Goal: Task Accomplishment & Management: Use online tool/utility

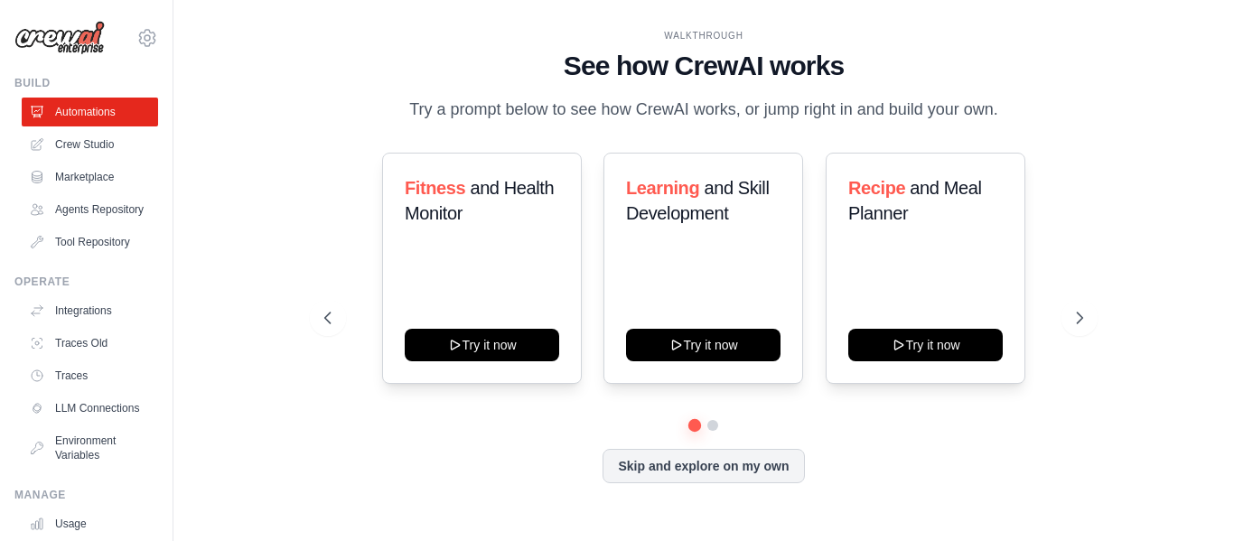
click at [820, 165] on div "WALKTHROUGH See how [PERSON_NAME] works Try a prompt below to see how [PERSON_N…" at bounding box center [704, 270] width 802 height 482
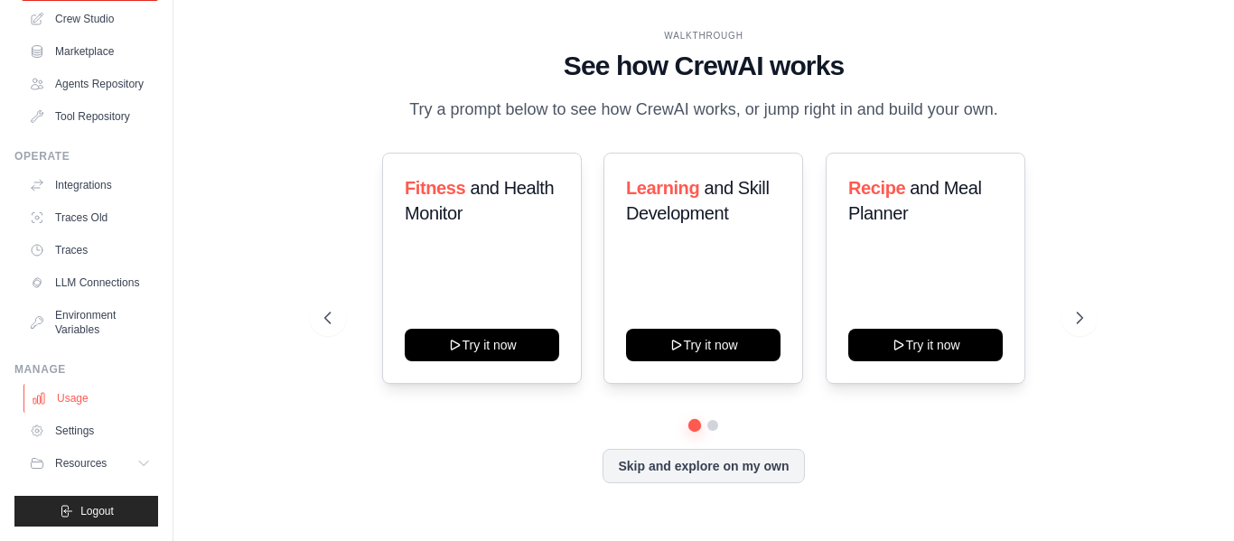
click at [119, 402] on link "Usage" at bounding box center [91, 398] width 136 height 29
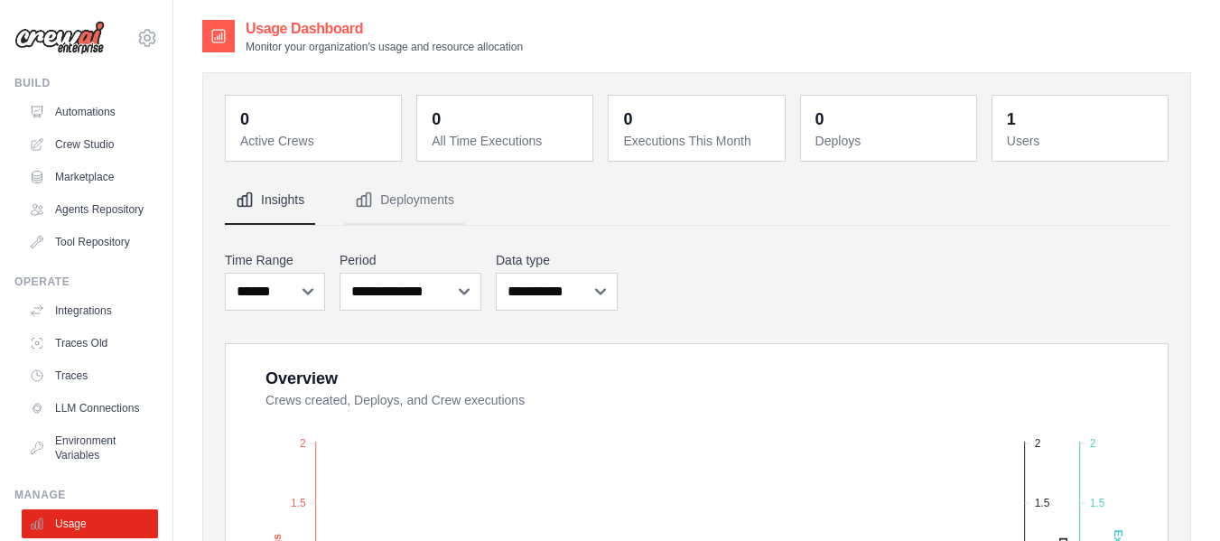
click at [338, 32] on h2 "Usage Dashboard" at bounding box center [384, 29] width 277 height 22
click at [115, 118] on link "Automations" at bounding box center [91, 112] width 136 height 29
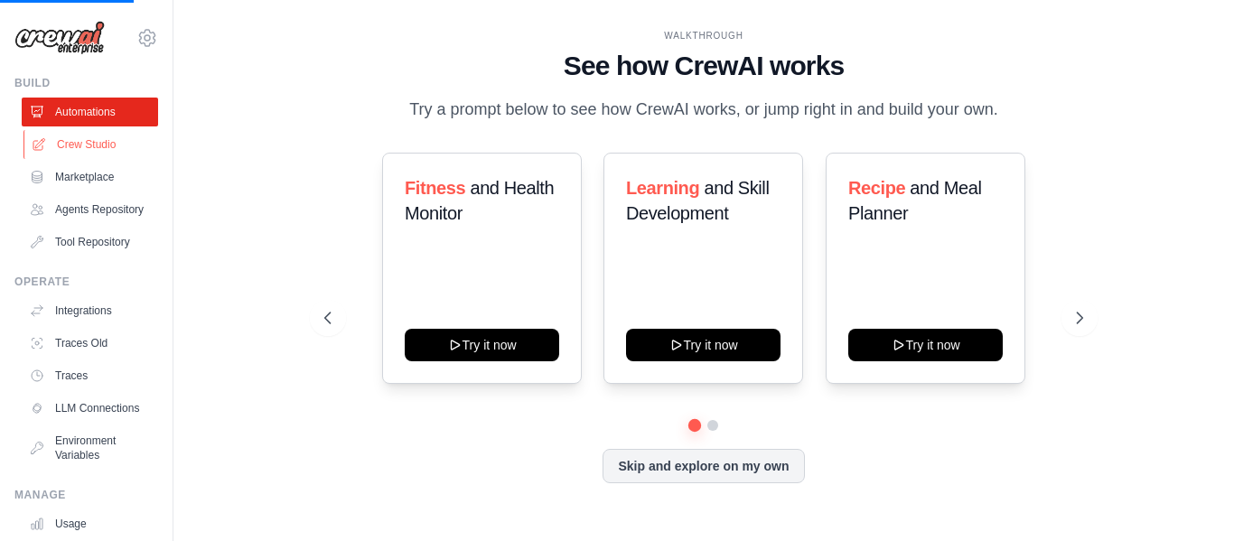
click at [94, 139] on link "Crew Studio" at bounding box center [91, 144] width 136 height 29
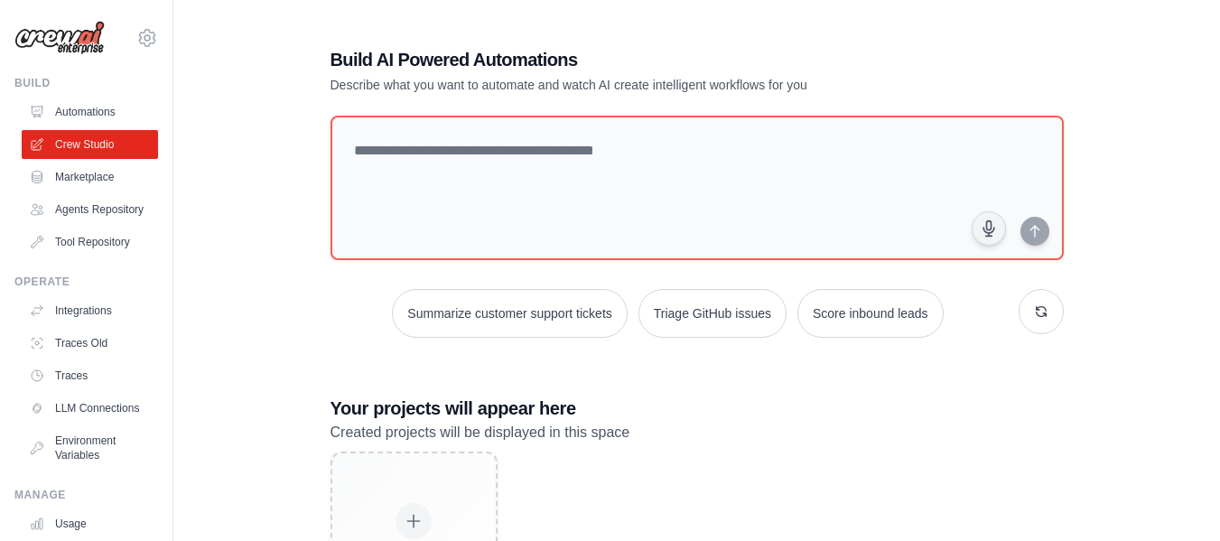
click at [104, 115] on link "Automations" at bounding box center [90, 112] width 136 height 29
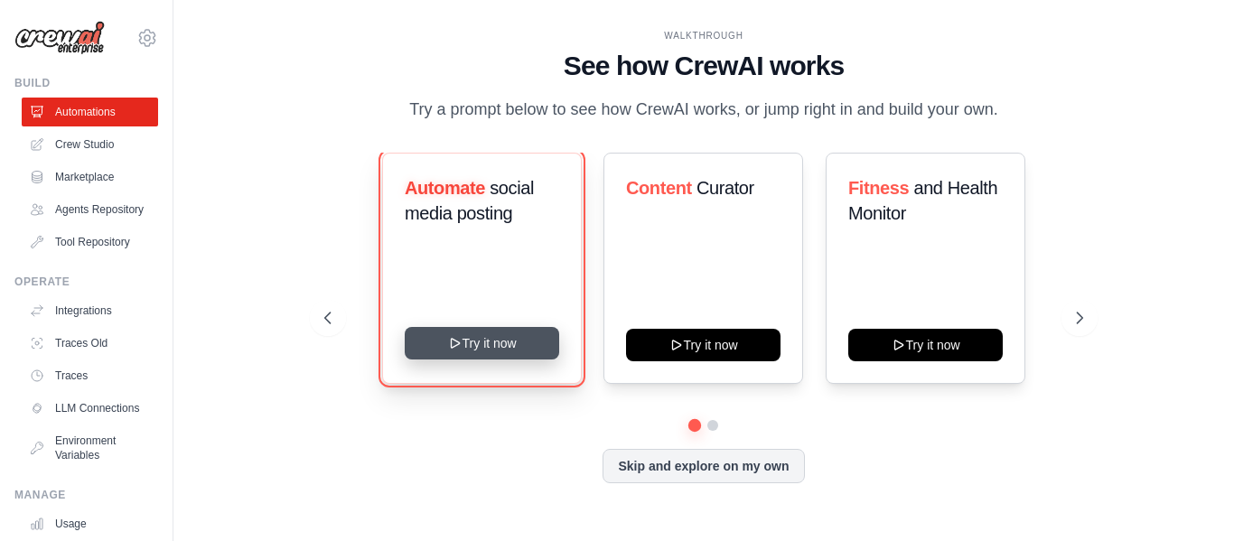
click at [461, 359] on button "Try it now" at bounding box center [482, 343] width 154 height 33
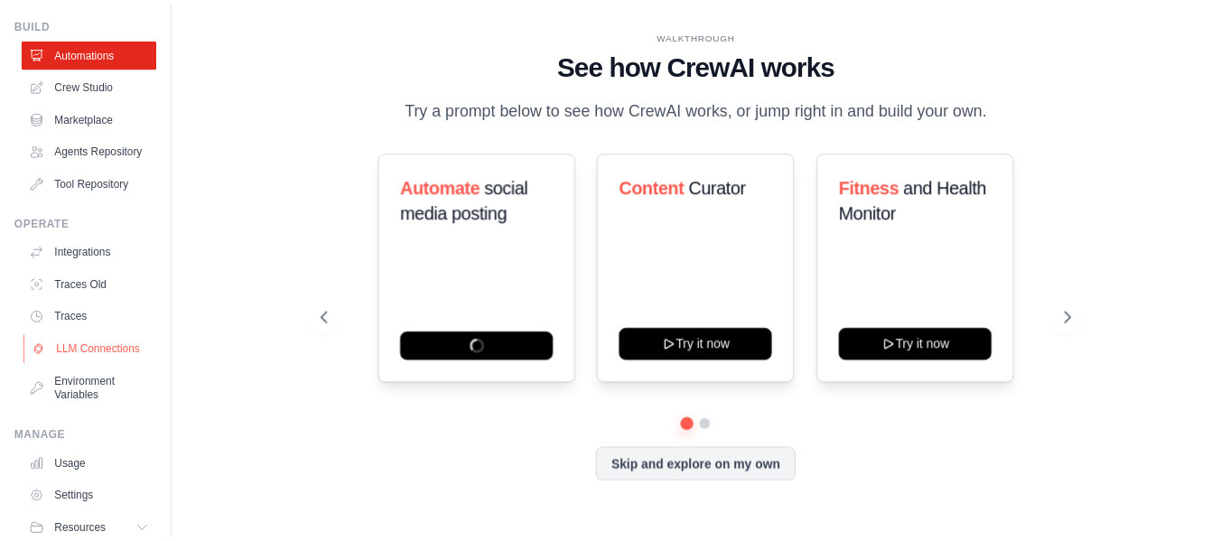
scroll to position [90, 0]
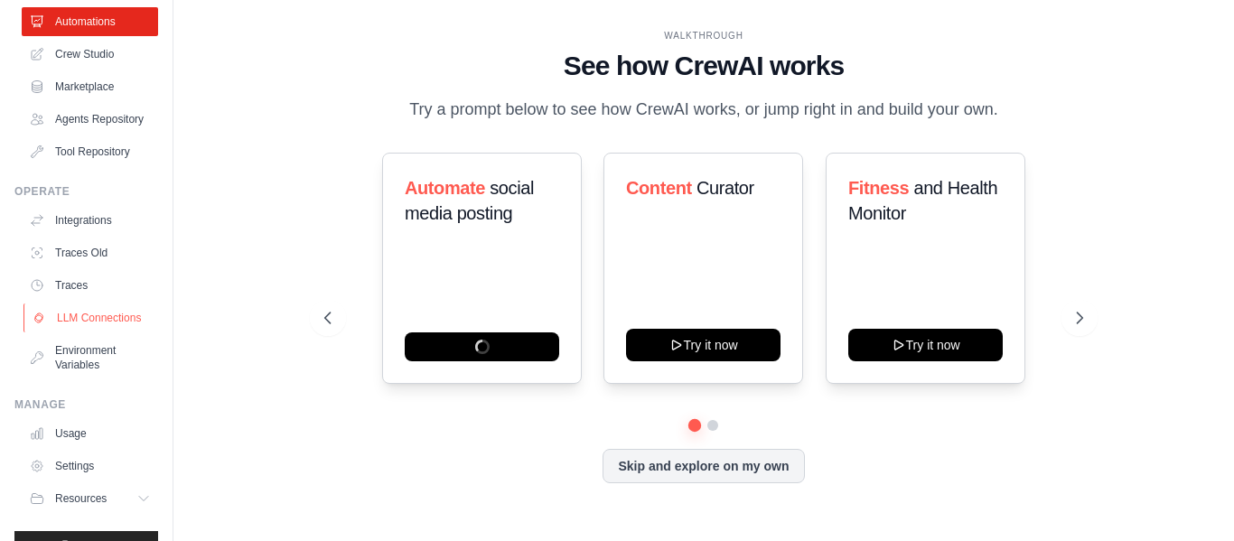
click at [128, 332] on link "LLM Connections" at bounding box center [91, 317] width 136 height 29
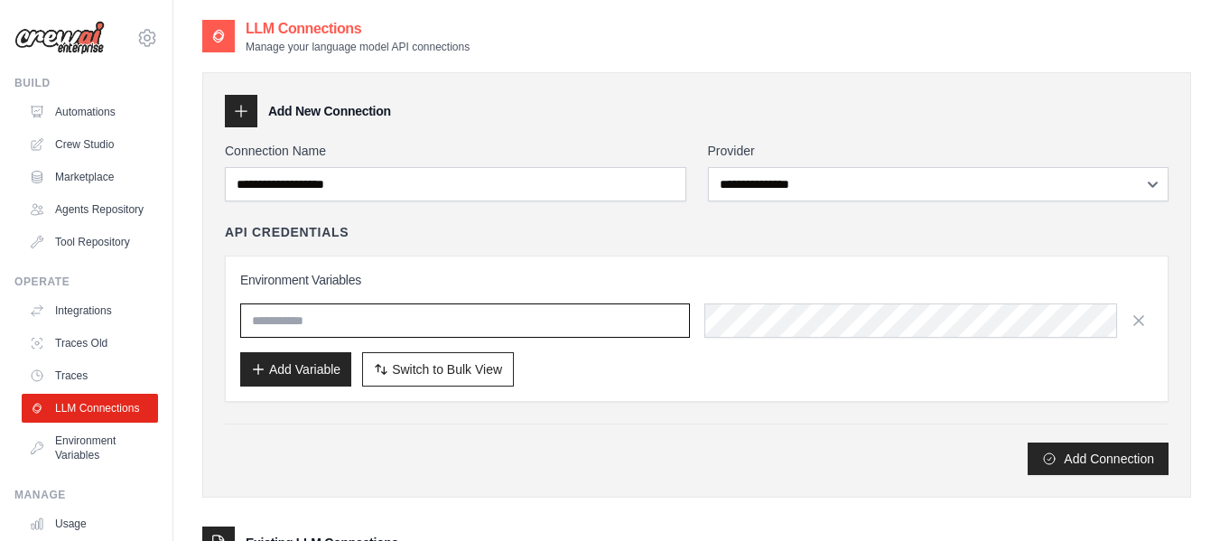
click at [326, 315] on input "text" at bounding box center [465, 320] width 450 height 34
click at [394, 157] on label "Connection Name" at bounding box center [455, 151] width 461 height 18
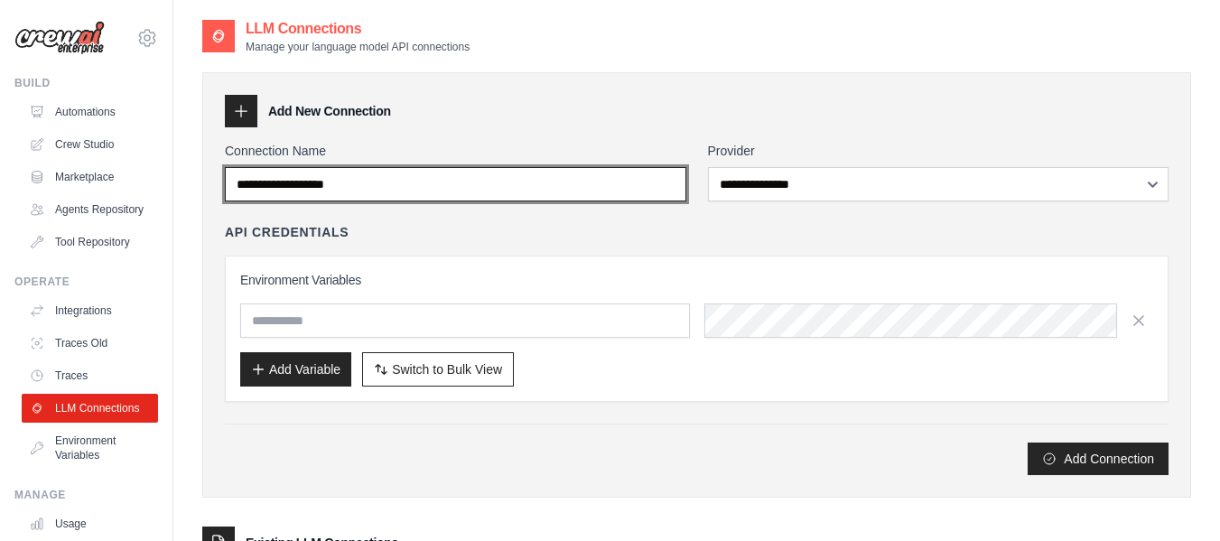
click at [394, 167] on input "Connection Name" at bounding box center [455, 184] width 461 height 34
click at [394, 180] on input "Connection Name" at bounding box center [455, 184] width 461 height 34
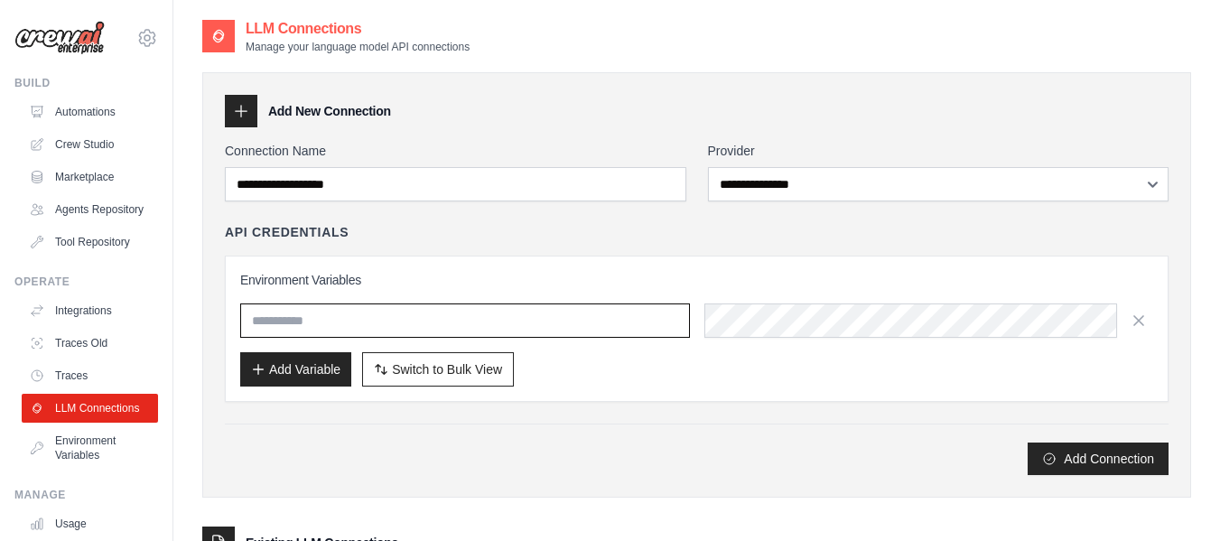
click at [433, 325] on input "text" at bounding box center [465, 320] width 450 height 34
click at [455, 432] on div "Add Connection" at bounding box center [697, 449] width 944 height 51
click at [403, 284] on h3 "Environment Variables" at bounding box center [696, 280] width 913 height 18
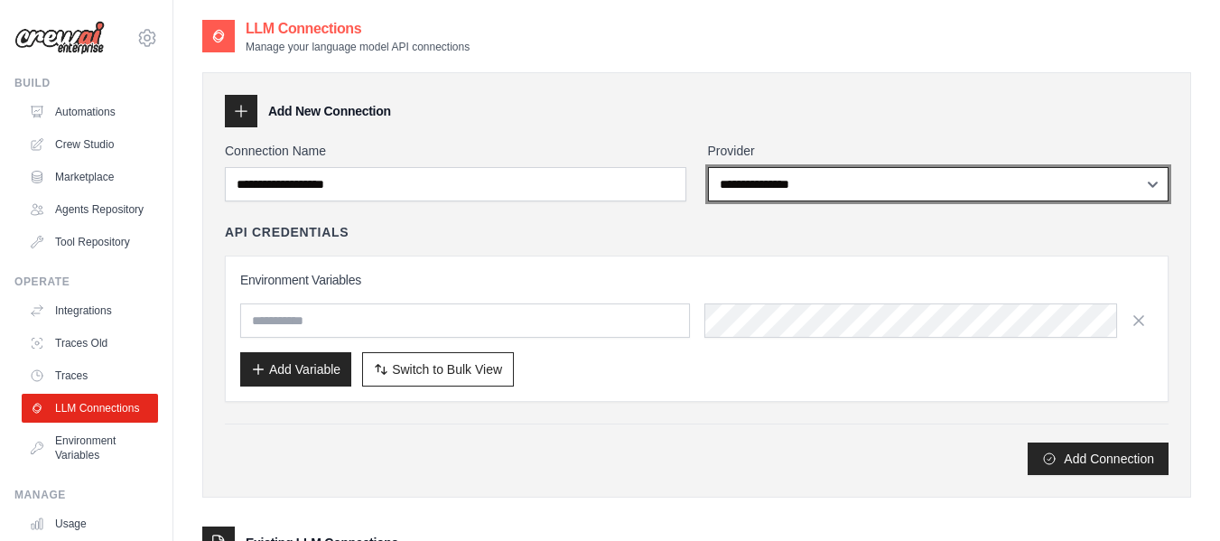
click at [805, 177] on select "**********" at bounding box center [938, 184] width 461 height 34
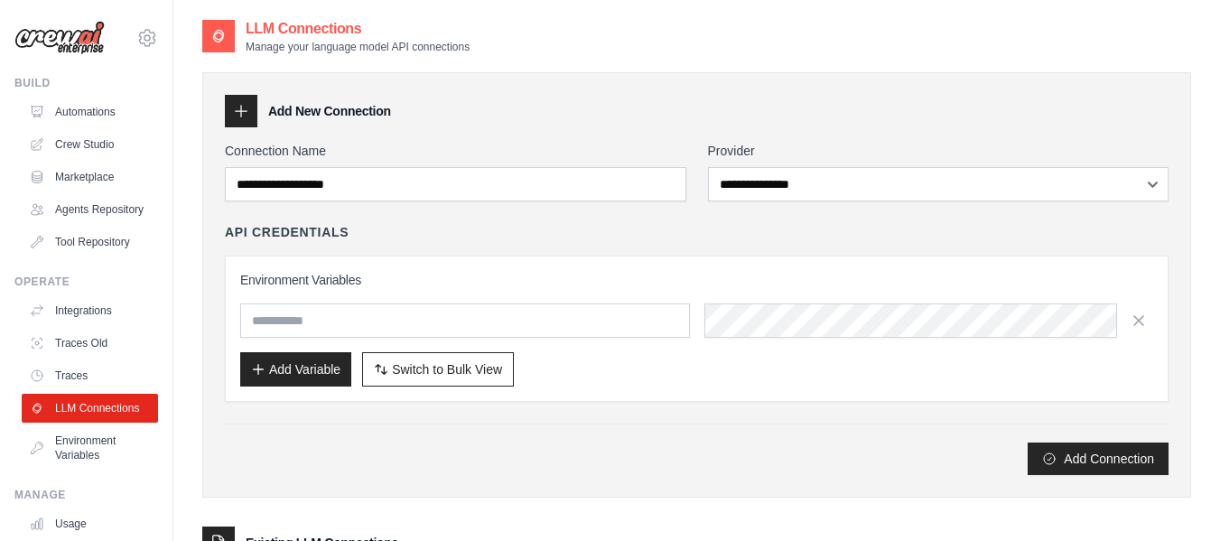
click at [555, 441] on div "Add Connection" at bounding box center [697, 449] width 944 height 51
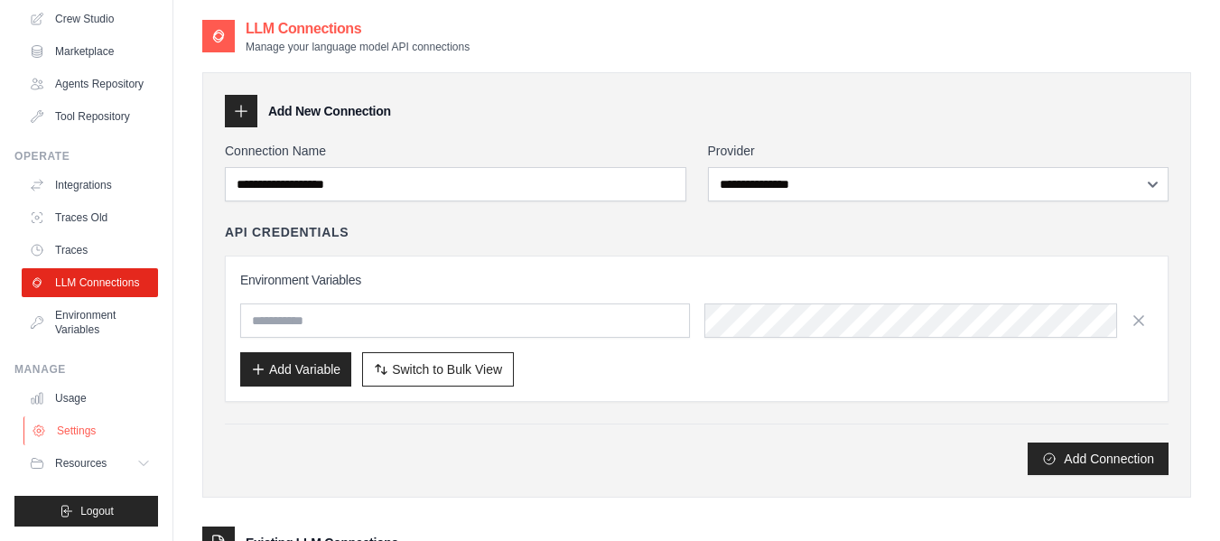
scroll to position [165, 0]
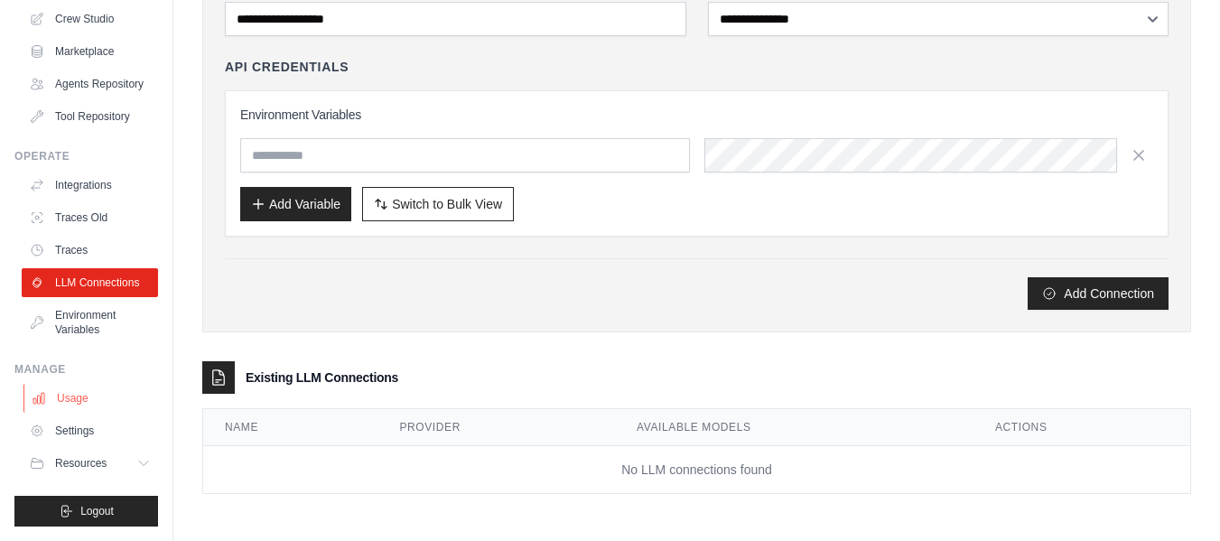
click at [89, 395] on link "Usage" at bounding box center [91, 398] width 136 height 29
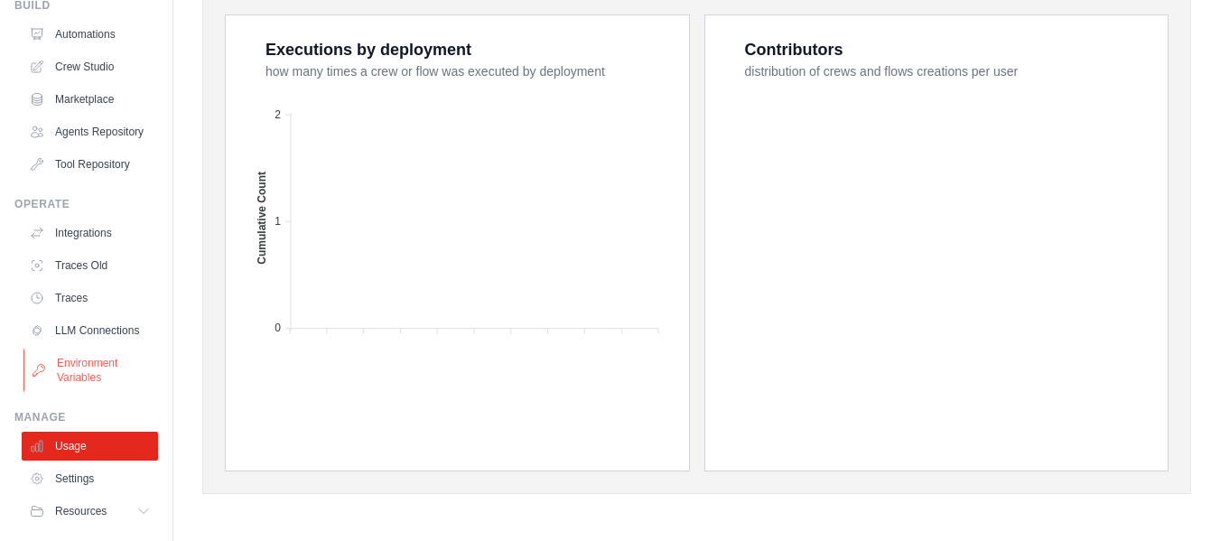
scroll to position [154, 0]
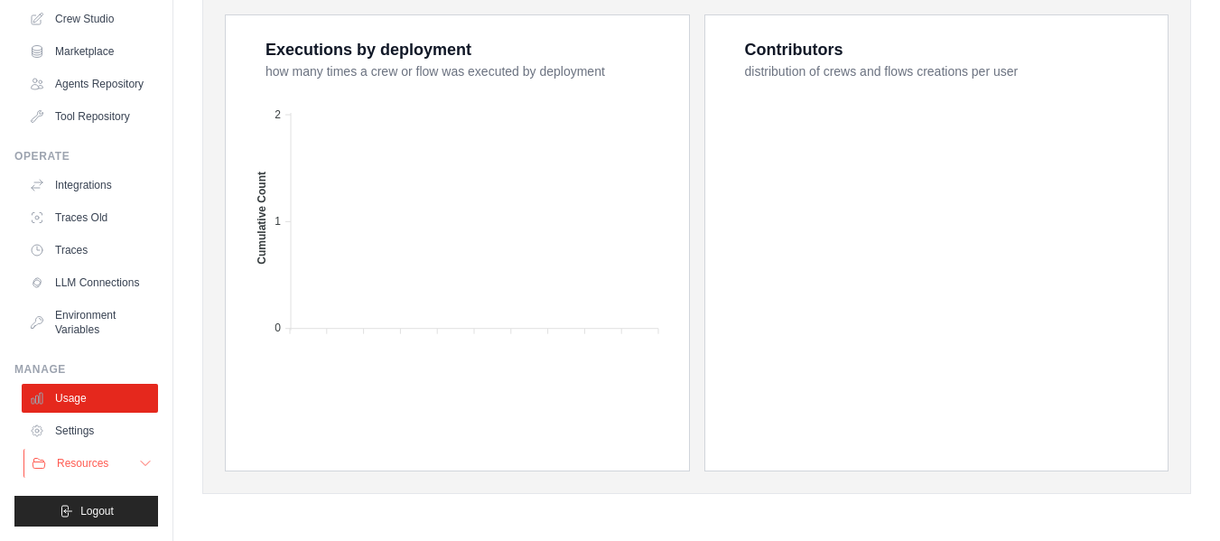
click at [87, 463] on span "Resources" at bounding box center [82, 463] width 51 height 14
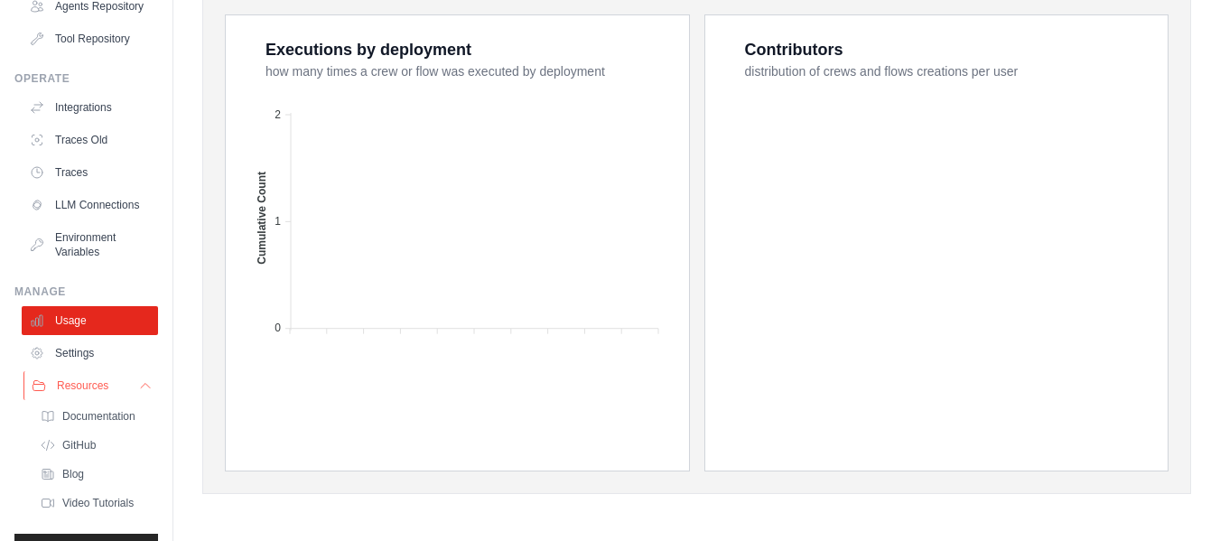
scroll to position [270, 0]
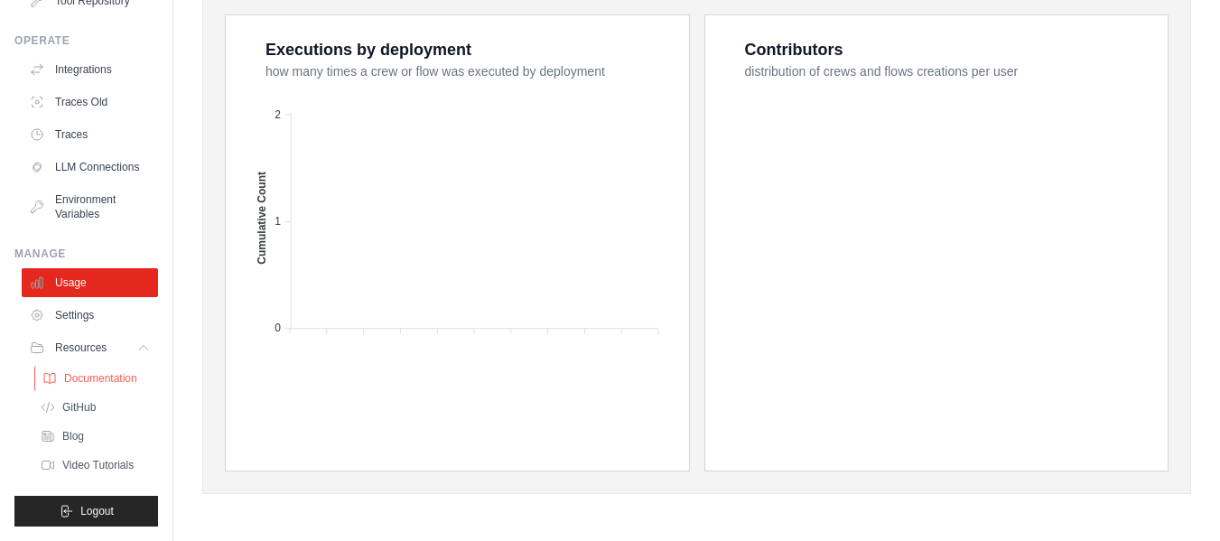
click at [104, 376] on span "Documentation" at bounding box center [100, 378] width 73 height 14
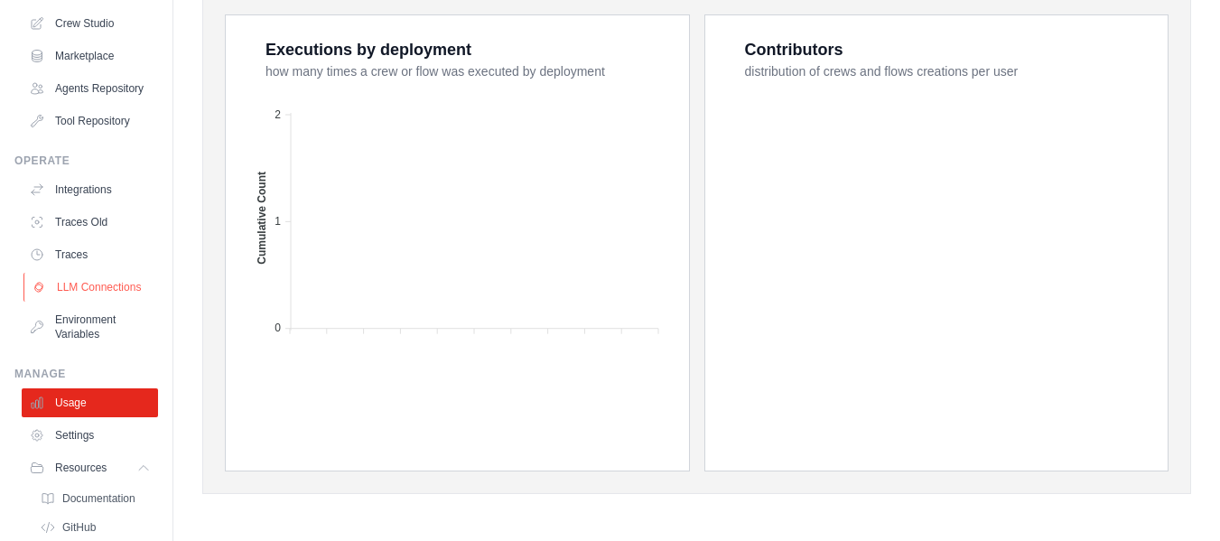
scroll to position [0, 0]
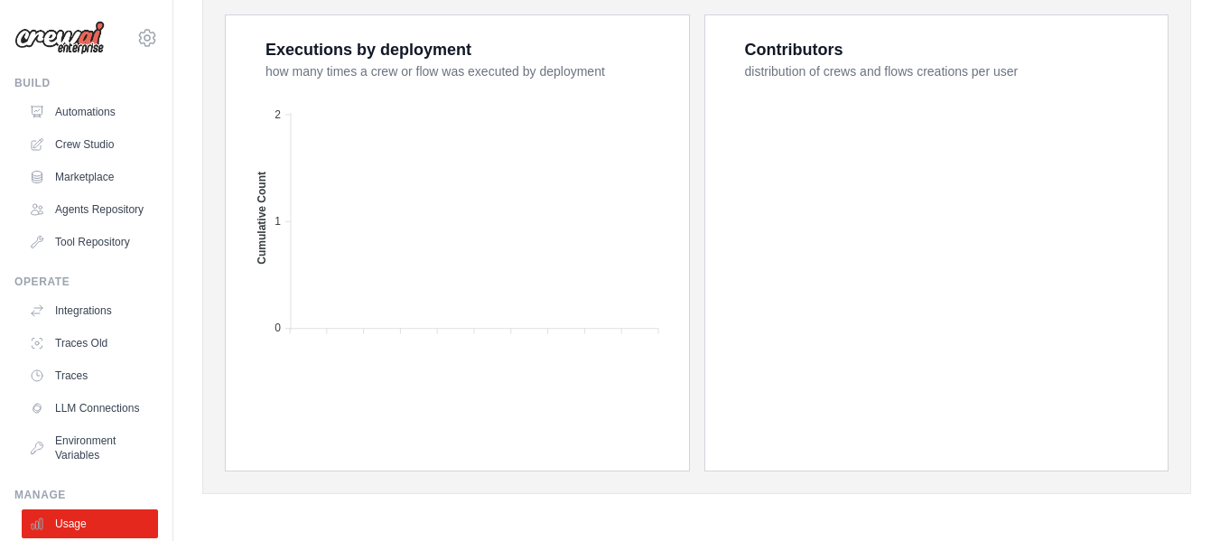
click at [112, 129] on ul "Automations Crew Studio Marketplace Agents Repository Tool Repository" at bounding box center [90, 177] width 136 height 159
click at [102, 137] on link "Crew Studio" at bounding box center [91, 144] width 136 height 29
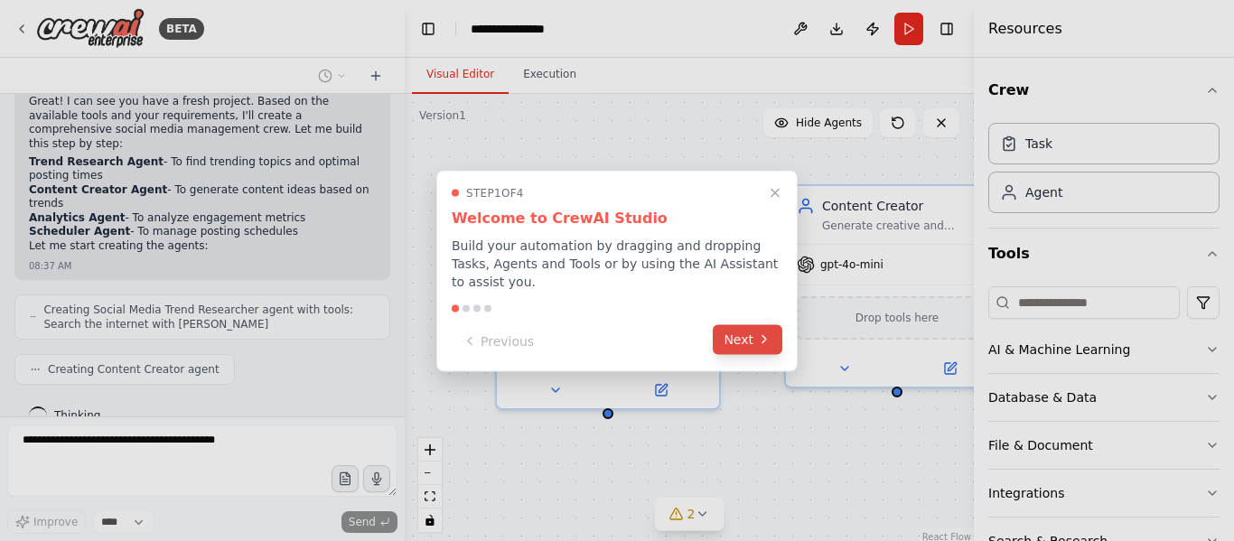
scroll to position [928, 0]
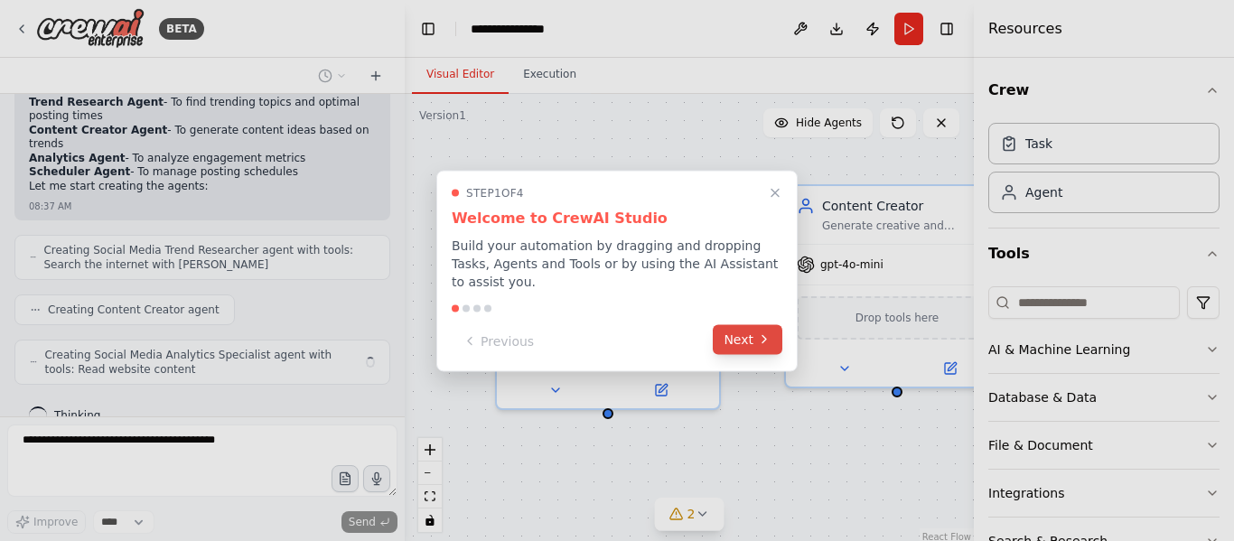
click at [738, 335] on button "Next" at bounding box center [748, 339] width 70 height 30
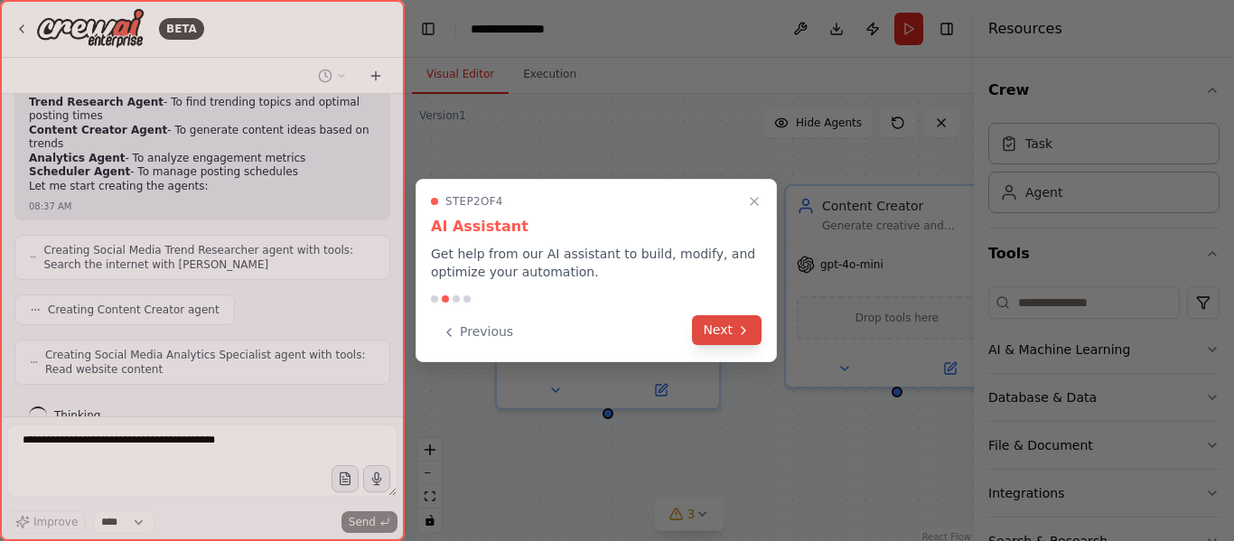
click at [739, 335] on icon at bounding box center [743, 330] width 14 height 14
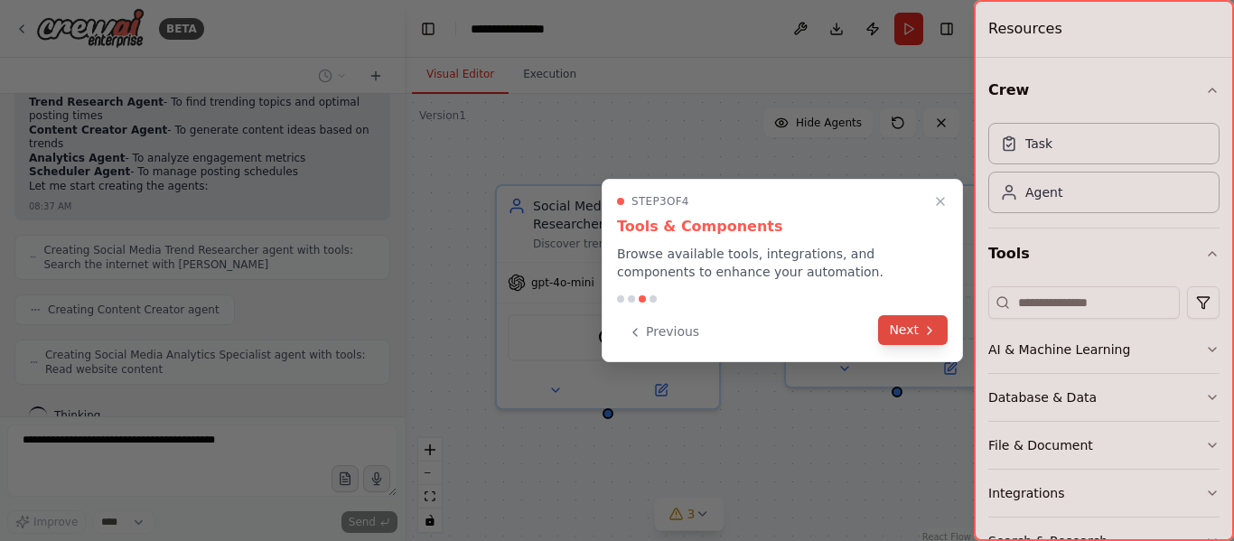
click at [900, 332] on button "Next" at bounding box center [913, 330] width 70 height 30
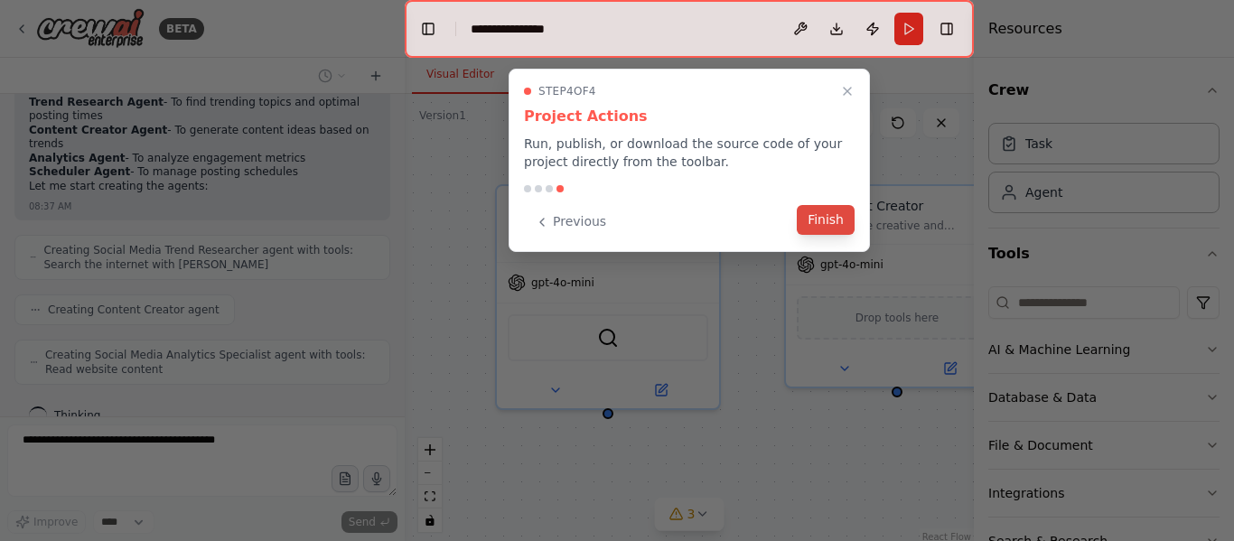
click at [835, 223] on button "Finish" at bounding box center [826, 220] width 58 height 30
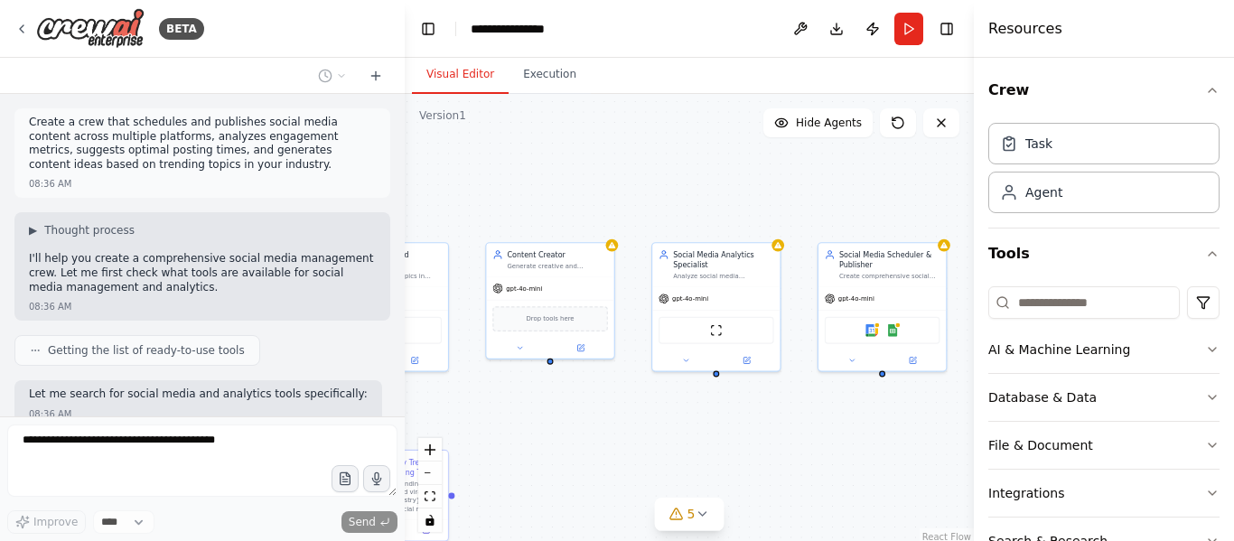
scroll to position [1154, 0]
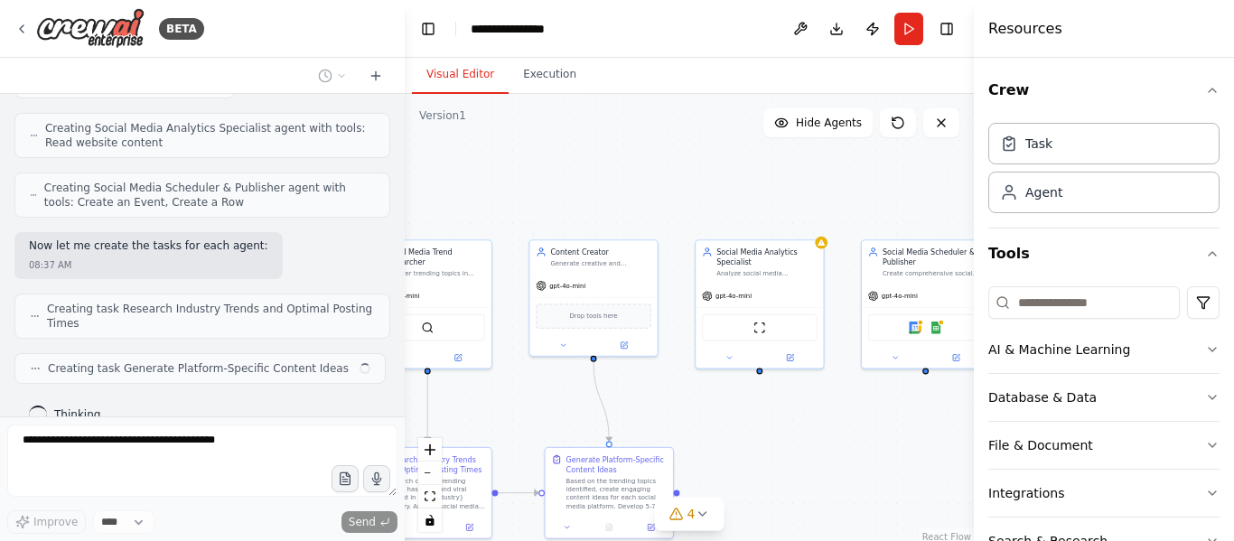
drag, startPoint x: 676, startPoint y: 462, endPoint x: 535, endPoint y: 407, distance: 152.1
click at [535, 407] on div ".deletable-edge-delete-btn { width: 20px; height: 20px; border: 0px solid #ffff…" at bounding box center [689, 320] width 569 height 452
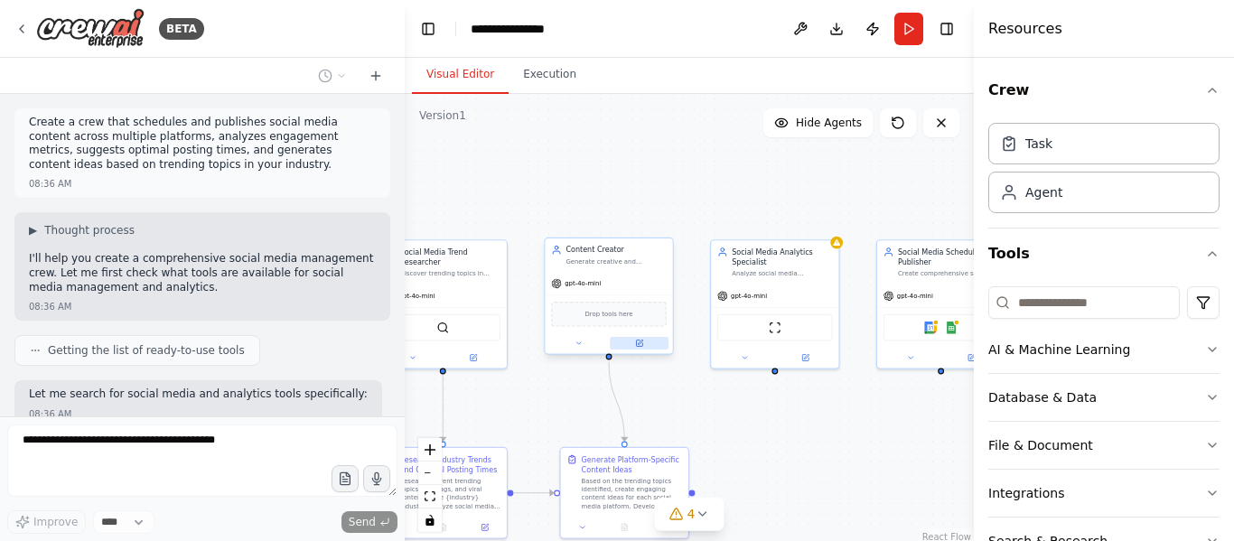
scroll to position [1199, 0]
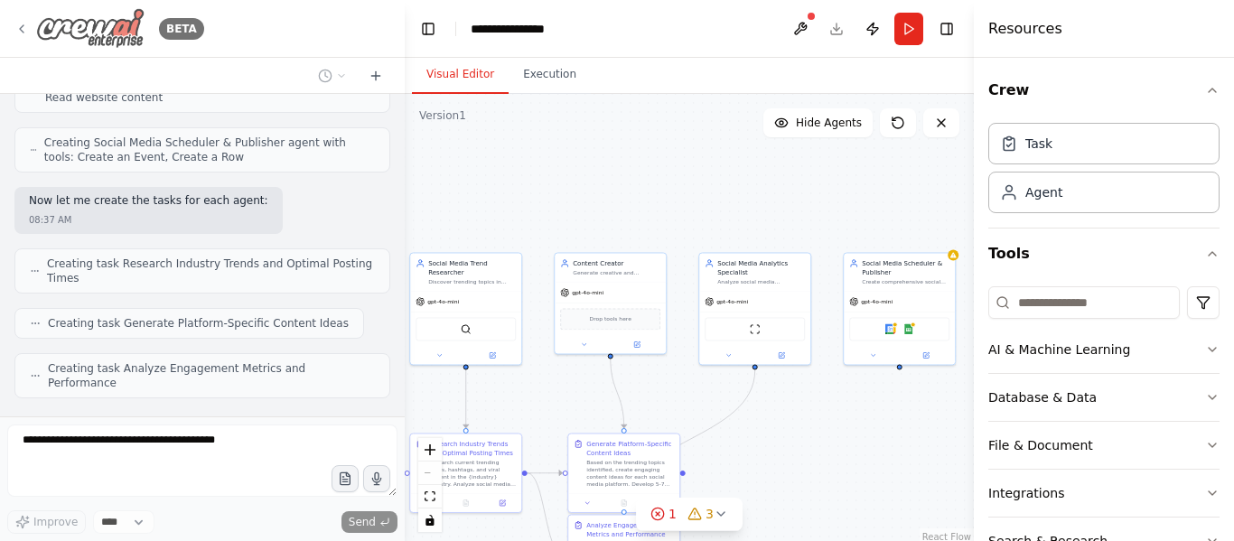
click at [124, 35] on img at bounding box center [90, 28] width 108 height 41
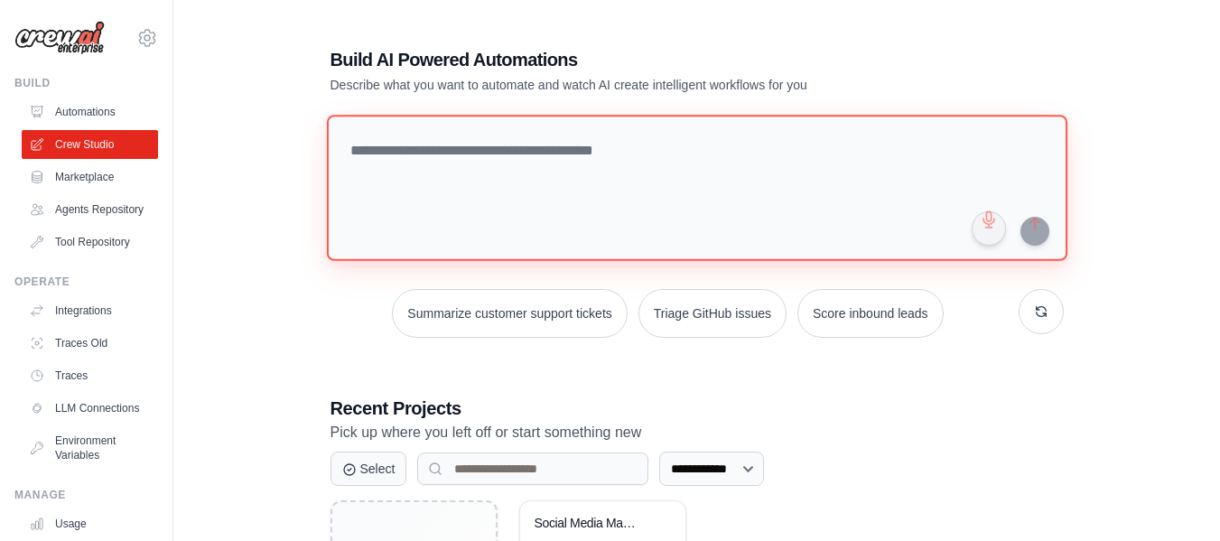
click at [620, 178] on textarea at bounding box center [696, 188] width 741 height 146
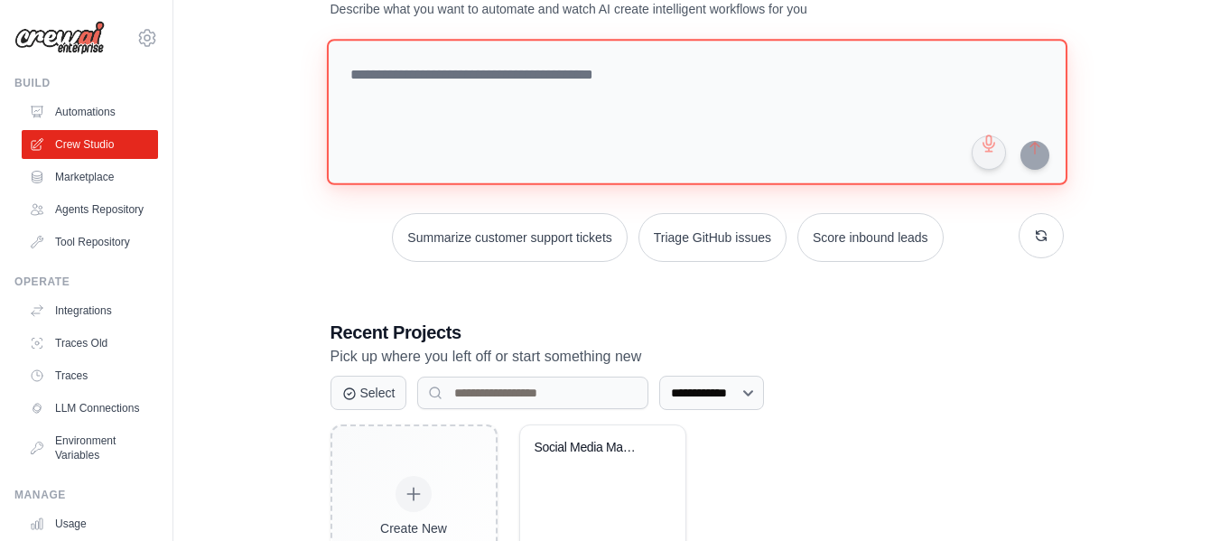
scroll to position [181, 0]
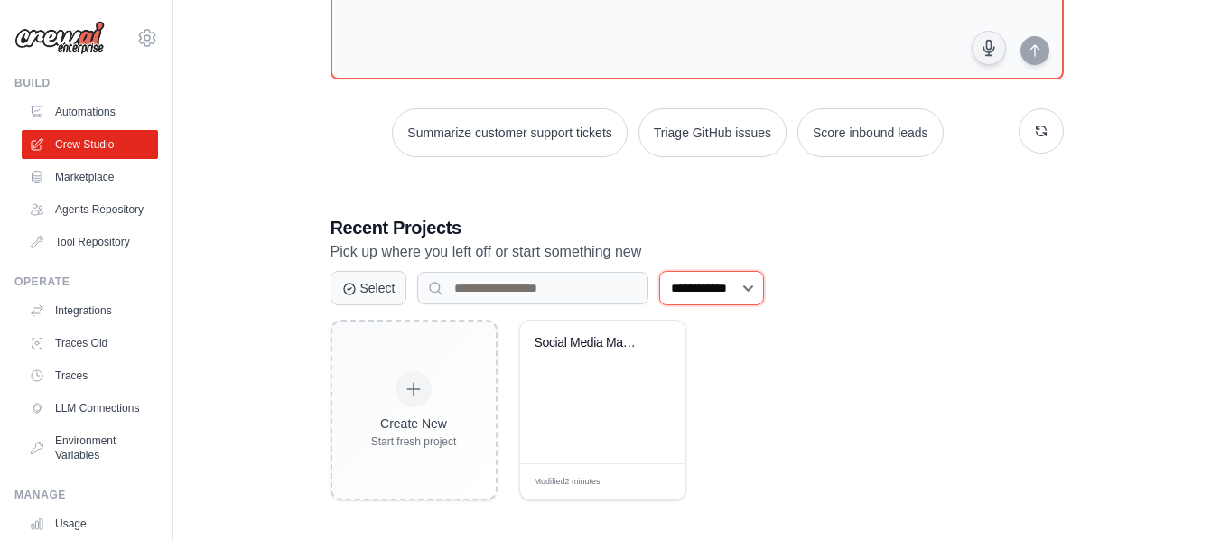
click at [718, 295] on select "**********" at bounding box center [711, 288] width 105 height 34
click at [683, 286] on select "**********" at bounding box center [711, 288] width 105 height 34
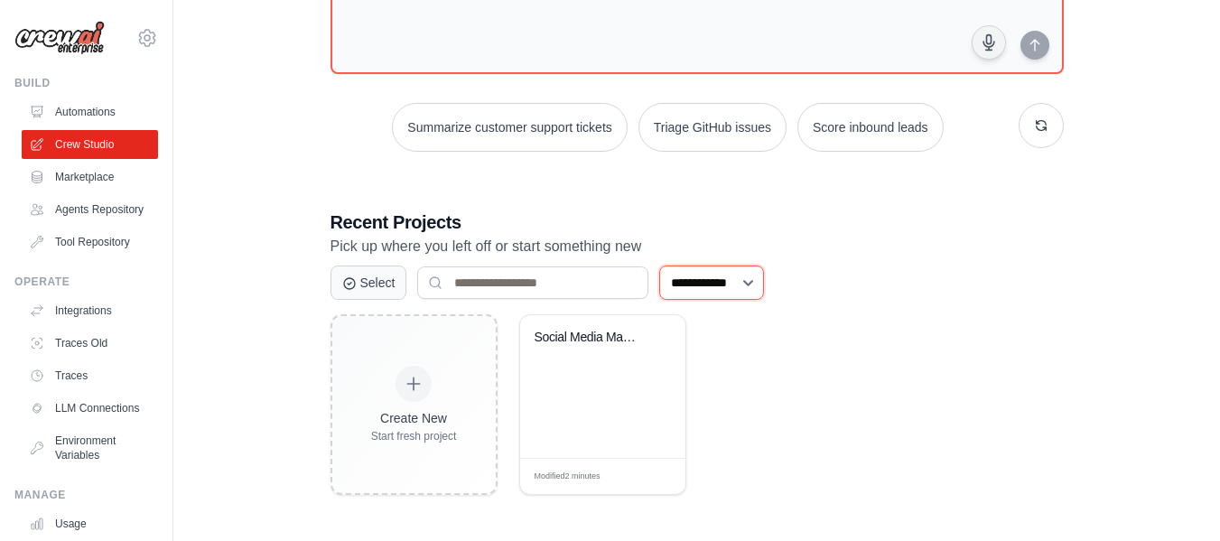
scroll to position [187, 0]
click at [560, 358] on div "Social Media Management & Publishin..." at bounding box center [603, 350] width 136 height 42
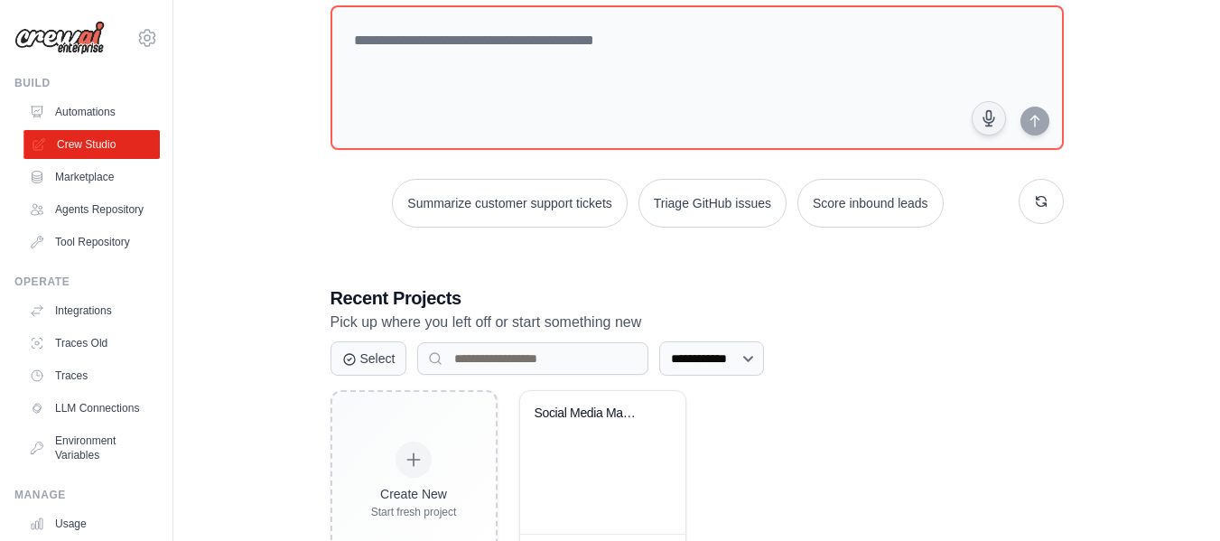
scroll to position [6, 0]
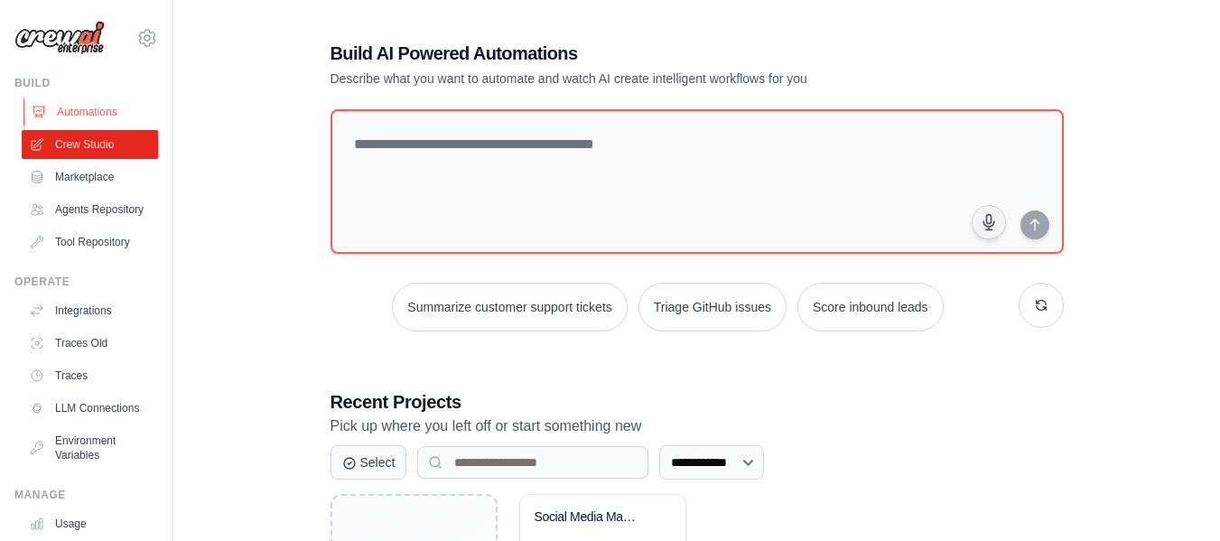
click at [91, 104] on link "Automations" at bounding box center [91, 112] width 136 height 29
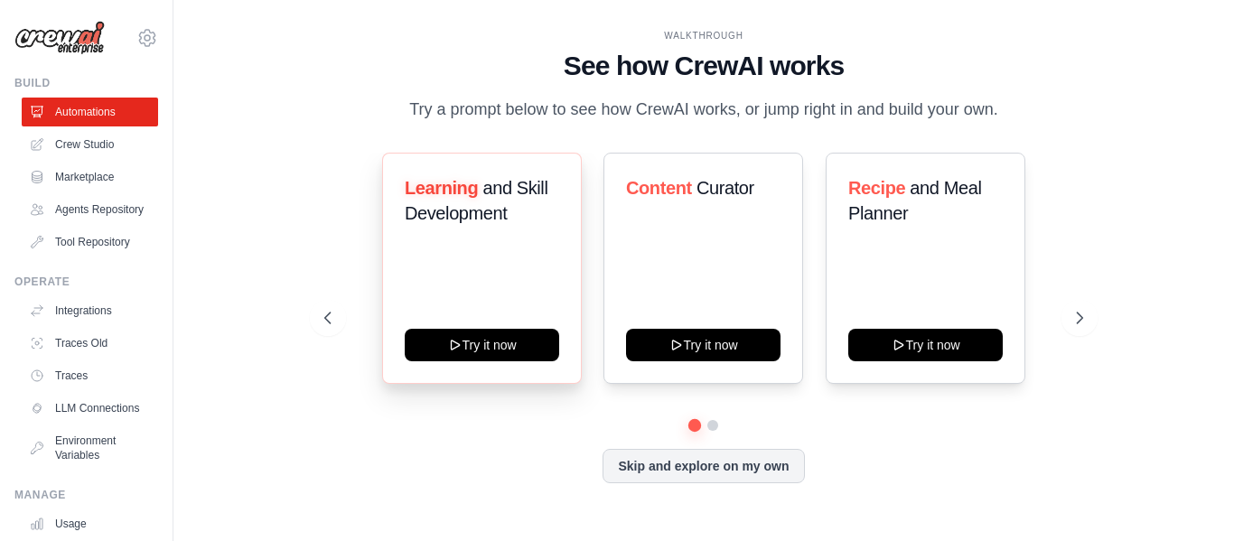
click at [505, 191] on span "and Skill Development" at bounding box center [476, 200] width 143 height 45
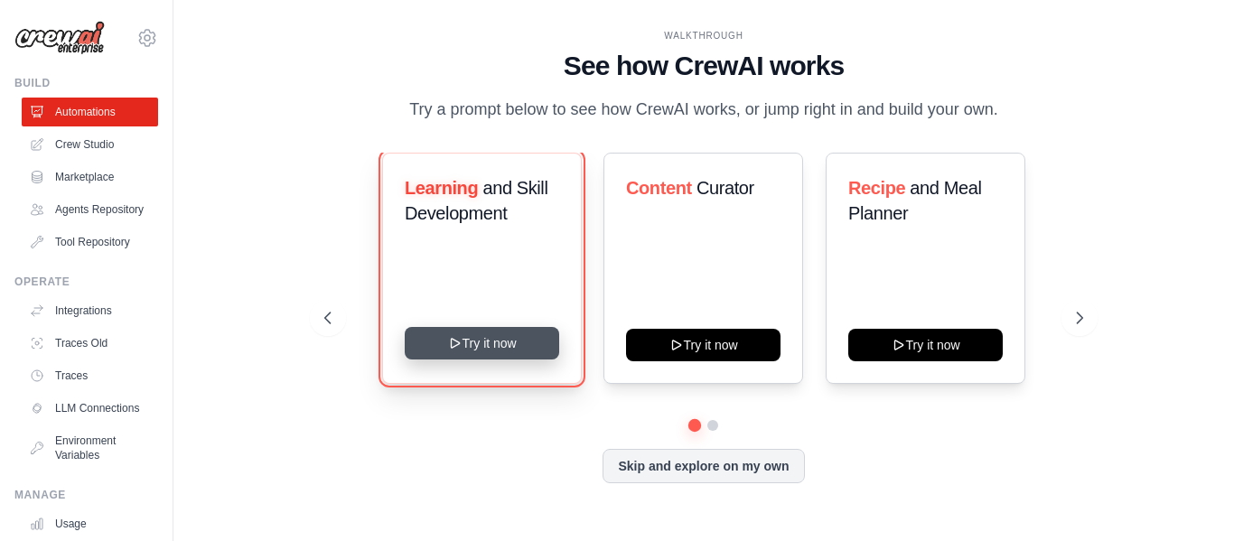
click at [508, 348] on button "Try it now" at bounding box center [482, 343] width 154 height 33
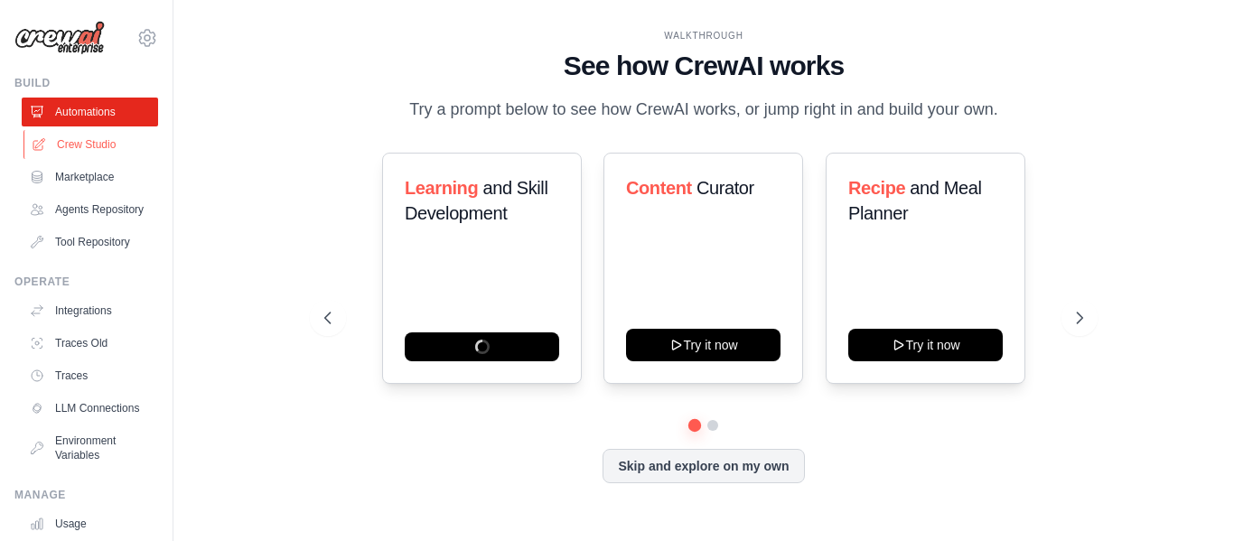
click at [88, 150] on link "Crew Studio" at bounding box center [91, 144] width 136 height 29
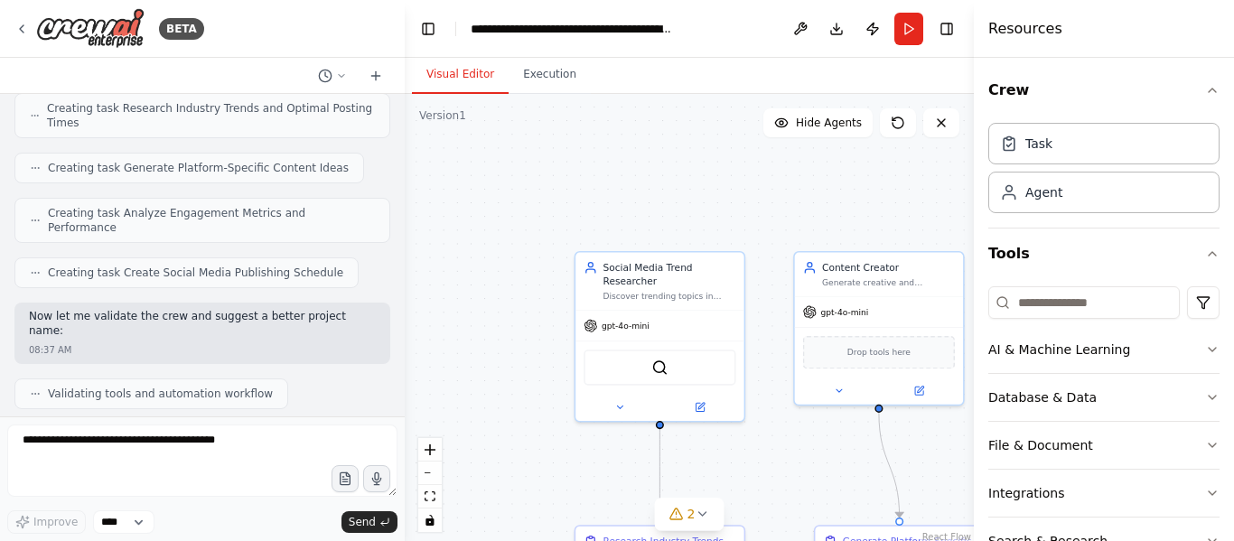
scroll to position [1897, 0]
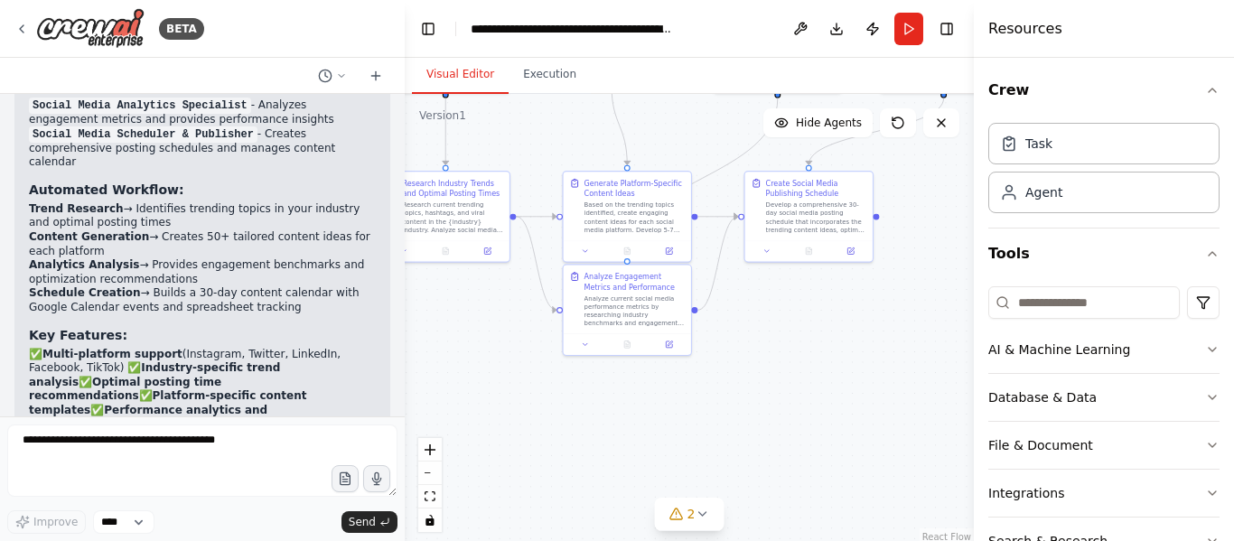
drag, startPoint x: 844, startPoint y: 456, endPoint x: 565, endPoint y: 130, distance: 429.2
click at [565, 130] on div ".deletable-edge-delete-btn { width: 20px; height: 20px; border: 0px solid #ffff…" at bounding box center [689, 320] width 569 height 452
click at [690, 524] on button "2" at bounding box center [690, 514] width 70 height 33
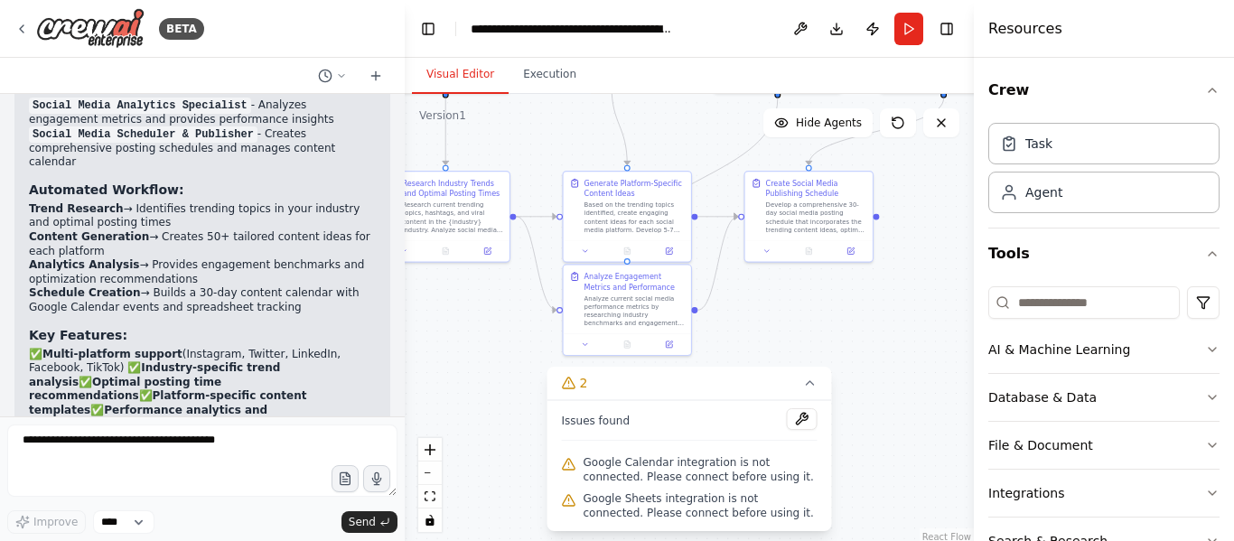
click at [870, 424] on div ".deletable-edge-delete-btn { width: 20px; height: 20px; border: 0px solid #ffff…" at bounding box center [689, 320] width 569 height 452
click at [775, 322] on div ".deletable-edge-delete-btn { width: 20px; height: 20px; border: 0px solid #ffff…" at bounding box center [689, 320] width 569 height 452
click at [810, 383] on icon at bounding box center [809, 383] width 7 height 4
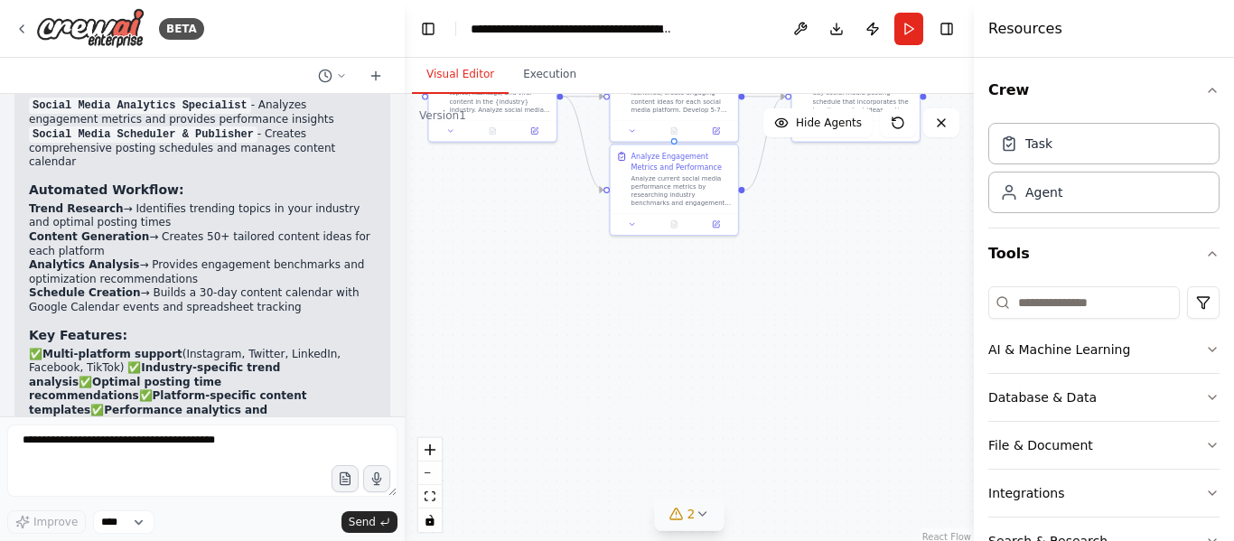
drag, startPoint x: 844, startPoint y: 432, endPoint x: 919, endPoint y: 419, distance: 76.0
click at [919, 419] on div ".deletable-edge-delete-btn { width: 20px; height: 20px; border: 0px solid #ffff…" at bounding box center [689, 320] width 569 height 452
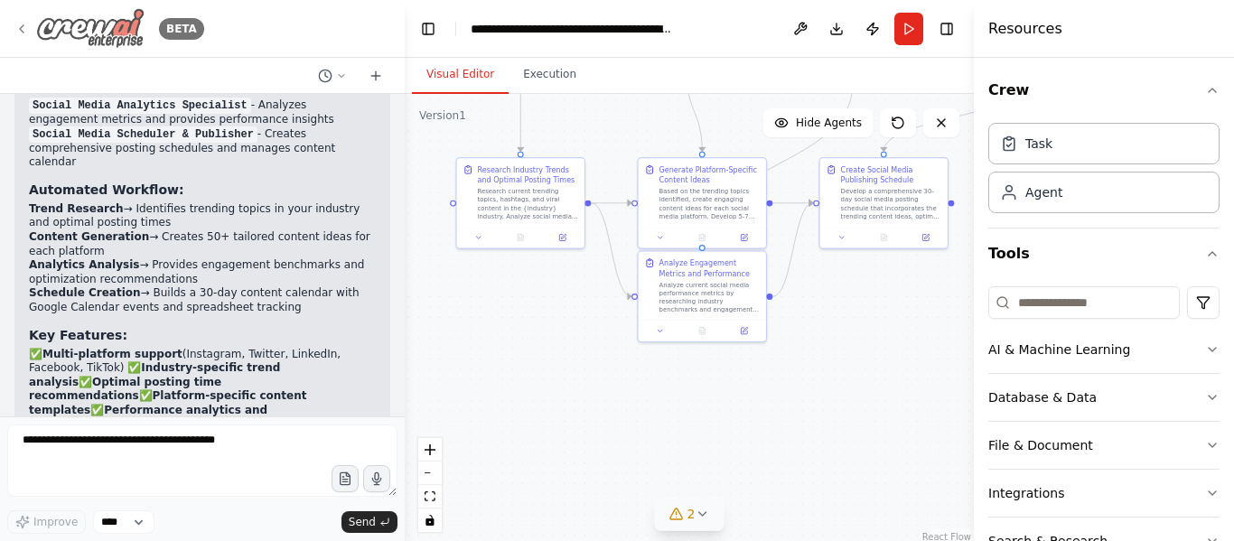
click at [25, 22] on icon at bounding box center [21, 29] width 14 height 14
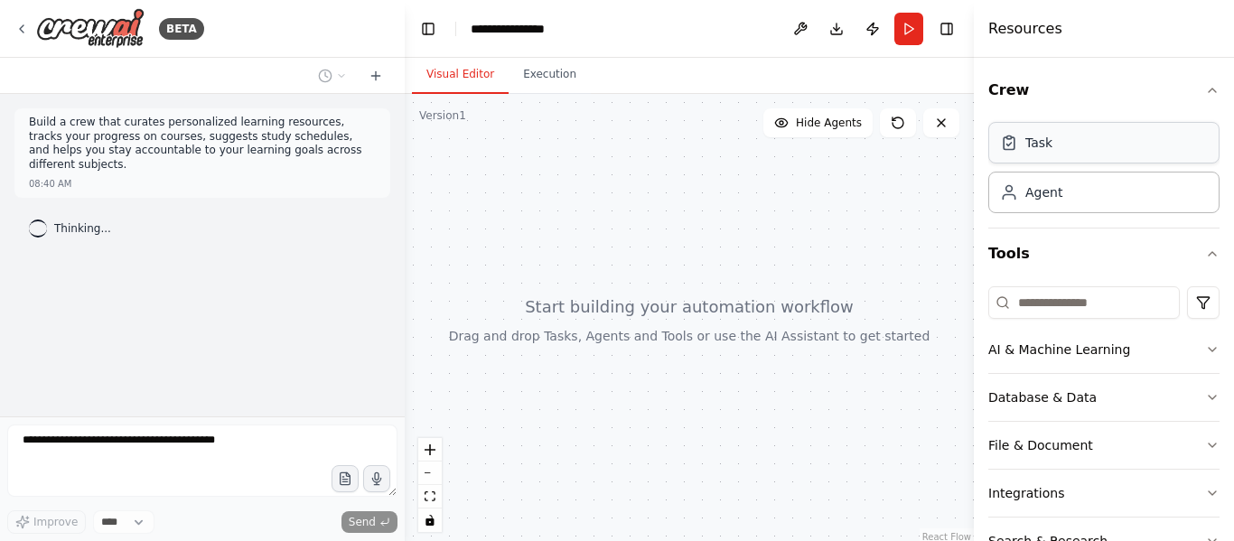
click at [1121, 154] on div "Task" at bounding box center [1103, 143] width 231 height 42
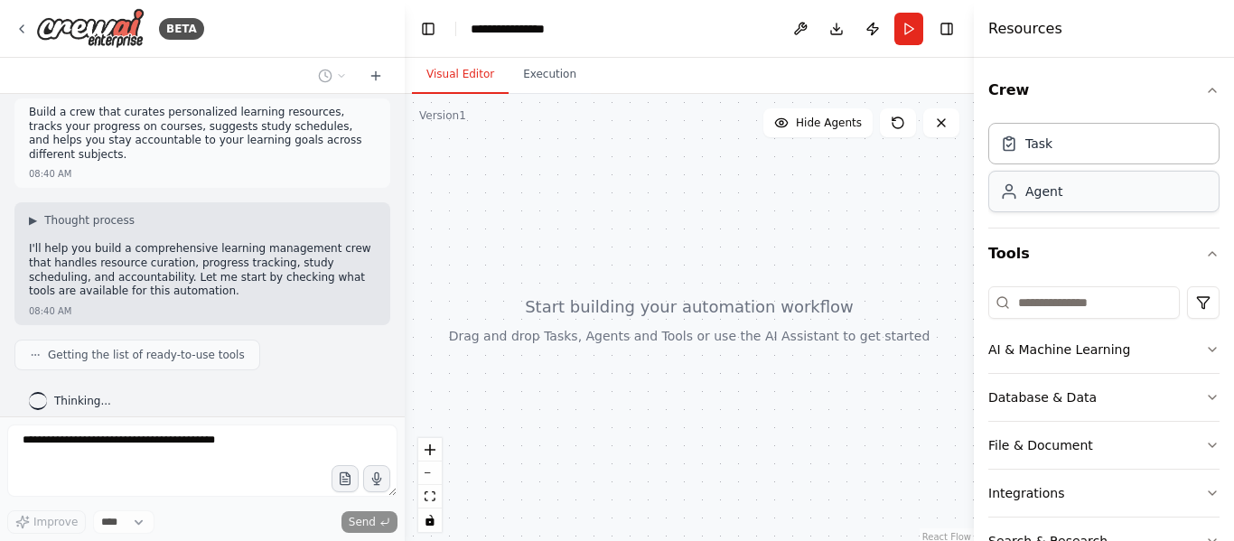
click at [1050, 183] on div "Agent" at bounding box center [1043, 191] width 37 height 18
click at [1050, 191] on div "Agent" at bounding box center [1043, 191] width 37 height 18
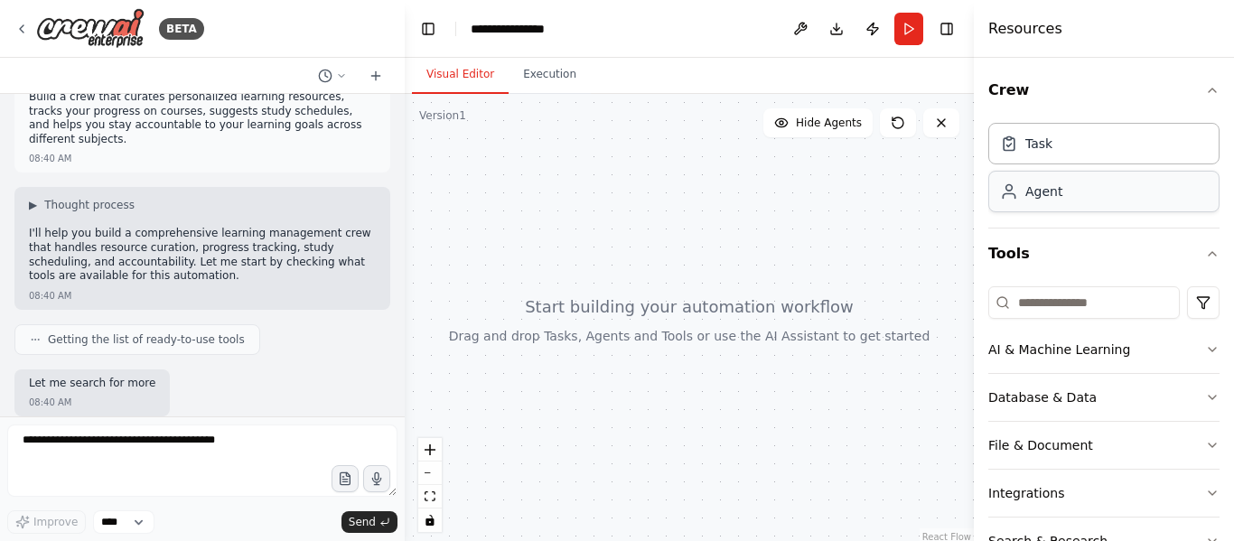
click at [1049, 197] on div "Agent" at bounding box center [1043, 191] width 37 height 18
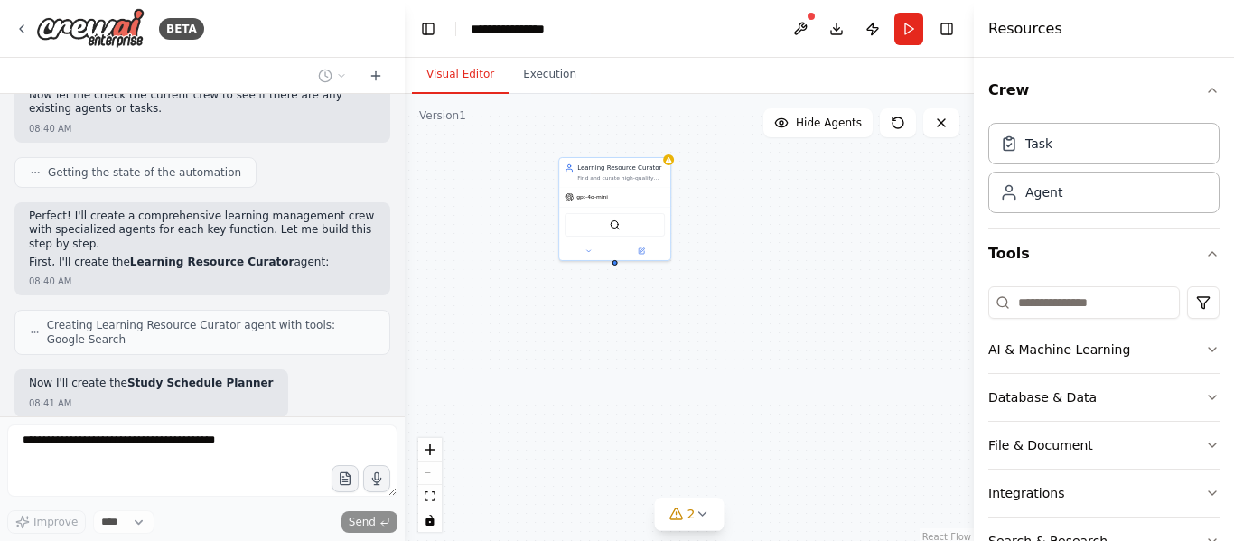
scroll to position [646, 0]
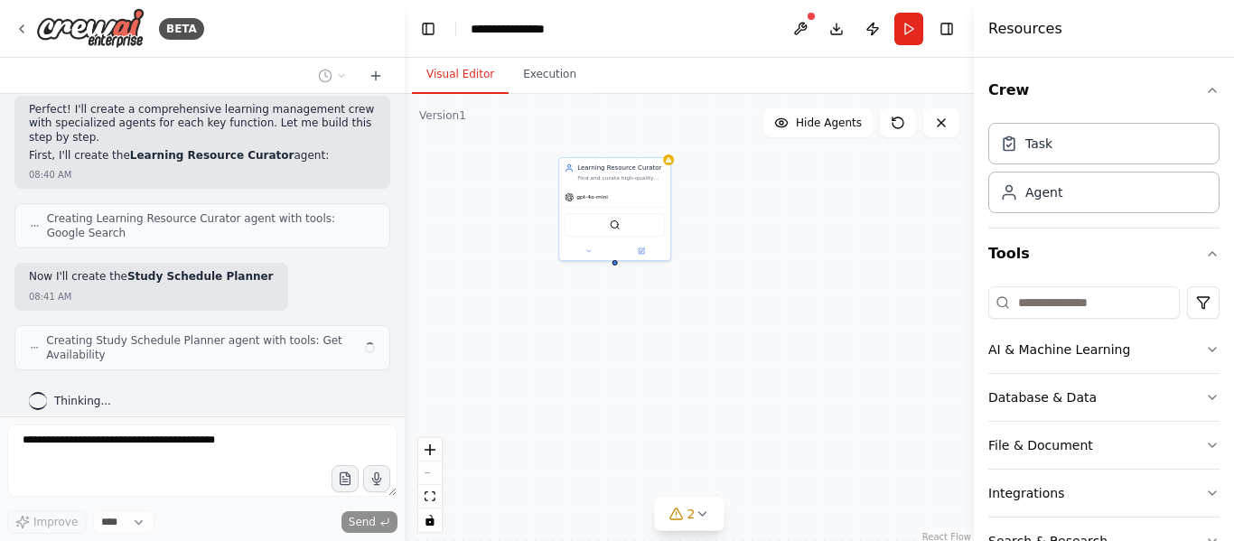
drag, startPoint x: 868, startPoint y: 429, endPoint x: 753, endPoint y: 255, distance: 208.7
click at [753, 255] on div "Learning Resource Curator Find and curate high-quality learning resources for {…" at bounding box center [689, 320] width 569 height 452
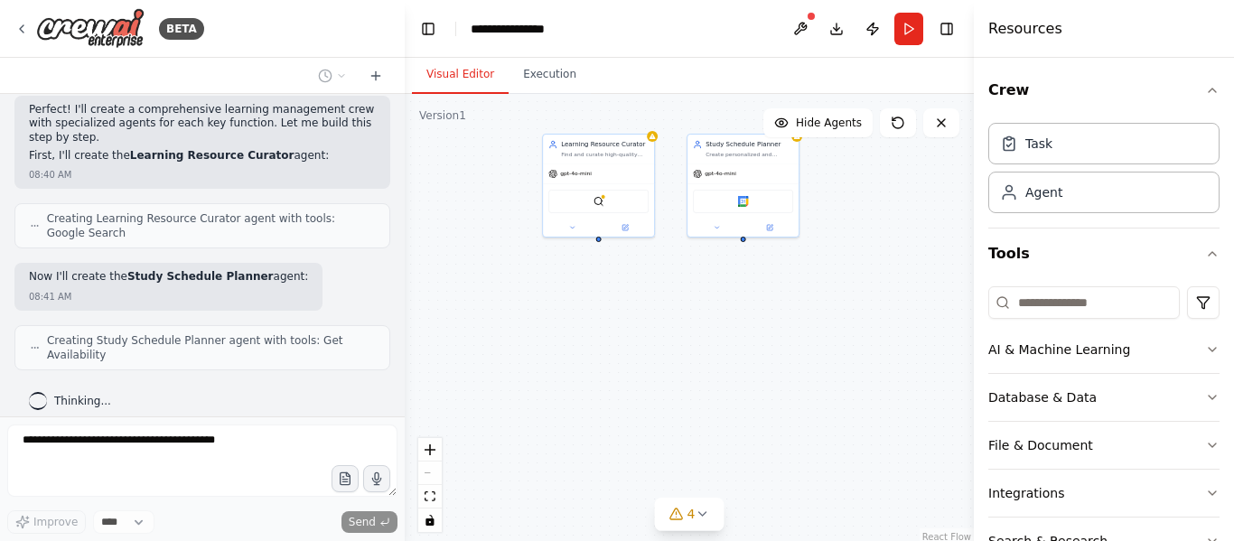
scroll to position [631, 0]
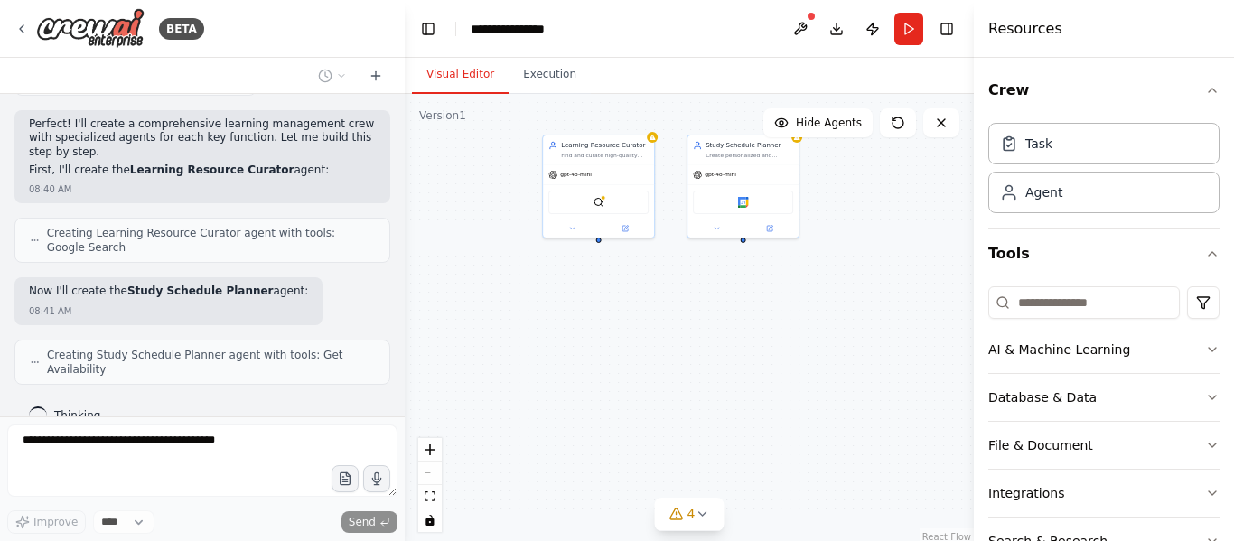
drag, startPoint x: 724, startPoint y: 346, endPoint x: 724, endPoint y: 366, distance: 19.9
click at [724, 366] on div "Learning Resource Curator Find and curate high-quality learning resources for {…" at bounding box center [689, 320] width 569 height 452
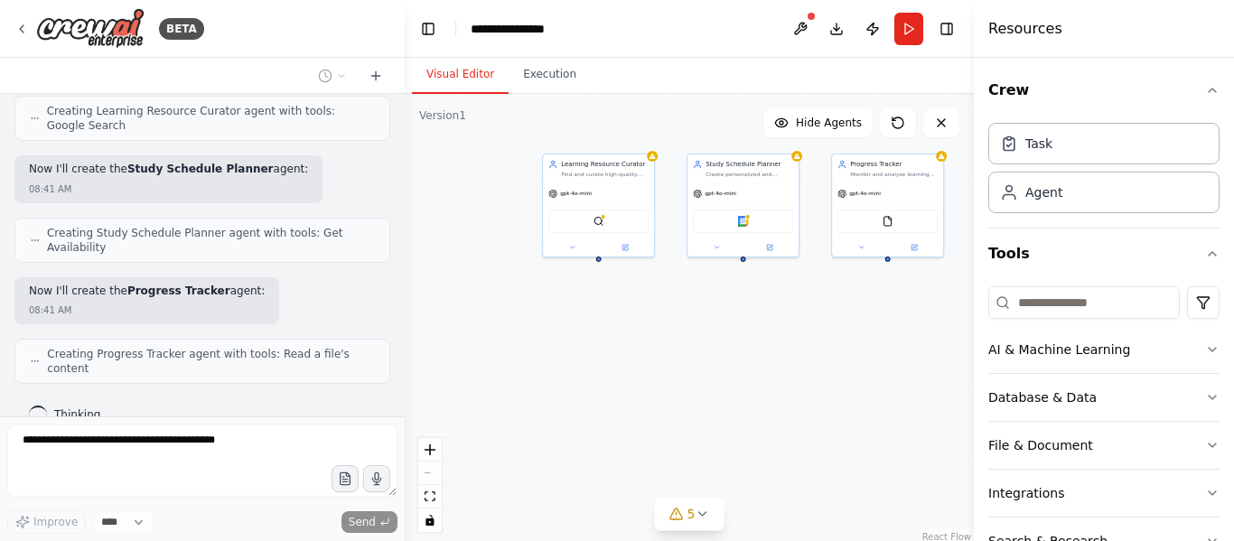
scroll to position [739, 0]
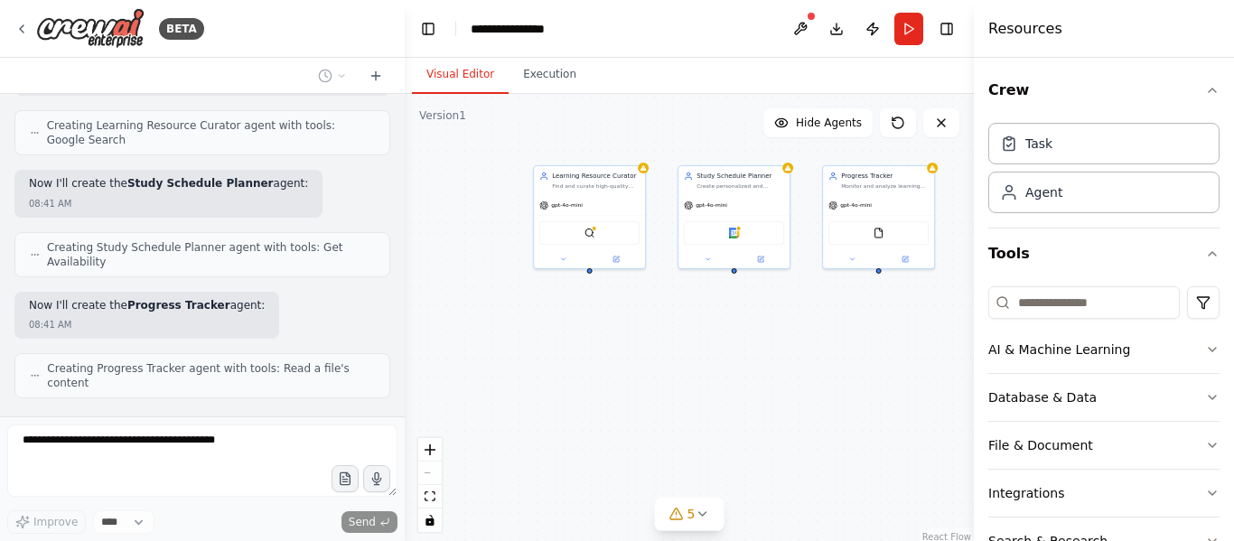
drag, startPoint x: 709, startPoint y: 305, endPoint x: 644, endPoint y: 364, distance: 87.6
click at [644, 364] on div "Learning Resource Curator Find and curate high-quality learning resources for {…" at bounding box center [689, 320] width 569 height 452
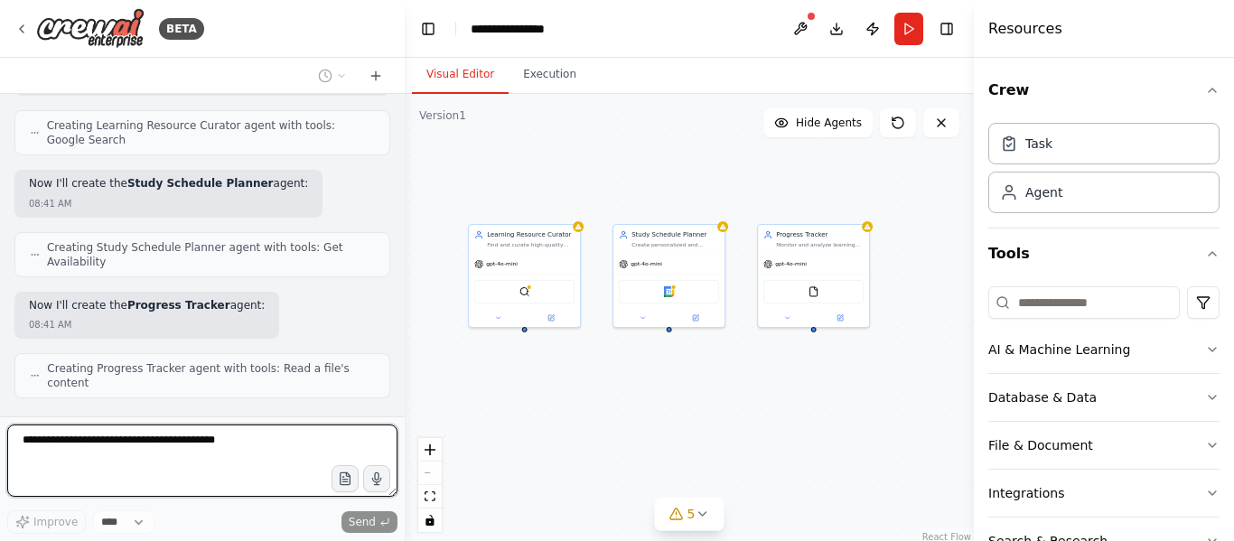
scroll to position [860, 0]
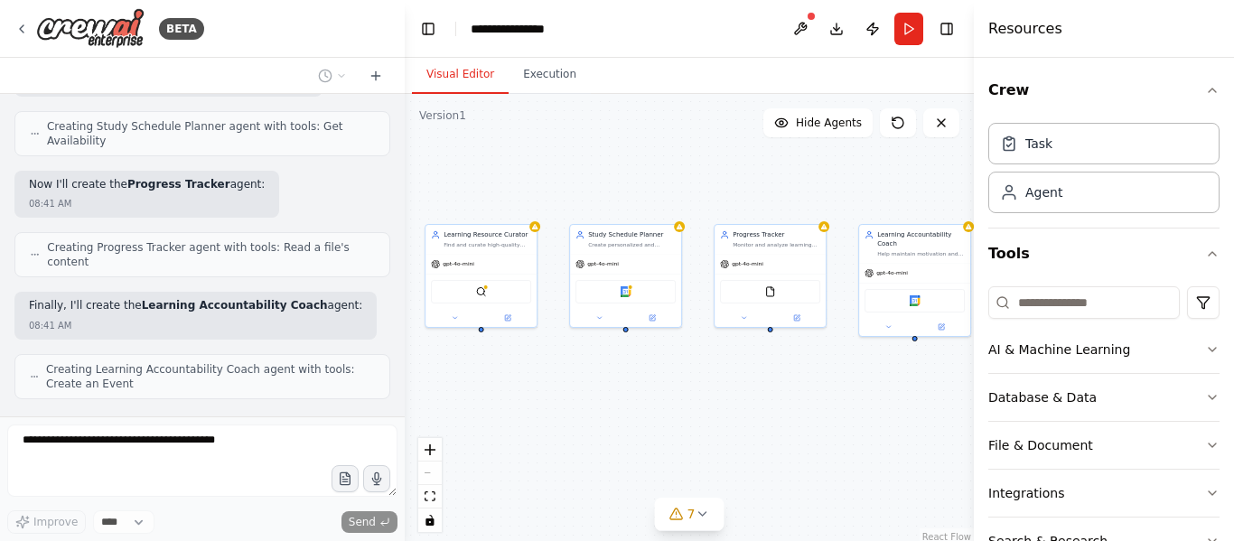
drag, startPoint x: 819, startPoint y: 383, endPoint x: 776, endPoint y: 383, distance: 43.3
click at [776, 383] on div "Learning Resource Curator Find and curate high-quality learning resources for {…" at bounding box center [689, 320] width 569 height 452
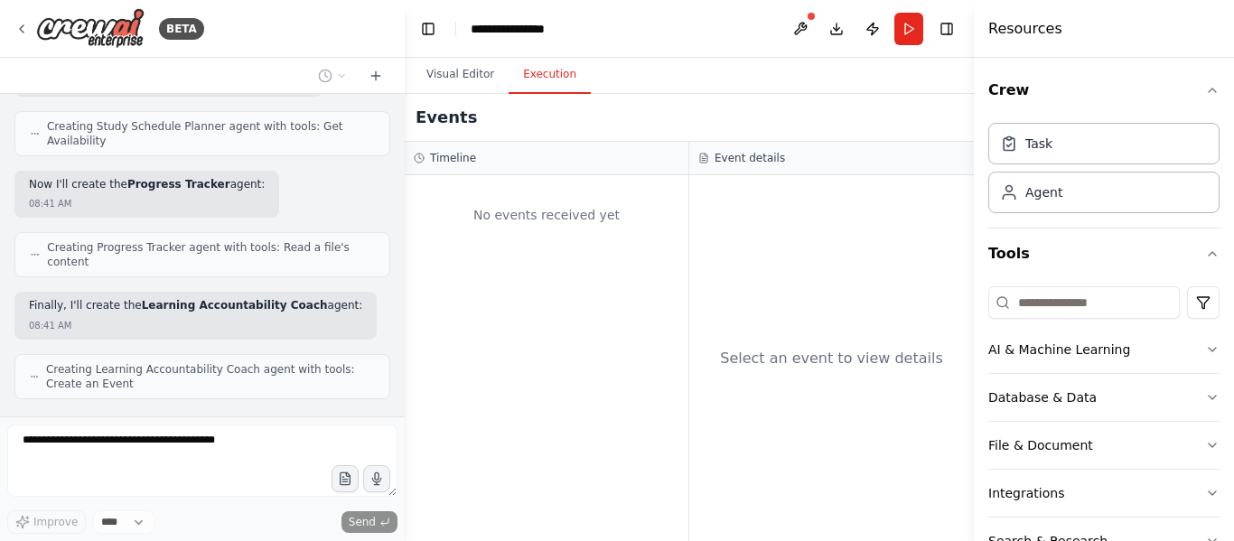
click at [551, 70] on button "Execution" at bounding box center [549, 75] width 82 height 38
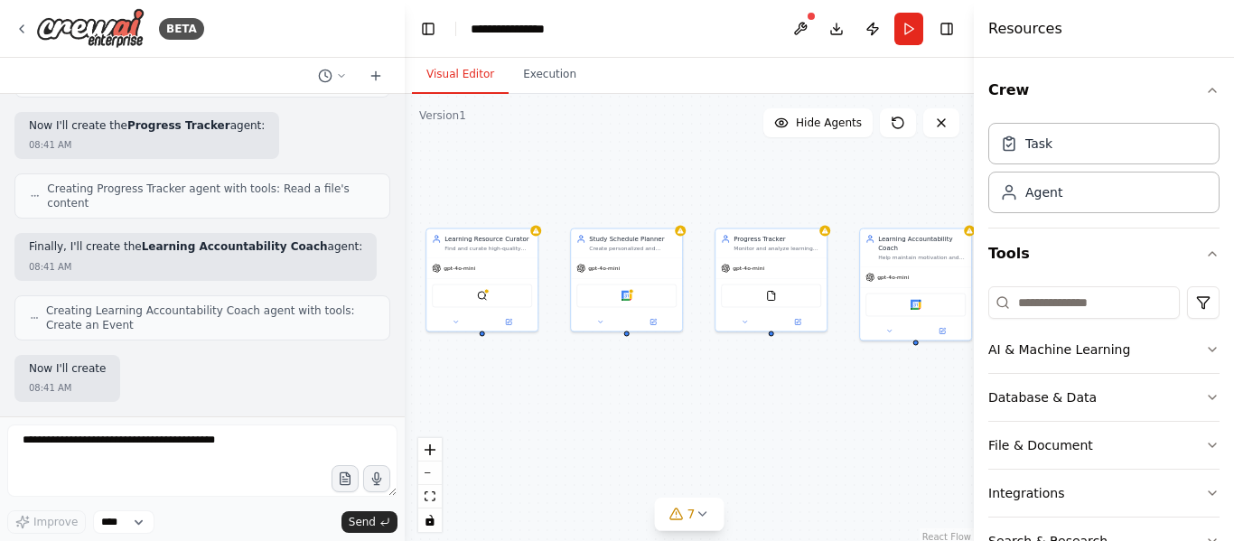
click at [463, 73] on button "Visual Editor" at bounding box center [460, 75] width 97 height 38
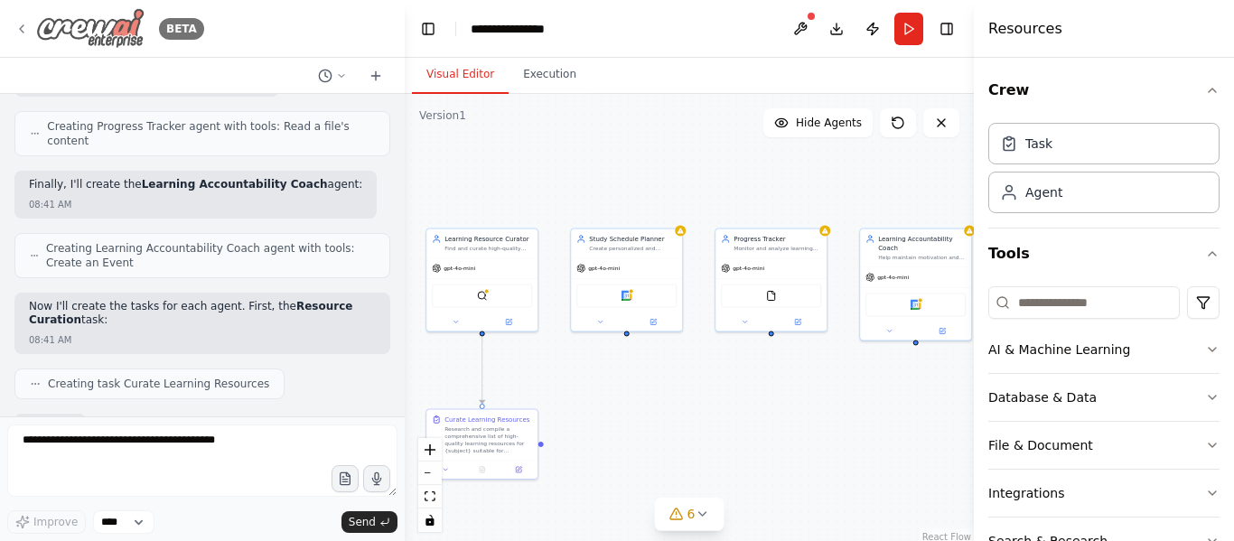
scroll to position [1088, 0]
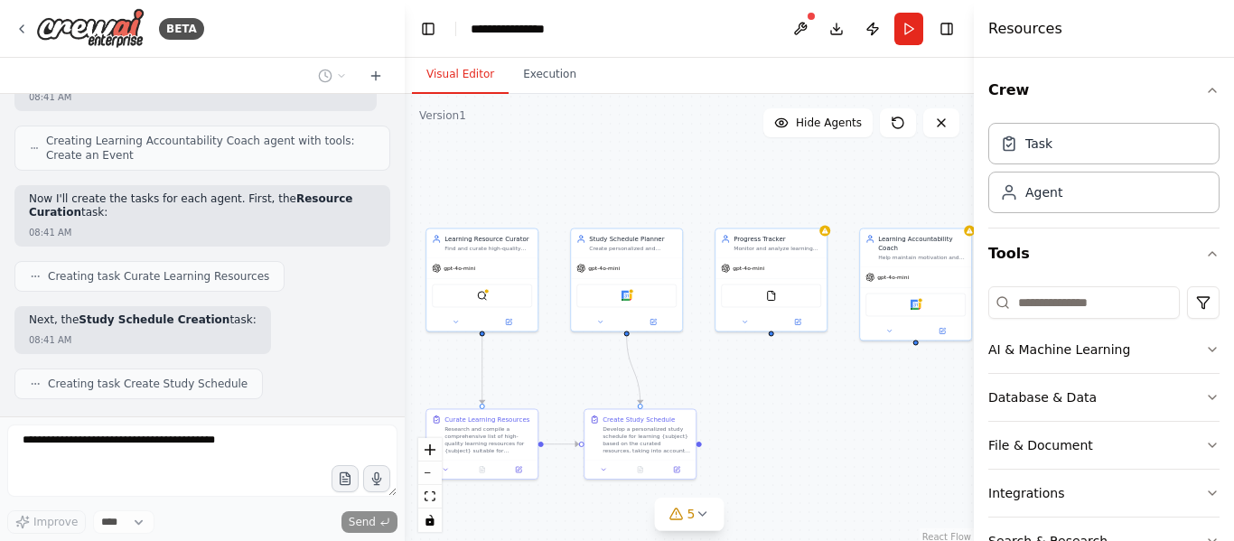
drag, startPoint x: 26, startPoint y: 27, endPoint x: 634, endPoint y: 160, distance: 622.1
click at [634, 160] on div "BETA Build a crew that curates personalized learning resources, tracks your pro…" at bounding box center [617, 270] width 1234 height 541
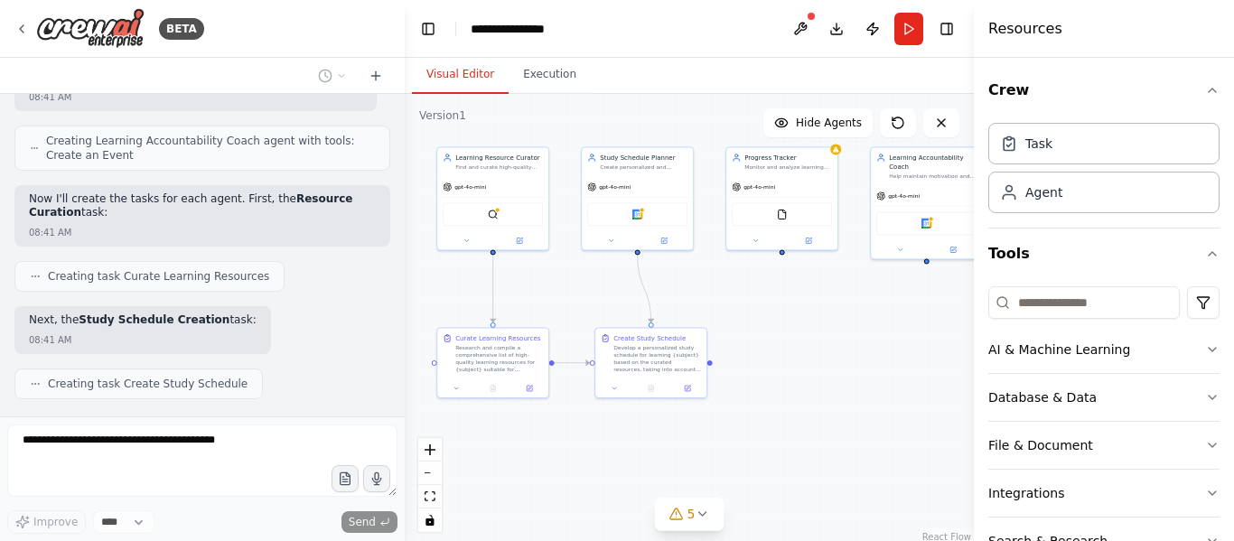
drag, startPoint x: 844, startPoint y: 415, endPoint x: 854, endPoint y: 334, distance: 82.0
click at [854, 334] on div ".deletable-edge-delete-btn { width: 20px; height: 20px; border: 0px solid #ffff…" at bounding box center [689, 320] width 569 height 452
click at [27, 32] on icon at bounding box center [21, 29] width 14 height 14
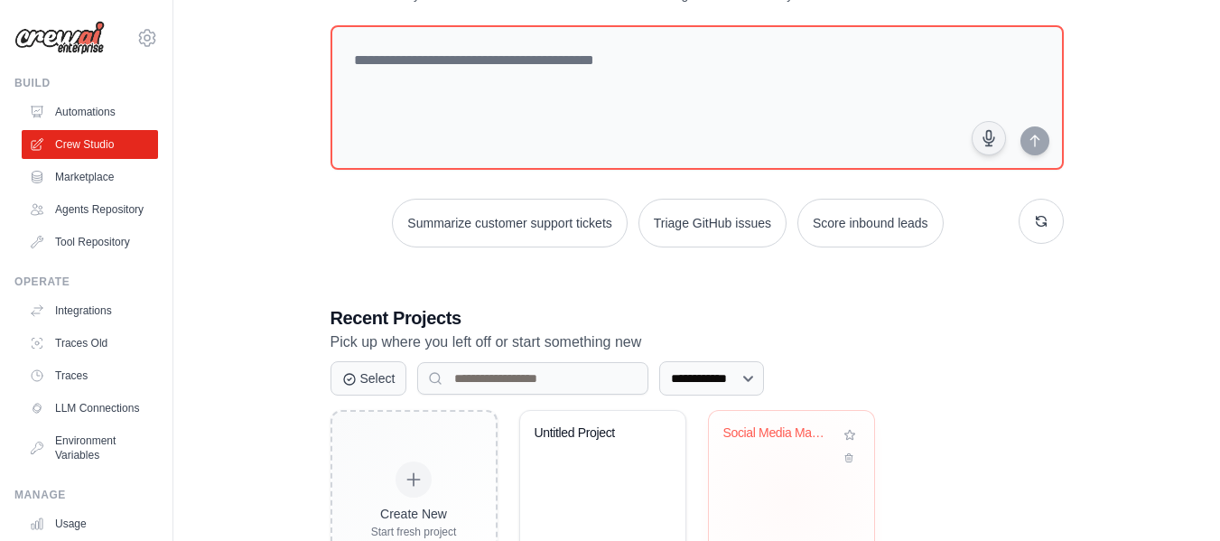
scroll to position [187, 0]
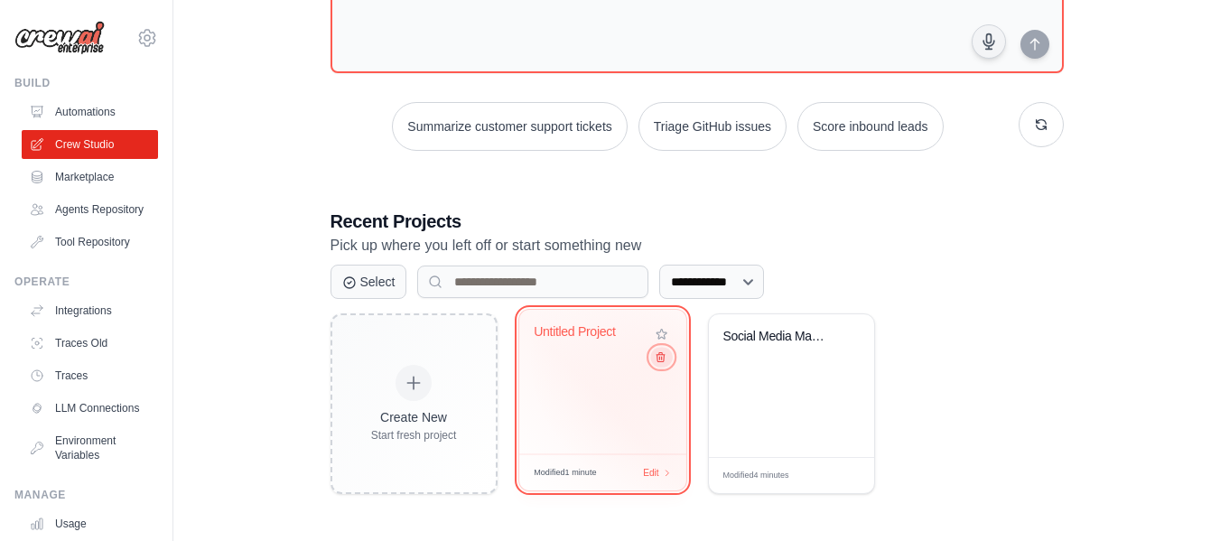
click at [663, 360] on icon at bounding box center [660, 357] width 12 height 12
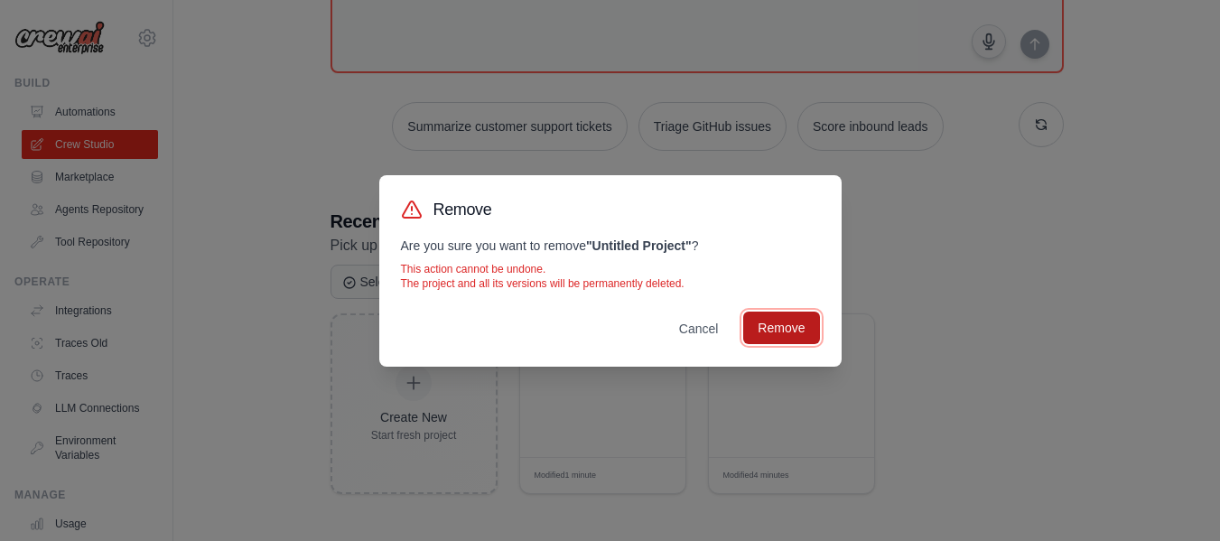
click at [778, 330] on button "Remove" at bounding box center [781, 328] width 76 height 33
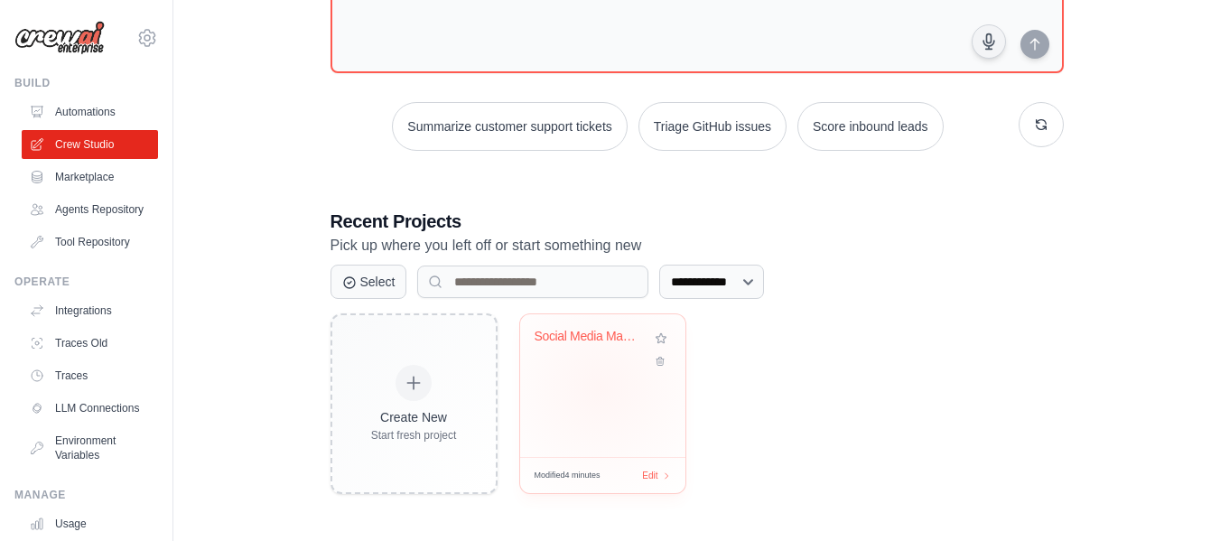
click at [601, 387] on div "Social Media Management & Publishin..." at bounding box center [602, 385] width 165 height 143
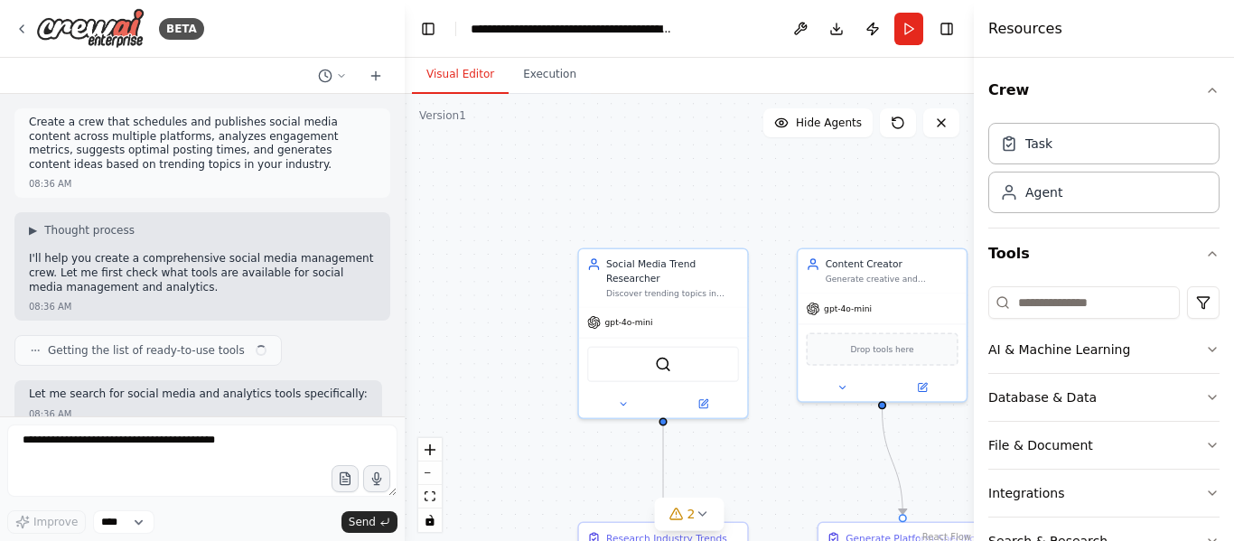
scroll to position [2060, 0]
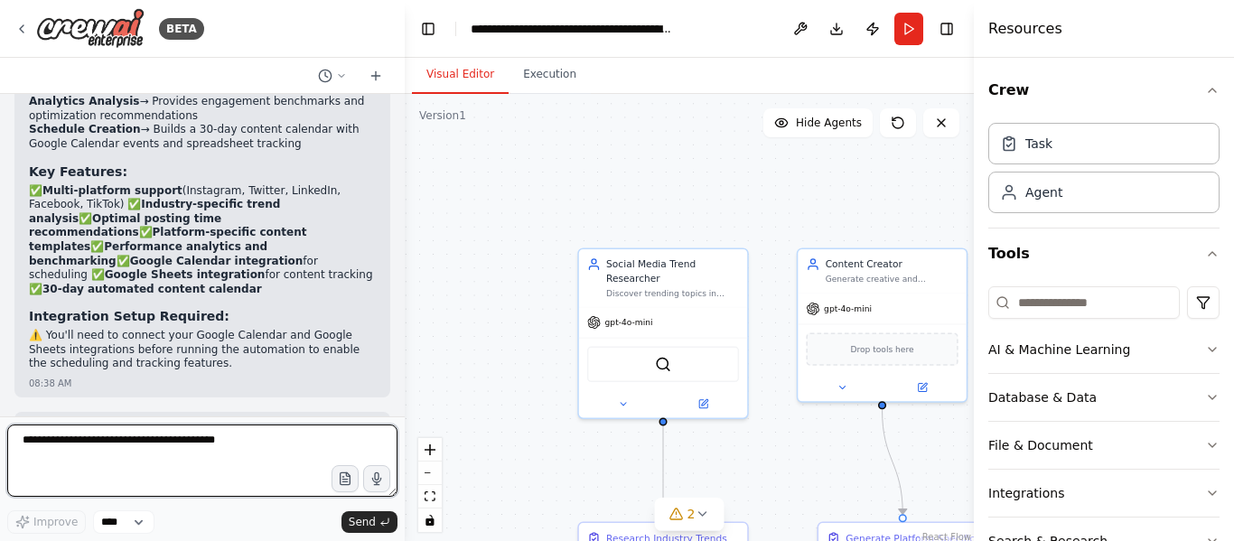
click at [156, 461] on textarea at bounding box center [202, 460] width 390 height 72
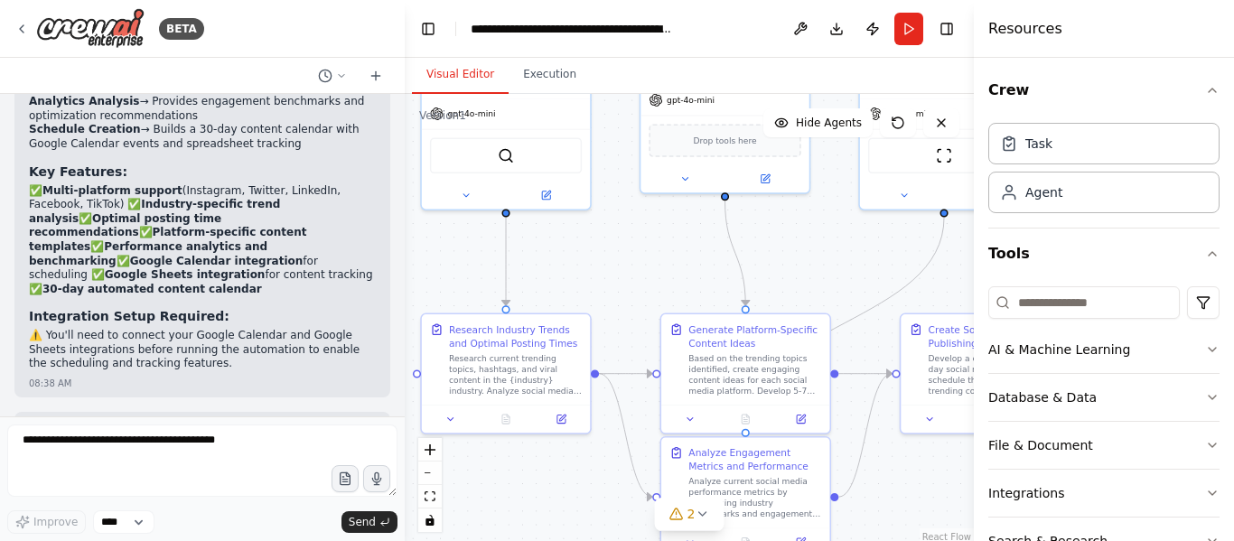
drag, startPoint x: 525, startPoint y: 395, endPoint x: 368, endPoint y: 186, distance: 261.2
click at [368, 186] on div "BETA Create a crew that schedules and publishes social media content across mul…" at bounding box center [617, 270] width 1234 height 541
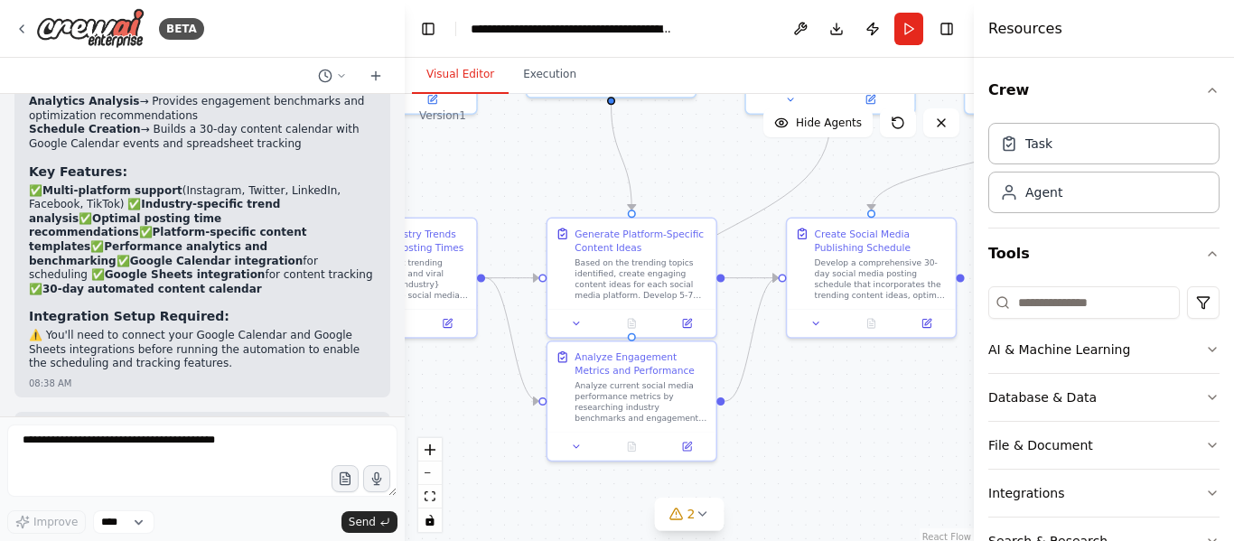
drag, startPoint x: 698, startPoint y: 268, endPoint x: 584, endPoint y: 172, distance: 148.7
click at [584, 172] on div ".deletable-edge-delete-btn { width: 20px; height: 20px; border: 0px solid #ffff…" at bounding box center [689, 320] width 569 height 452
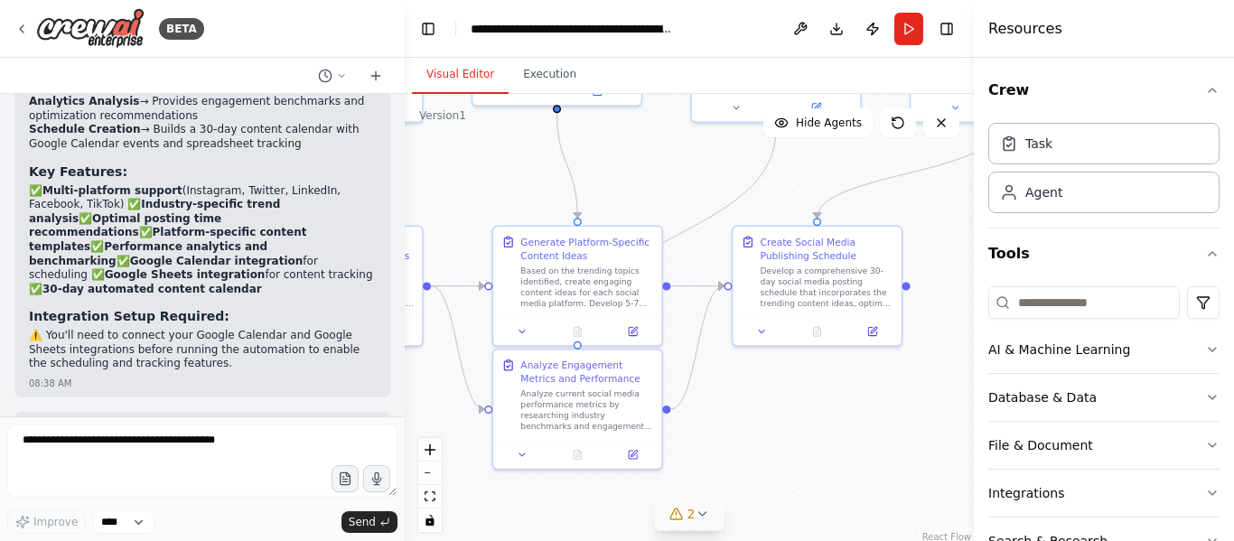
drag, startPoint x: 887, startPoint y: 452, endPoint x: 720, endPoint y: 499, distance: 173.6
click at [720, 499] on div "Version 1 Show Tools Hide Agents .deletable-edge-delete-btn { width: 20px; heig…" at bounding box center [689, 320] width 569 height 452
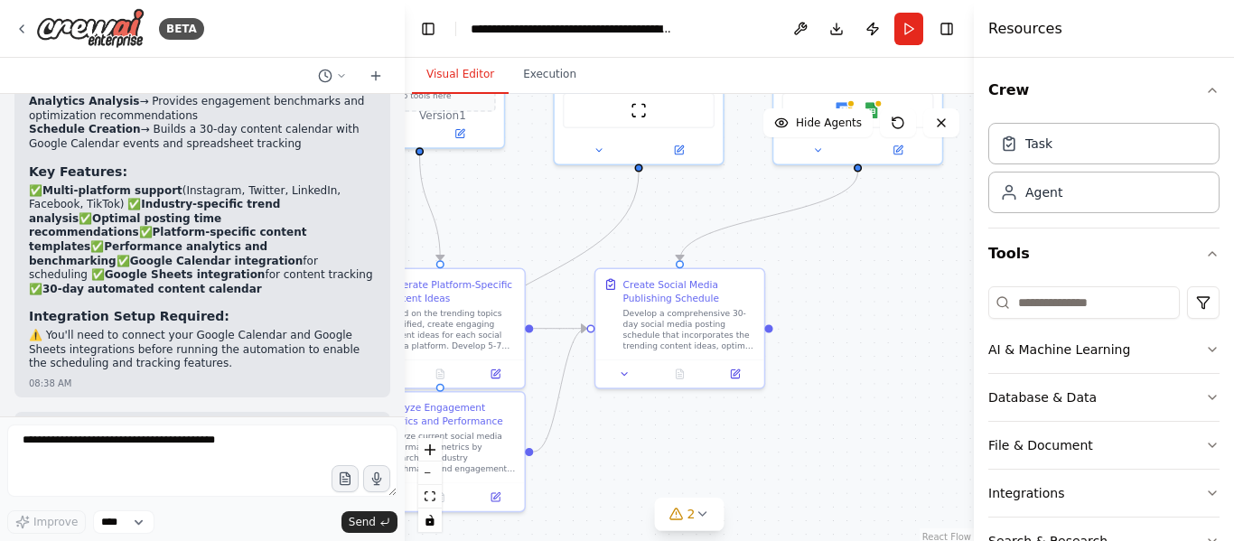
drag, startPoint x: 901, startPoint y: 238, endPoint x: 842, endPoint y: 344, distance: 122.1
click at [842, 344] on div ".deletable-edge-delete-btn { width: 20px; height: 20px; border: 0px solid #ffff…" at bounding box center [689, 320] width 569 height 452
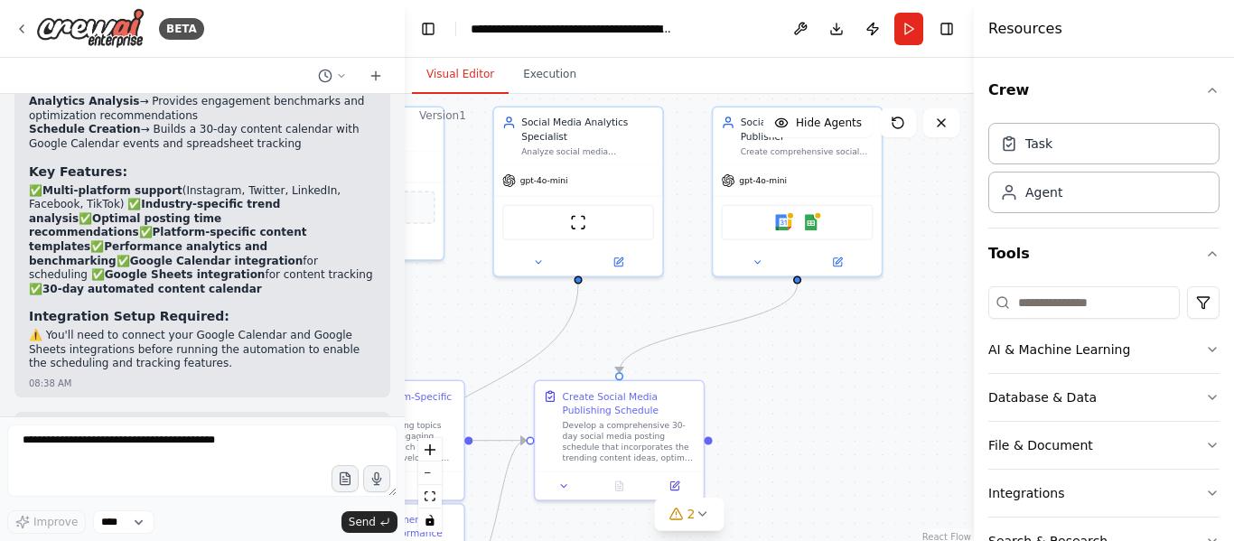
drag, startPoint x: 828, startPoint y: 368, endPoint x: 850, endPoint y: 441, distance: 76.3
click at [849, 440] on div ".deletable-edge-delete-btn { width: 20px; height: 20px; border: 0px solid #ffff…" at bounding box center [689, 320] width 569 height 452
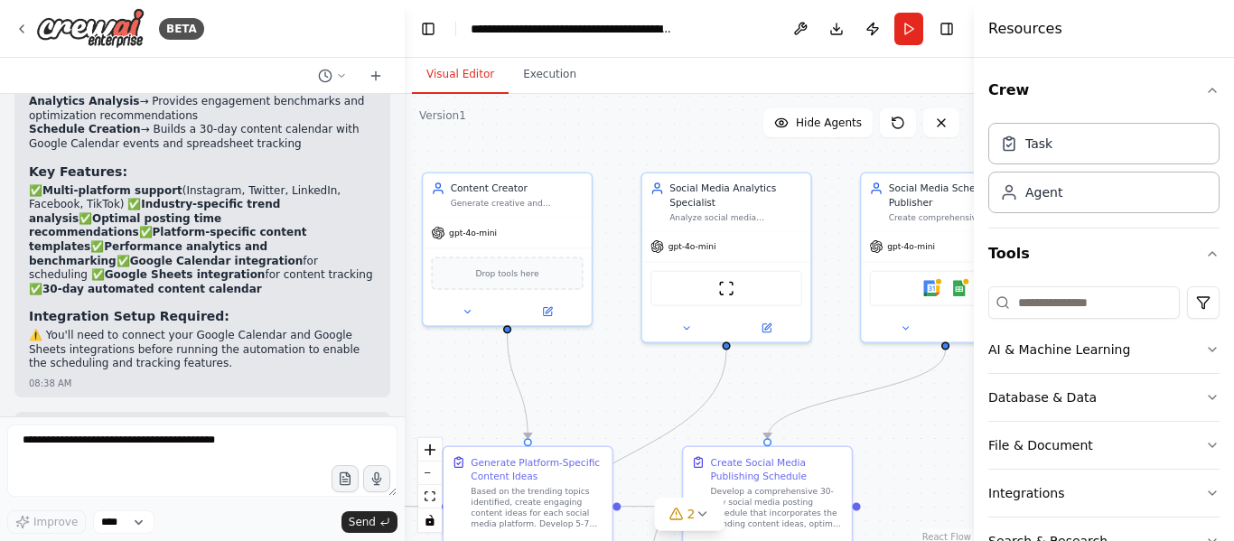
drag, startPoint x: 508, startPoint y: 400, endPoint x: 636, endPoint y: 394, distance: 127.5
click at [636, 394] on div ".deletable-edge-delete-btn { width: 20px; height: 20px; border: 0px solid #ffff…" at bounding box center [689, 320] width 569 height 452
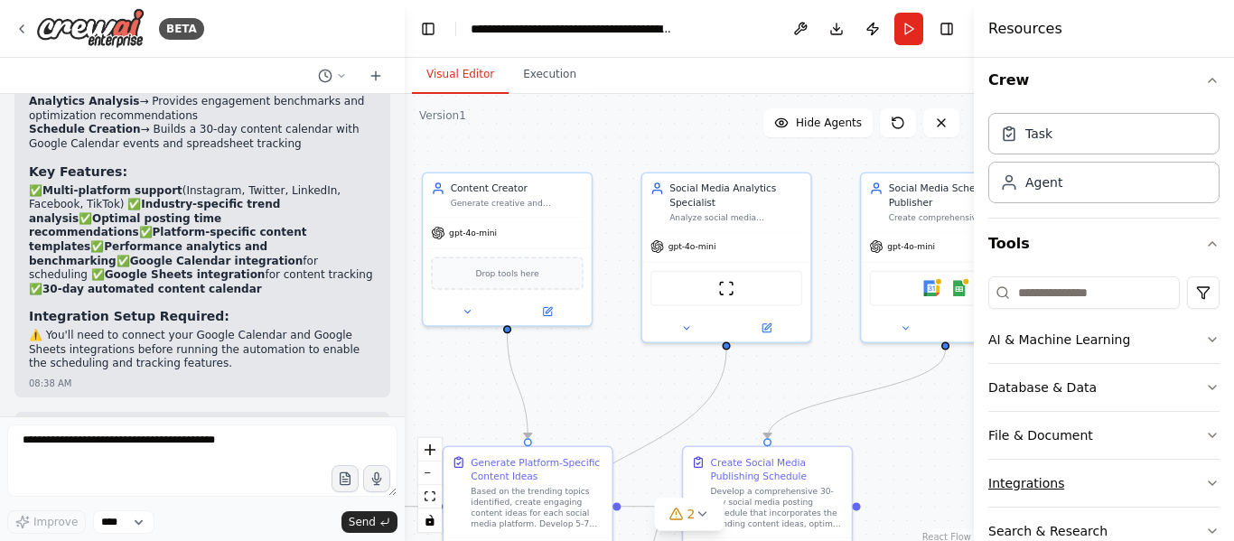
scroll to position [0, 0]
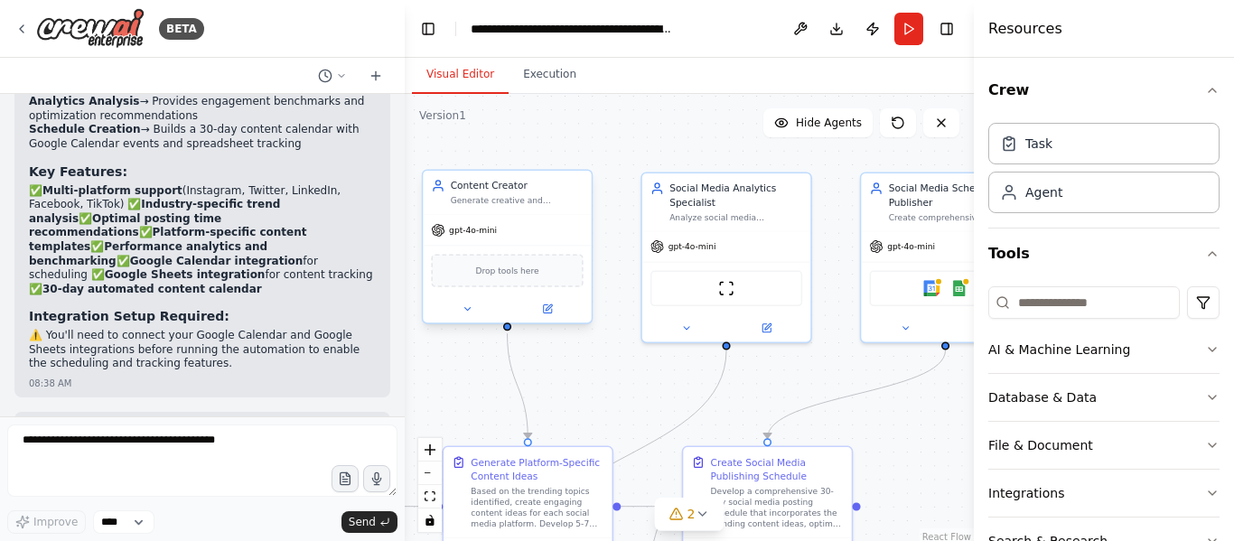
click at [463, 236] on div "gpt-4o-mini" at bounding box center [464, 230] width 66 height 14
click at [467, 311] on icon at bounding box center [466, 309] width 5 height 3
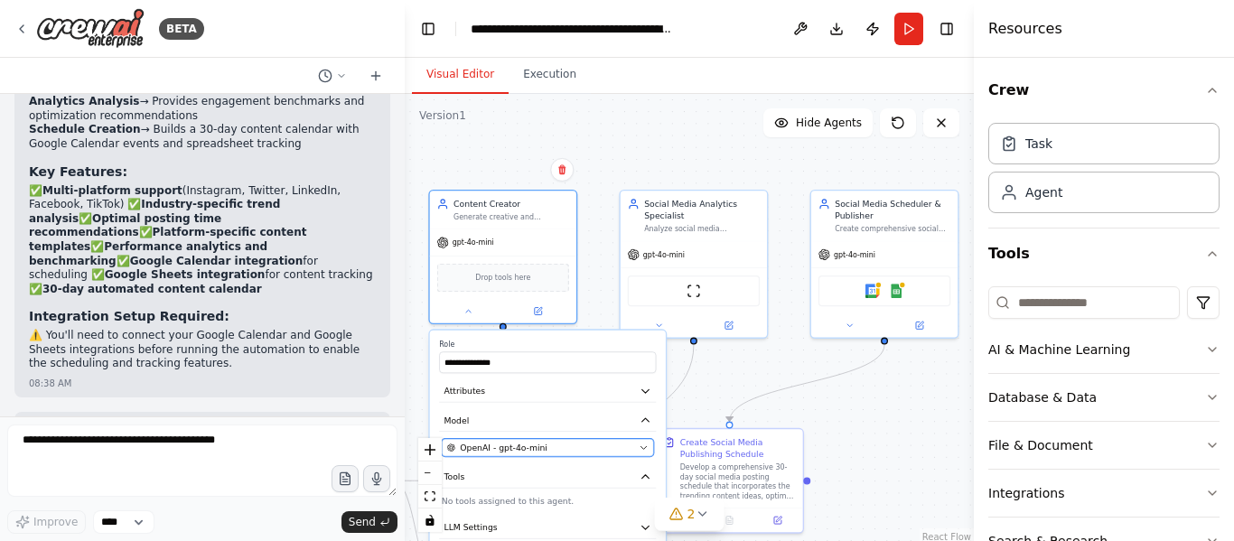
click at [642, 452] on icon "button" at bounding box center [644, 448] width 10 height 10
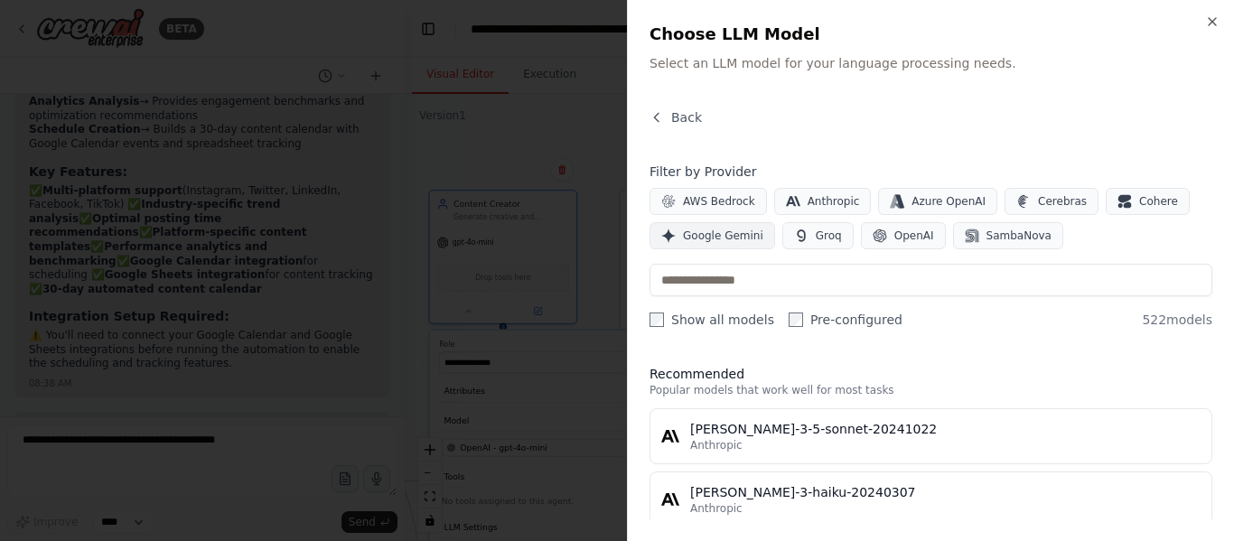
click at [722, 234] on span "Google Gemini" at bounding box center [723, 235] width 80 height 14
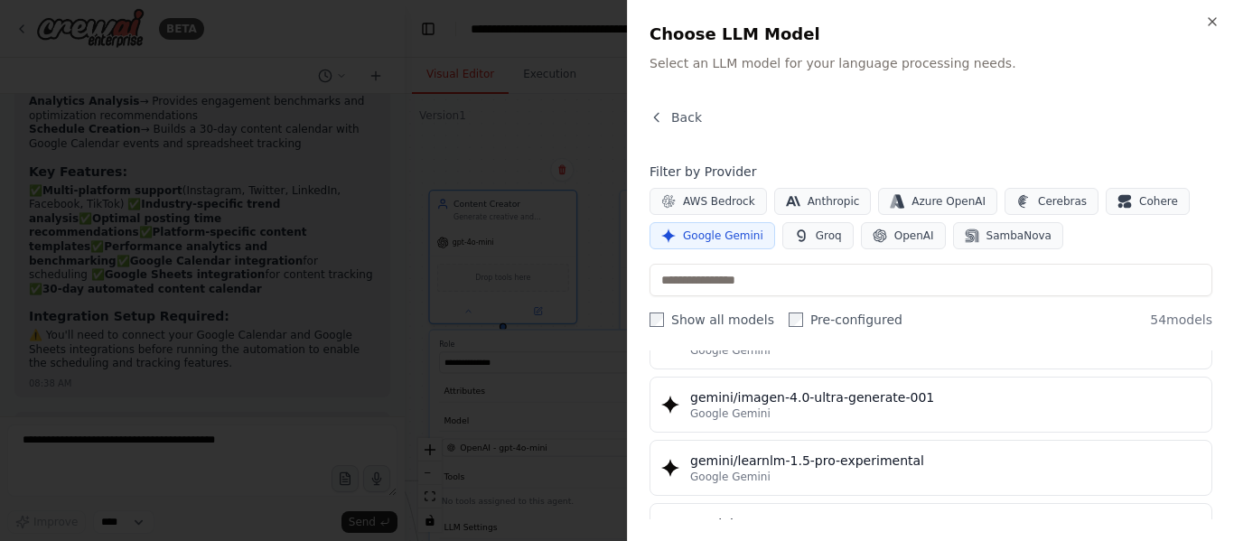
scroll to position [3220, 0]
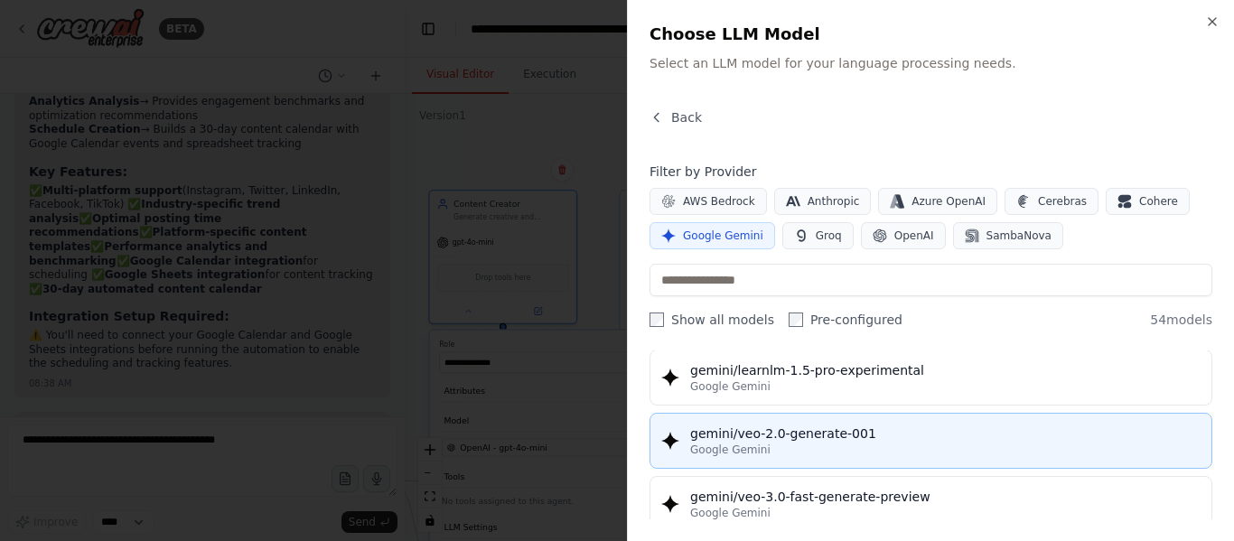
click at [897, 456] on div "Google Gemini" at bounding box center [945, 450] width 510 height 14
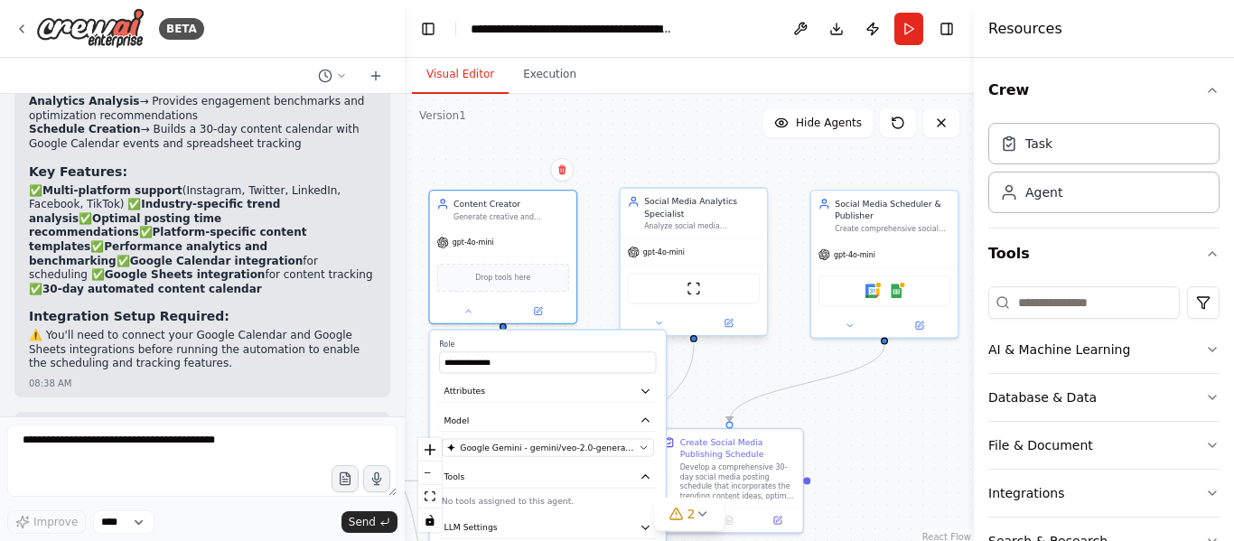
click at [736, 235] on div "Social Media Analytics Specialist Analyze social media engagement metrics and p…" at bounding box center [693, 214] width 146 height 50
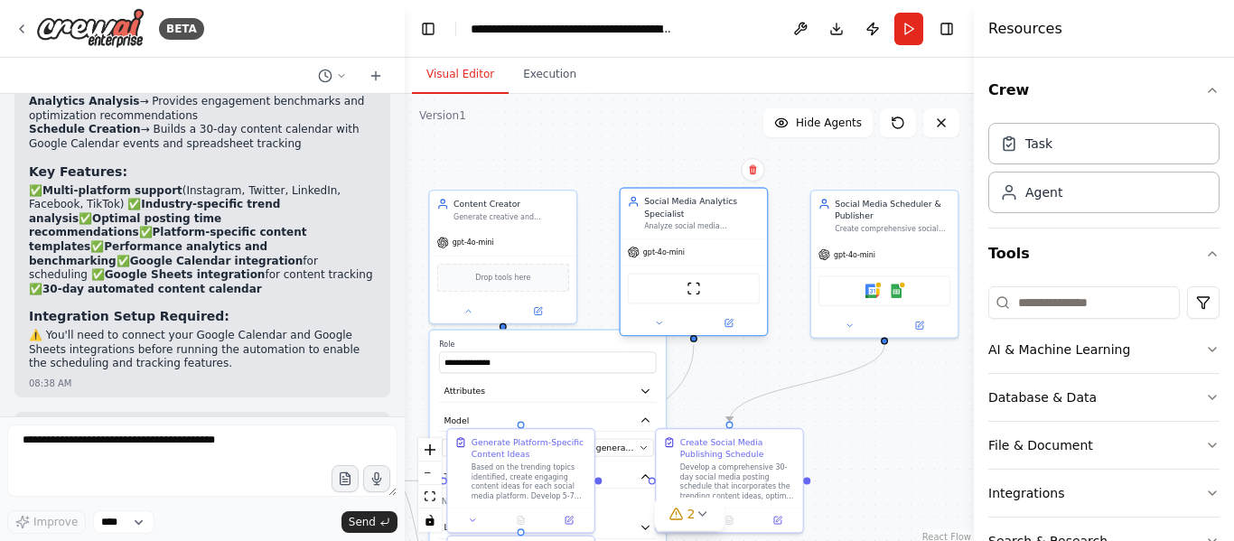
click at [674, 261] on div "gpt-4o-mini" at bounding box center [693, 252] width 146 height 26
click at [496, 246] on div "gpt-4o-mini" at bounding box center [503, 241] width 146 height 26
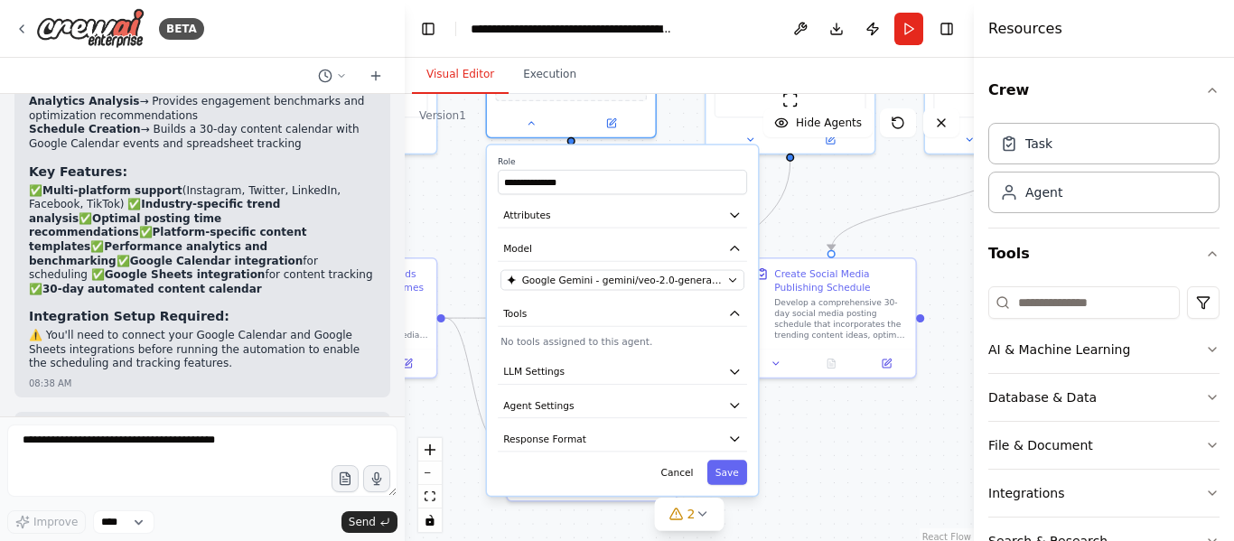
drag, startPoint x: 769, startPoint y: 365, endPoint x: 863, endPoint y: 202, distance: 188.2
click at [862, 201] on div ".deletable-edge-delete-btn { width: 20px; height: 20px; border: 0px solid #ffff…" at bounding box center [689, 320] width 569 height 452
click at [731, 480] on button "Save" at bounding box center [728, 473] width 40 height 24
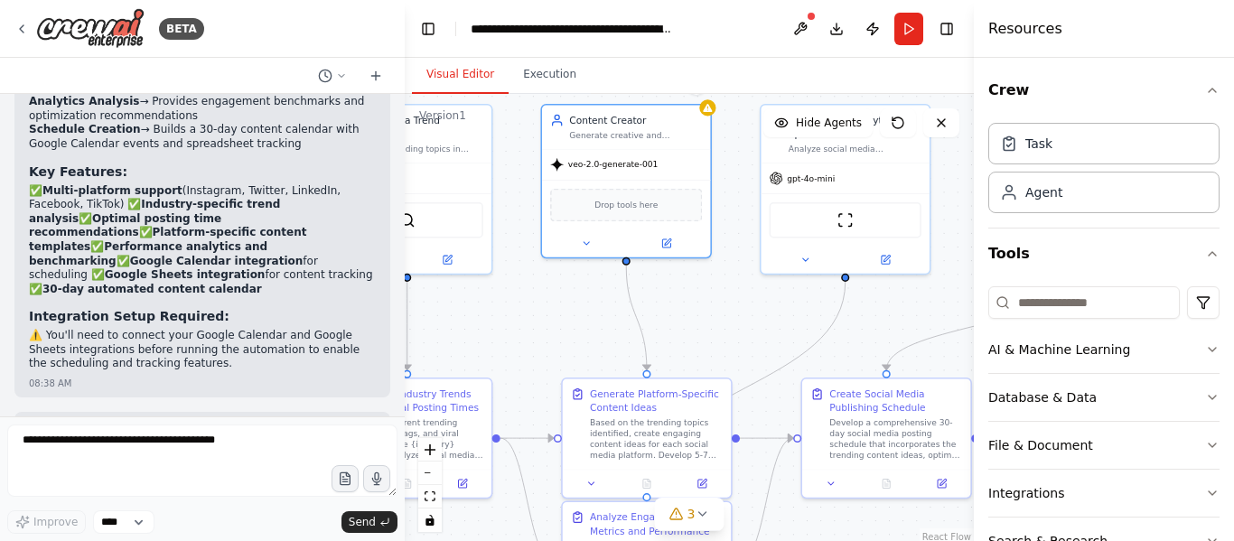
drag, startPoint x: 831, startPoint y: 191, endPoint x: 900, endPoint y: 332, distance: 157.9
click at [900, 332] on div ".deletable-edge-delete-btn { width: 20px; height: 20px; border: 0px solid #ffff…" at bounding box center [689, 320] width 569 height 452
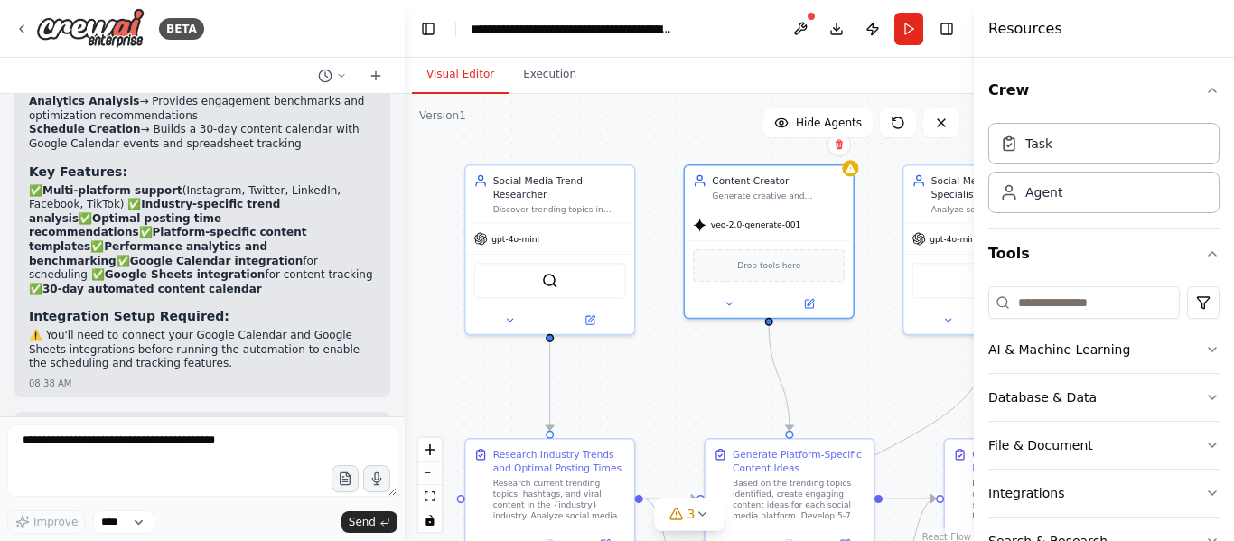
drag, startPoint x: 680, startPoint y: 336, endPoint x: 807, endPoint y: 374, distance: 132.9
click at [807, 374] on div ".deletable-edge-delete-btn { width: 20px; height: 20px; border: 0px solid #ffff…" at bounding box center [689, 320] width 569 height 452
click at [600, 223] on div "gpt-4o-mini" at bounding box center [549, 236] width 168 height 30
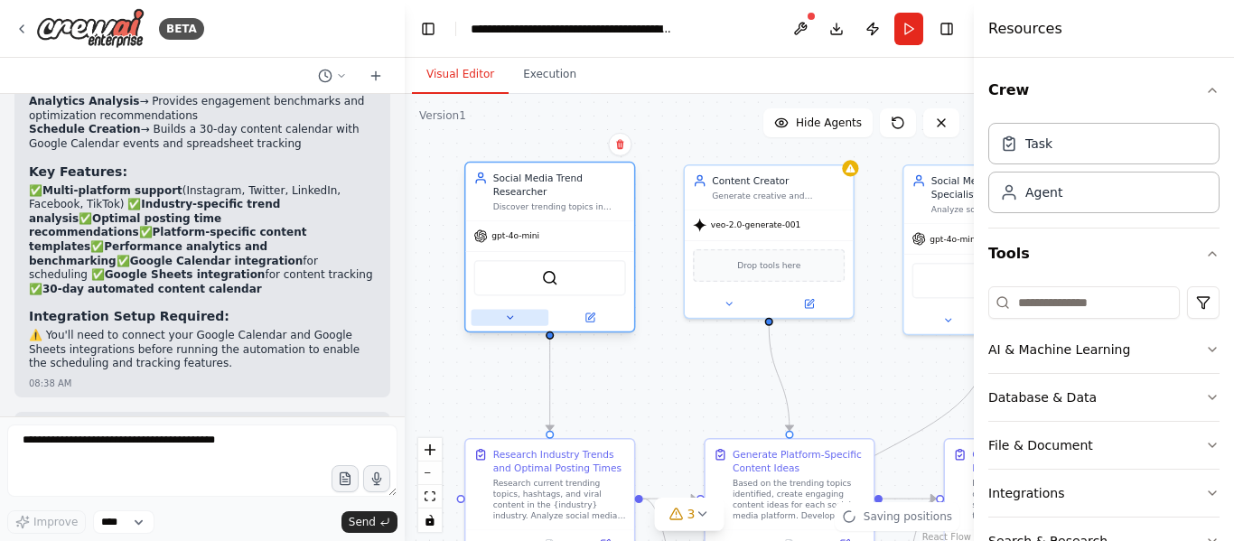
click at [510, 312] on icon at bounding box center [509, 317] width 11 height 11
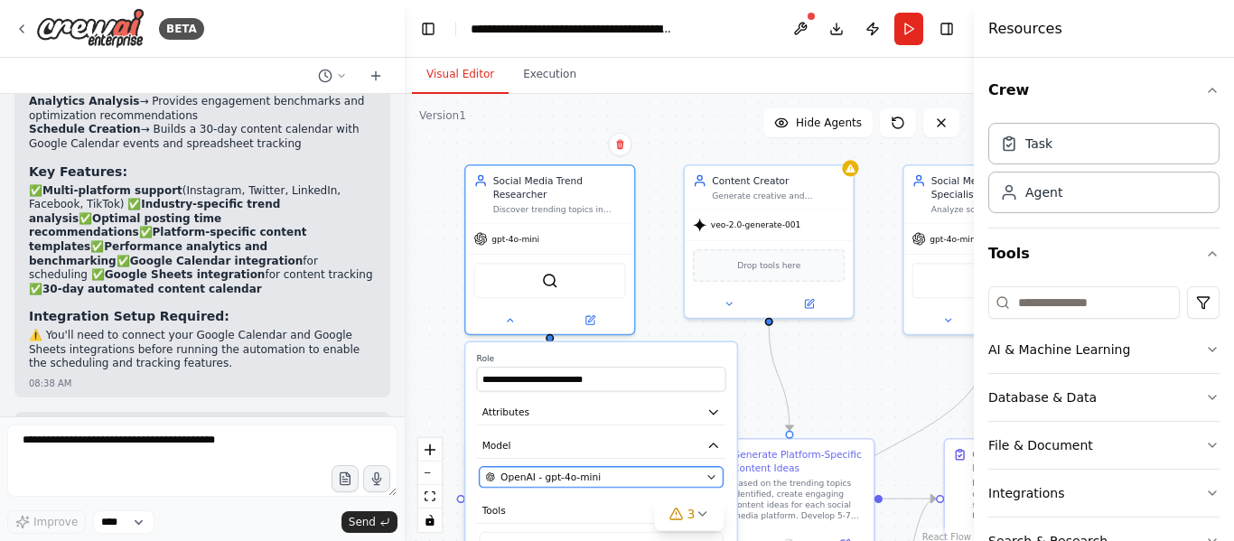
click at [543, 471] on span "OpenAI - gpt-4o-mini" at bounding box center [550, 478] width 100 height 14
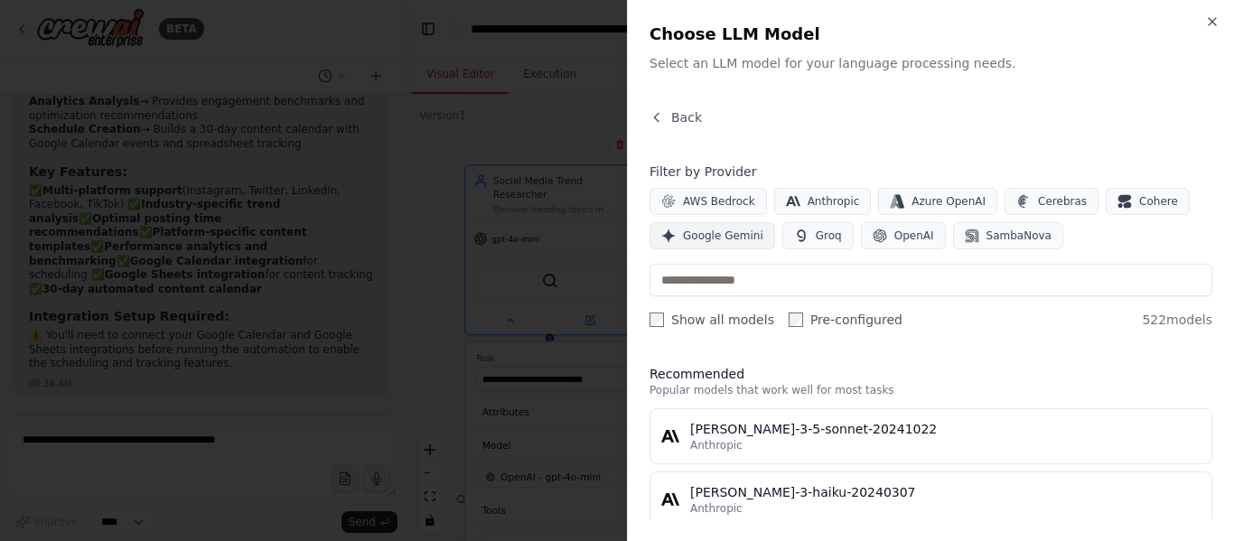
click at [741, 235] on span "Google Gemini" at bounding box center [723, 235] width 80 height 14
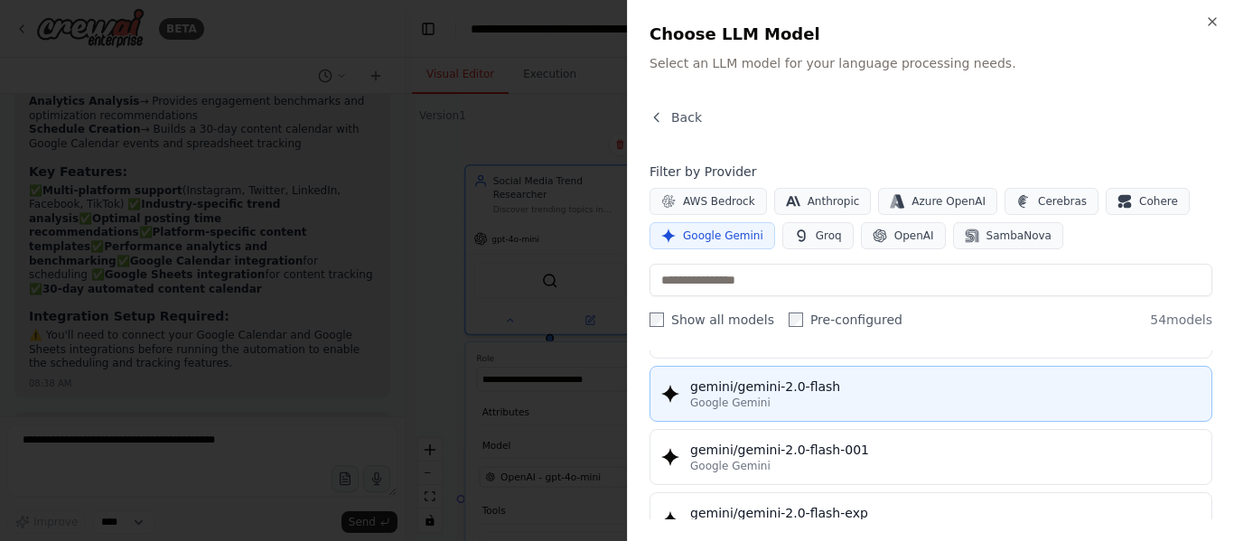
scroll to position [903, 0]
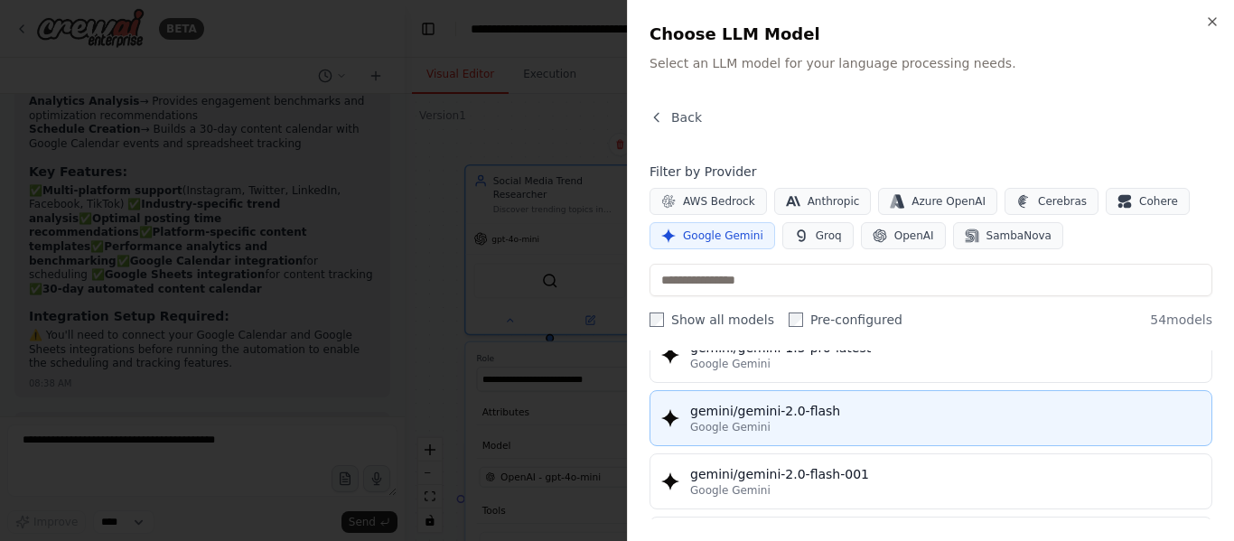
click at [856, 421] on div "Google Gemini" at bounding box center [945, 427] width 510 height 14
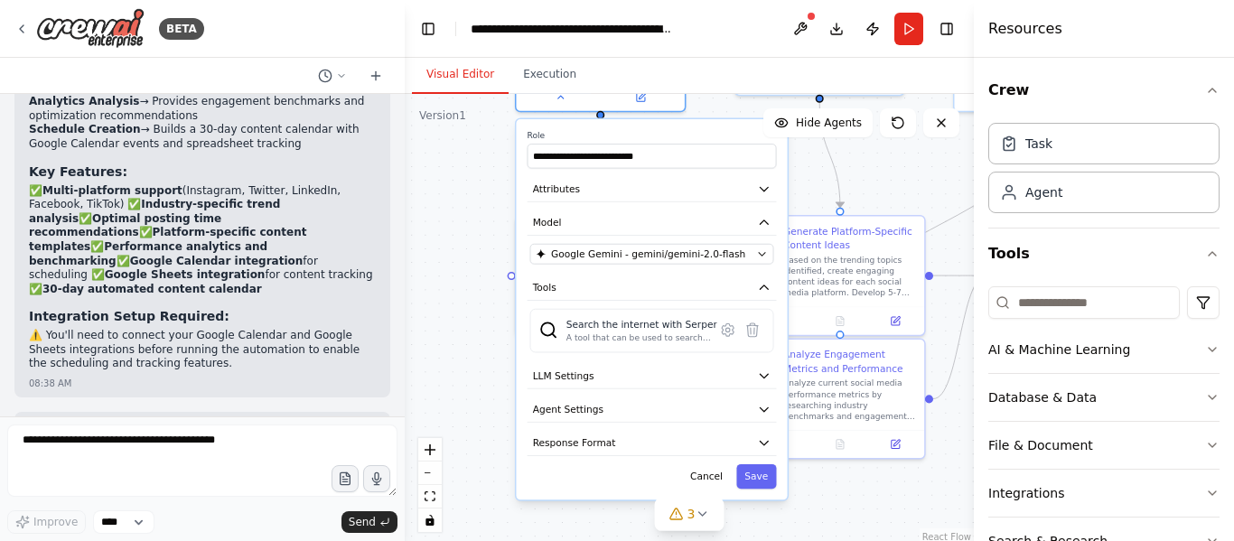
drag, startPoint x: 775, startPoint y: 403, endPoint x: 831, endPoint y: 141, distance: 267.8
click at [831, 141] on div ".deletable-edge-delete-btn { width: 20px; height: 20px; border: 0px solid #ffff…" at bounding box center [689, 320] width 569 height 452
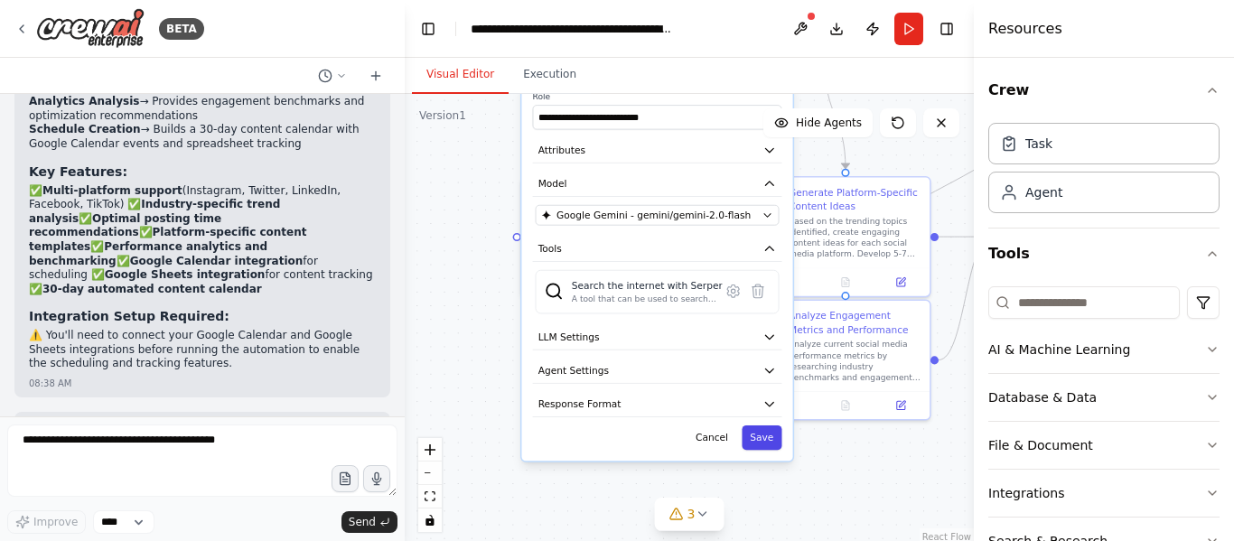
click at [755, 431] on button "Save" at bounding box center [761, 437] width 40 height 24
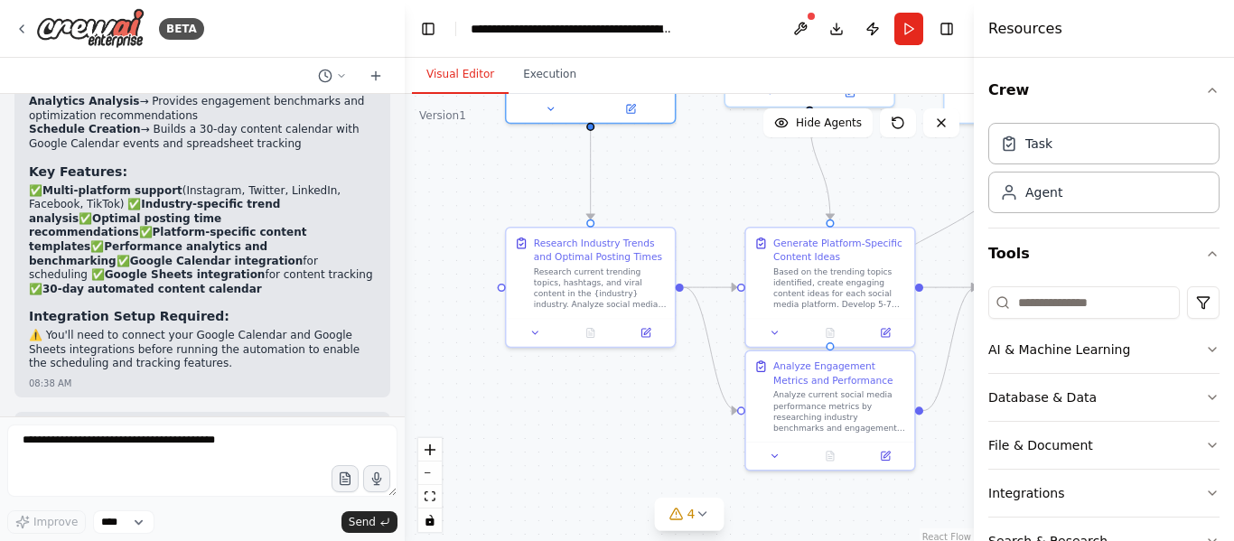
drag, startPoint x: 555, startPoint y: 144, endPoint x: 436, endPoint y: 385, distance: 268.6
click at [436, 384] on div ".deletable-edge-delete-btn { width: 20px; height: 20px; border: 0px solid #ffff…" at bounding box center [689, 320] width 569 height 452
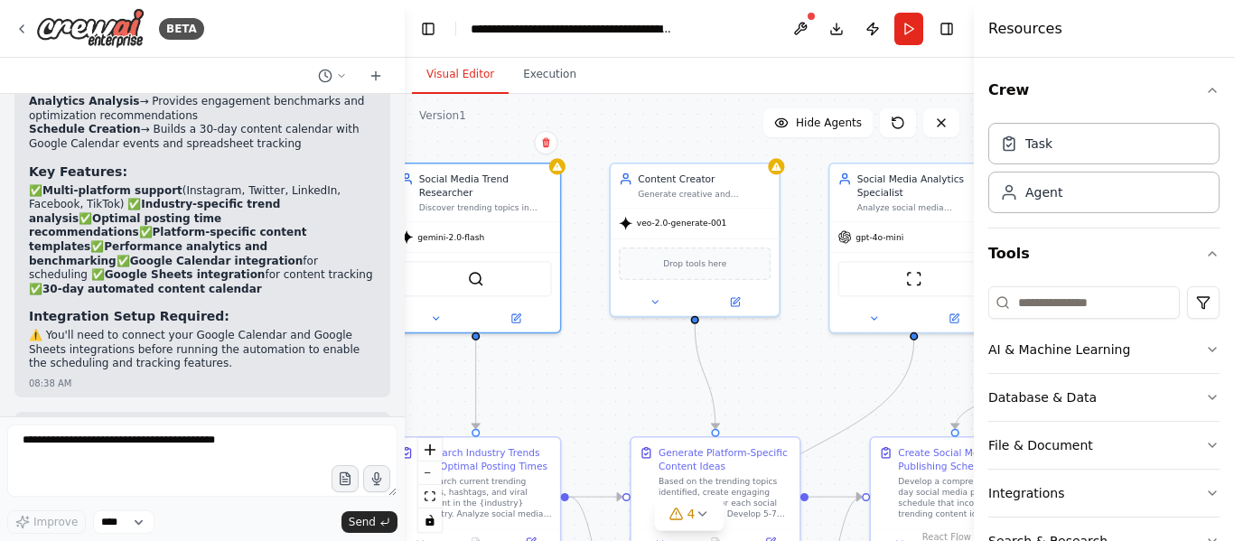
drag, startPoint x: 607, startPoint y: 375, endPoint x: 579, endPoint y: 402, distance: 39.0
click at [579, 402] on div ".deletable-edge-delete-btn { width: 20px; height: 20px; border: 0px solid #ffff…" at bounding box center [689, 320] width 569 height 452
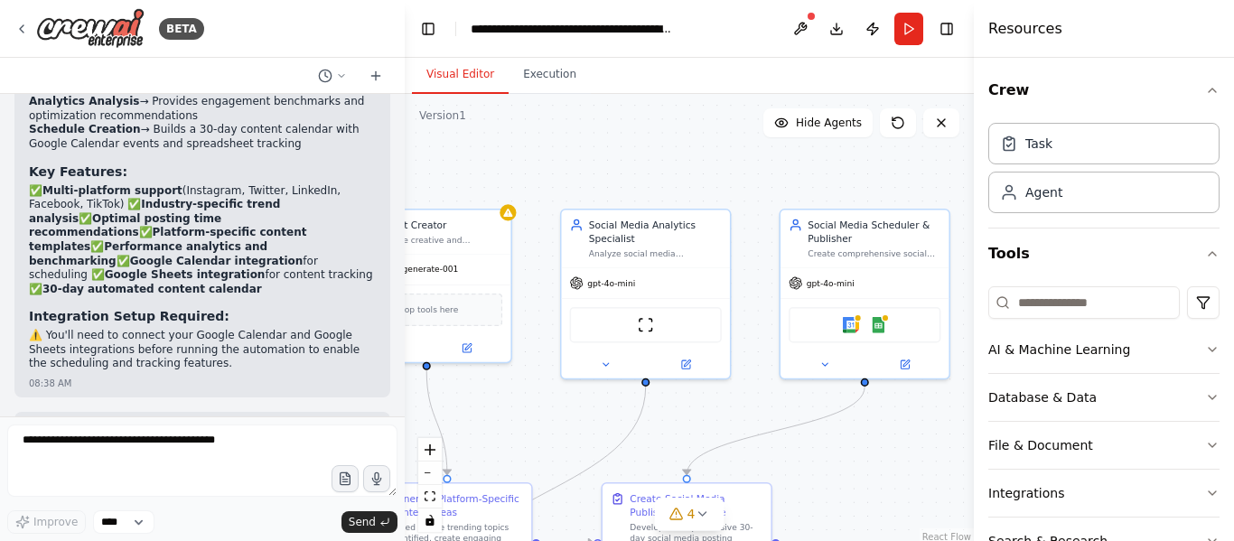
drag, startPoint x: 792, startPoint y: 420, endPoint x: 530, endPoint y: 437, distance: 262.5
click at [530, 437] on div ".deletable-edge-delete-btn { width: 20px; height: 20px; border: 0px solid #ffff…" at bounding box center [689, 320] width 569 height 452
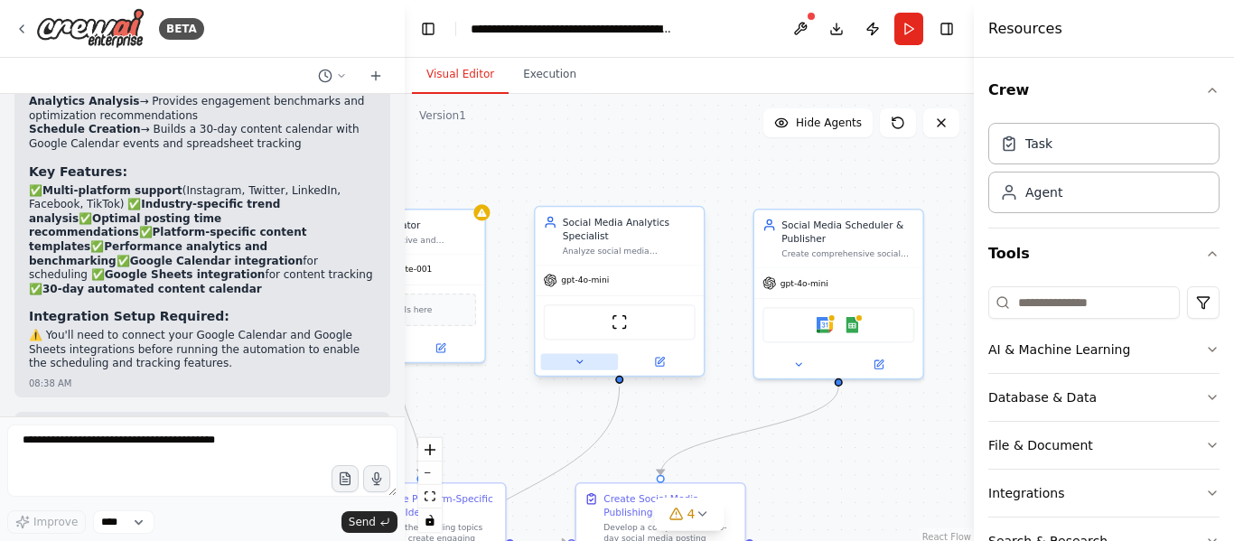
click at [575, 367] on icon at bounding box center [578, 362] width 11 height 11
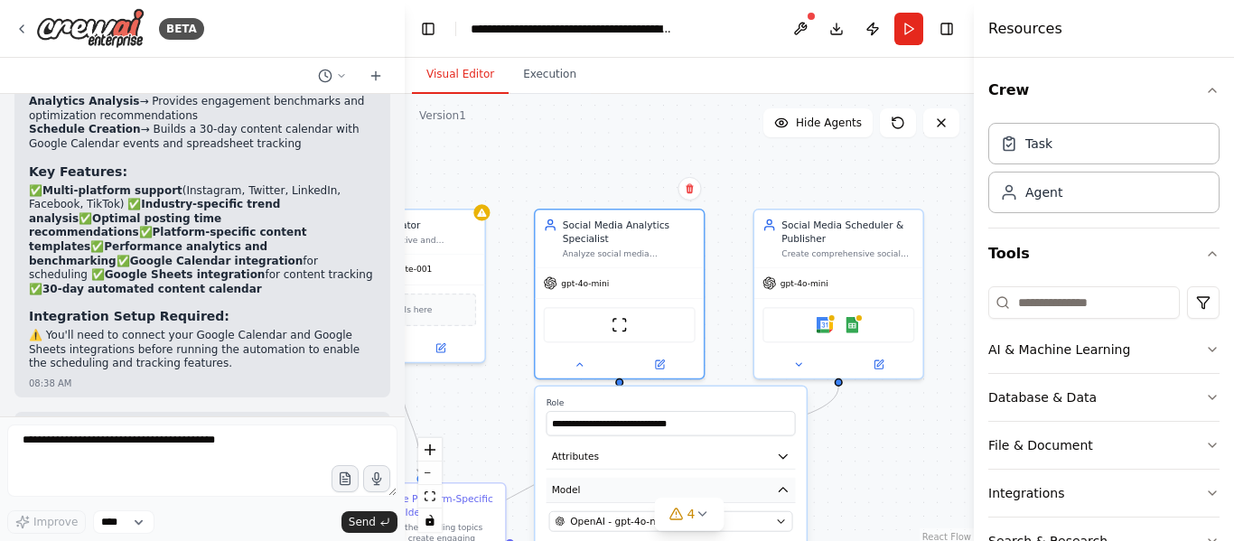
click at [598, 496] on button "Model" at bounding box center [670, 490] width 249 height 25
click at [598, 493] on button "Model" at bounding box center [670, 490] width 249 height 25
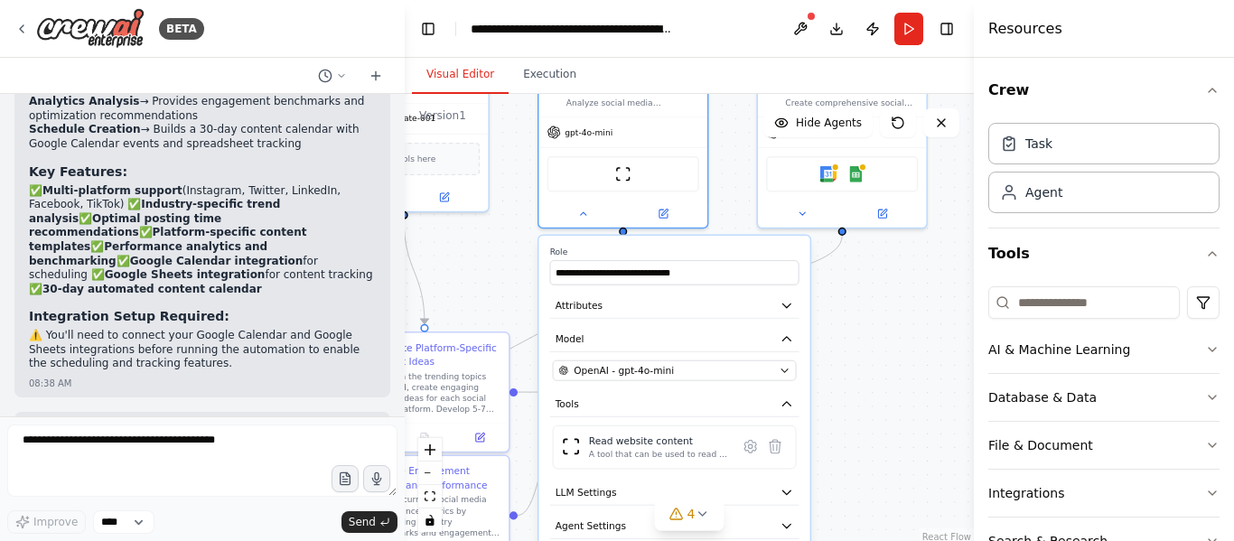
drag, startPoint x: 526, startPoint y: 468, endPoint x: 529, endPoint y: 312, distance: 155.4
click at [529, 312] on div ".deletable-edge-delete-btn { width: 20px; height: 20px; border: 0px solid #ffff…" at bounding box center [689, 320] width 569 height 452
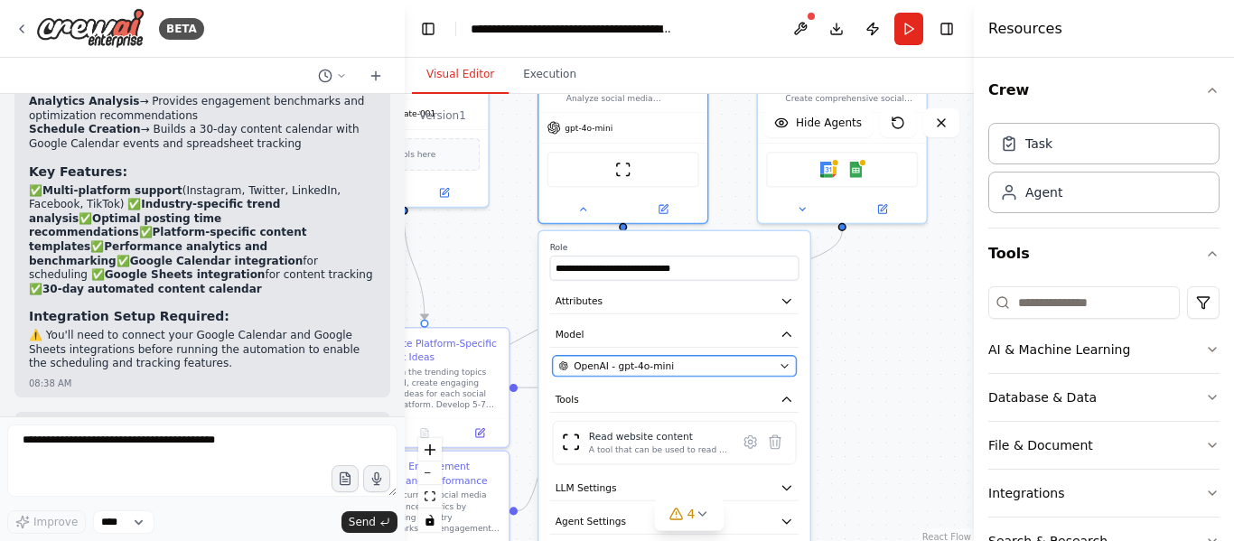
click at [722, 359] on div "OpenAI - gpt-4o-mini" at bounding box center [665, 366] width 215 height 14
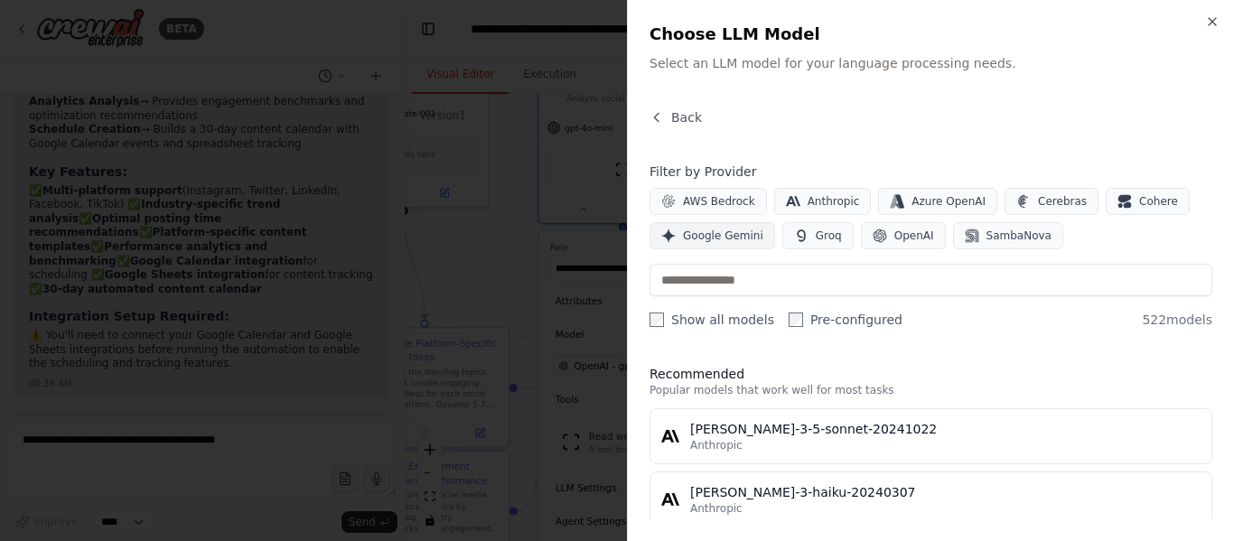
click at [712, 235] on span "Google Gemini" at bounding box center [723, 235] width 80 height 14
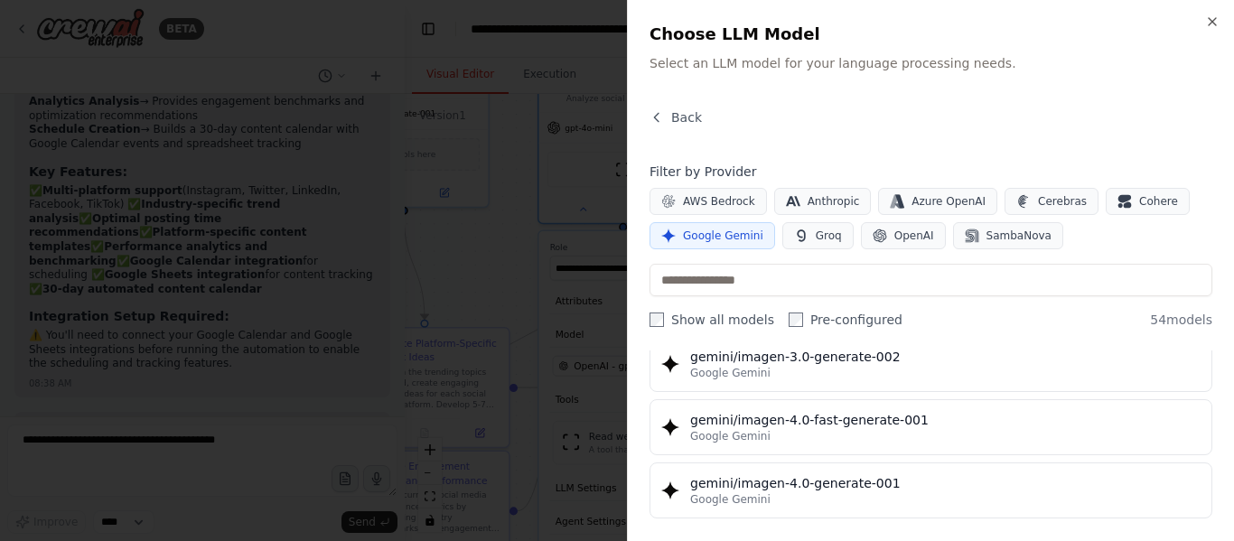
scroll to position [3071, 0]
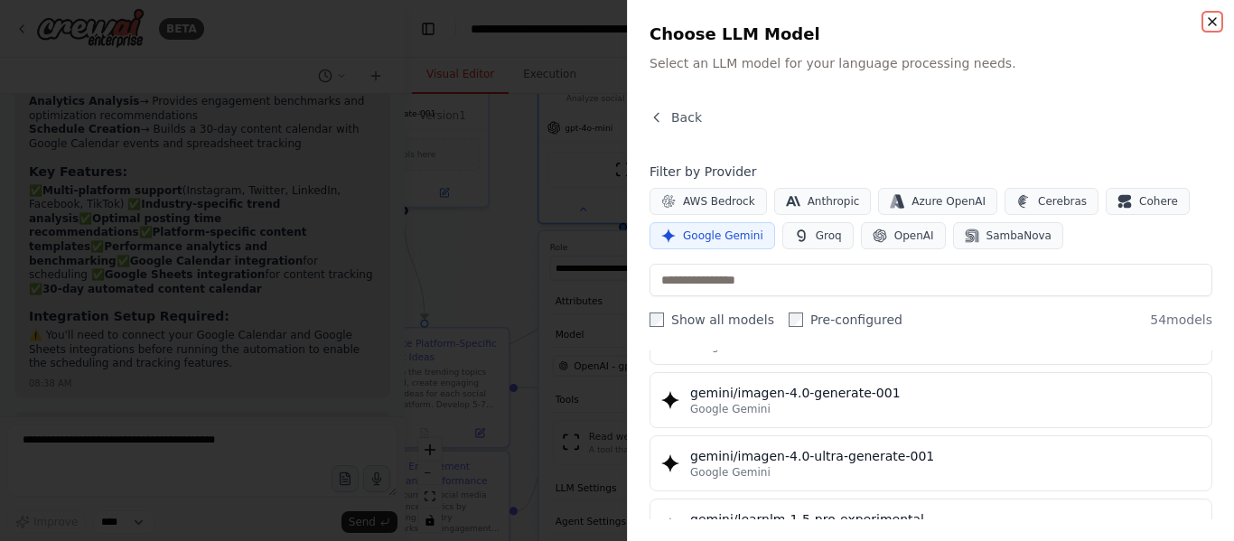
click at [1214, 22] on icon "button" at bounding box center [1212, 21] width 14 height 14
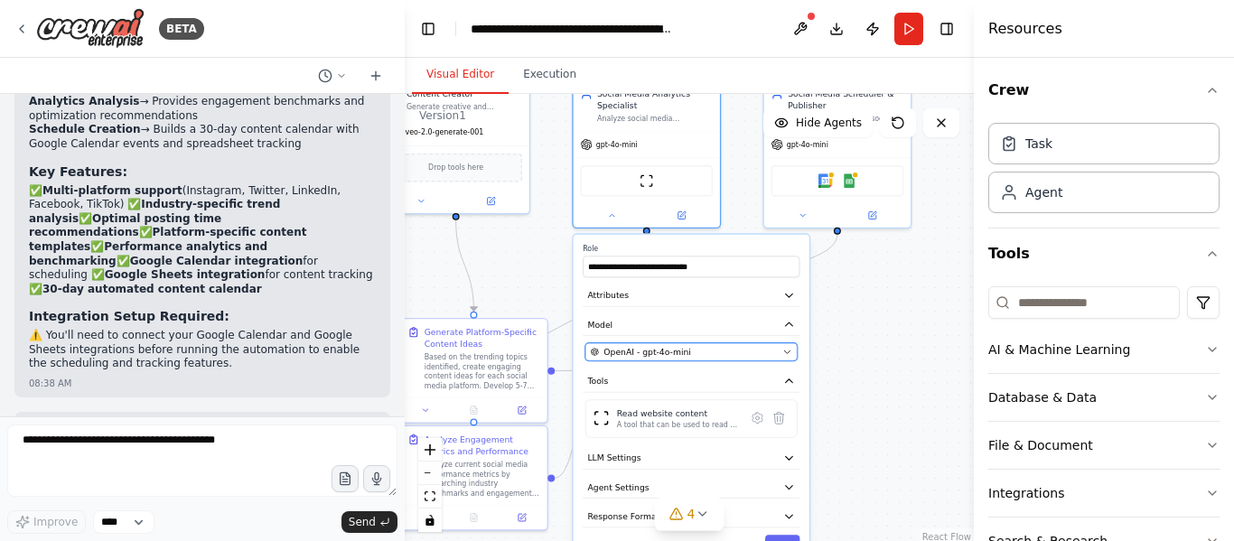
click at [681, 350] on span "OpenAI - gpt-4o-mini" at bounding box center [647, 352] width 88 height 12
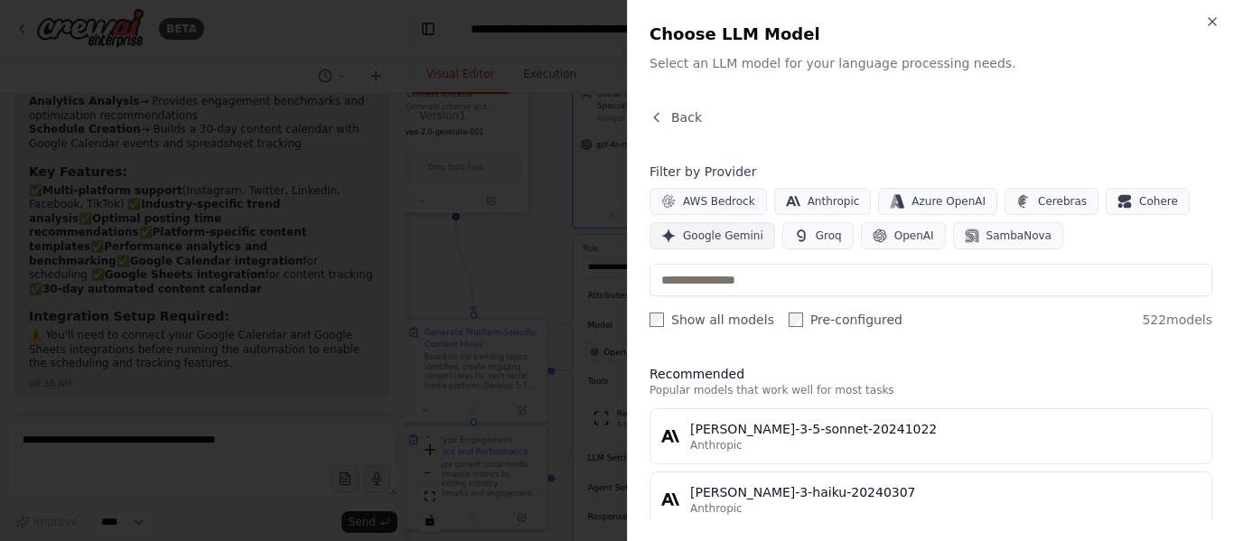
click at [707, 238] on span "Google Gemini" at bounding box center [723, 235] width 80 height 14
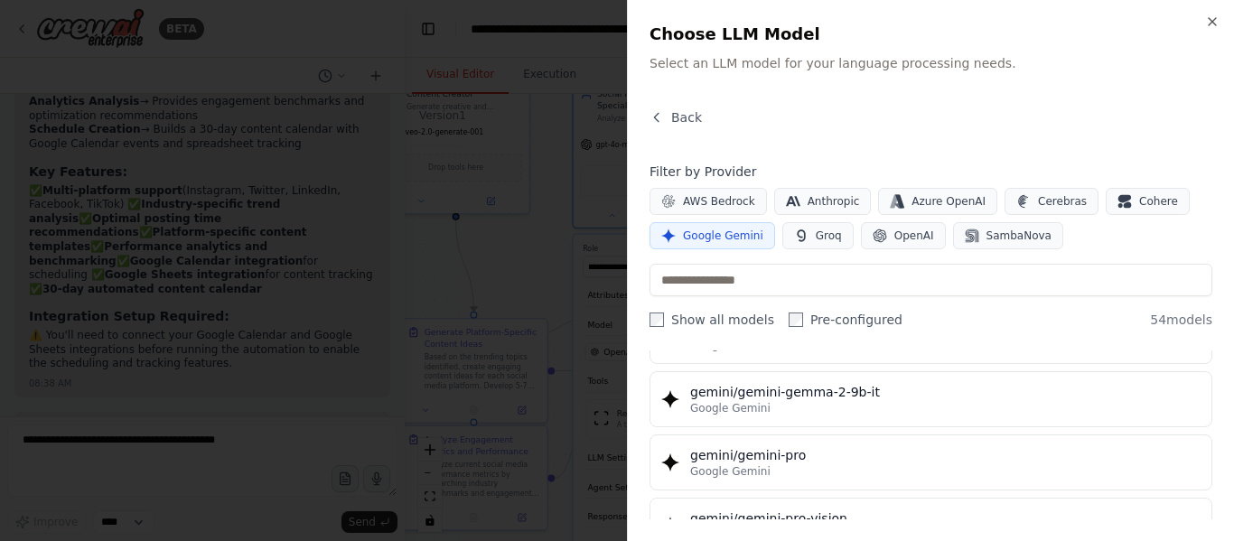
scroll to position [2587, 0]
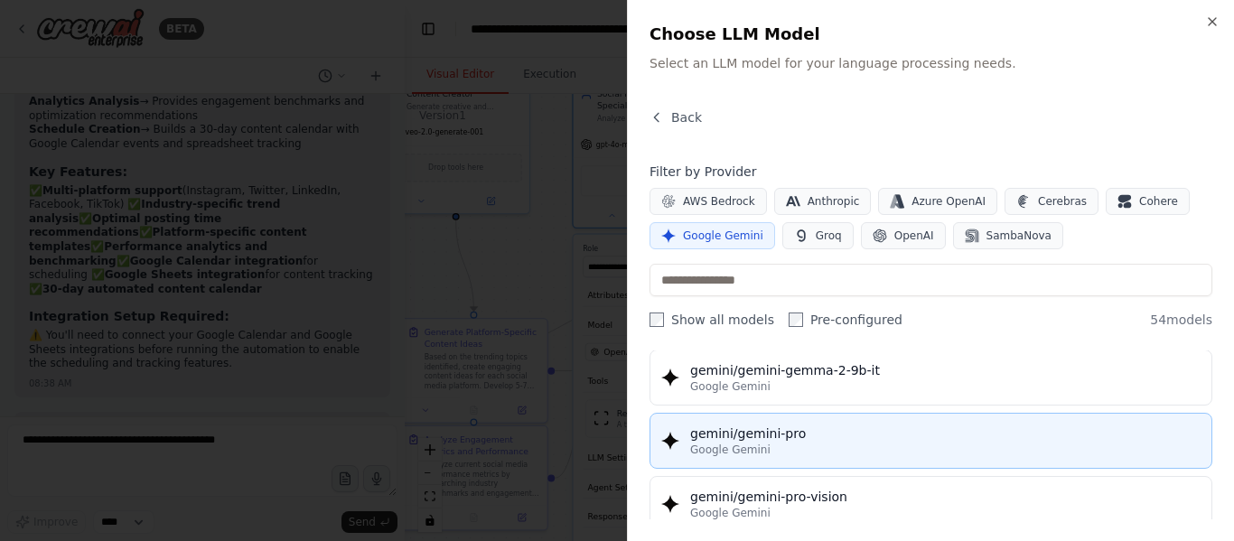
click at [1023, 455] on div "Google Gemini" at bounding box center [945, 450] width 510 height 14
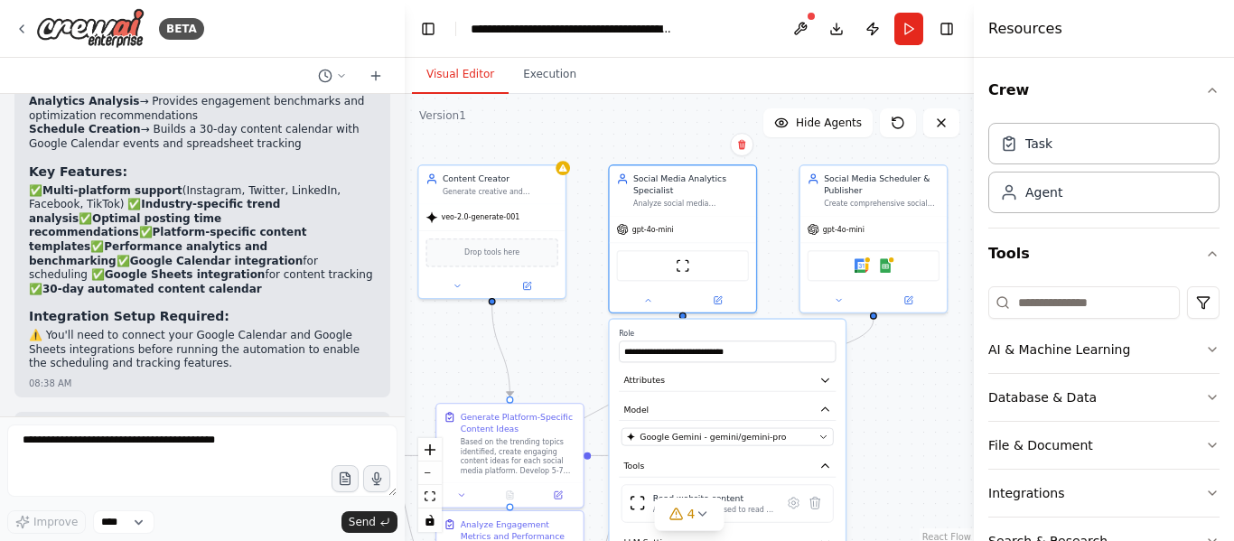
drag, startPoint x: 913, startPoint y: 339, endPoint x: 956, endPoint y: 424, distance: 95.7
click at [955, 424] on div ".deletable-edge-delete-btn { width: 20px; height: 20px; border: 0px solid #ffff…" at bounding box center [689, 320] width 569 height 452
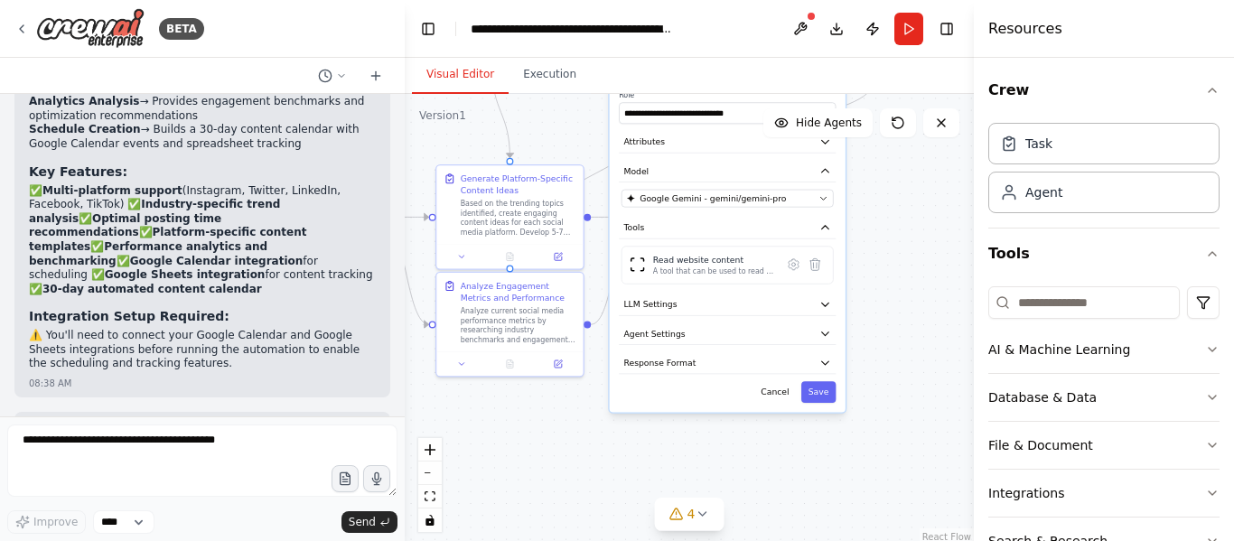
drag, startPoint x: 943, startPoint y: 520, endPoint x: 940, endPoint y: 286, distance: 233.9
click at [940, 286] on div ".deletable-edge-delete-btn { width: 20px; height: 20px; border: 0px solid #ffff…" at bounding box center [689, 320] width 569 height 452
click at [826, 399] on button "Save" at bounding box center [818, 392] width 35 height 22
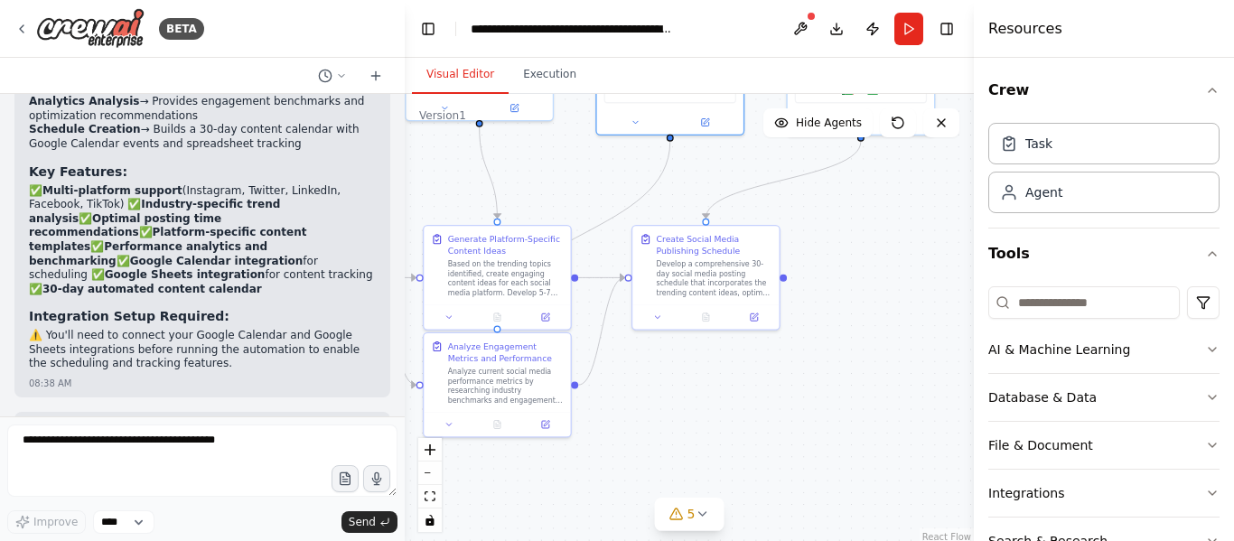
drag, startPoint x: 881, startPoint y: 278, endPoint x: 853, endPoint y: 394, distance: 119.2
click at [853, 391] on div ".deletable-edge-delete-btn { width: 20px; height: 20px; border: 0px solid #ffff…" at bounding box center [689, 320] width 569 height 452
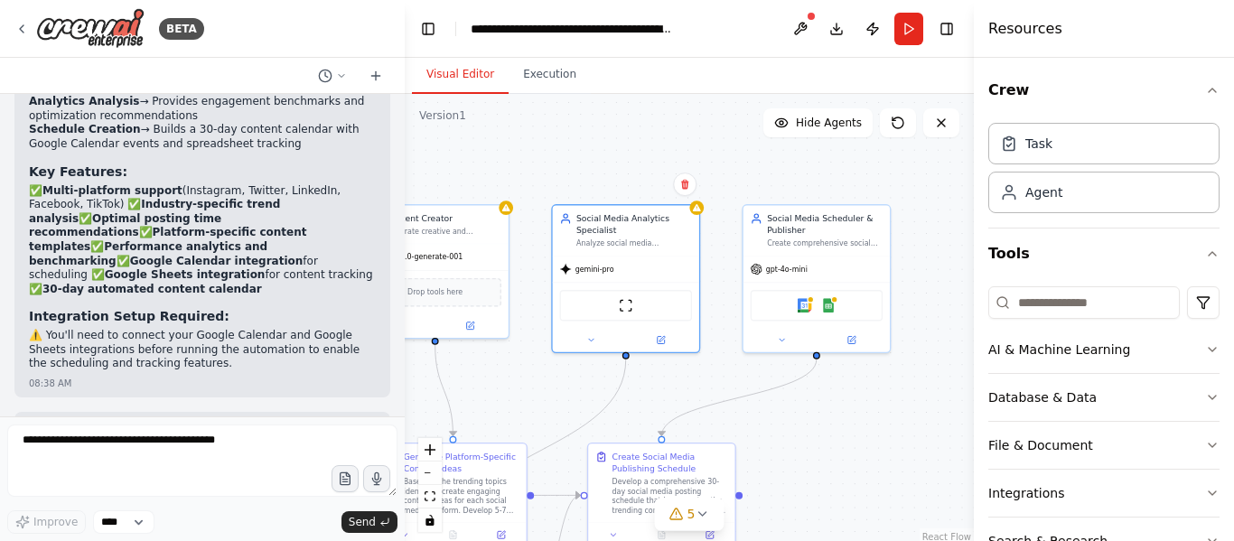
drag, startPoint x: 859, startPoint y: 303, endPoint x: 831, endPoint y: 469, distance: 168.5
click at [831, 469] on div ".deletable-edge-delete-btn { width: 20px; height: 20px; border: 0px solid #ffff…" at bounding box center [689, 320] width 569 height 452
click at [799, 228] on div "Social Media Scheduler & Publisher" at bounding box center [825, 222] width 116 height 23
click at [776, 345] on button at bounding box center [782, 338] width 68 height 14
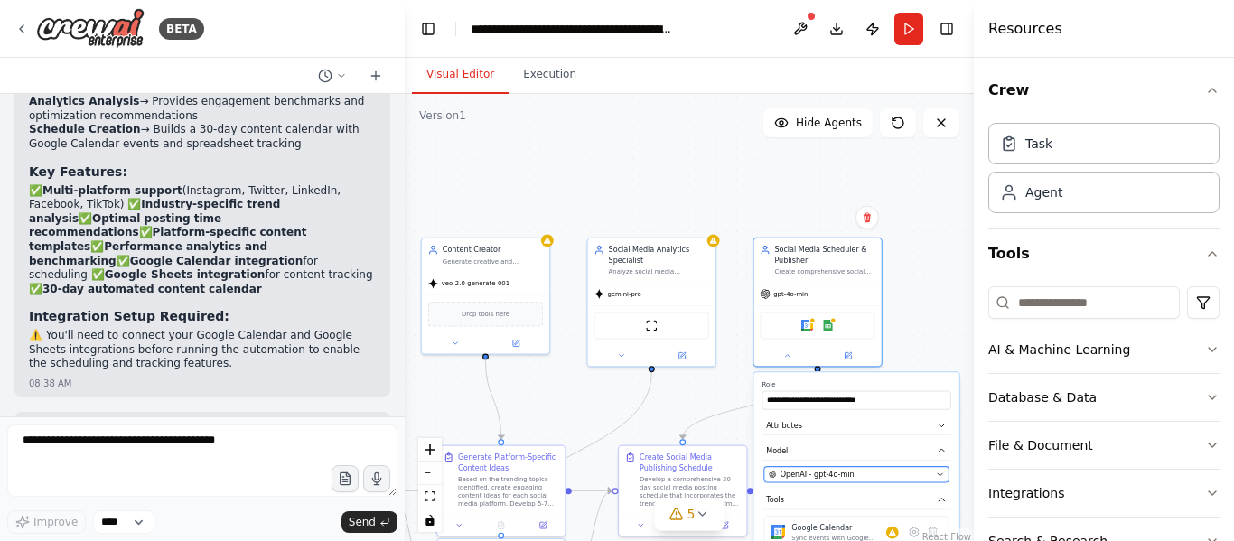
click at [825, 470] on span "OpenAI - gpt-4o-mini" at bounding box center [818, 475] width 76 height 10
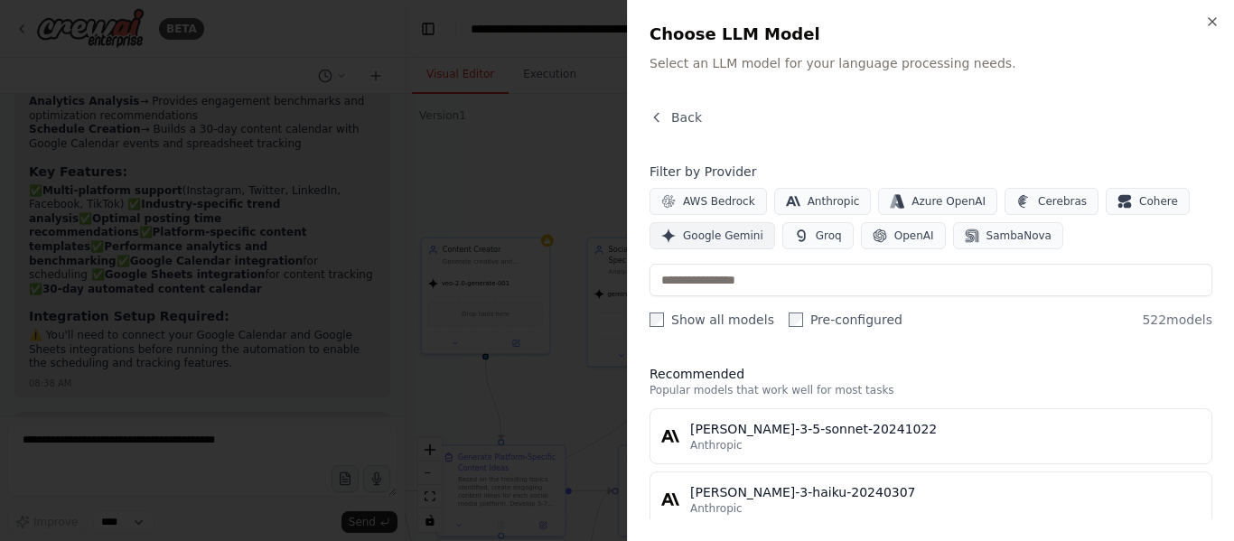
click at [699, 233] on span "Google Gemini" at bounding box center [723, 235] width 80 height 14
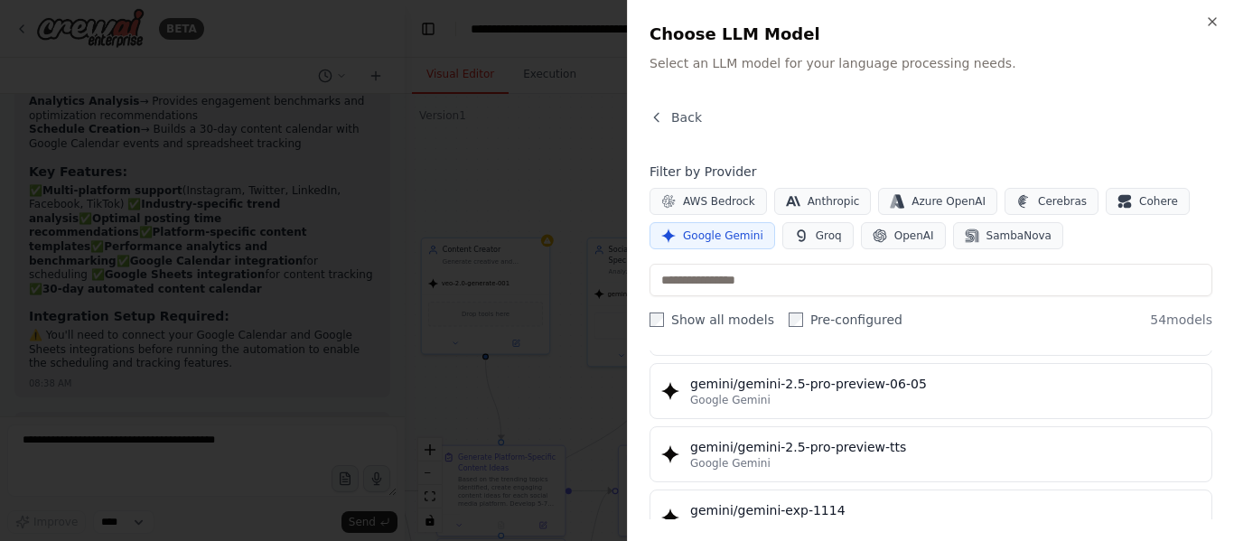
scroll to position [2529, 0]
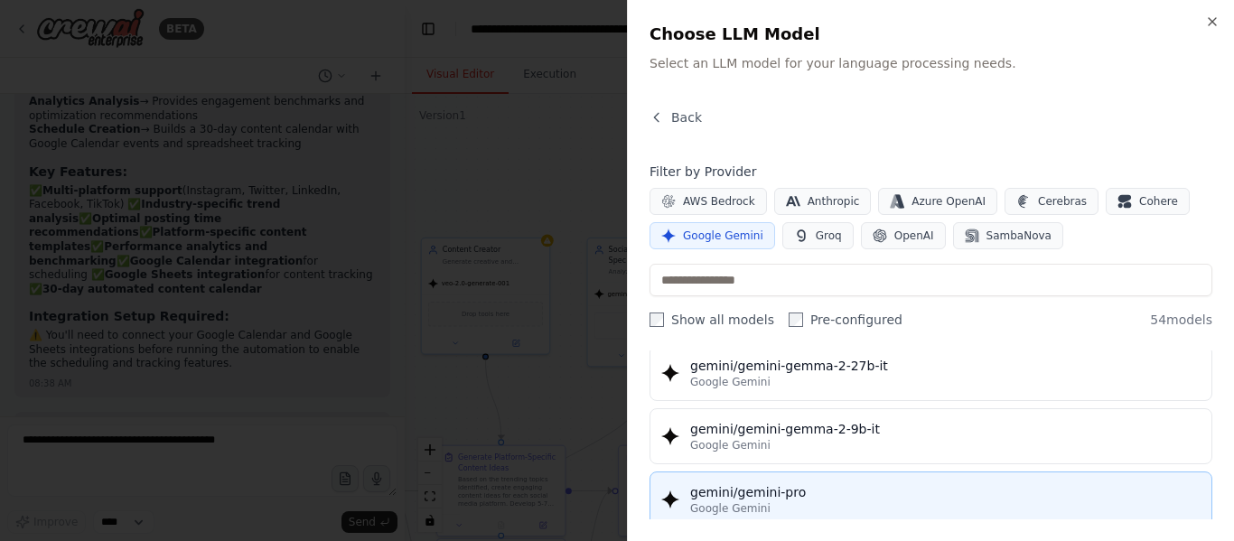
click at [851, 492] on div "gemini/gemini-pro" at bounding box center [945, 492] width 510 height 18
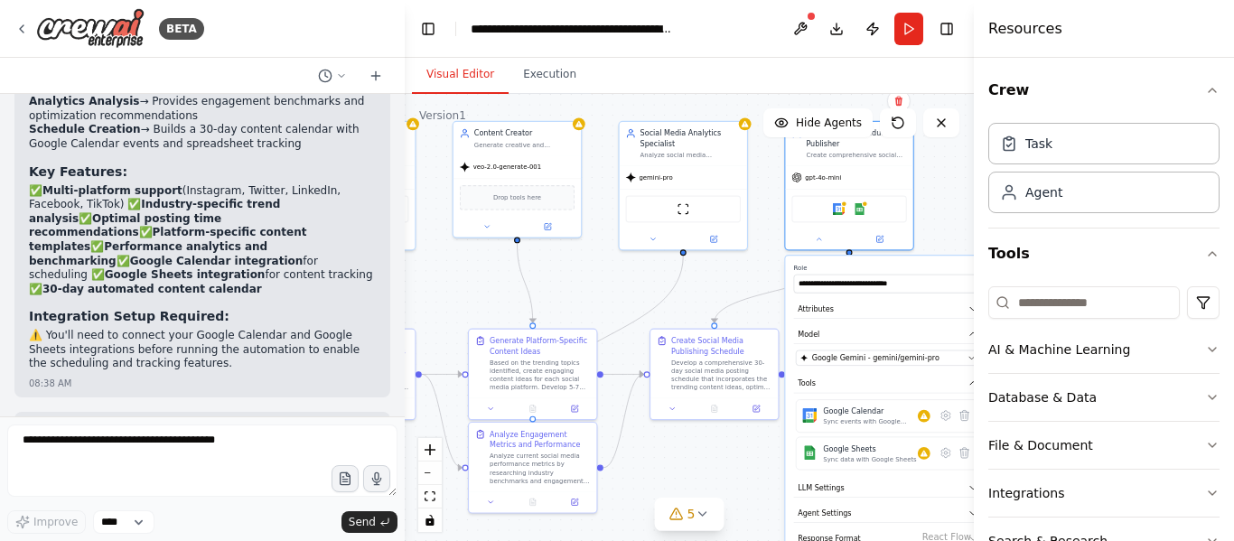
drag, startPoint x: 904, startPoint y: 330, endPoint x: 938, endPoint y: 193, distance: 140.6
click at [938, 193] on div ".deletable-edge-delete-btn { width: 20px; height: 20px; border: 0px solid #ffff…" at bounding box center [689, 320] width 569 height 452
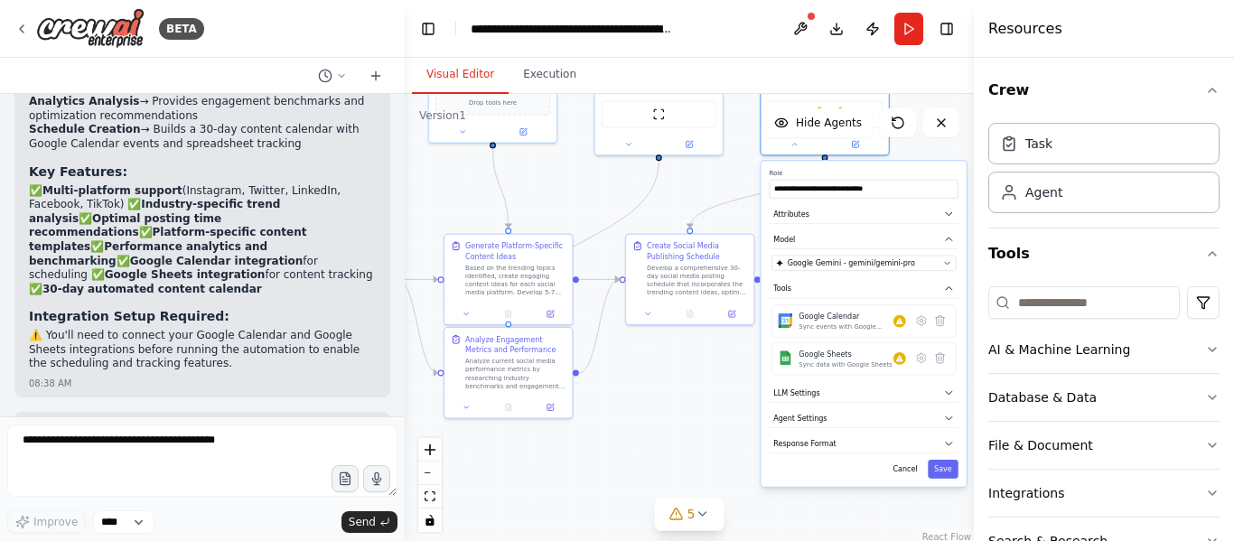
drag, startPoint x: 718, startPoint y: 470, endPoint x: 689, endPoint y: 406, distance: 69.5
click at [689, 407] on div ".deletable-edge-delete-btn { width: 20px; height: 20px; border: 0px solid #ffff…" at bounding box center [689, 320] width 569 height 452
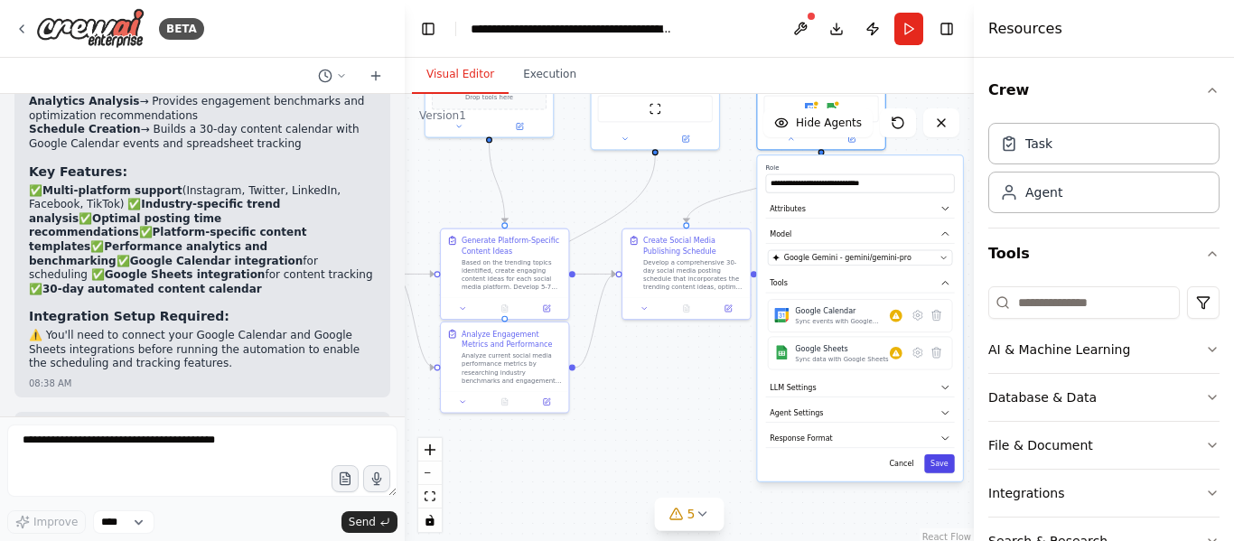
click at [933, 461] on button "Save" at bounding box center [939, 463] width 31 height 19
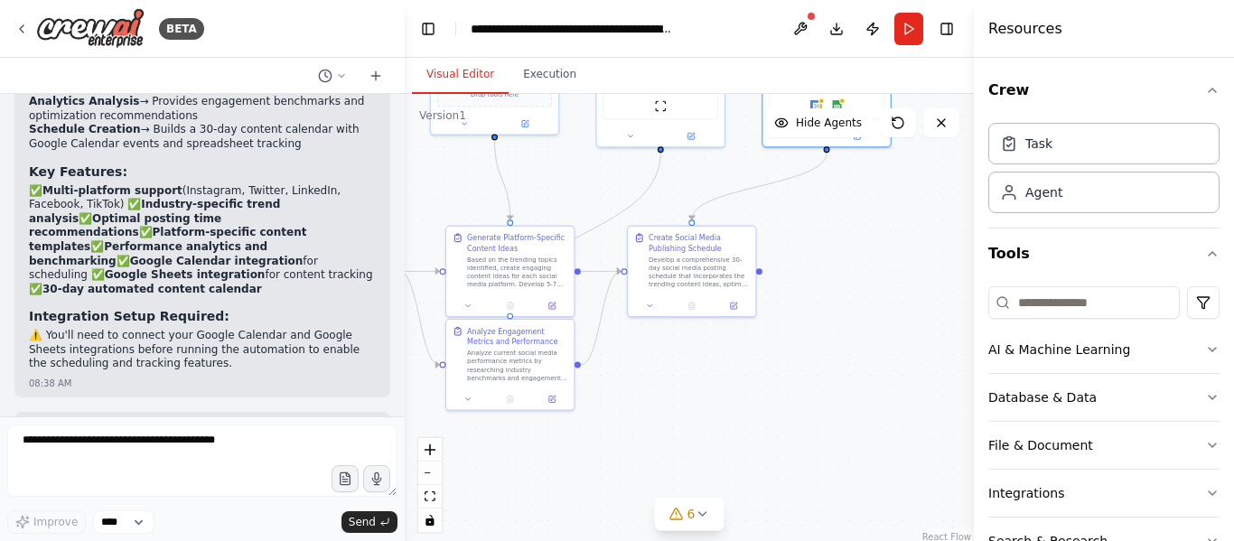
drag, startPoint x: 763, startPoint y: 384, endPoint x: 847, endPoint y: 292, distance: 124.7
click at [847, 293] on div ".deletable-edge-delete-btn { width: 20px; height: 20px; border: 0px solid #ffff…" at bounding box center [689, 320] width 569 height 452
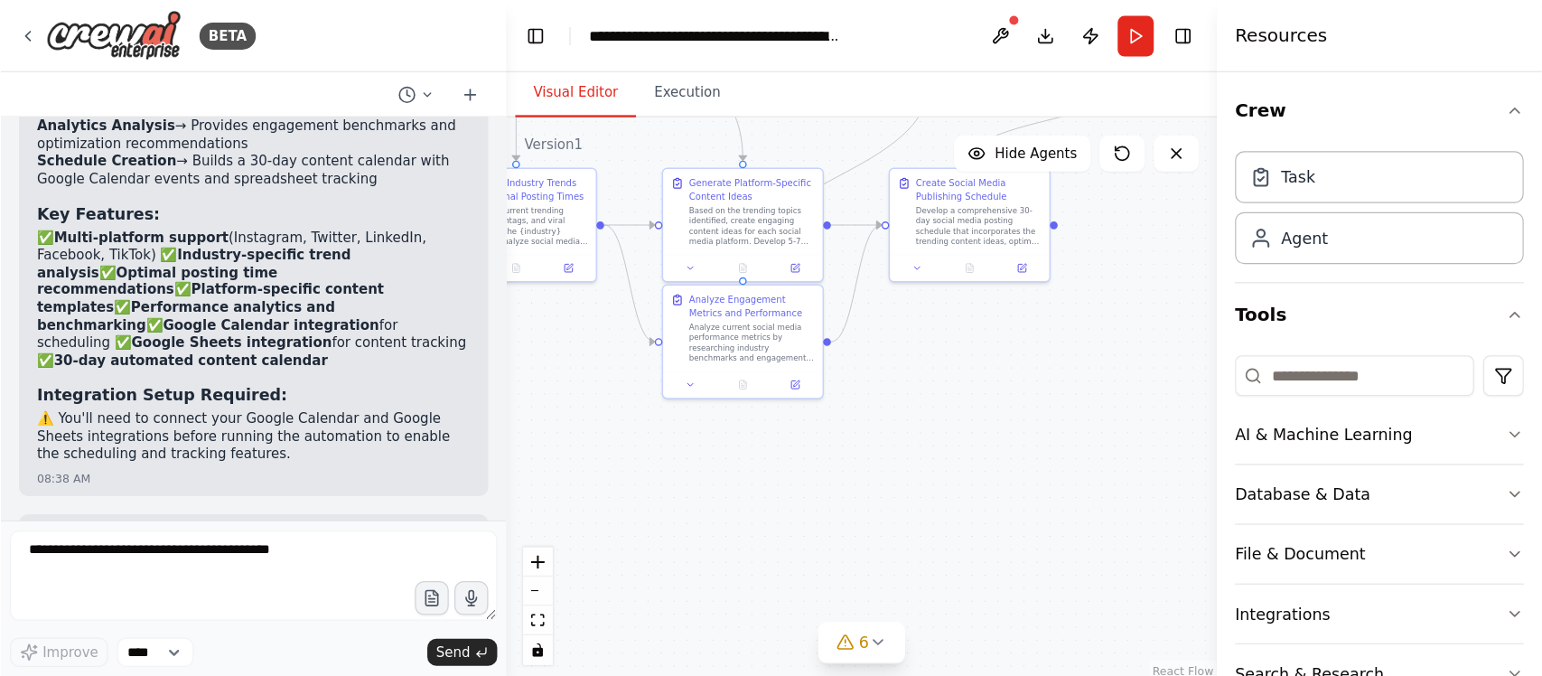
scroll to position [0, 0]
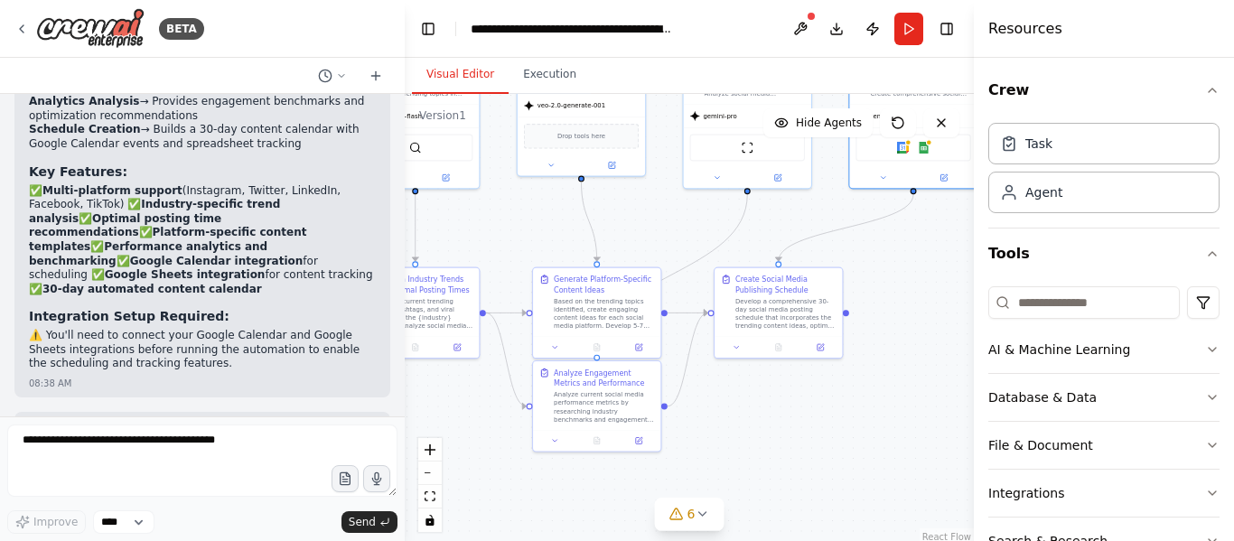
drag, startPoint x: 803, startPoint y: 480, endPoint x: 803, endPoint y: 502, distance: 22.6
click at [803, 500] on div ".deletable-edge-delete-btn { width: 20px; height: 20px; border: 0px solid #ffff…" at bounding box center [689, 320] width 569 height 452
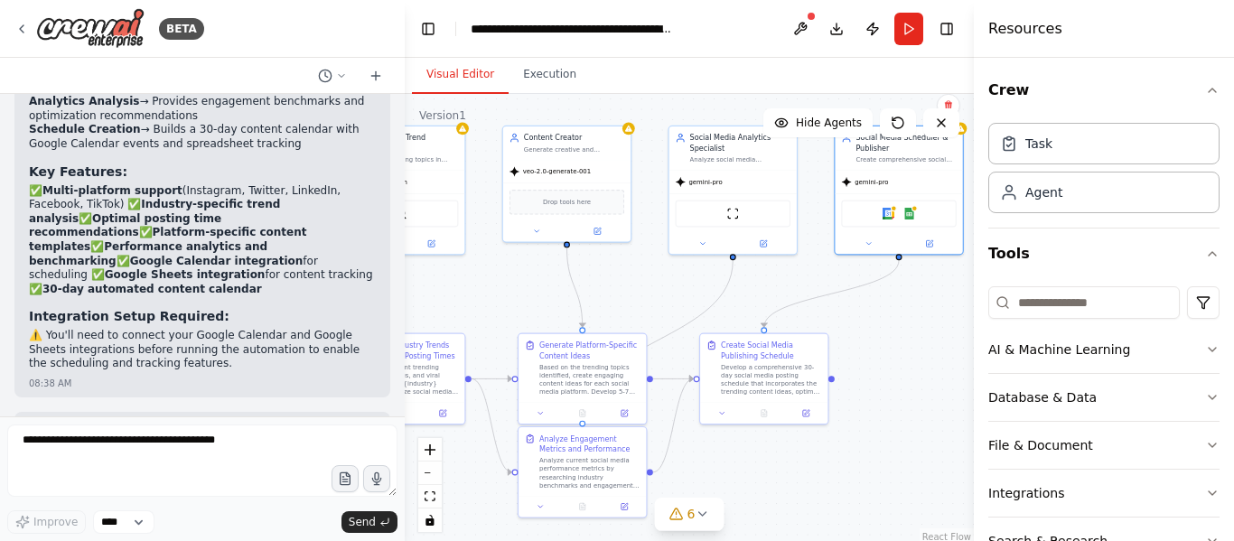
drag, startPoint x: 912, startPoint y: 311, endPoint x: 882, endPoint y: 448, distance: 140.5
click at [890, 454] on div ".deletable-edge-delete-btn { width: 20px; height: 20px; border: 0px solid #ffff…" at bounding box center [689, 320] width 569 height 452
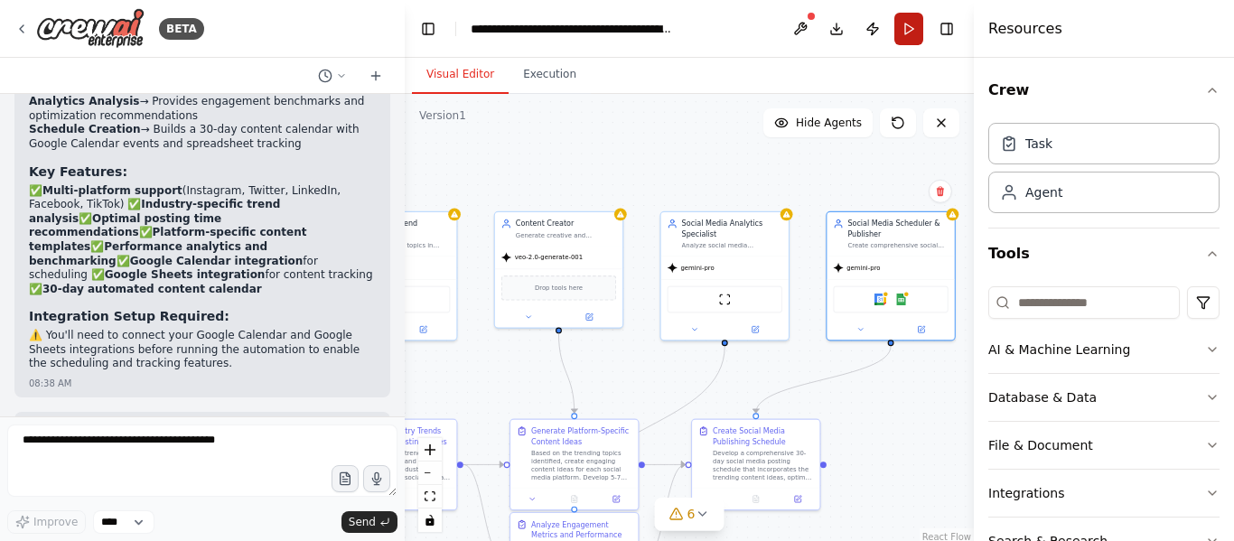
click at [913, 33] on button "Run" at bounding box center [908, 29] width 29 height 33
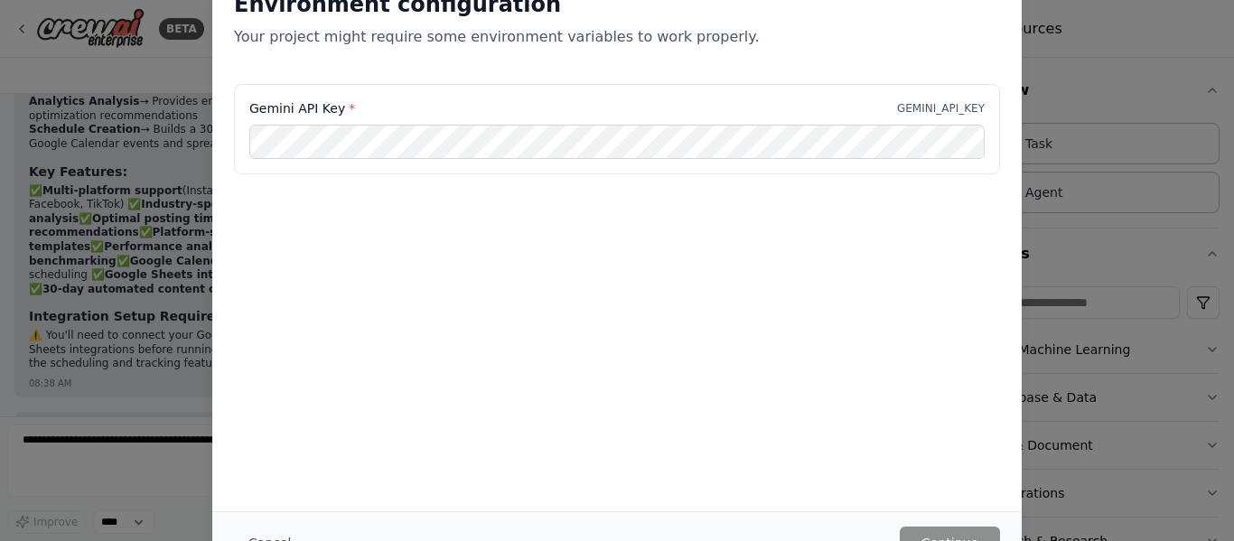
click at [1229, 255] on div "Environment configuration Your project might require some environment variables…" at bounding box center [617, 270] width 1234 height 541
click at [525, 8] on h2 "Environment configuration" at bounding box center [617, 4] width 766 height 29
drag, startPoint x: 931, startPoint y: 116, endPoint x: 942, endPoint y: 115, distance: 10.9
click at [934, 115] on div "Gemini API Key * GEMINI_API_KEY" at bounding box center [616, 108] width 735 height 18
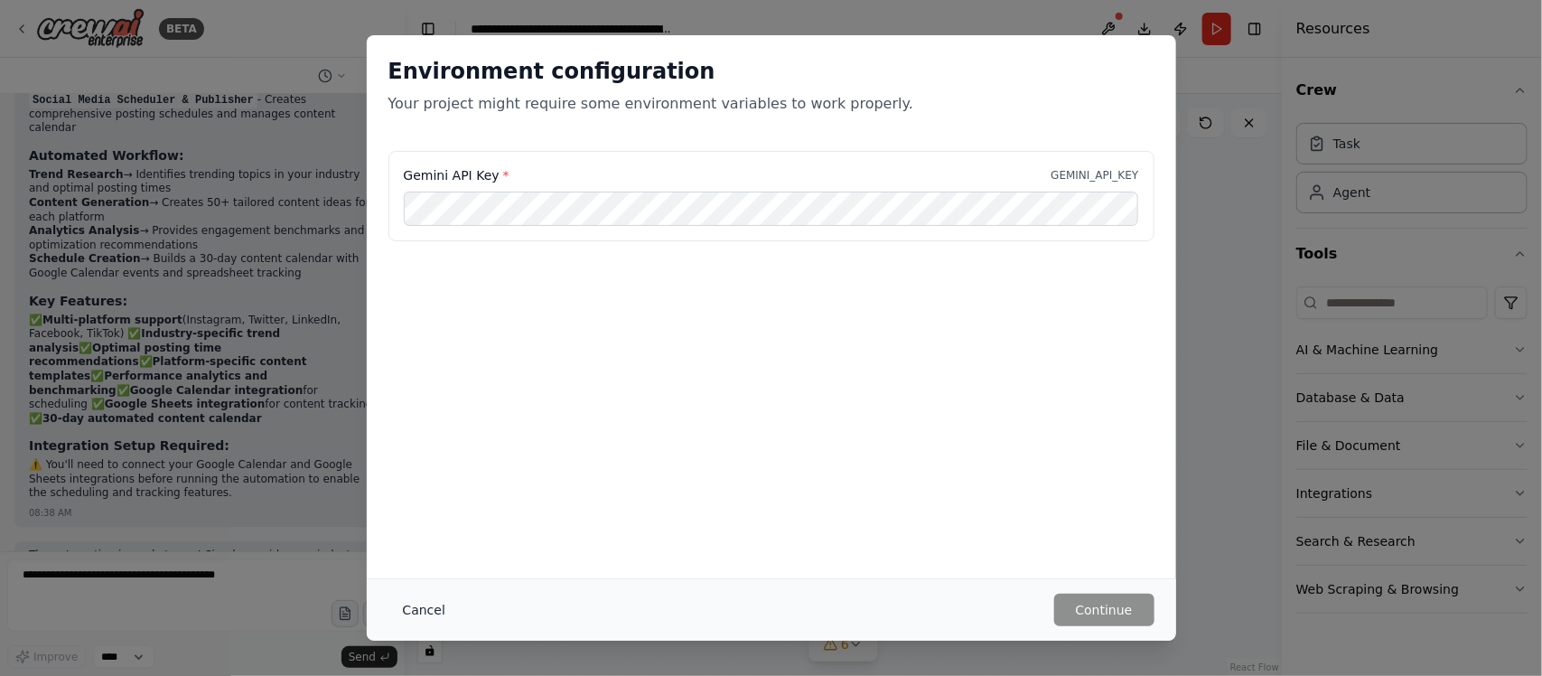
click at [421, 540] on button "Cancel" at bounding box center [423, 609] width 71 height 33
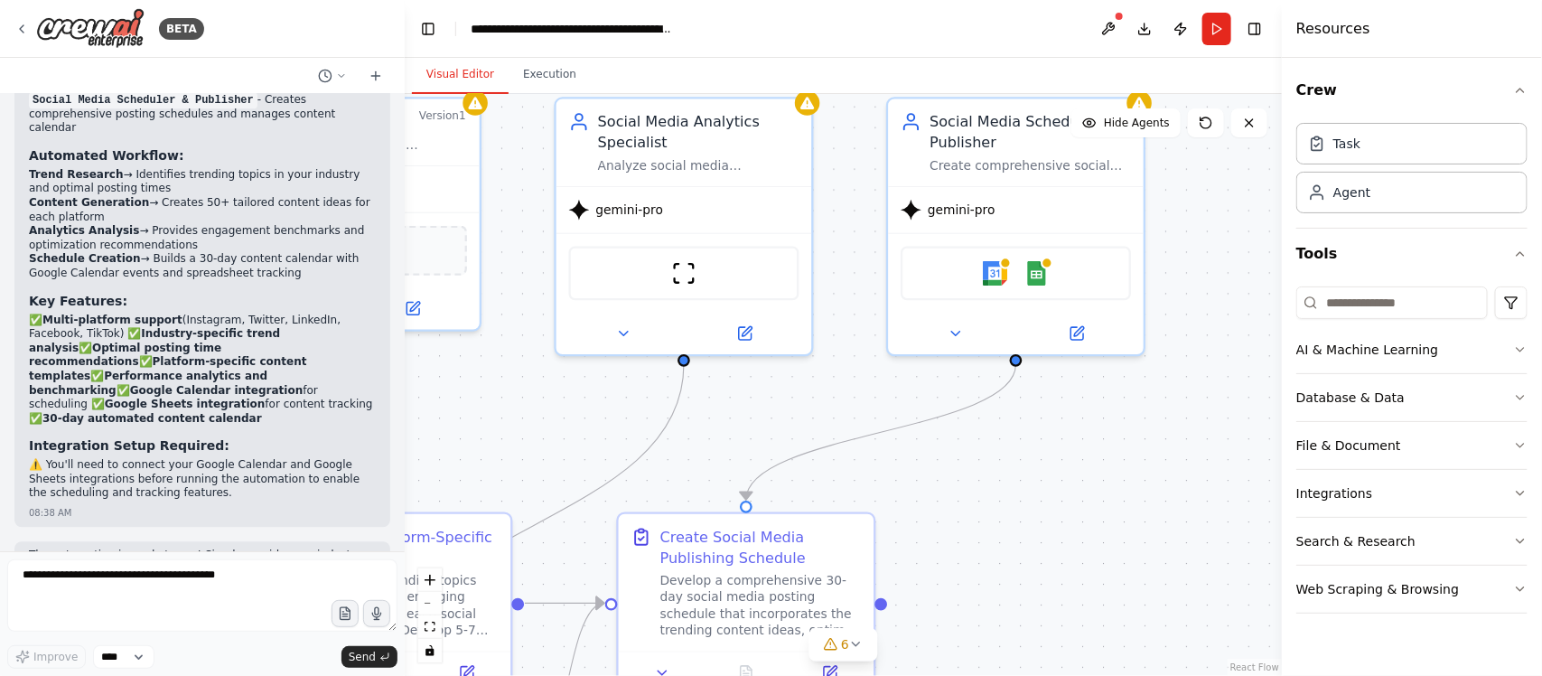
drag, startPoint x: 863, startPoint y: 448, endPoint x: 1153, endPoint y: 554, distance: 308.6
click at [1149, 540] on div ".deletable-edge-delete-btn { width: 20px; height: 20px; border: 0px solid #ffff…" at bounding box center [843, 385] width 877 height 582
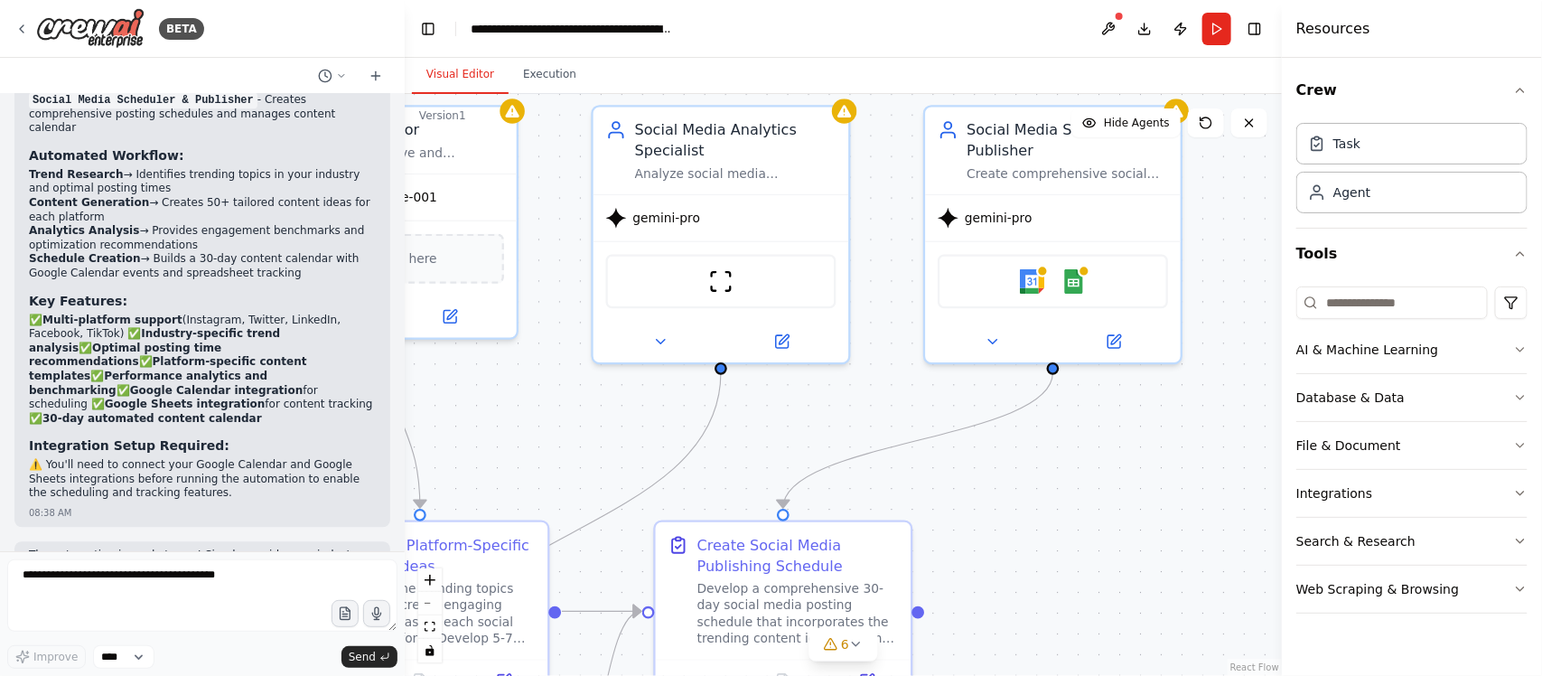
click at [1067, 540] on div ".deletable-edge-delete-btn { width: 20px; height: 20px; border: 0px solid #ffff…" at bounding box center [843, 385] width 877 height 582
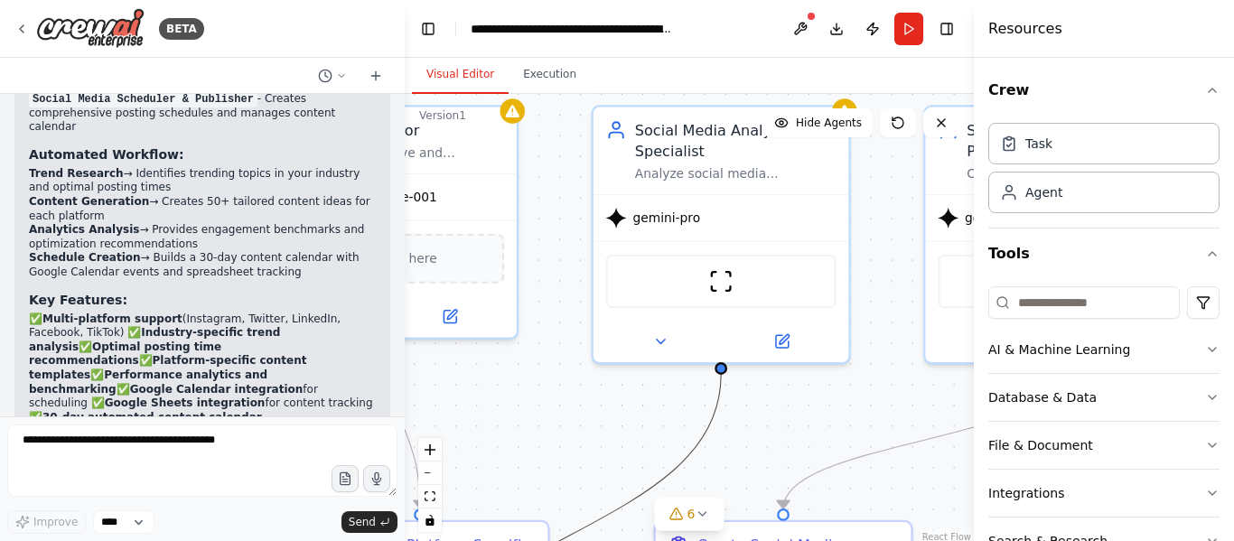
click at [693, 457] on icon "Edge from 302b9713-3bc9-41ee-b53d-10a8e9216c18 to ce6d68df-d1af-43a9-9520-b2906…" at bounding box center [570, 535] width 301 height 321
click at [915, 35] on button "Run" at bounding box center [908, 29] width 29 height 33
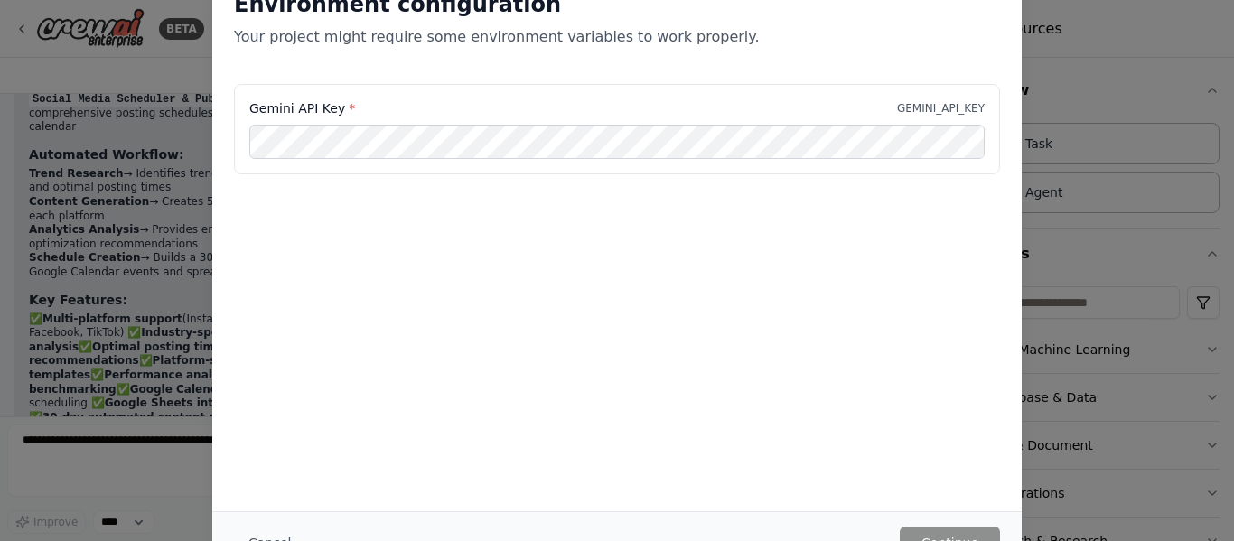
click at [1077, 205] on div "Environment configuration Your project might require some environment variables…" at bounding box center [617, 270] width 1234 height 541
click at [250, 536] on button "Cancel" at bounding box center [269, 543] width 71 height 33
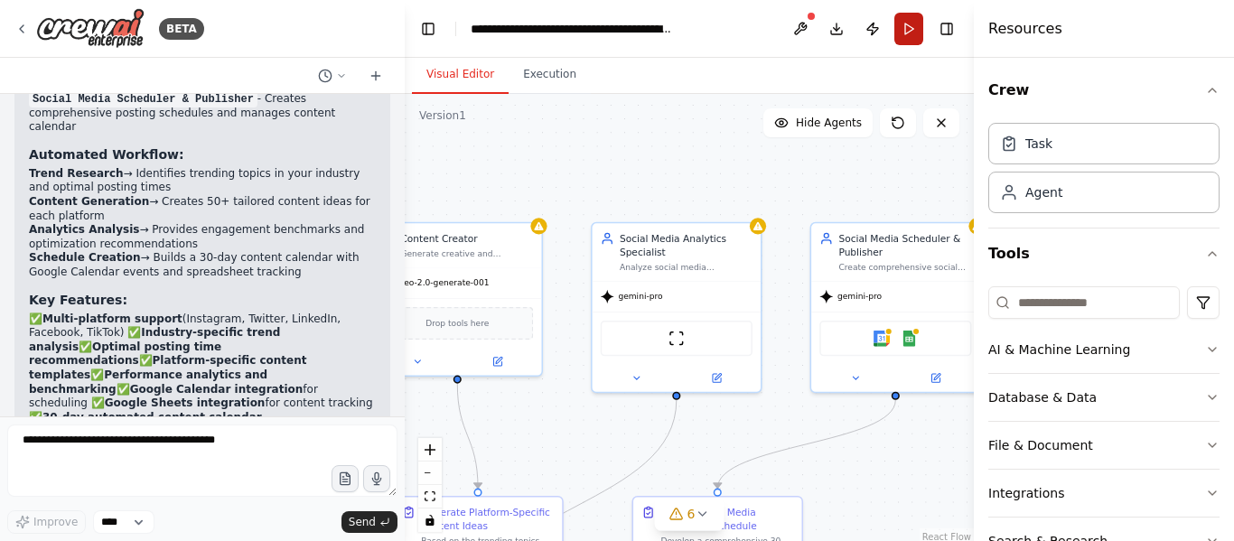
click at [909, 17] on button "Run" at bounding box center [908, 29] width 29 height 33
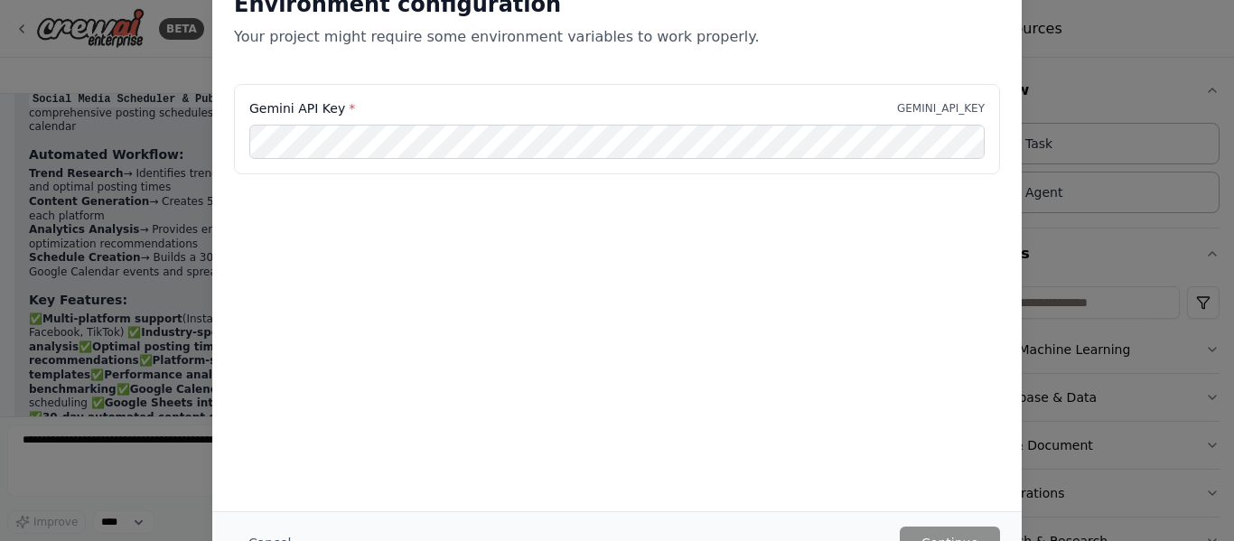
click at [554, 163] on div "Gemini API Key * GEMINI_API_KEY" at bounding box center [617, 129] width 766 height 90
click at [990, 533] on button "Continue" at bounding box center [950, 543] width 100 height 33
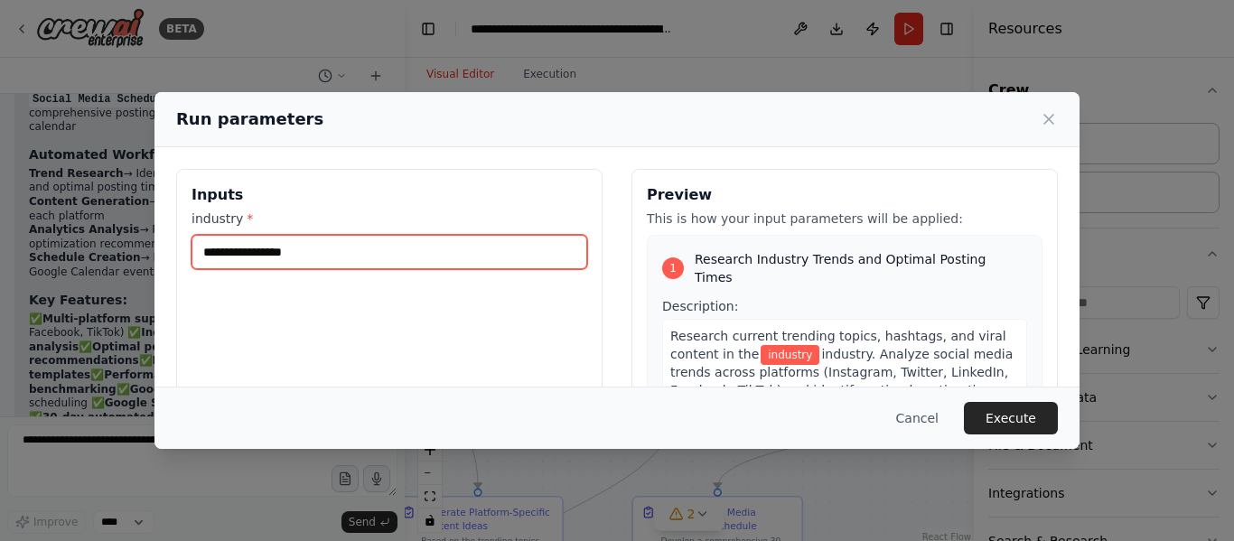
click at [368, 242] on input "industry *" at bounding box center [389, 252] width 396 height 34
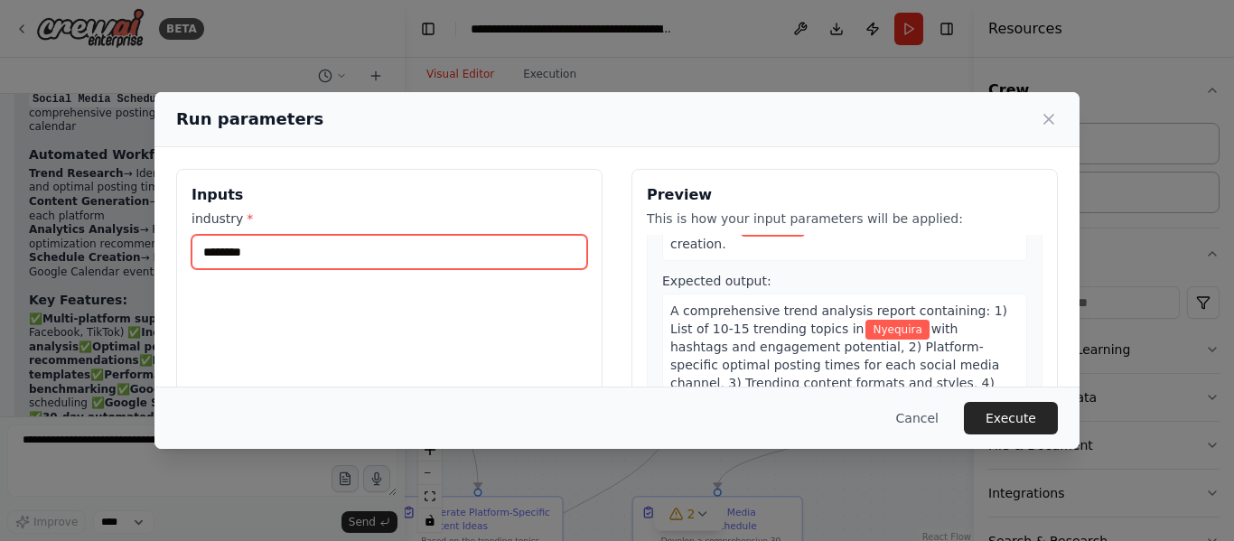
scroll to position [452, 0]
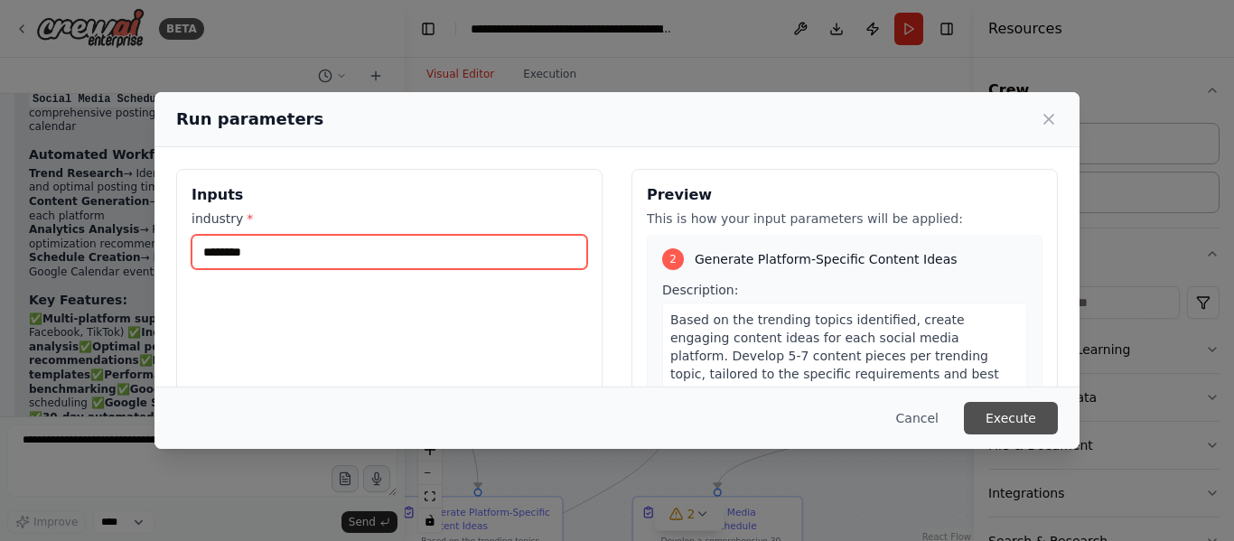
type input "********"
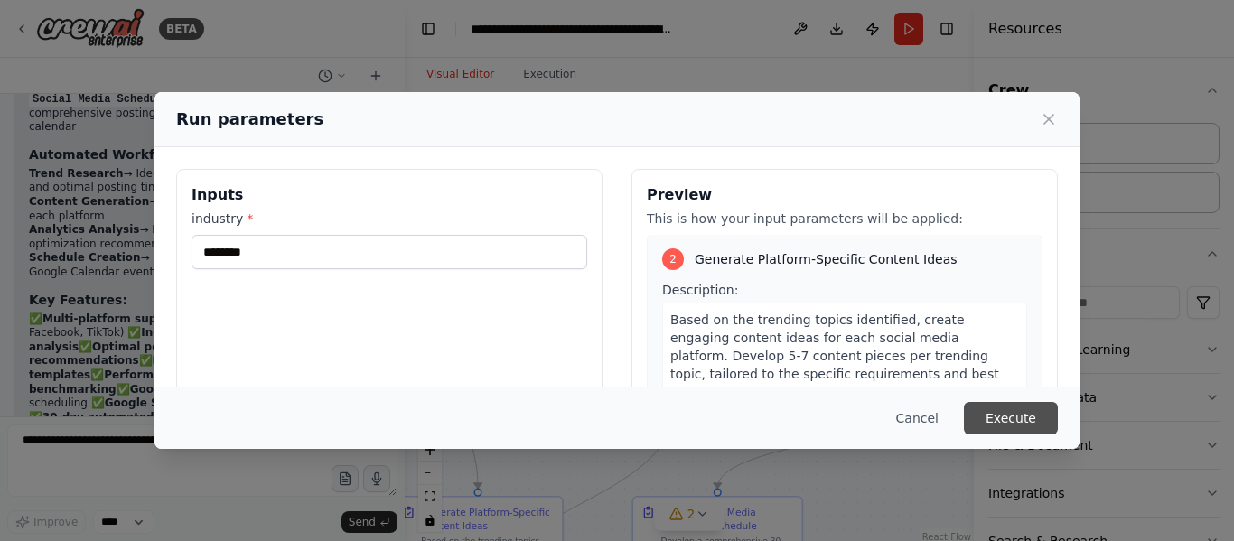
click at [1019, 422] on button "Execute" at bounding box center [1011, 418] width 94 height 33
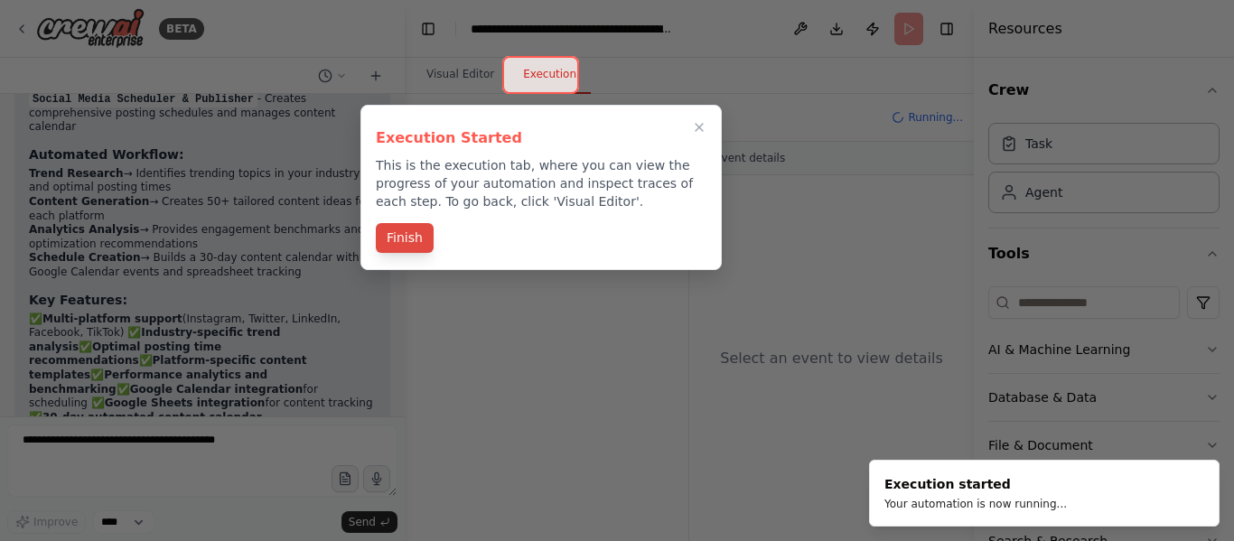
click at [385, 231] on button "Finish" at bounding box center [405, 238] width 58 height 30
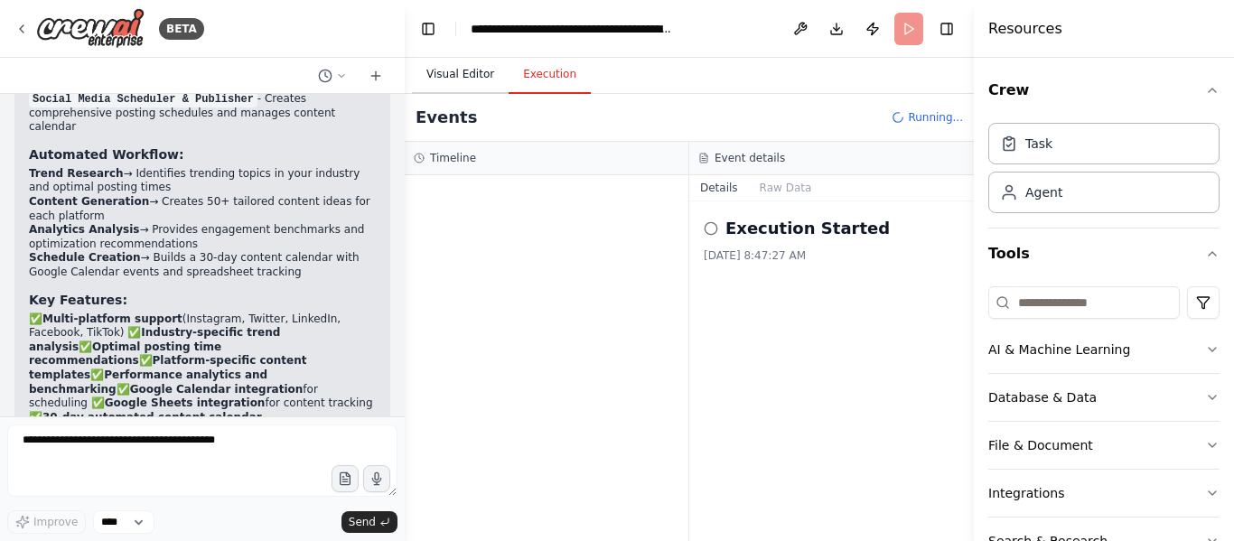
click at [458, 78] on button "Visual Editor" at bounding box center [460, 75] width 97 height 38
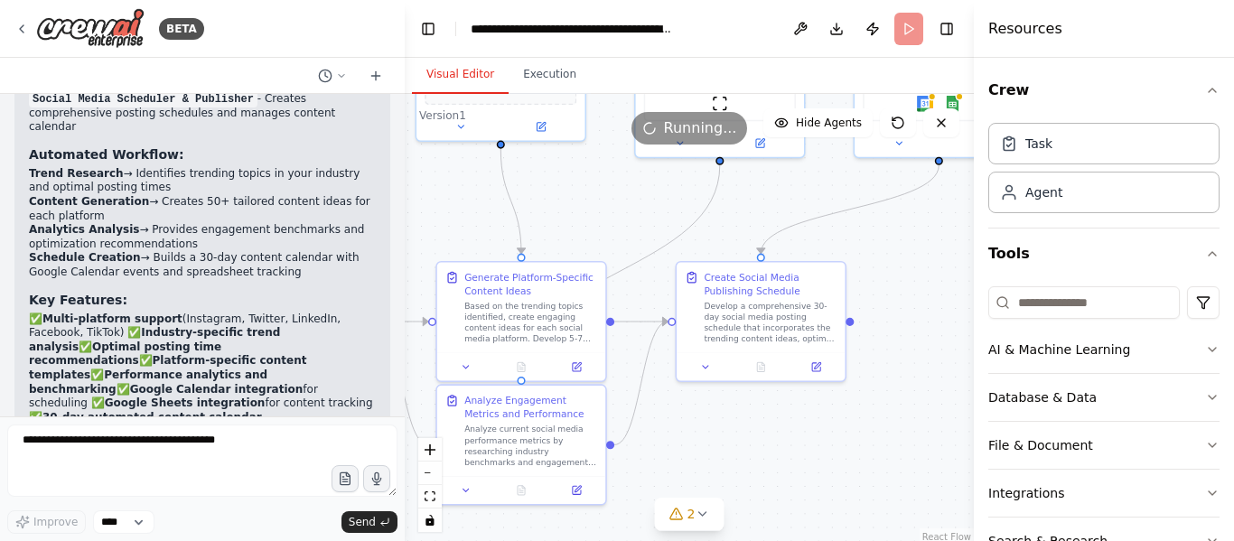
drag, startPoint x: 856, startPoint y: 501, endPoint x: 909, endPoint y: 219, distance: 287.7
click at [909, 219] on div ".deletable-edge-delete-btn { width: 20px; height: 20px; border: 0px solid #ffff…" at bounding box center [689, 320] width 569 height 452
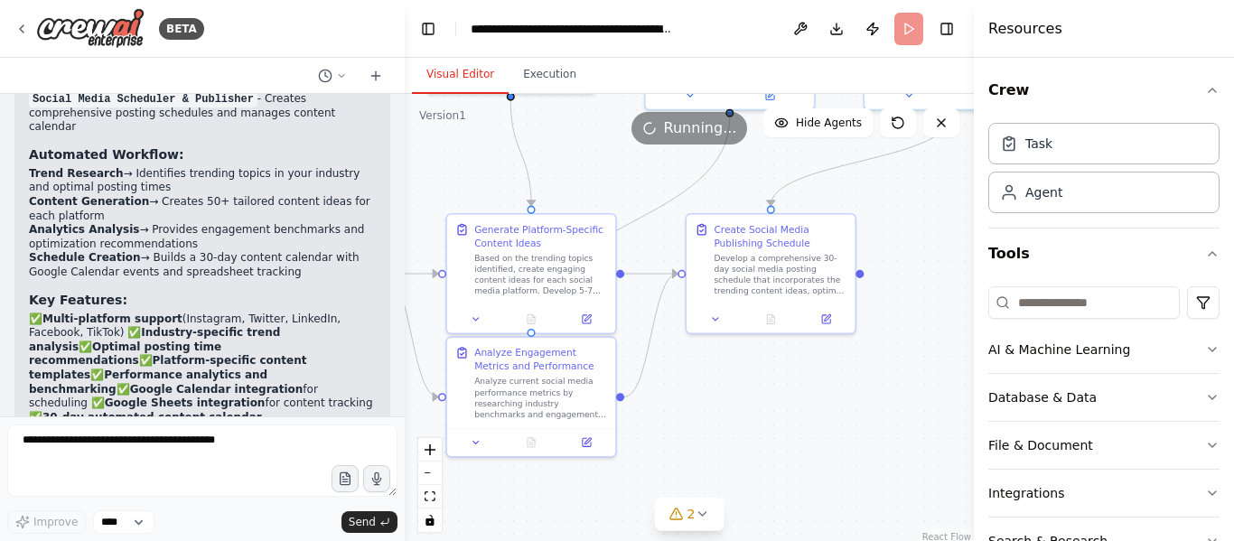
drag, startPoint x: 819, startPoint y: 433, endPoint x: 893, endPoint y: 348, distance: 112.7
click at [893, 349] on div ".deletable-edge-delete-btn { width: 20px; height: 20px; border: 0px solid #ffff…" at bounding box center [689, 320] width 569 height 452
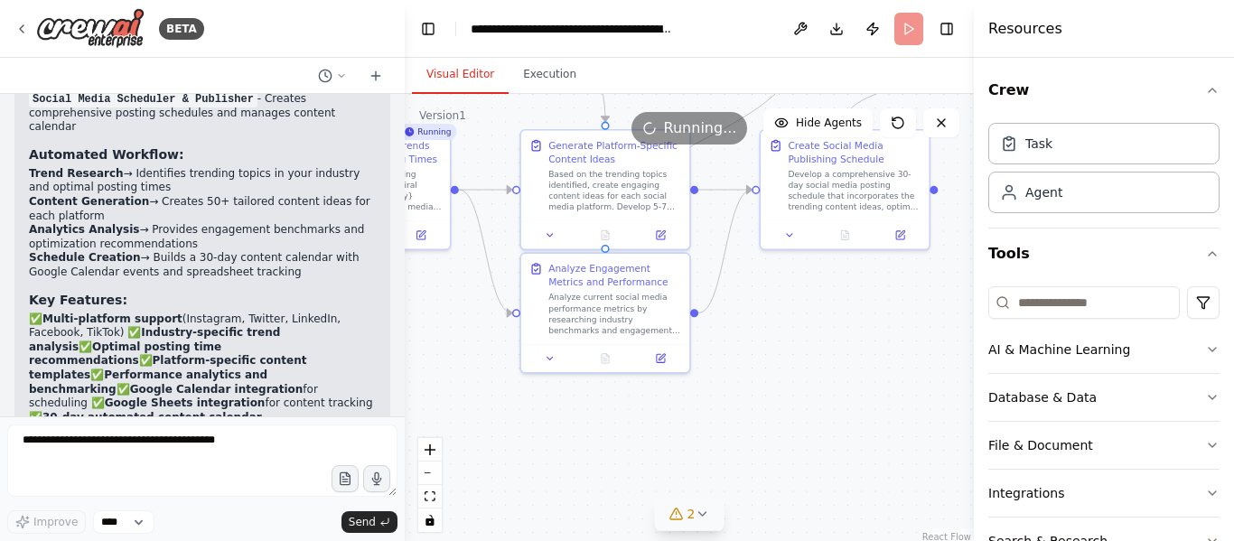
click at [698, 515] on icon at bounding box center [702, 514] width 14 height 14
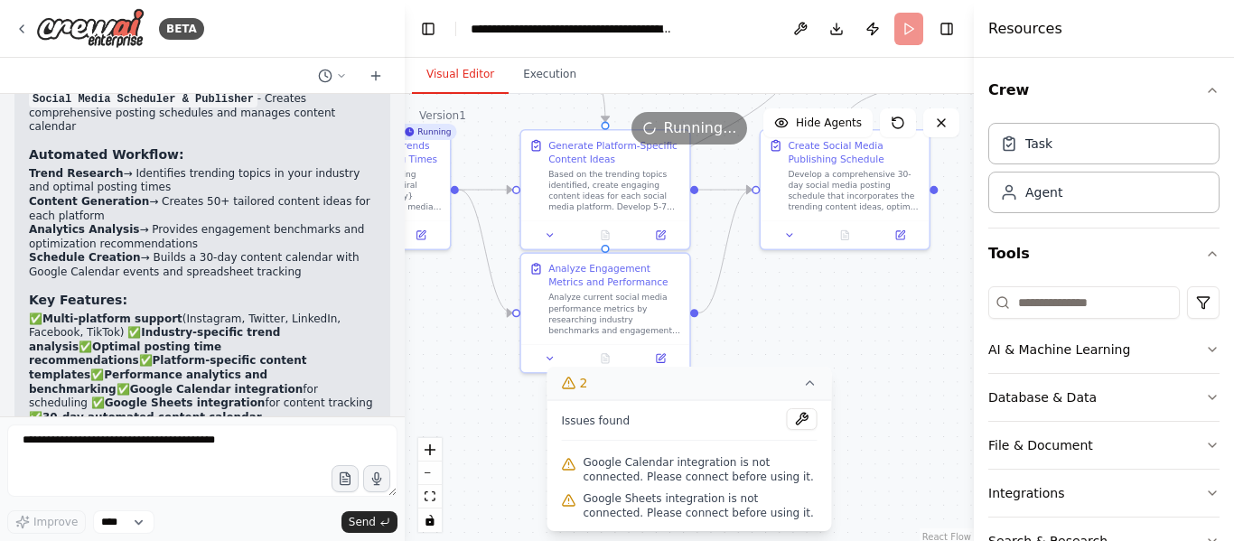
click at [872, 477] on div ".deletable-edge-delete-btn { width: 20px; height: 20px; border: 0px solid #ffff…" at bounding box center [689, 320] width 569 height 452
click at [815, 385] on icon at bounding box center [810, 383] width 14 height 14
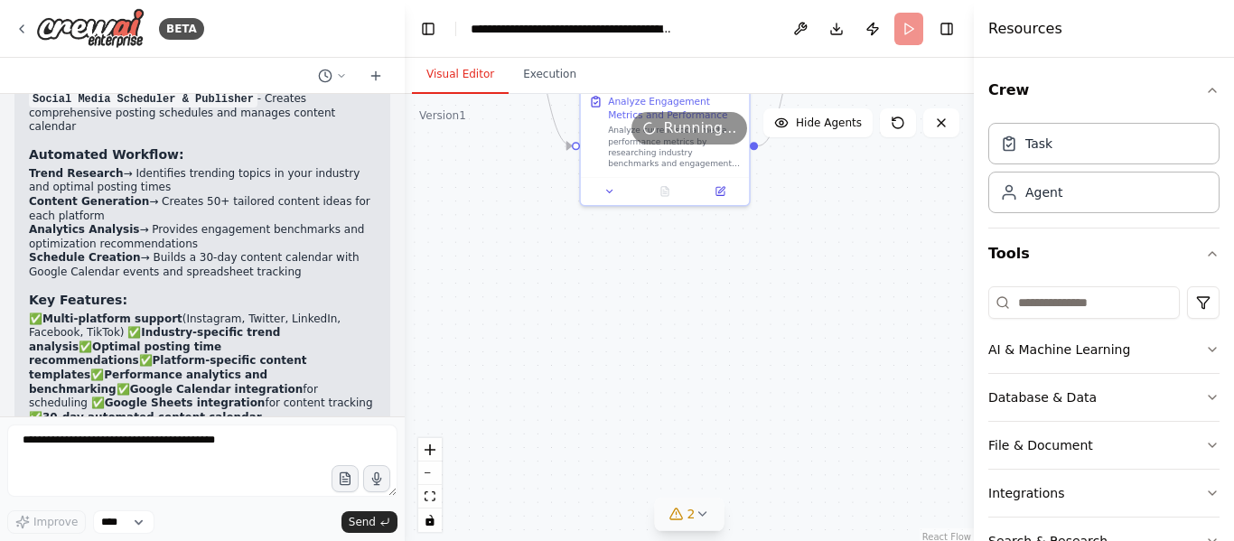
drag, startPoint x: 807, startPoint y: 469, endPoint x: 932, endPoint y: 399, distance: 142.7
click at [927, 409] on div ".deletable-edge-delete-btn { width: 20px; height: 20px; border: 0px solid #ffff…" at bounding box center [689, 320] width 569 height 452
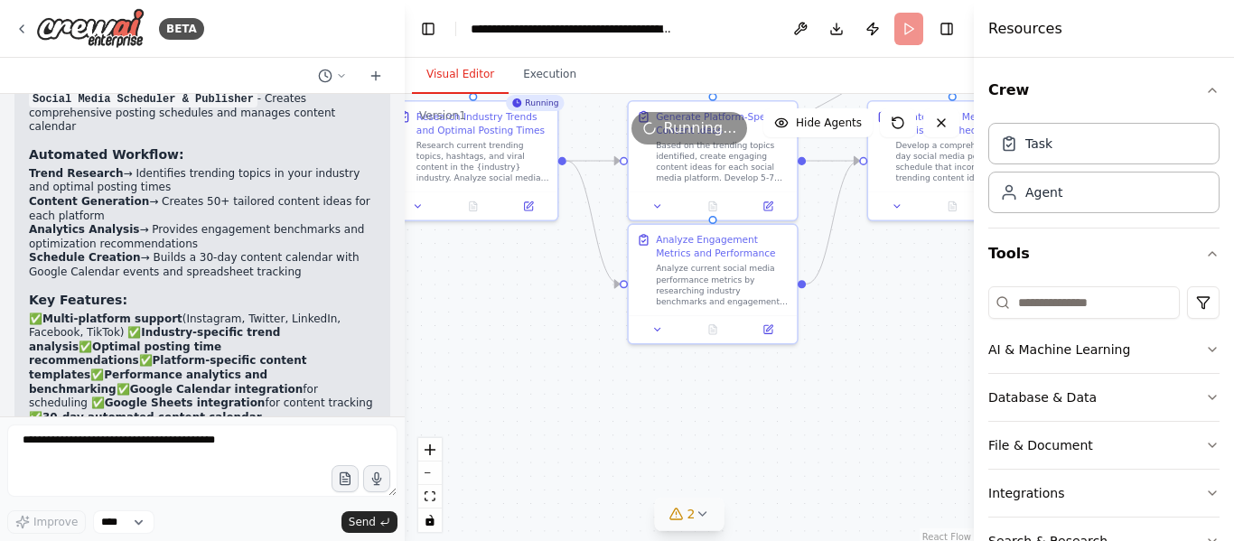
drag, startPoint x: 889, startPoint y: 274, endPoint x: 851, endPoint y: 453, distance: 183.7
click at [852, 462] on div ".deletable-edge-delete-btn { width: 20px; height: 20px; border: 0px solid #ffff…" at bounding box center [689, 320] width 569 height 452
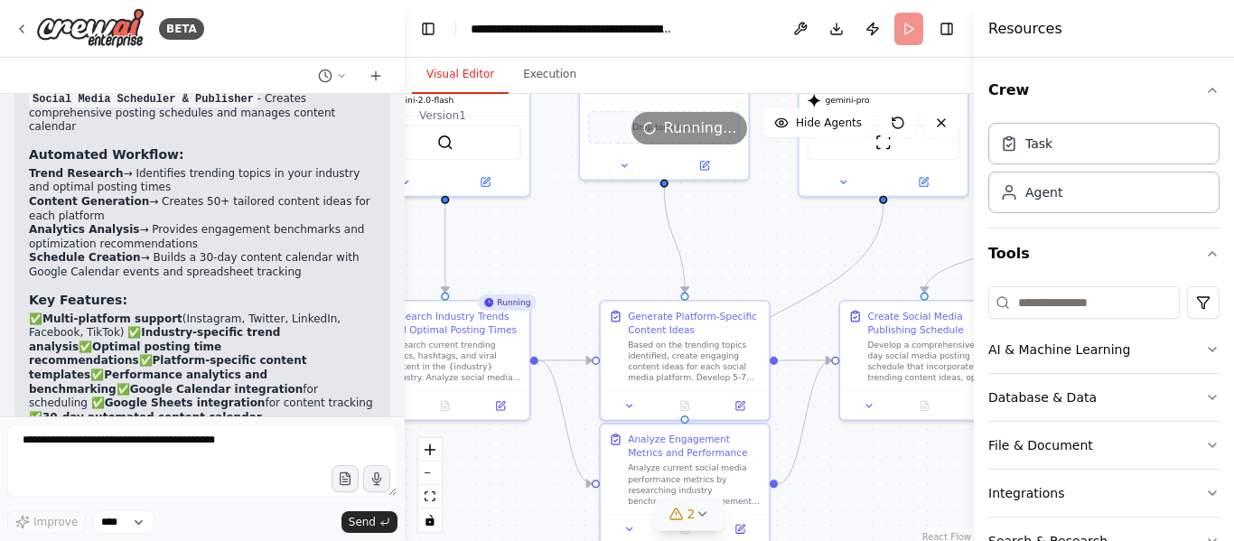
drag, startPoint x: 854, startPoint y: 396, endPoint x: 847, endPoint y: 498, distance: 101.4
click at [847, 498] on div ".deletable-edge-delete-btn { width: 20px; height: 20px; border: 0px solid #ffff…" at bounding box center [689, 320] width 569 height 452
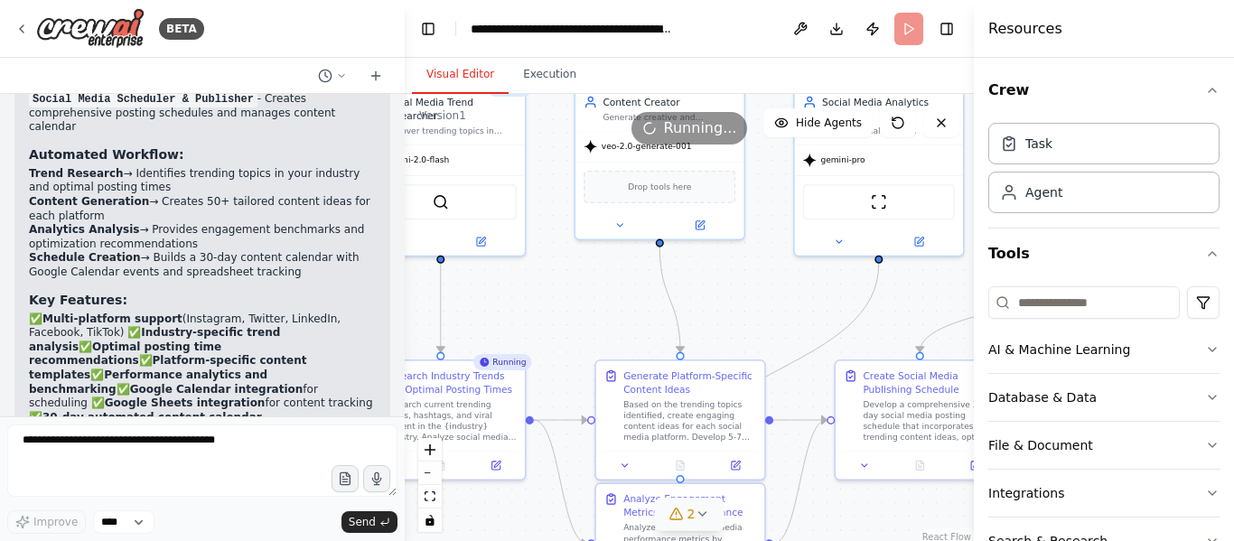
drag, startPoint x: 805, startPoint y: 263, endPoint x: 761, endPoint y: 424, distance: 167.4
click at [761, 423] on div ".deletable-edge-delete-btn { width: 20px; height: 20px; border: 0px solid #ffff…" at bounding box center [689, 320] width 569 height 452
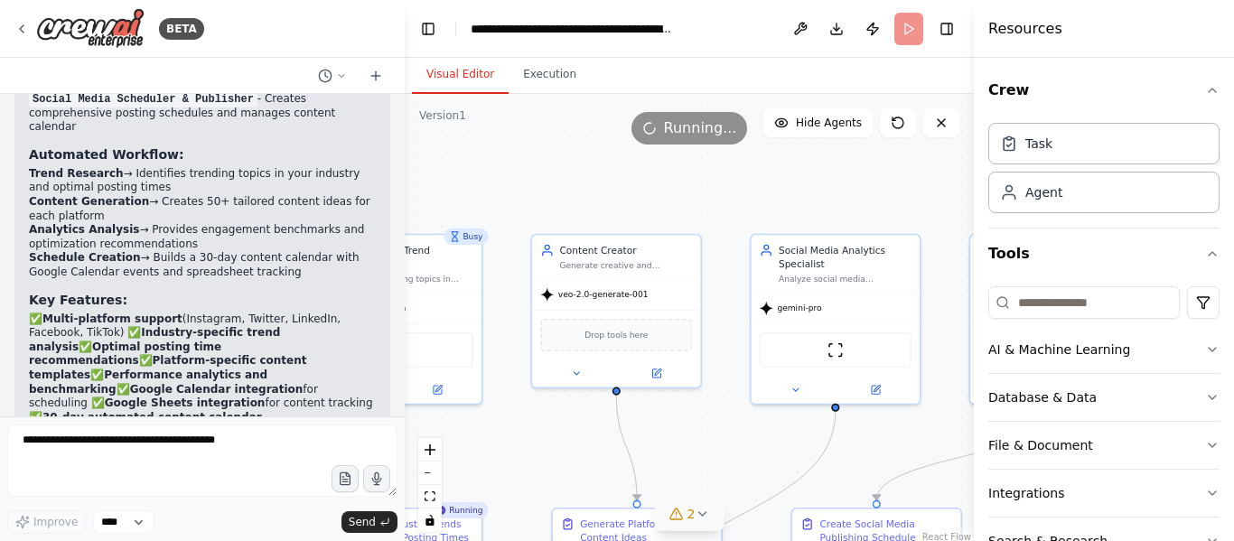
drag, startPoint x: 761, startPoint y: 448, endPoint x: 756, endPoint y: 159, distance: 289.1
click at [761, 172] on div ".deletable-edge-delete-btn { width: 20px; height: 20px; border: 0px solid #ffff…" at bounding box center [689, 320] width 569 height 452
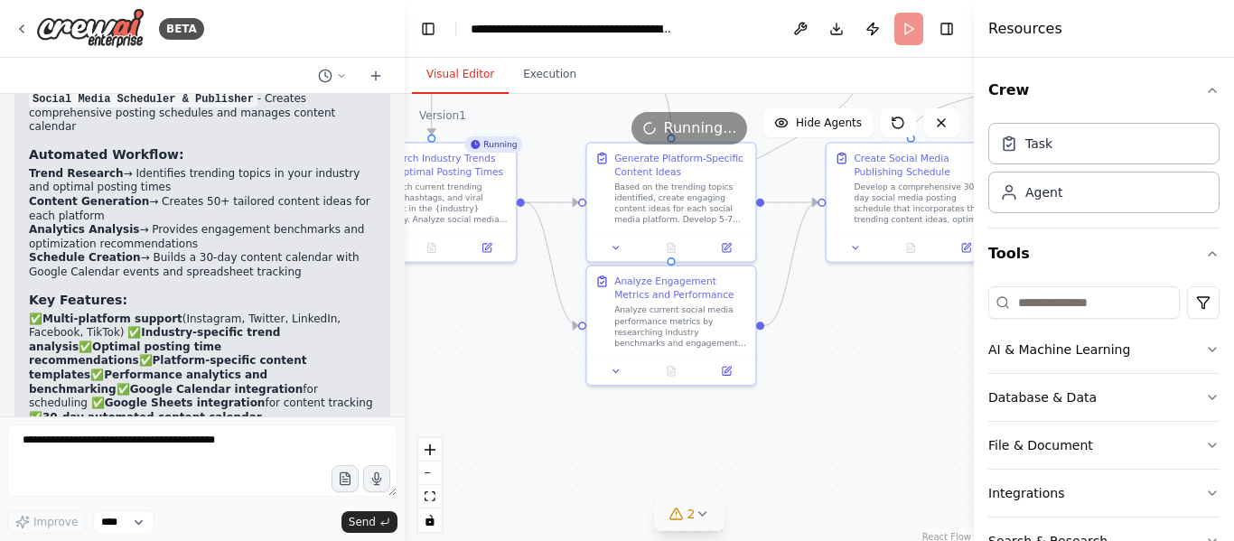
drag, startPoint x: 821, startPoint y: 435, endPoint x: 844, endPoint y: 283, distance: 154.4
click at [844, 284] on div ".deletable-edge-delete-btn { width: 20px; height: 20px; border: 0px solid #ffff…" at bounding box center [689, 320] width 569 height 452
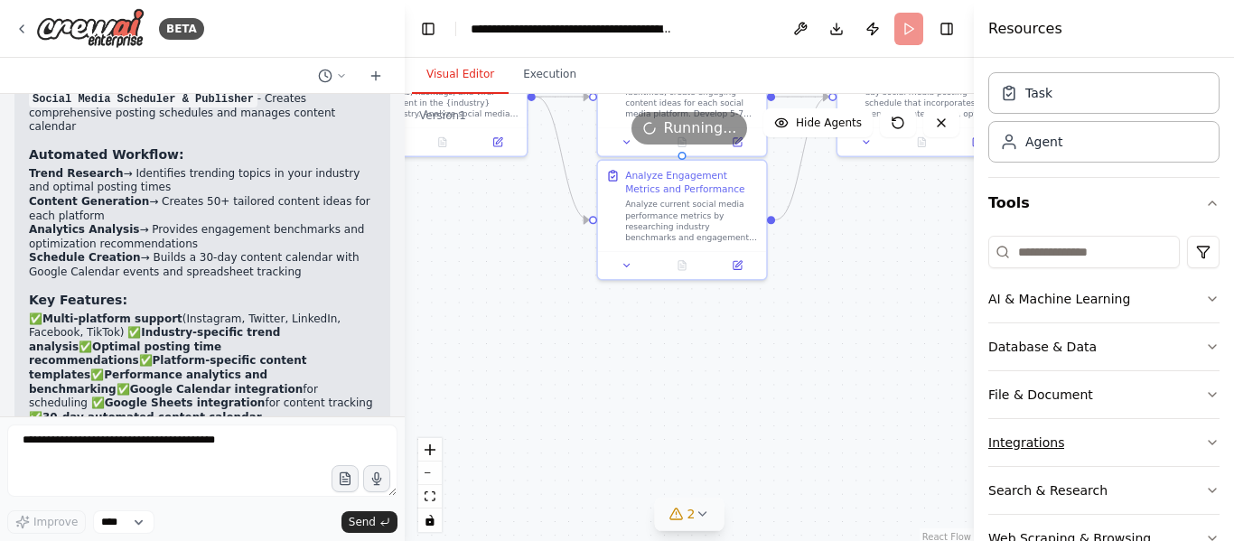
scroll to position [101, 0]
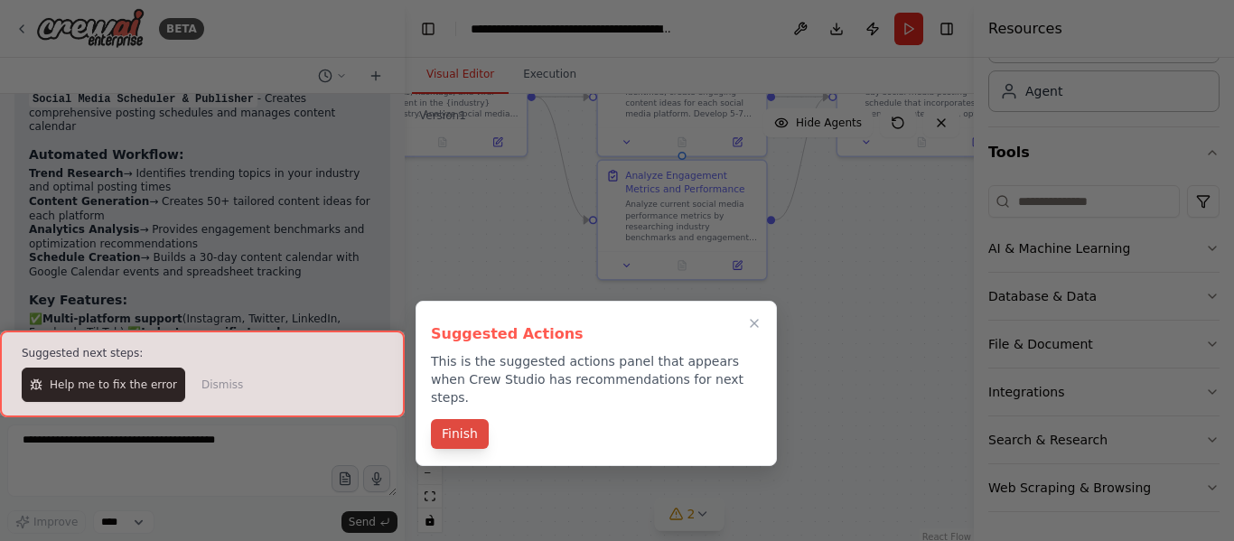
click at [479, 419] on button "Finish" at bounding box center [460, 434] width 58 height 30
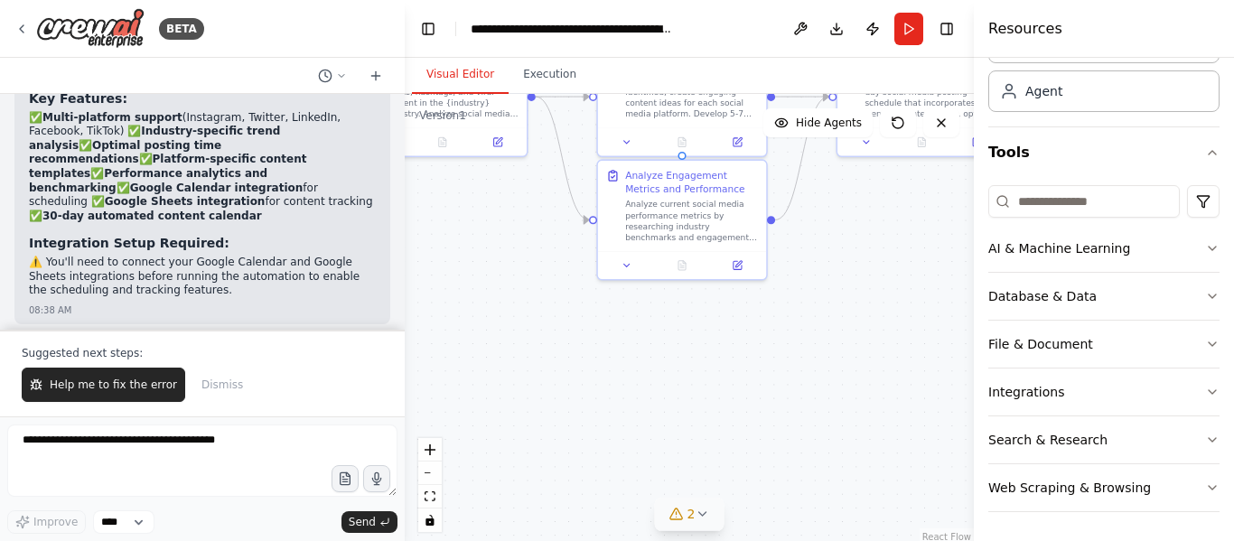
scroll to position [2147, 0]
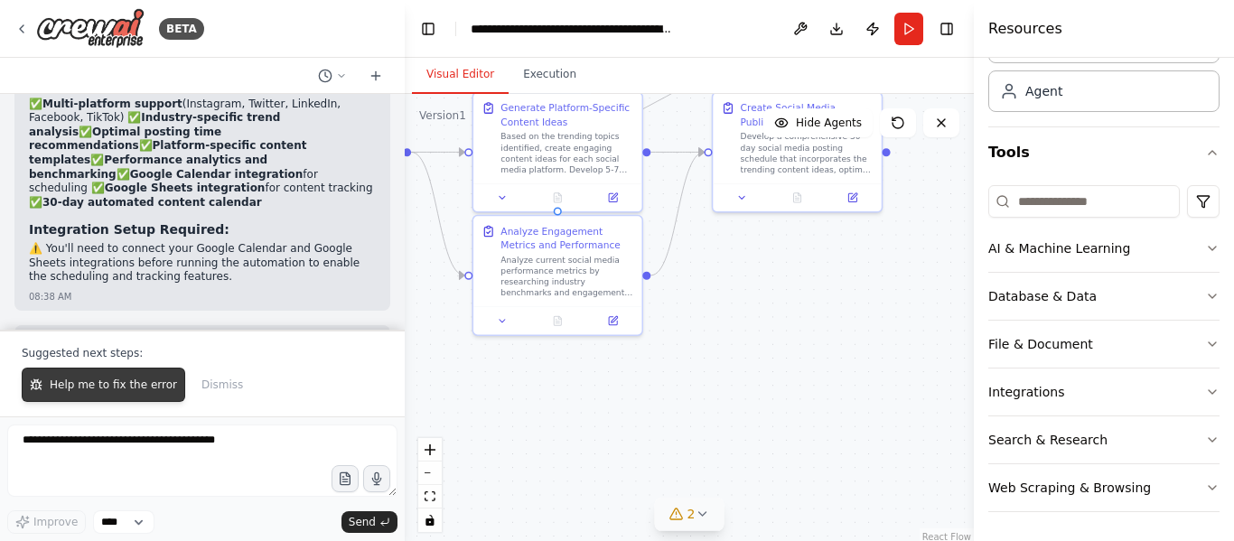
click at [84, 387] on span "Help me to fix the error" at bounding box center [113, 385] width 127 height 14
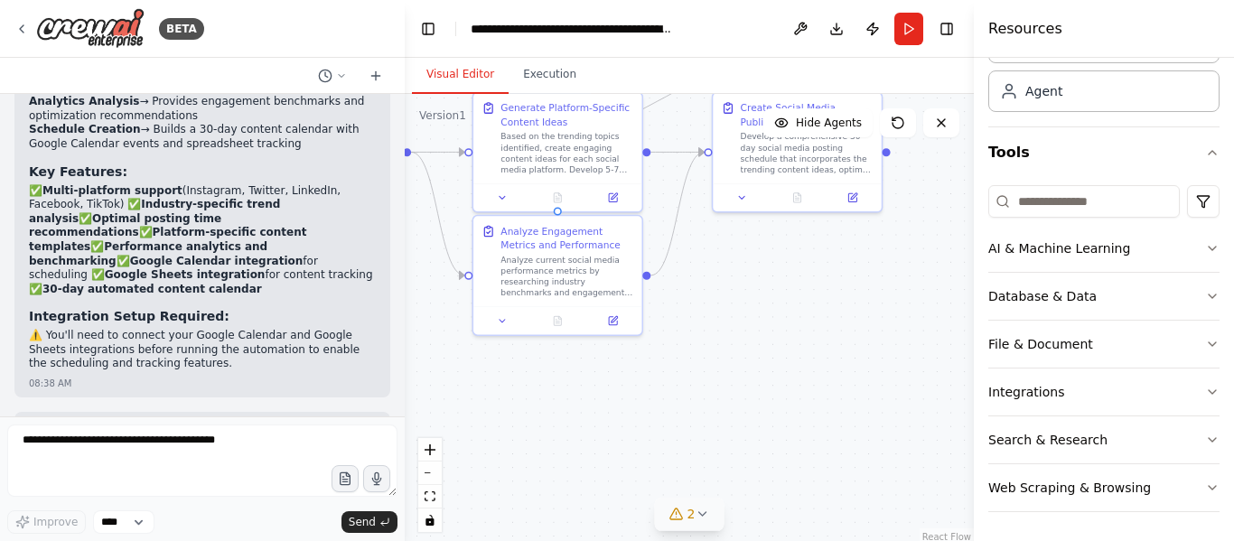
scroll to position [2107, 0]
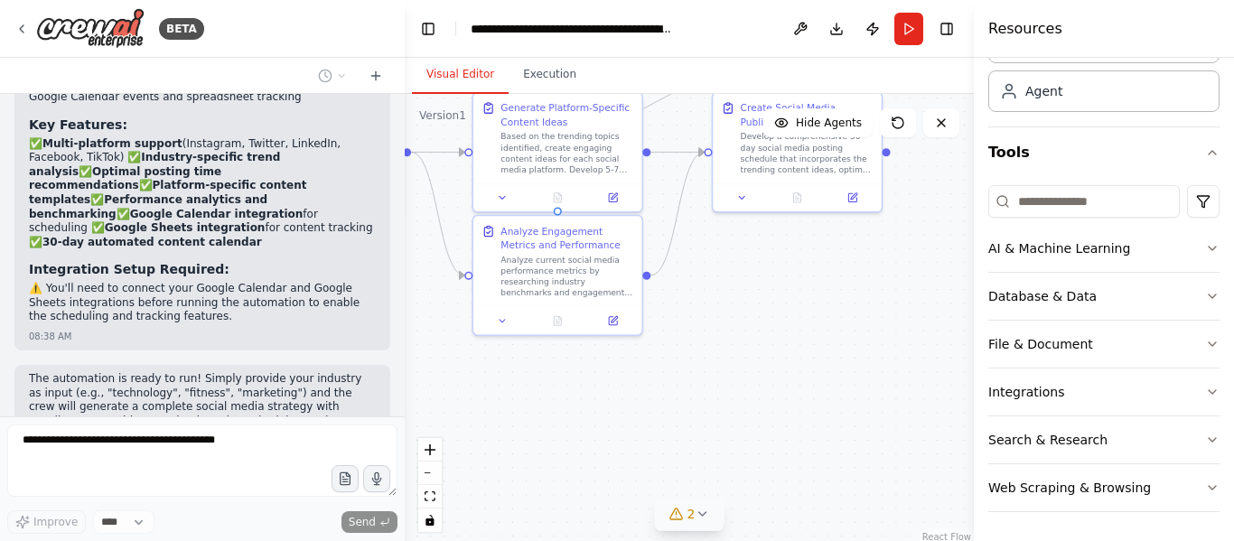
click at [690, 518] on span "2" at bounding box center [691, 514] width 8 height 18
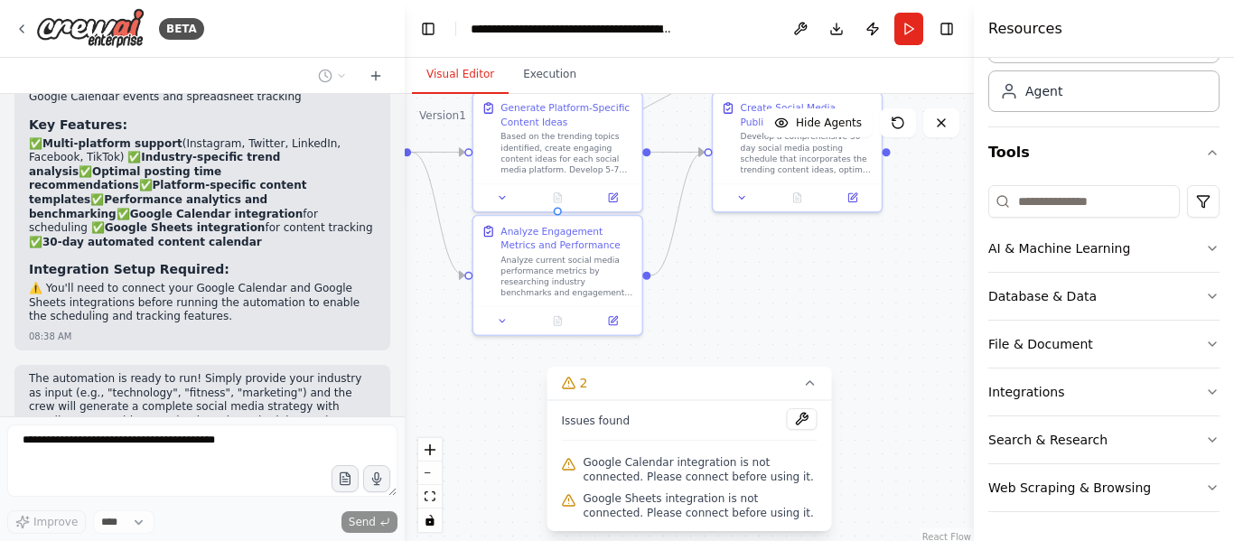
click at [601, 456] on span "Google Calendar integration is not connected. Please connect before using it." at bounding box center [700, 469] width 234 height 29
click at [797, 415] on button at bounding box center [802, 419] width 31 height 22
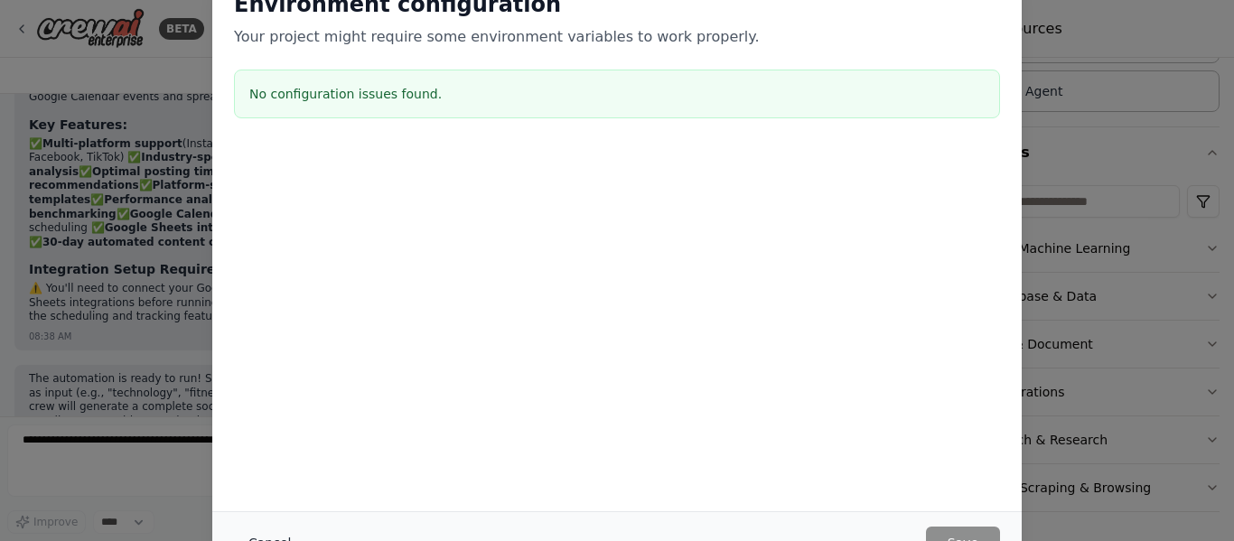
click at [280, 536] on button "Cancel" at bounding box center [269, 543] width 71 height 33
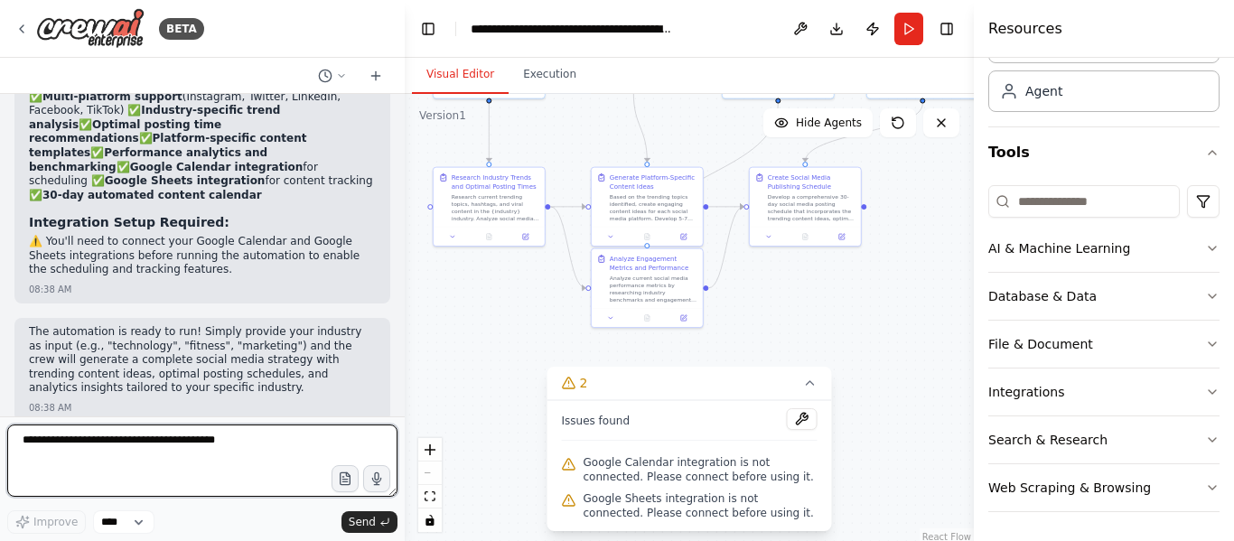
drag, startPoint x: 746, startPoint y: 326, endPoint x: 781, endPoint y: 416, distance: 96.9
click at [781, 416] on div "Version 1 Show Tools Hide Agents .deletable-edge-delete-btn { width: 20px; heig…" at bounding box center [689, 320] width 569 height 452
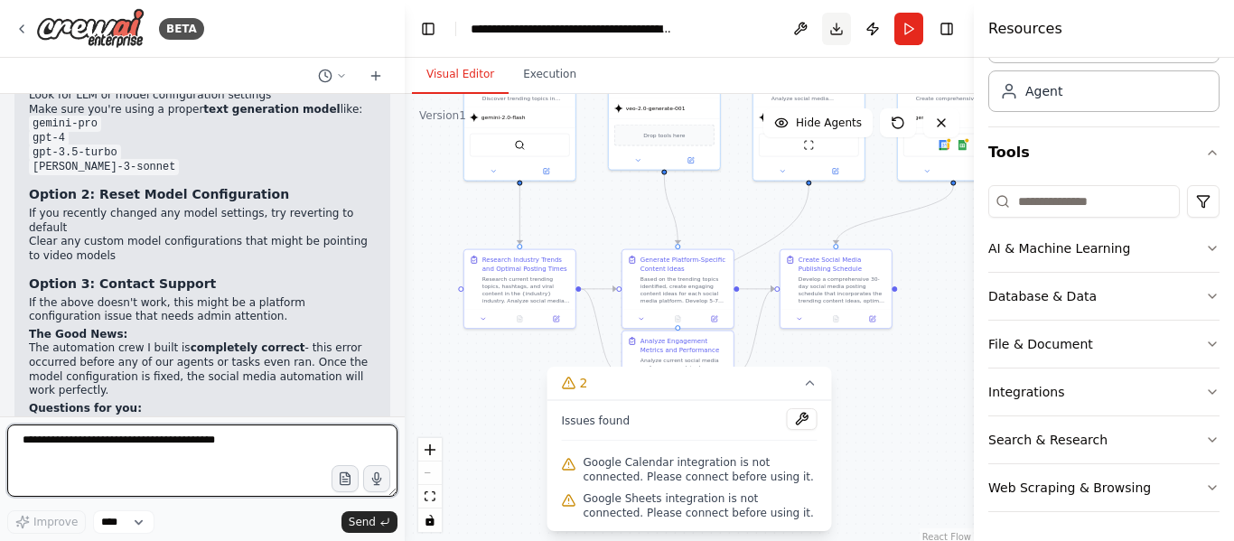
scroll to position [2751, 0]
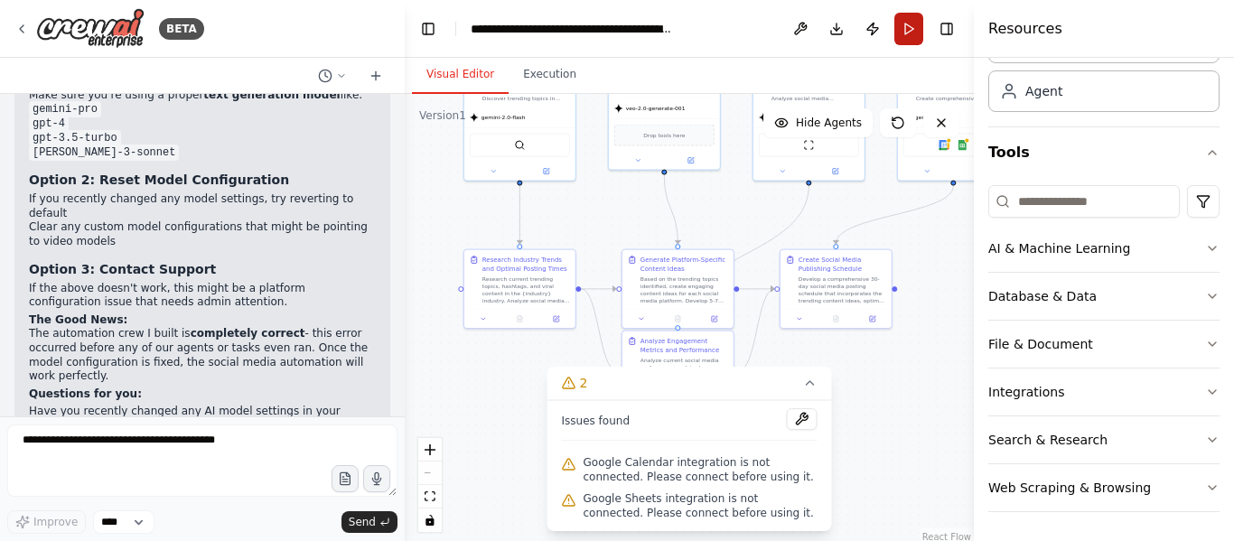
click at [909, 34] on button "Run" at bounding box center [908, 29] width 29 height 33
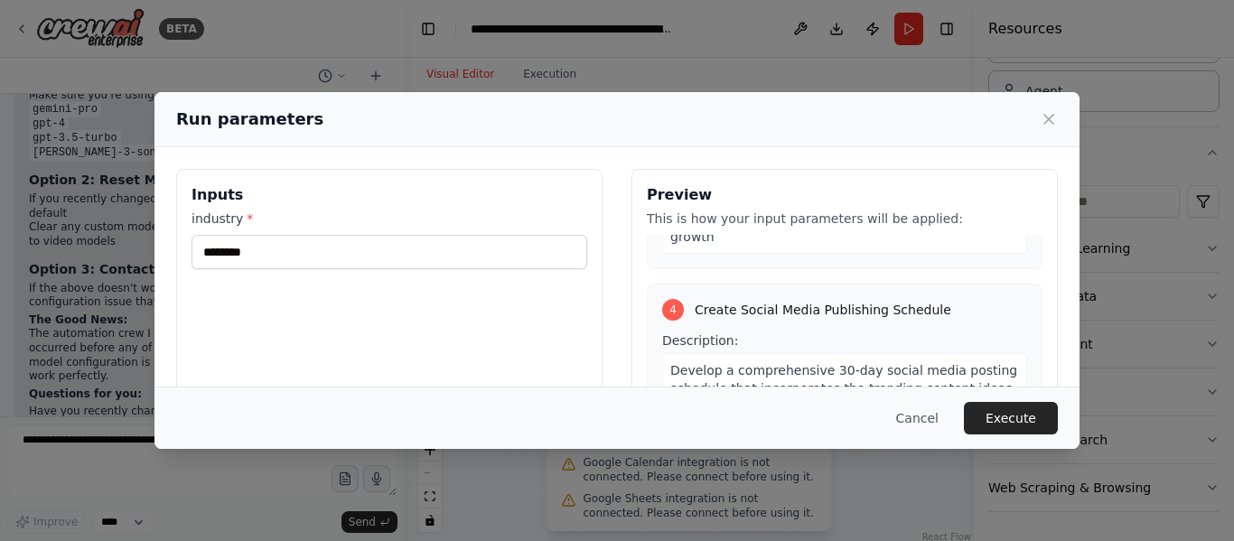
scroll to position [232, 0]
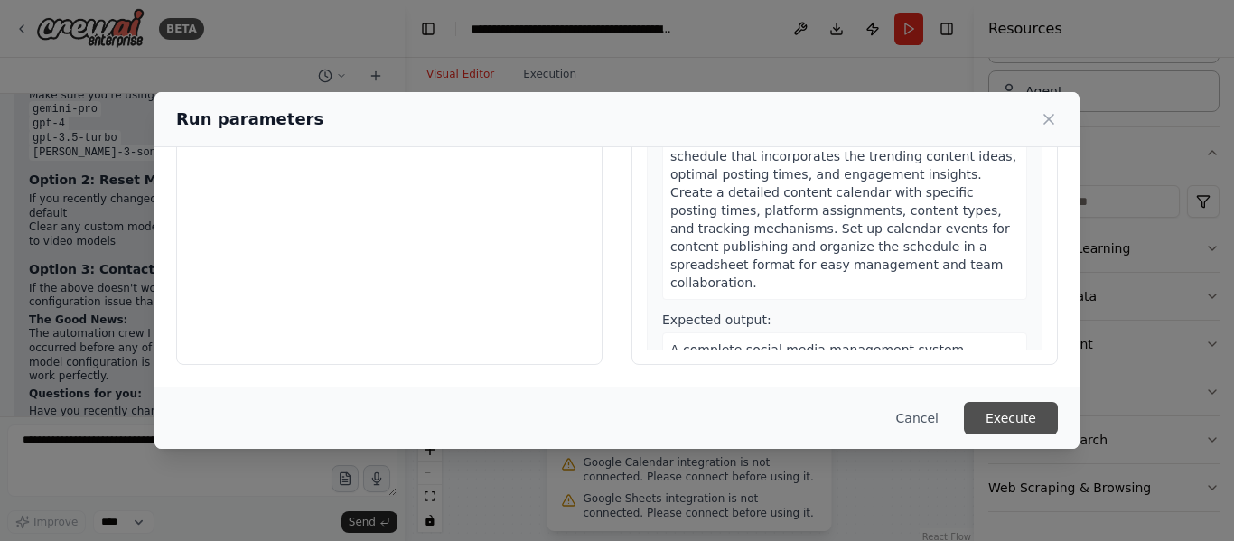
click at [1016, 422] on button "Execute" at bounding box center [1011, 418] width 94 height 33
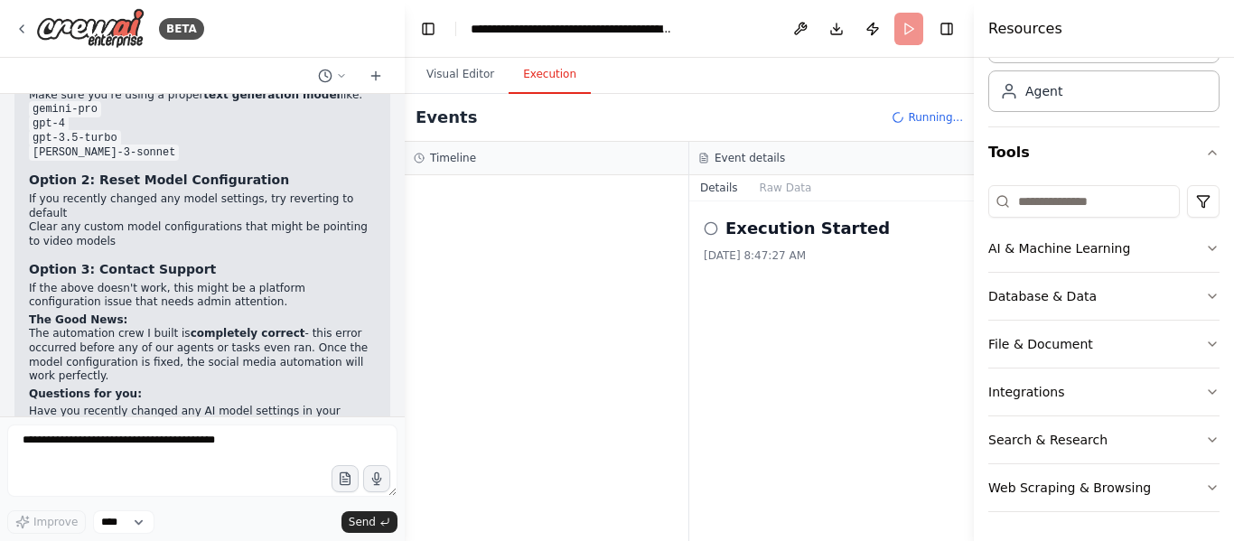
click at [808, 236] on h2 "Execution Started" at bounding box center [807, 228] width 164 height 25
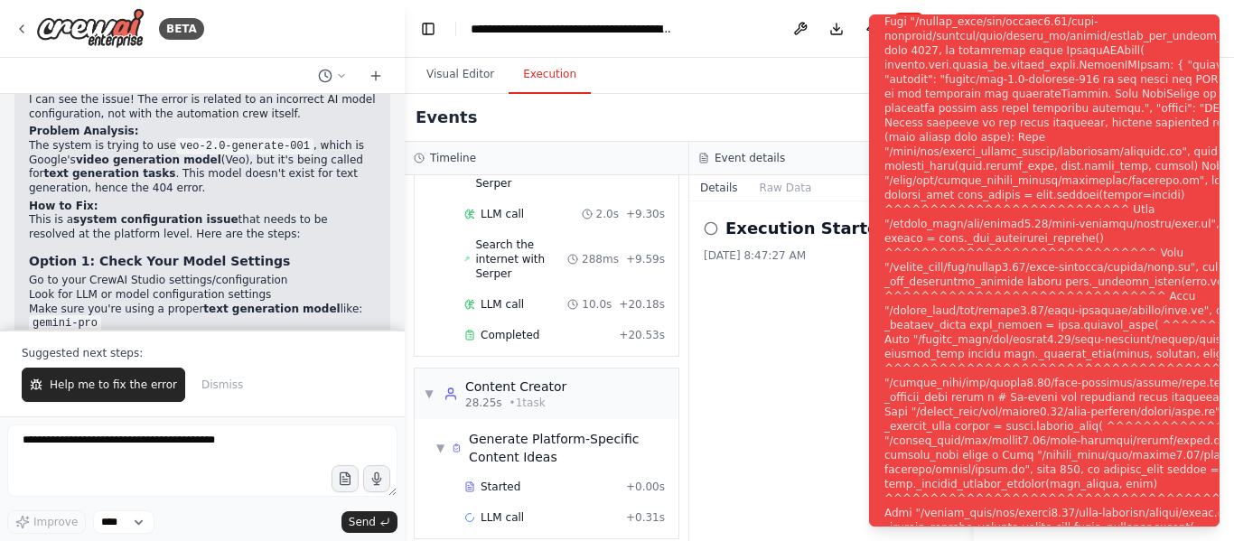
scroll to position [2838, 0]
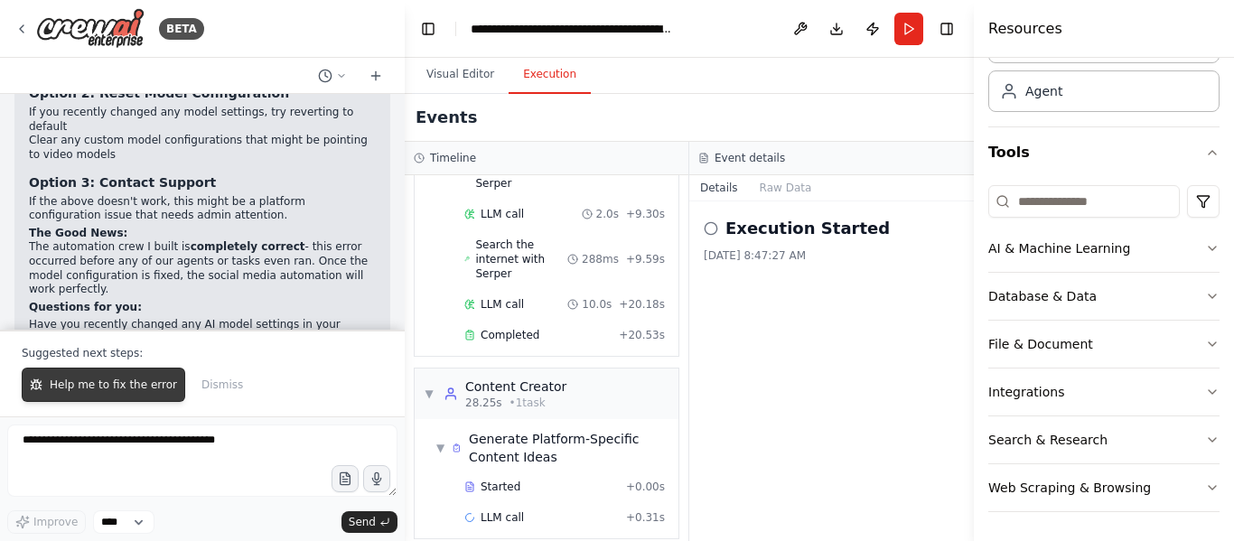
click at [109, 383] on span "Help me to fix the error" at bounding box center [113, 385] width 127 height 14
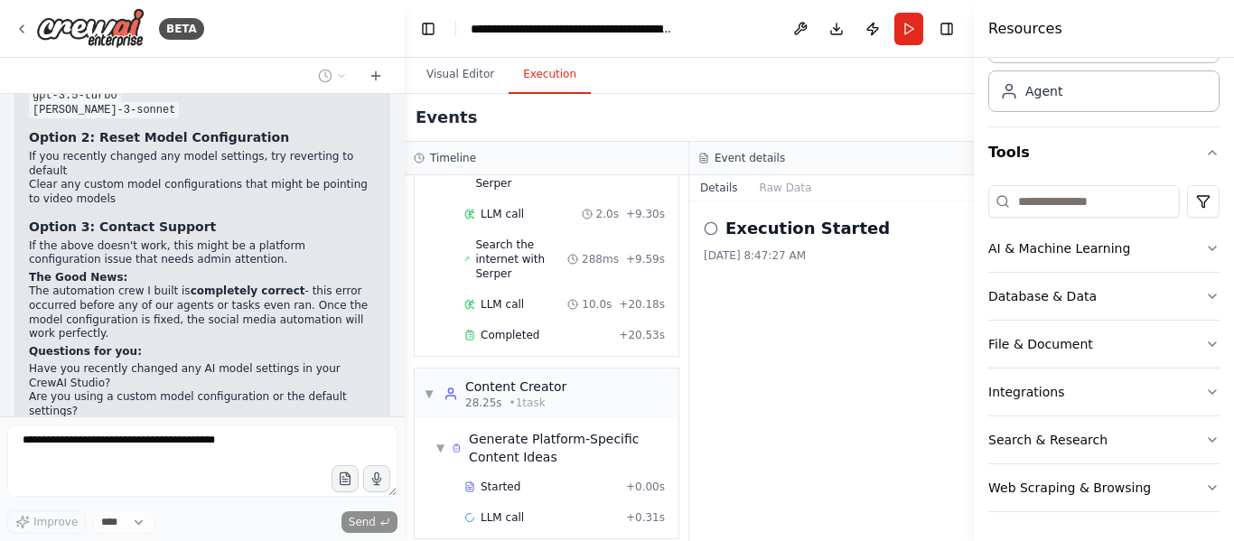
scroll to position [2798, 0]
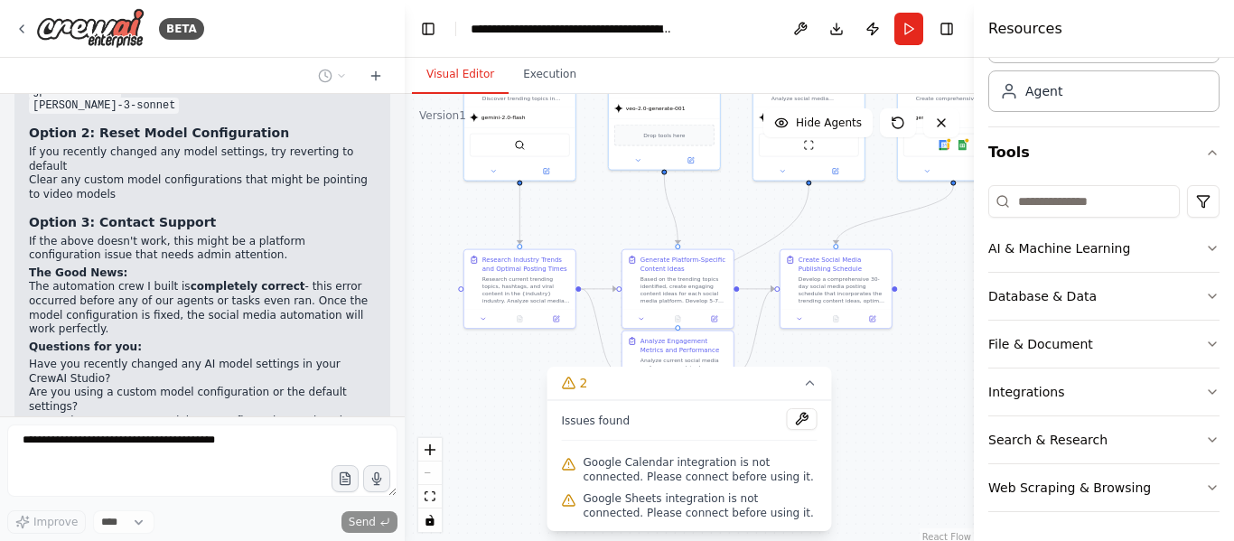
click at [459, 86] on button "Visual Editor" at bounding box center [460, 75] width 97 height 38
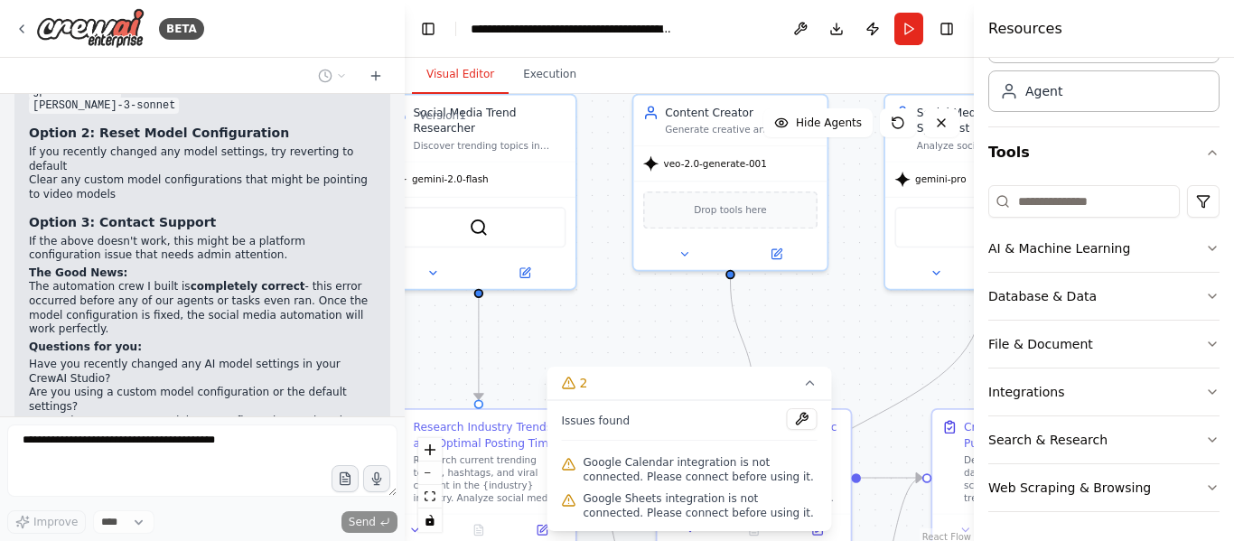
drag, startPoint x: 628, startPoint y: 231, endPoint x: 641, endPoint y: 328, distance: 97.6
click at [641, 328] on div ".deletable-edge-delete-btn { width: 20px; height: 20px; border: 0px solid #ffff…" at bounding box center [689, 320] width 569 height 452
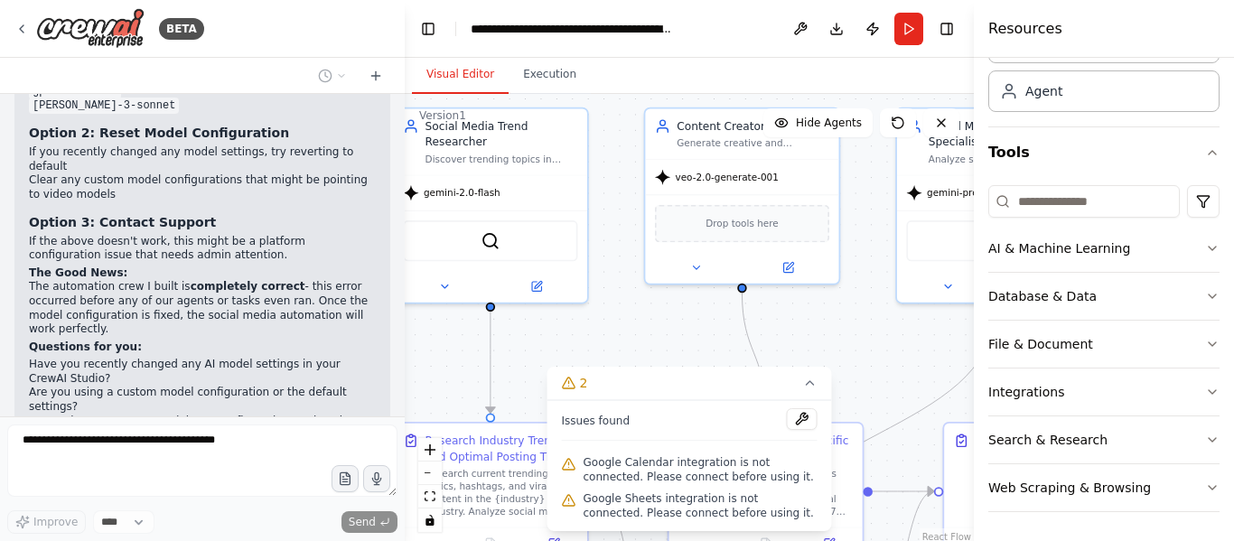
drag, startPoint x: 601, startPoint y: 289, endPoint x: 620, endPoint y: 304, distance: 23.7
click at [620, 304] on div ".deletable-edge-delete-btn { width: 20px; height: 20px; border: 0px solid #ffff…" at bounding box center [689, 320] width 569 height 452
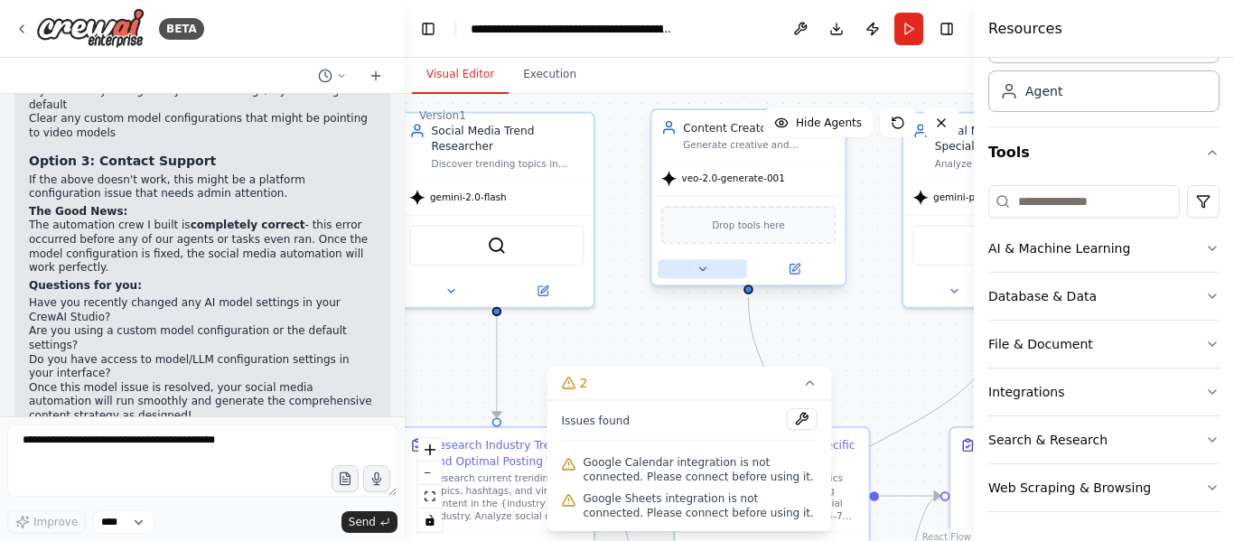
click at [685, 268] on button at bounding box center [701, 268] width 89 height 19
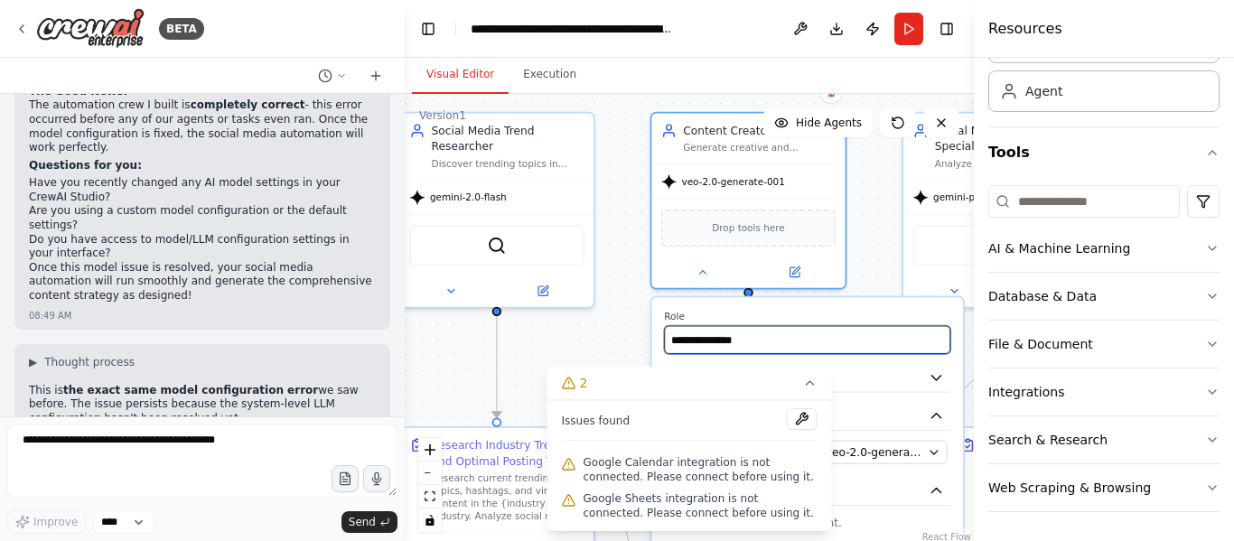
click at [749, 352] on input "**********" at bounding box center [807, 340] width 286 height 28
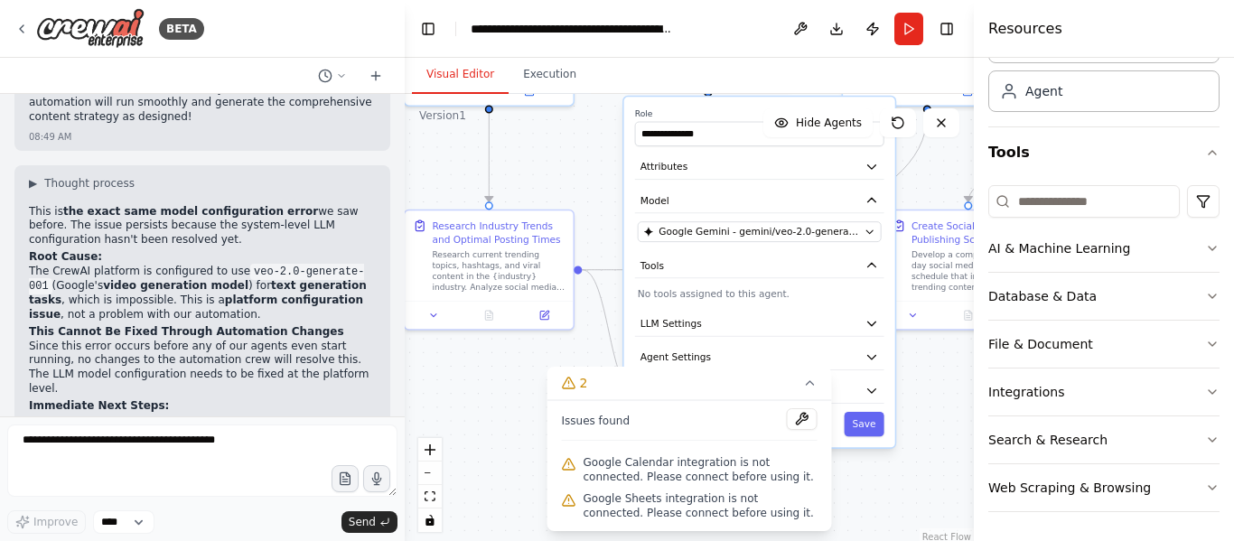
drag, startPoint x: 629, startPoint y: 341, endPoint x: 578, endPoint y: 137, distance: 210.5
click at [578, 137] on div ".deletable-edge-delete-btn { width: 20px; height: 20px; border: 0px solid #ffff…" at bounding box center [689, 320] width 569 height 452
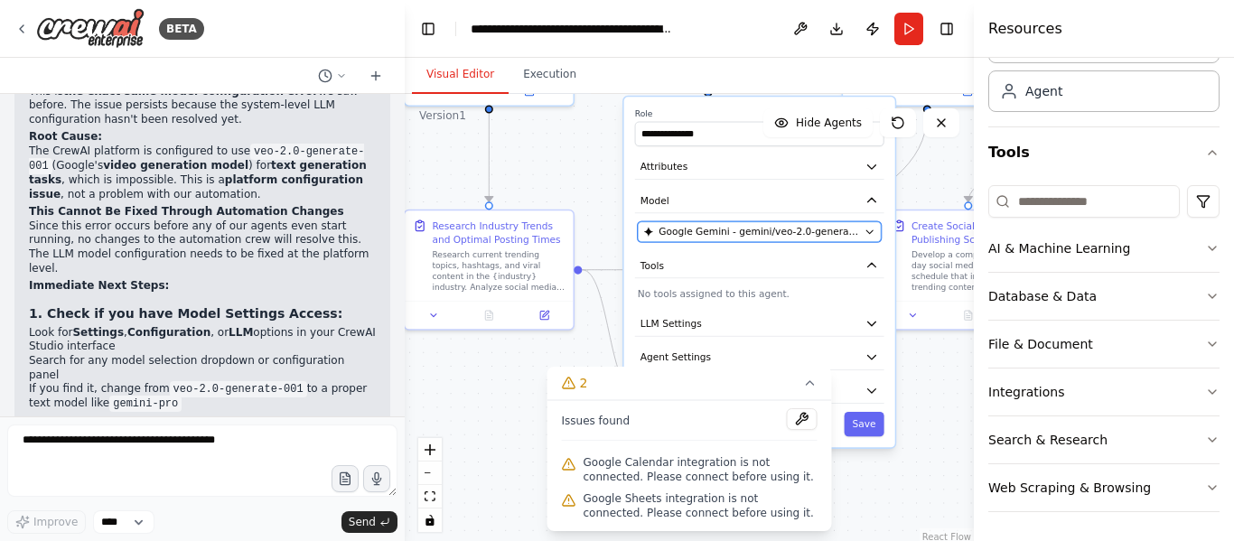
click at [742, 229] on span "Google Gemini - gemini/veo-2.0-generate-001" at bounding box center [758, 232] width 200 height 14
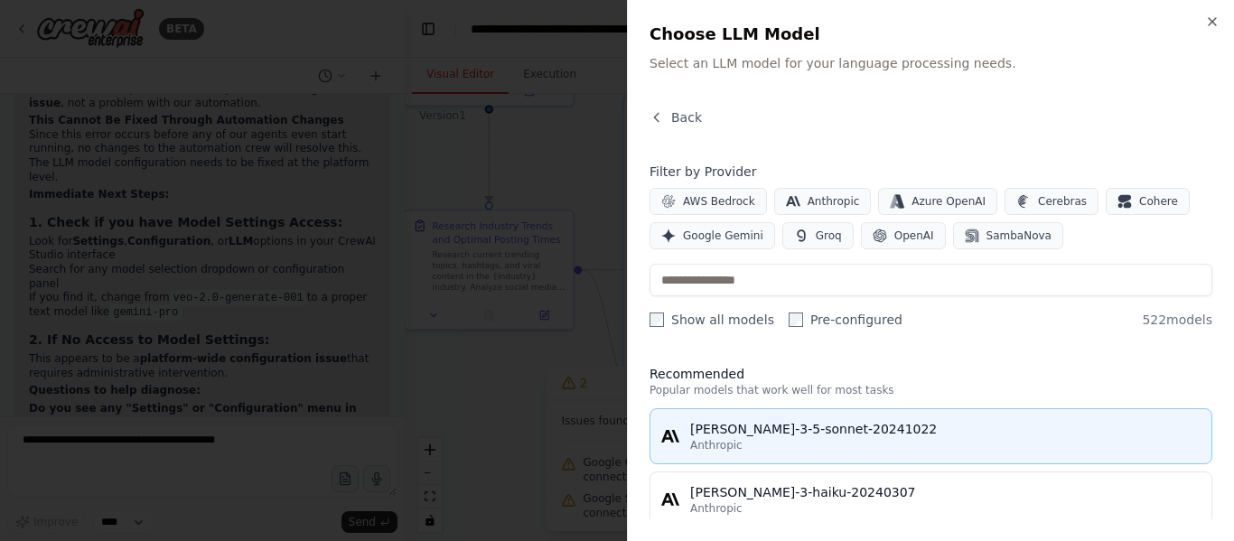
scroll to position [3384, 0]
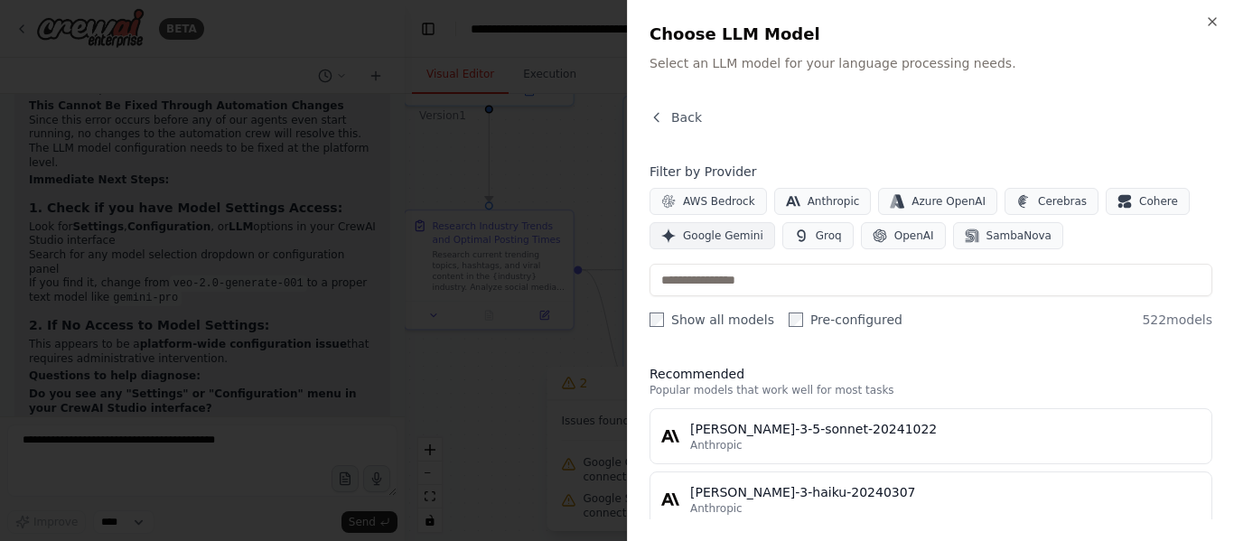
click at [726, 226] on button "Google Gemini" at bounding box center [712, 235] width 126 height 27
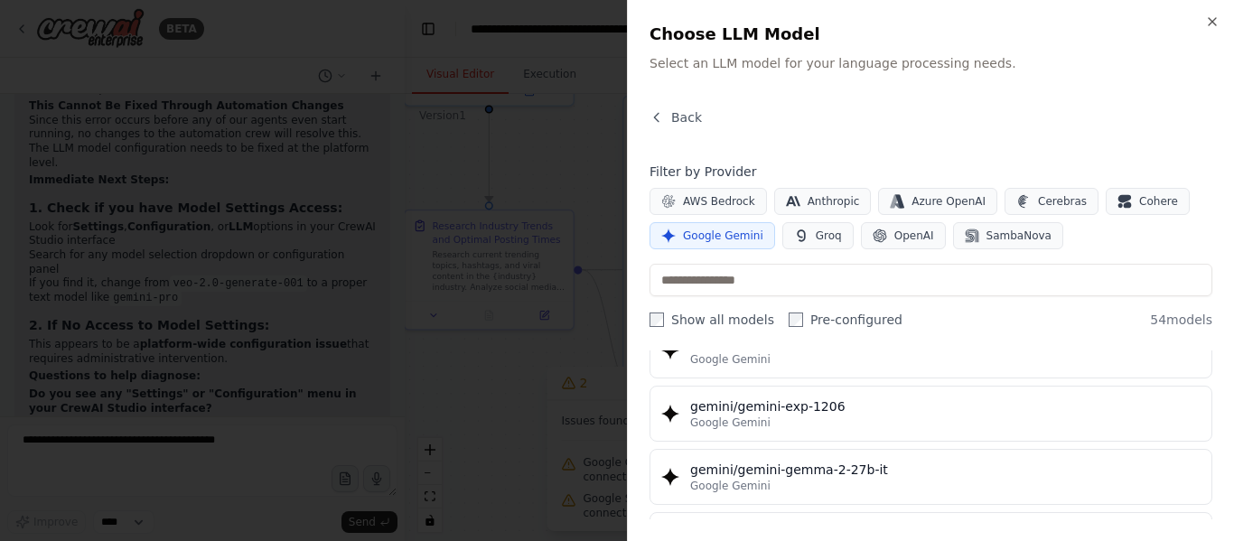
scroll to position [2529, 0]
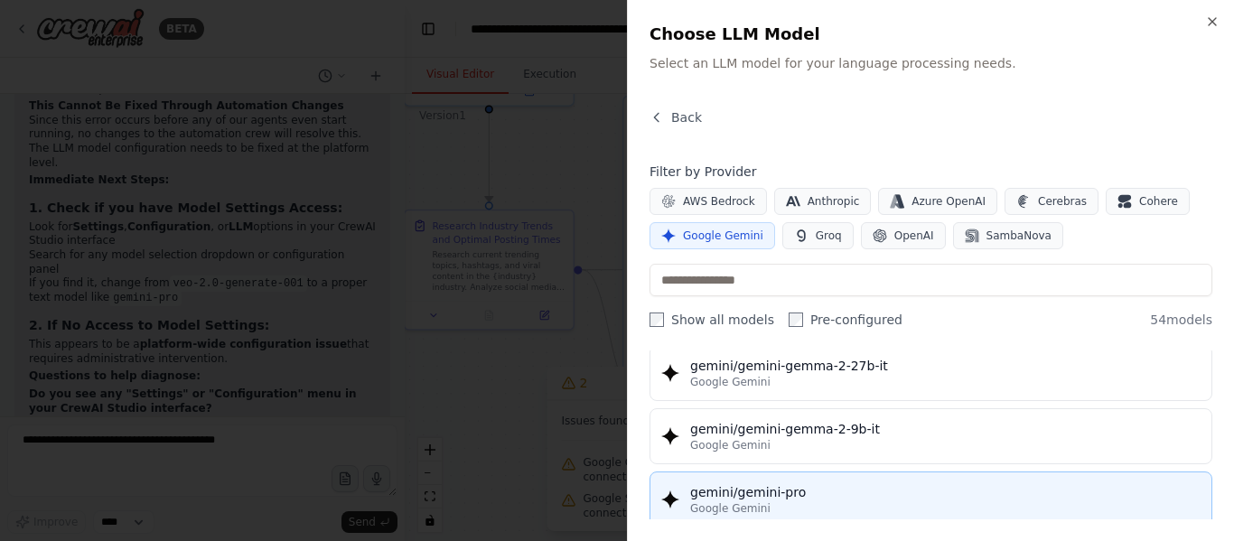
click at [801, 501] on div "Google Gemini" at bounding box center [945, 508] width 510 height 14
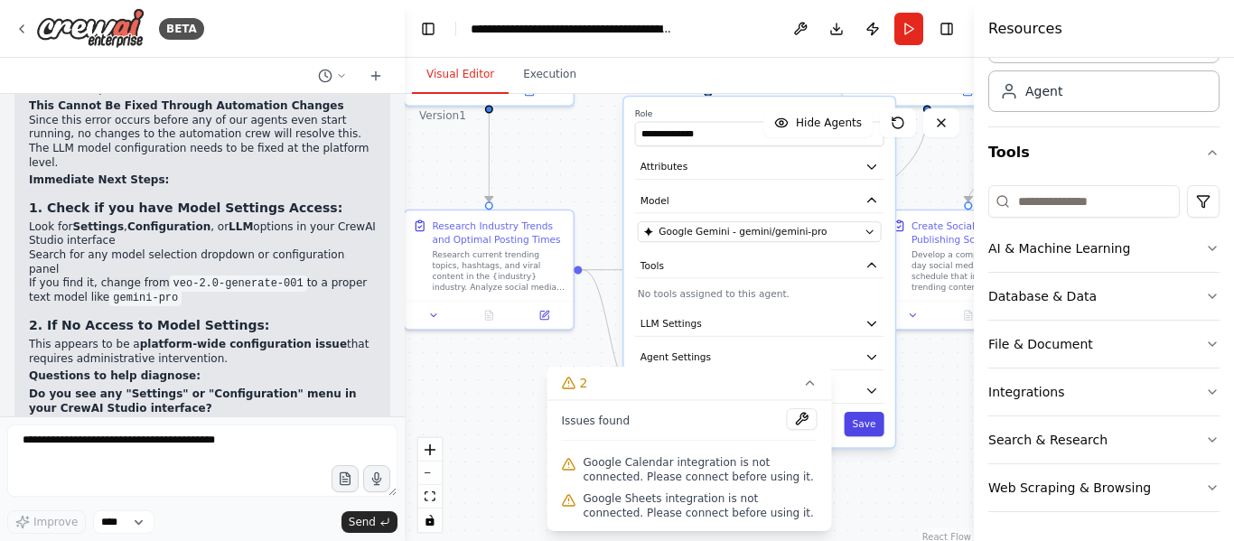
click at [871, 430] on button "Save" at bounding box center [864, 424] width 40 height 24
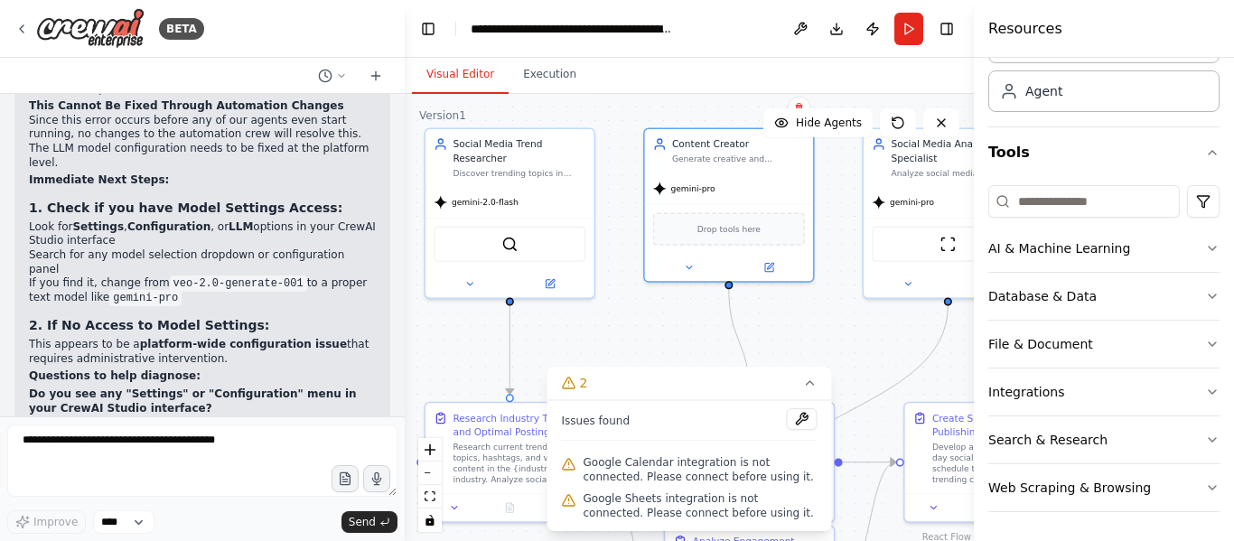
drag, startPoint x: 644, startPoint y: 171, endPoint x: 665, endPoint y: 359, distance: 189.9
click at [665, 359] on div ".deletable-edge-delete-btn { width: 20px; height: 20px; border: 0px solid #ffff…" at bounding box center [689, 320] width 569 height 452
click at [503, 192] on div "gemini-2.0-flash" at bounding box center [475, 199] width 85 height 14
click at [471, 284] on div "Social Media Trend Researcher Discover trending topics in {industry} and analyz…" at bounding box center [509, 212] width 171 height 171
click at [466, 275] on button at bounding box center [470, 281] width 78 height 16
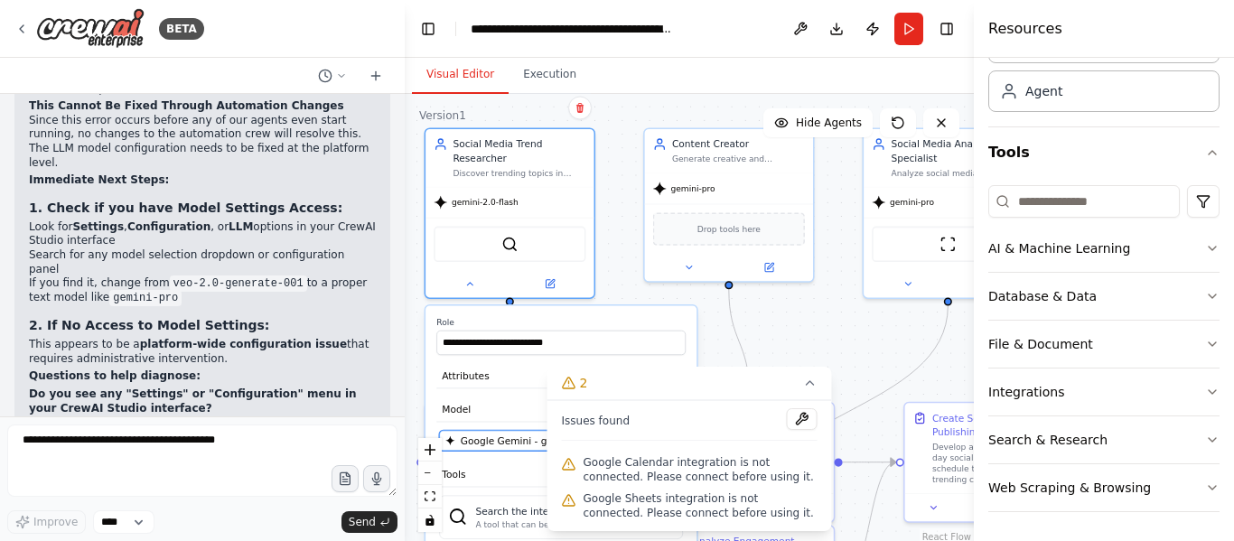
click at [497, 433] on span "Google Gemini - gemini/gemini-2.0-flash" at bounding box center [558, 440] width 194 height 14
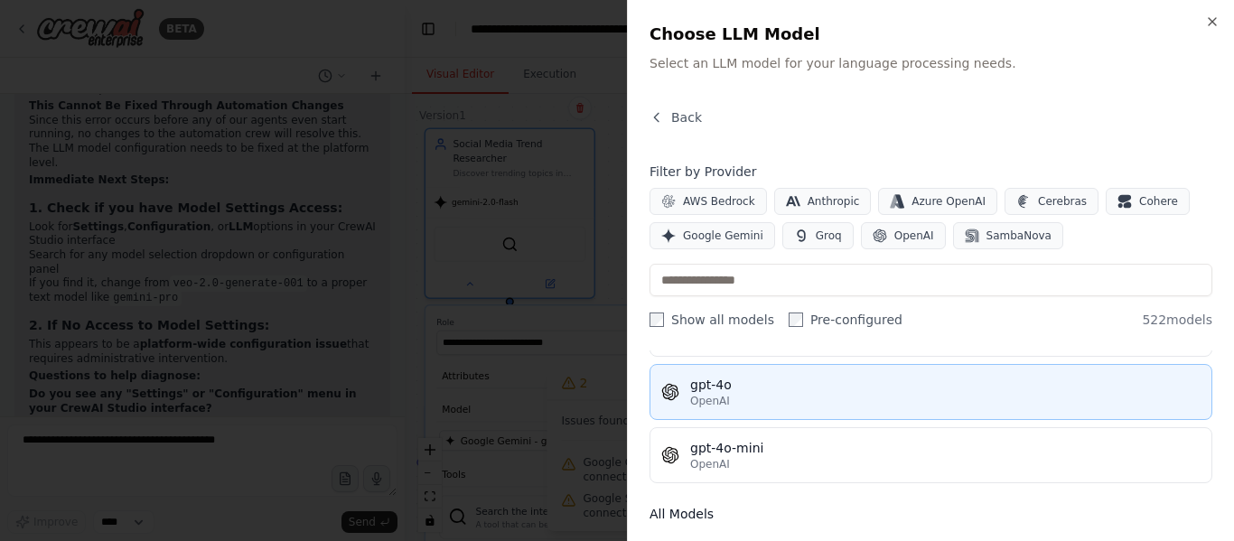
scroll to position [361, 0]
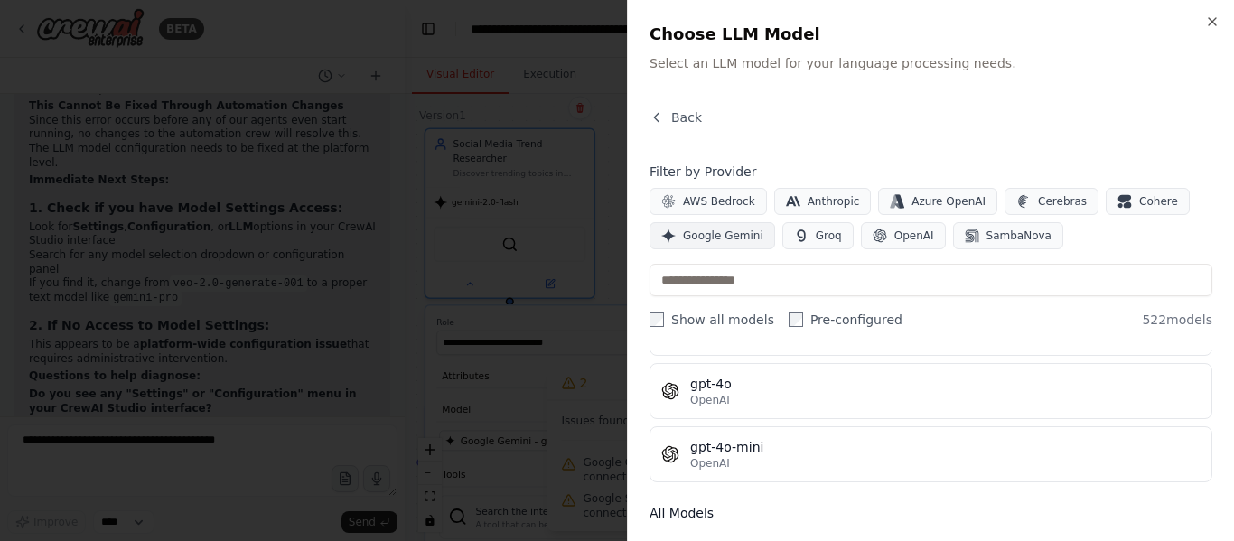
click at [726, 238] on span "Google Gemini" at bounding box center [723, 235] width 80 height 14
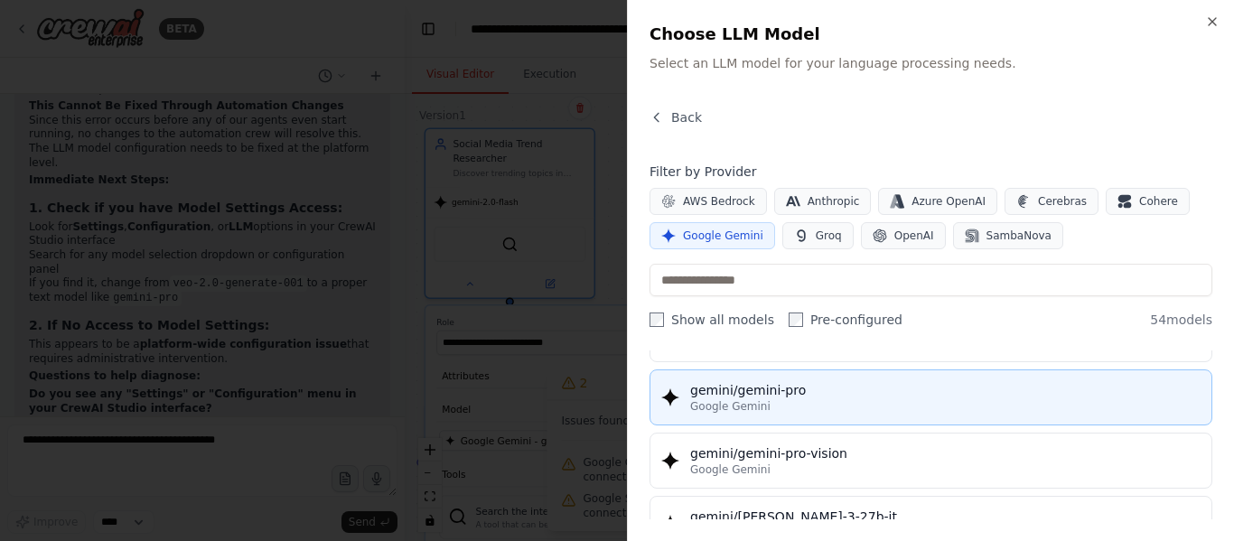
scroll to position [2619, 0]
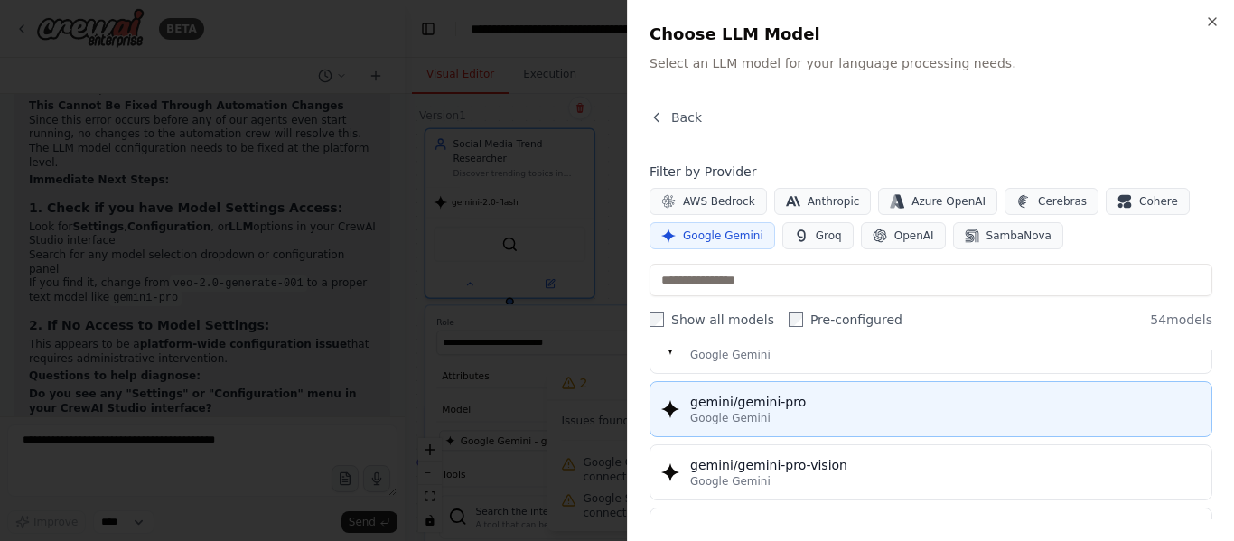
click at [844, 428] on button "gemini/gemini-pro Google Gemini" at bounding box center [930, 409] width 563 height 56
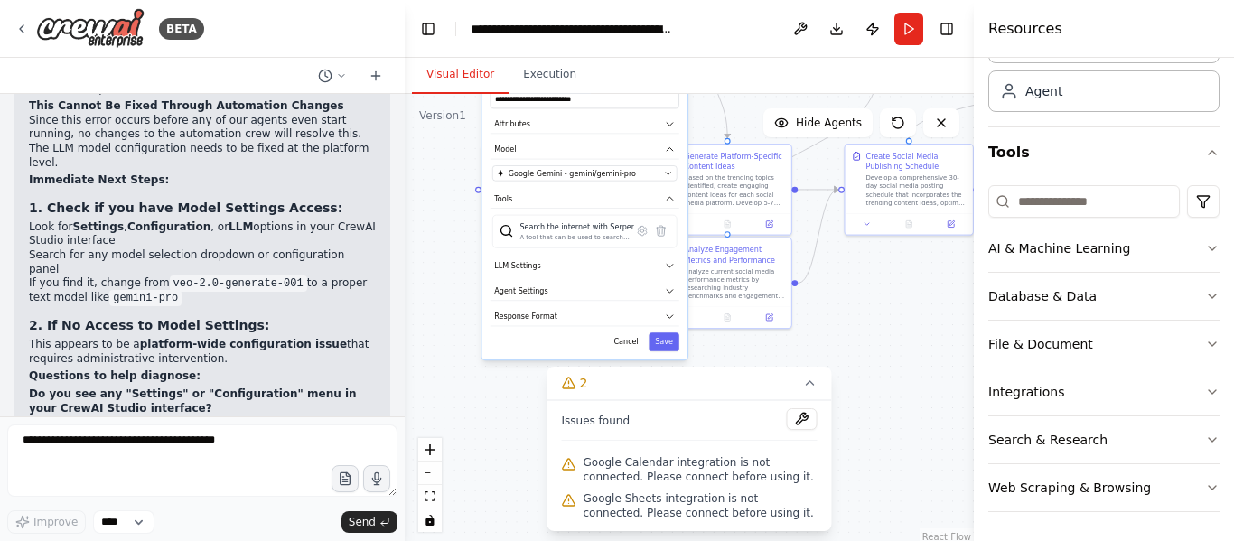
drag, startPoint x: 739, startPoint y: 345, endPoint x: 738, endPoint y: 98, distance: 247.5
click at [738, 98] on div ".deletable-edge-delete-btn { width: 20px; height: 20px; border: 0px solid #ffff…" at bounding box center [689, 320] width 569 height 452
click at [667, 332] on button "Save" at bounding box center [663, 341] width 31 height 19
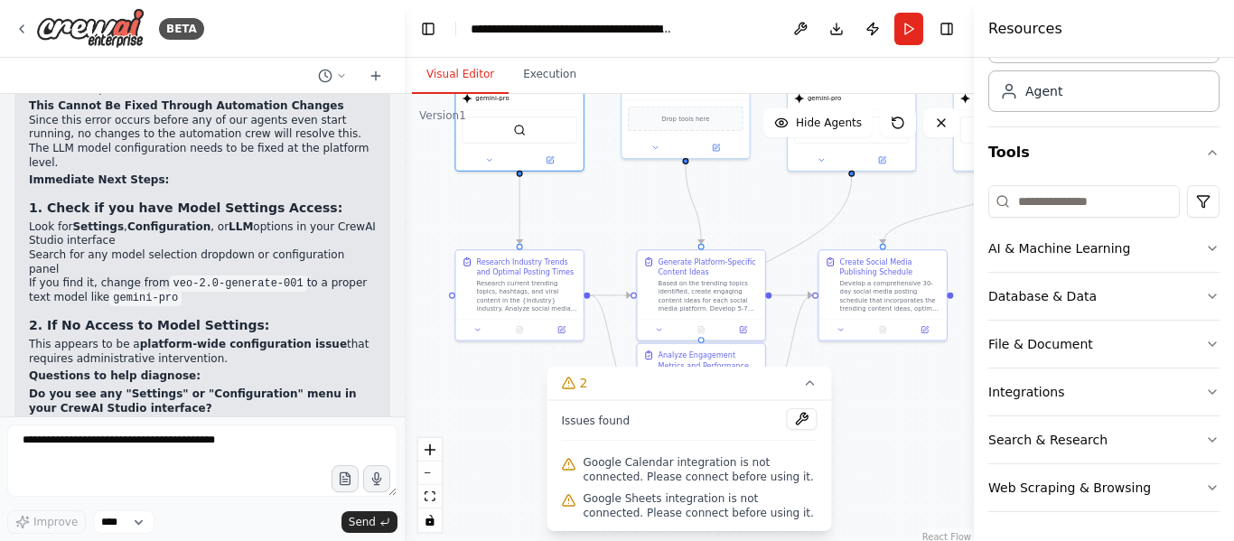
drag, startPoint x: 871, startPoint y: 301, endPoint x: 839, endPoint y: 423, distance: 126.0
click at [840, 422] on div ".deletable-edge-delete-btn { width: 20px; height: 20px; border: 0px solid #ffff…" at bounding box center [689, 320] width 569 height 452
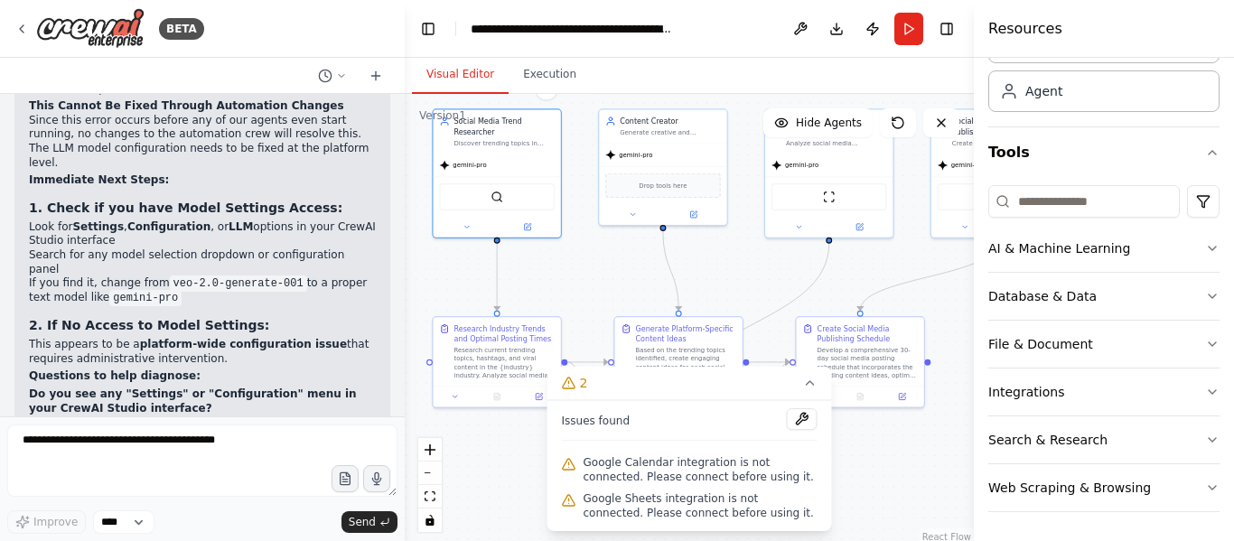
drag, startPoint x: 745, startPoint y: 261, endPoint x: 711, endPoint y: 340, distance: 86.6
click at [711, 340] on div ".deletable-edge-delete-btn { width: 20px; height: 20px; border: 0px solid #ffff…" at bounding box center [689, 320] width 569 height 452
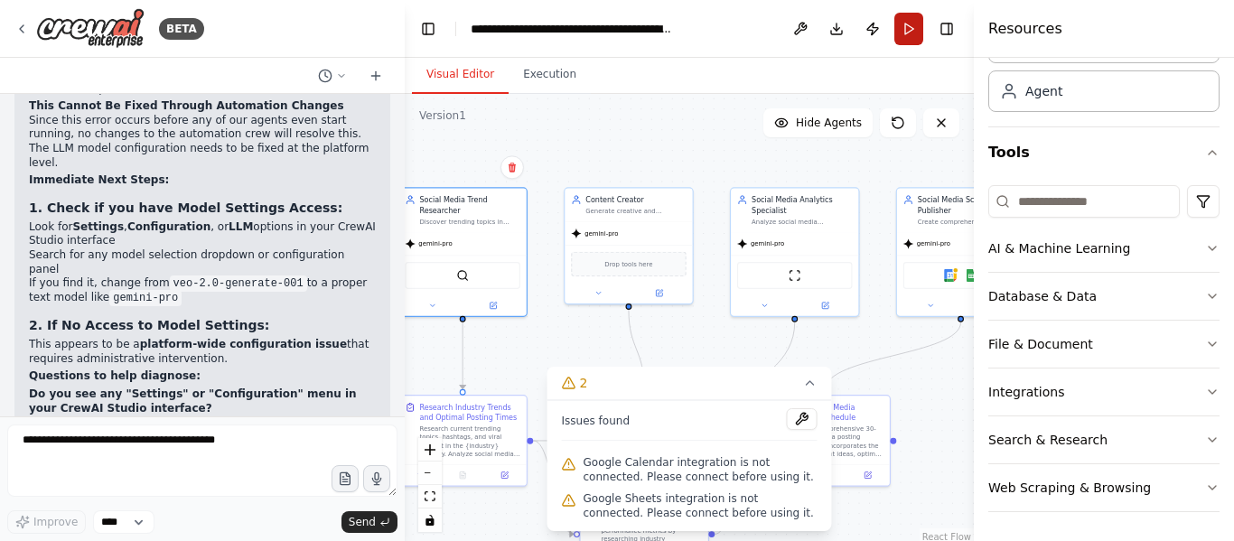
click at [895, 21] on button "Run" at bounding box center [908, 29] width 29 height 33
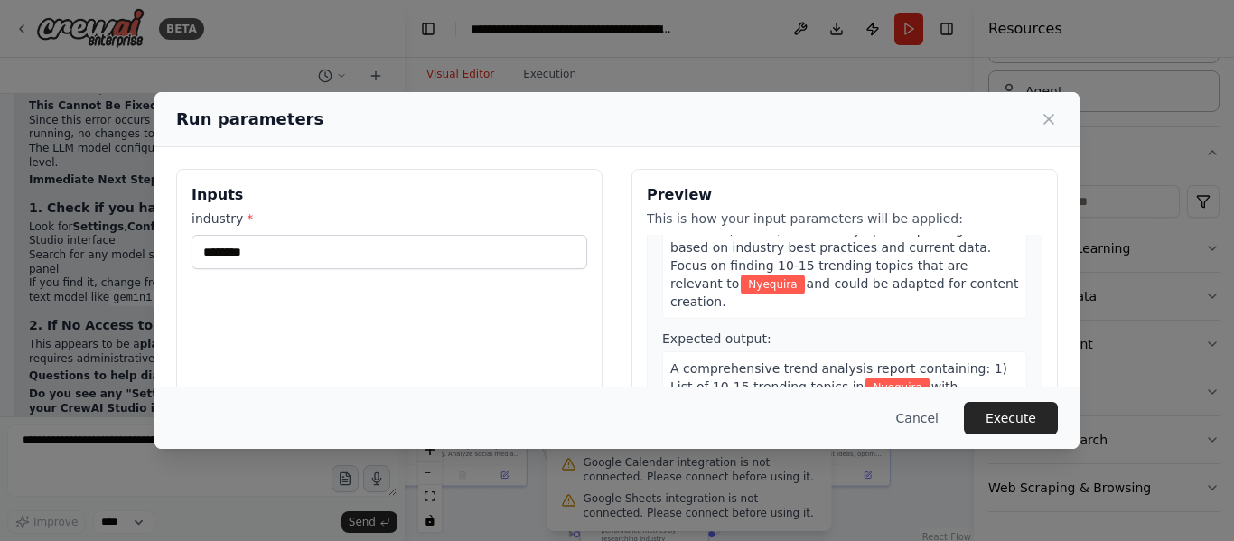
scroll to position [452, 0]
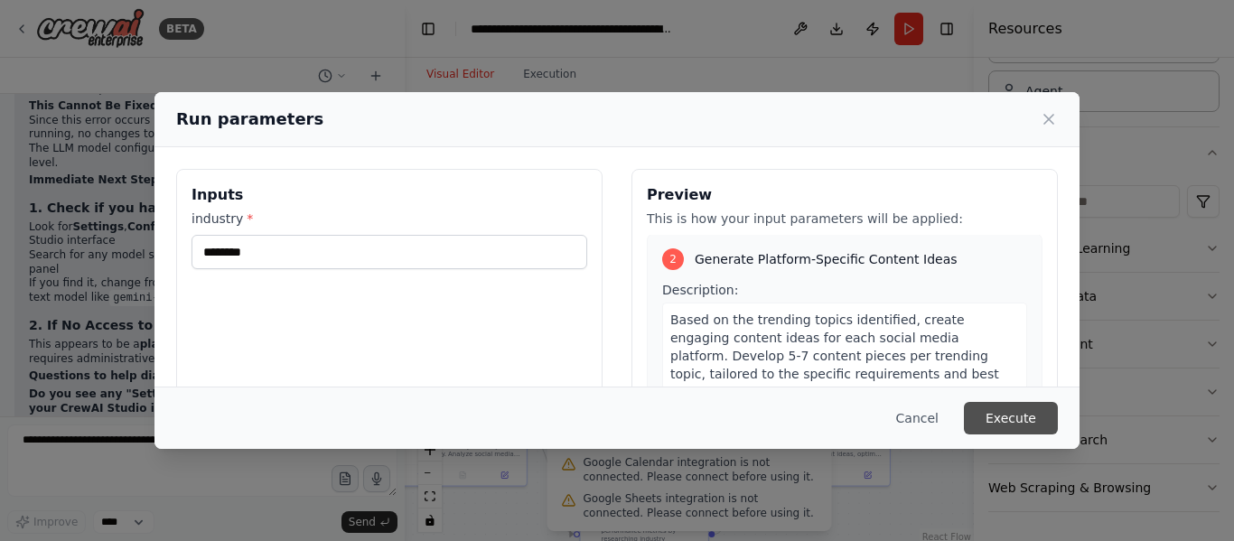
click at [1017, 423] on button "Execute" at bounding box center [1011, 418] width 94 height 33
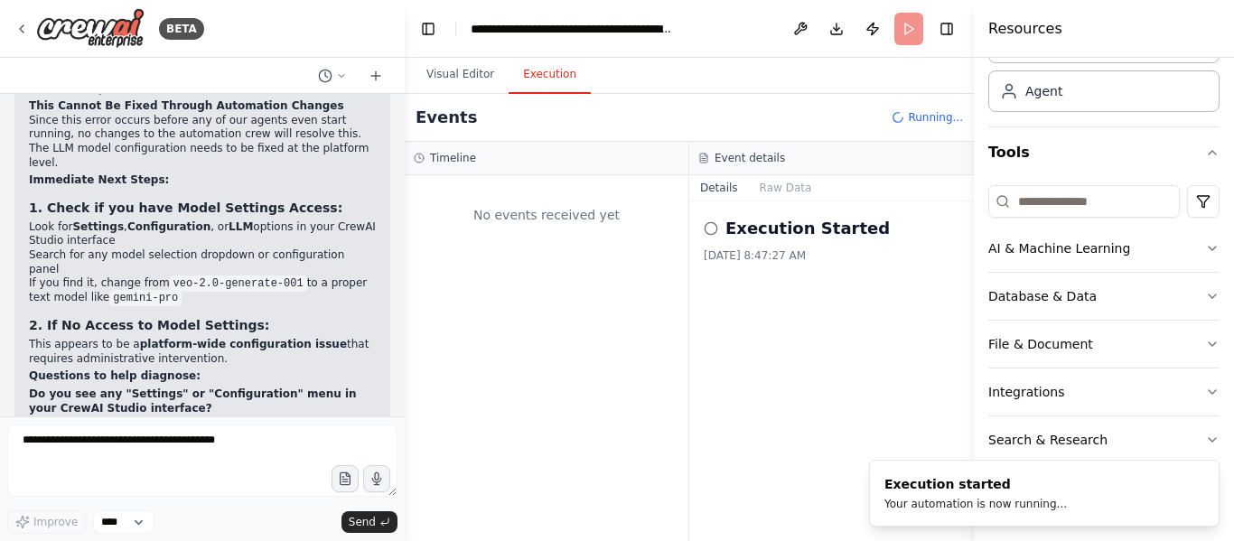
click at [763, 309] on div "Execution Started 9/22/2025, 8:47:27 AM" at bounding box center [831, 371] width 284 height 340
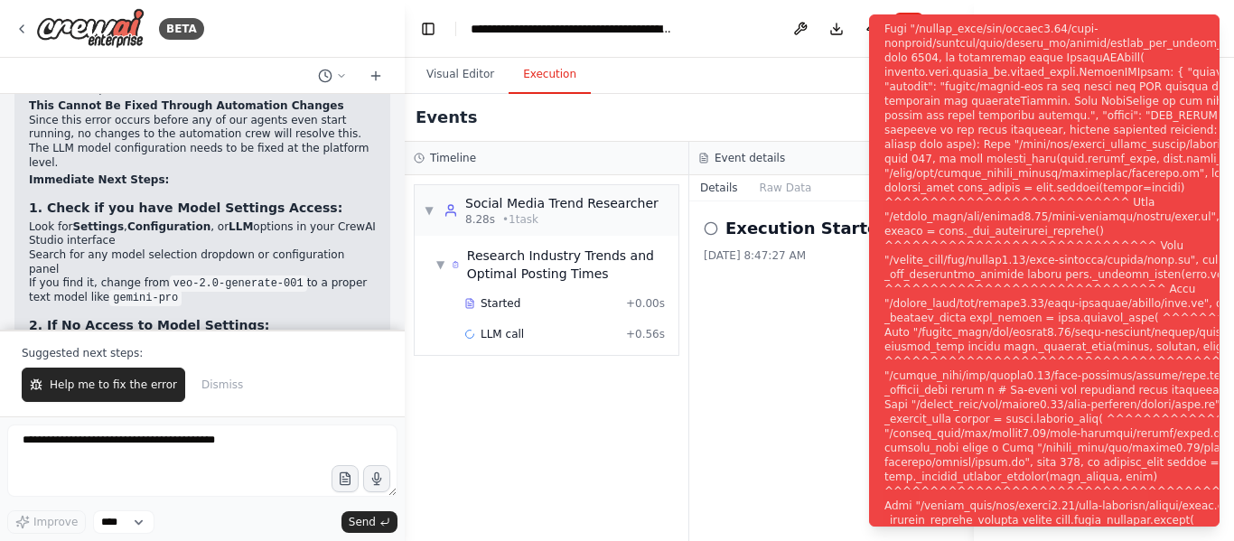
click at [738, 421] on div "Execution Started 9/22/2025, 8:47:27 AM" at bounding box center [831, 371] width 284 height 340
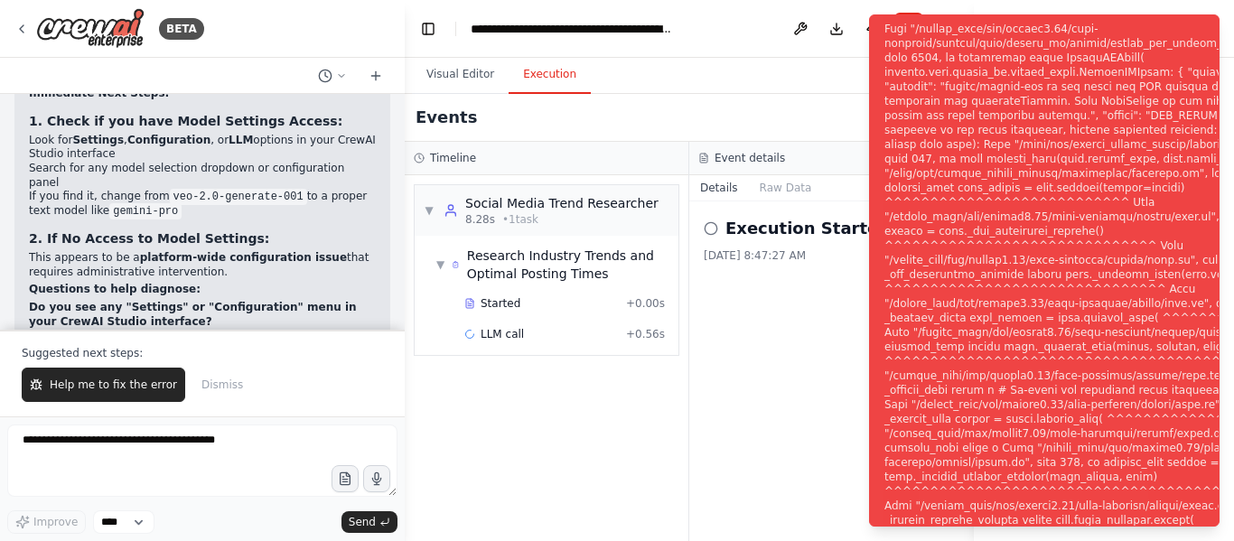
scroll to position [3380, 0]
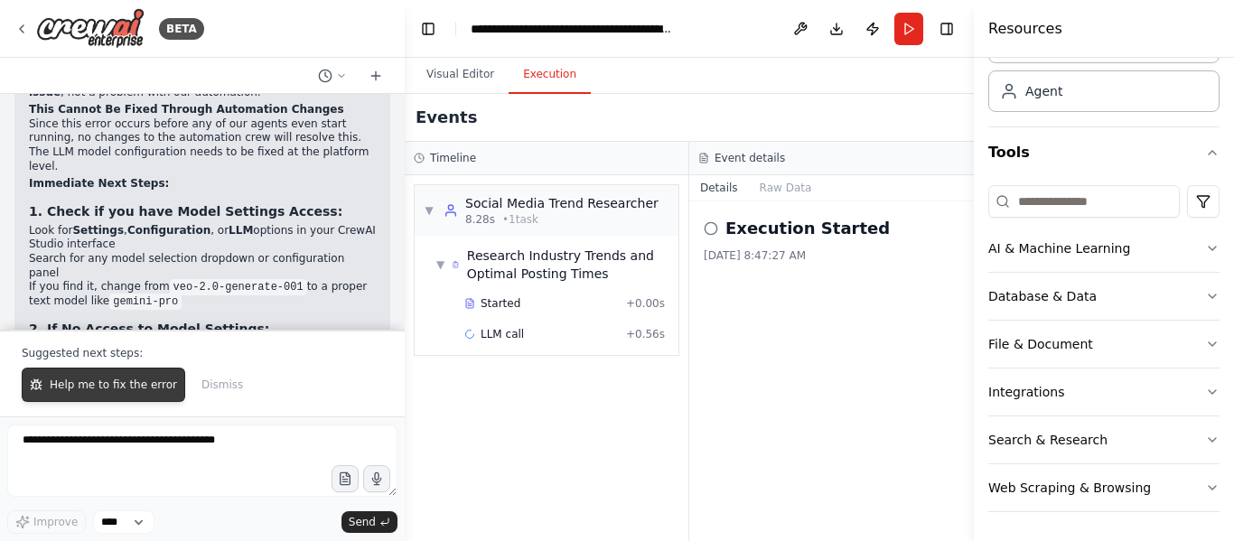
click at [108, 399] on button "Help me to fix the error" at bounding box center [103, 385] width 163 height 34
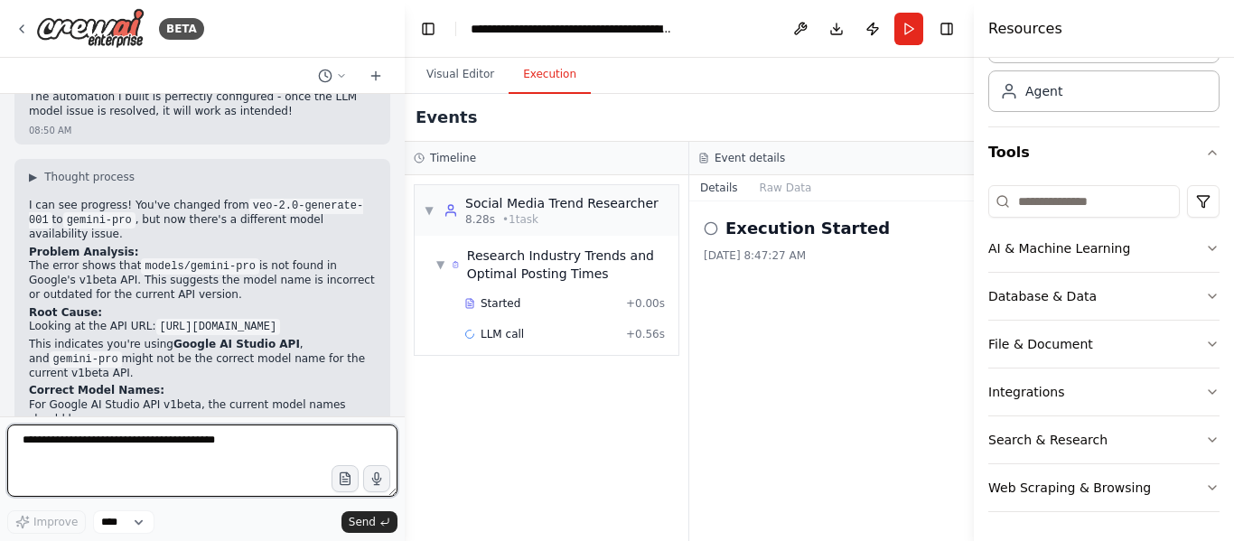
scroll to position [3673, 0]
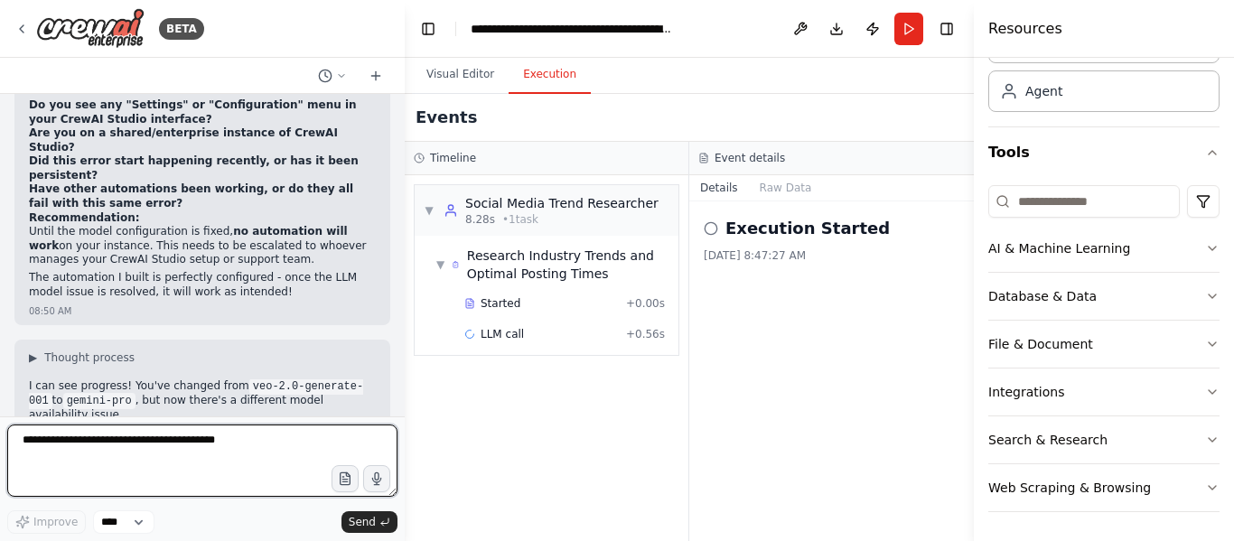
click at [238, 457] on textarea at bounding box center [202, 460] width 390 height 72
type textarea "*"
type textarea "**********"
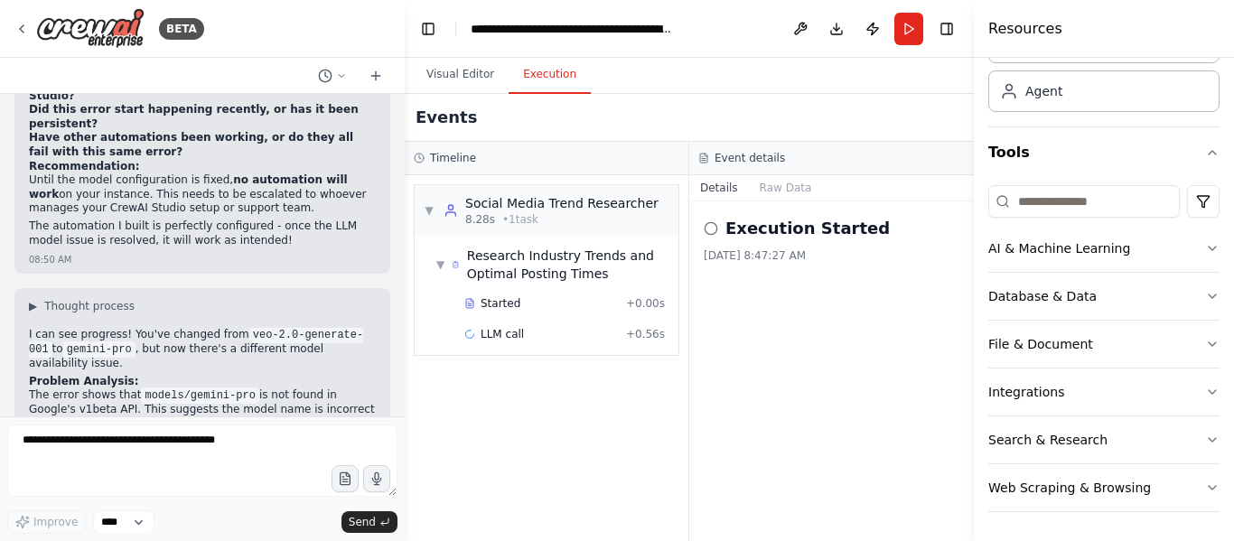
scroll to position [3634, 0]
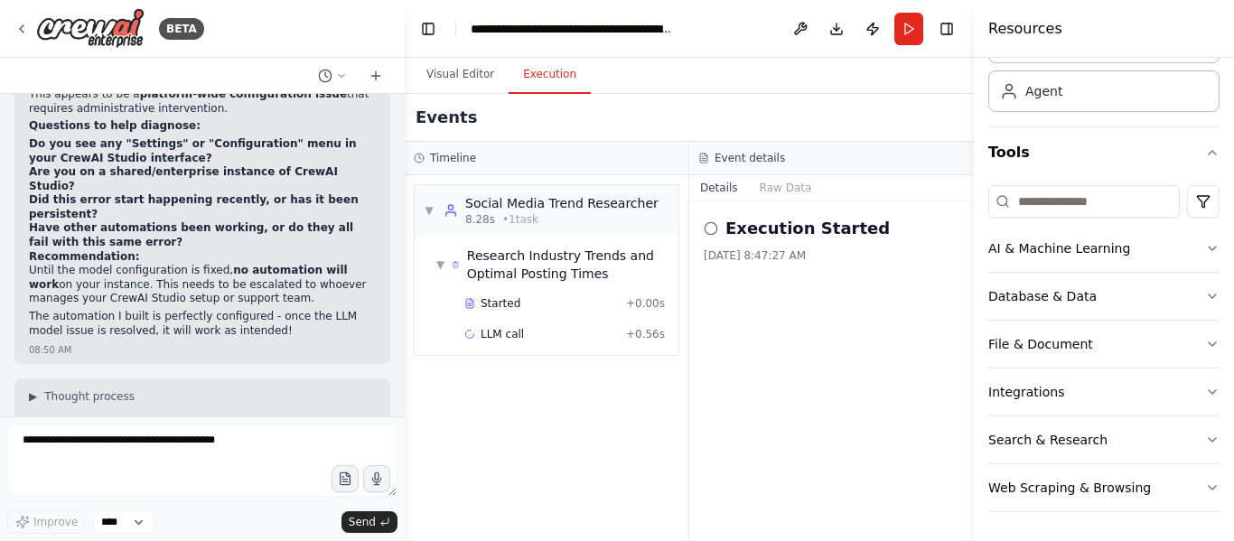
click at [920, 292] on div "Execution Started 9/22/2025, 8:47:27 AM" at bounding box center [831, 371] width 284 height 340
click at [465, 74] on button "Visual Editor" at bounding box center [460, 75] width 97 height 38
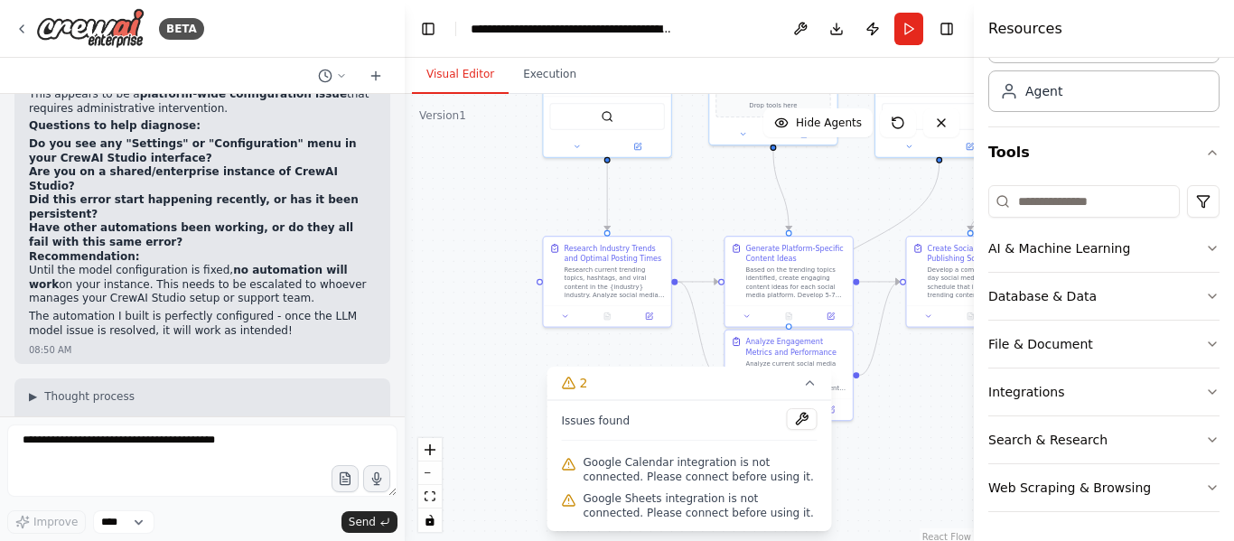
drag, startPoint x: 698, startPoint y: 355, endPoint x: 843, endPoint y: 196, distance: 214.8
click at [843, 196] on div ".deletable-edge-delete-btn { width: 20px; height: 20px; border: 0px solid #ffff…" at bounding box center [689, 320] width 569 height 452
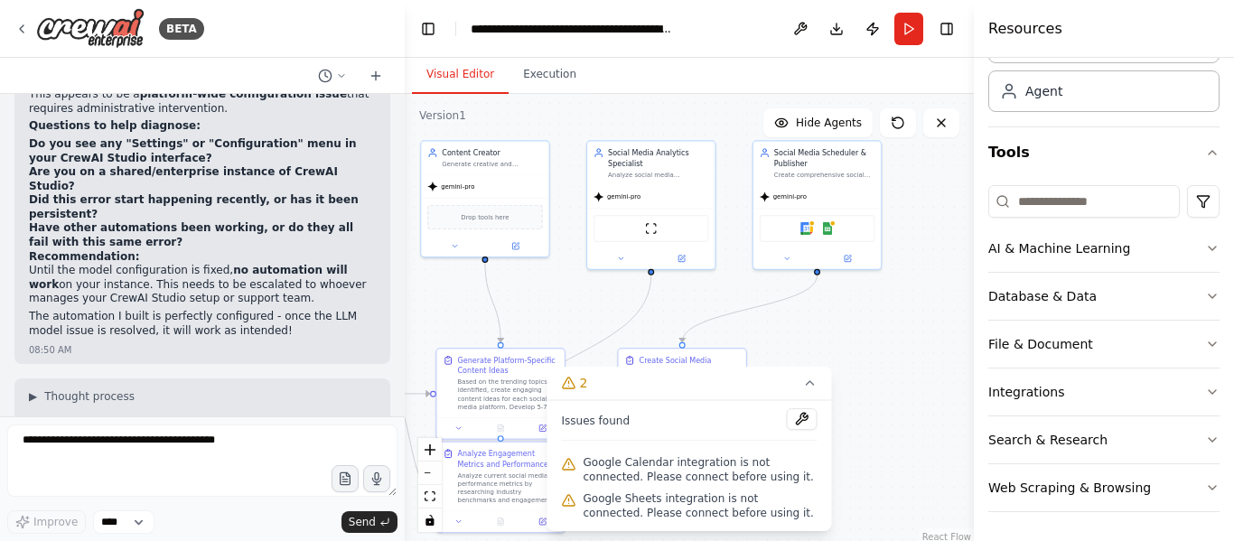
drag, startPoint x: 844, startPoint y: 191, endPoint x: 556, endPoint y: 303, distance: 309.1
click at [556, 303] on div ".deletable-edge-delete-btn { width: 20px; height: 20px; border: 0px solid #ffff…" at bounding box center [689, 320] width 569 height 452
click at [853, 308] on div ".deletable-edge-delete-btn { width: 20px; height: 20px; border: 0px solid #ffff…" at bounding box center [689, 320] width 569 height 452
click at [670, 184] on div "gemini-pro" at bounding box center [650, 194] width 127 height 23
click at [628, 270] on div ".deletable-edge-delete-btn { width: 20px; height: 20px; border: 0px solid #ffff…" at bounding box center [689, 320] width 569 height 452
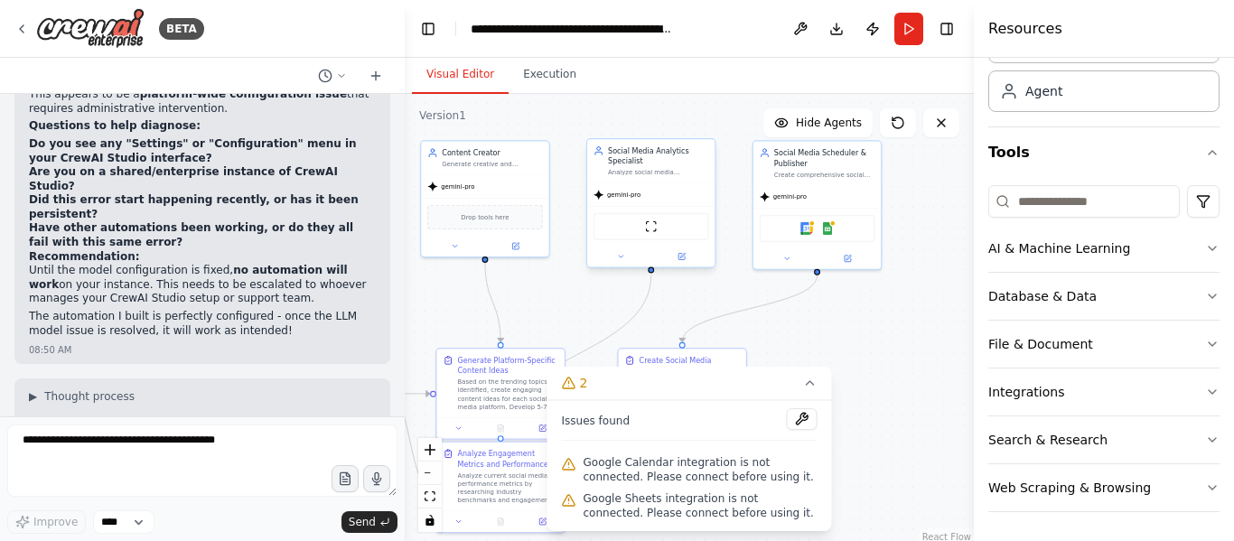
click at [627, 265] on div at bounding box center [650, 257] width 127 height 21
click at [628, 264] on div at bounding box center [650, 257] width 127 height 21
click at [622, 260] on icon at bounding box center [621, 256] width 8 height 8
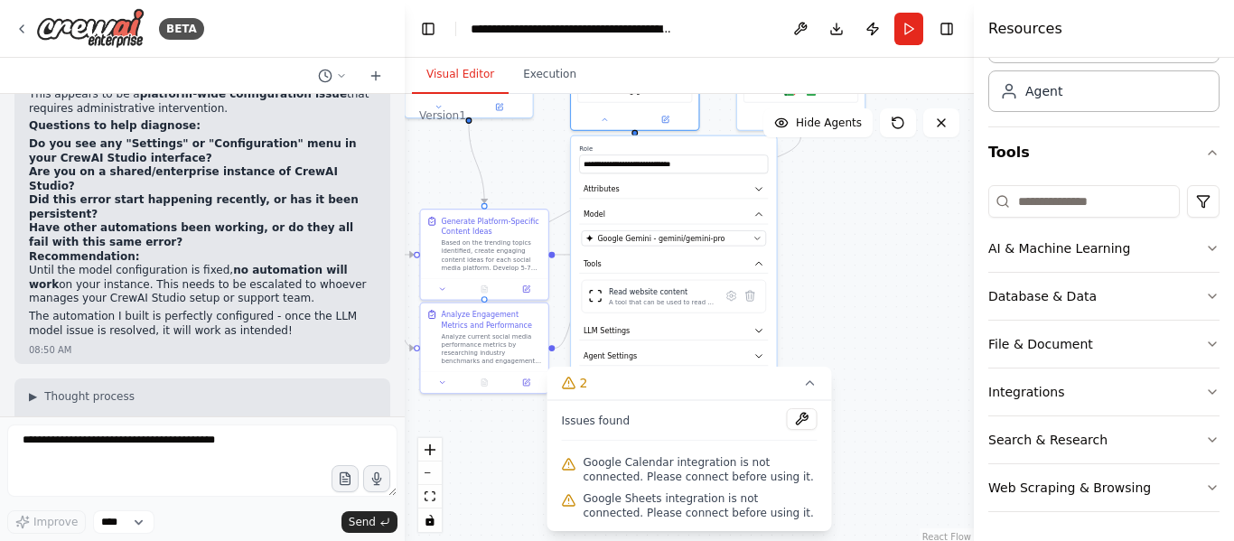
drag, startPoint x: 834, startPoint y: 335, endPoint x: 817, endPoint y: 196, distance: 140.1
click at [817, 196] on div ".deletable-edge-delete-btn { width: 20px; height: 20px; border: 0px solid #ffff…" at bounding box center [689, 320] width 569 height 452
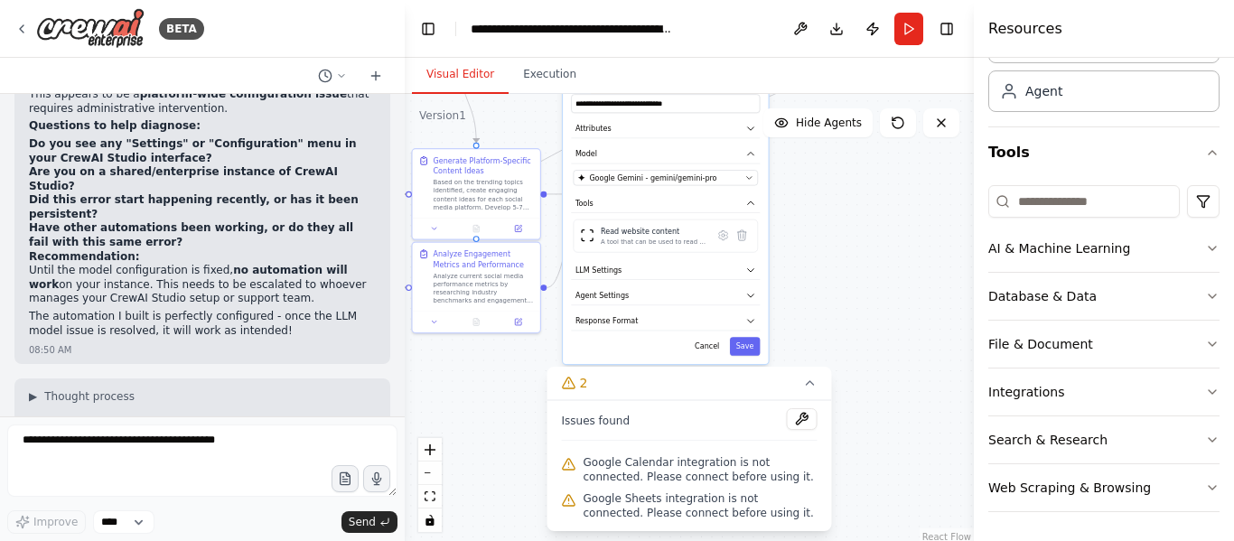
drag, startPoint x: 847, startPoint y: 283, endPoint x: 825, endPoint y: 220, distance: 66.3
click at [837, 222] on div ".deletable-edge-delete-btn { width: 20px; height: 20px; border: 0px solid #ffff…" at bounding box center [689, 320] width 569 height 452
click at [744, 267] on icon "button" at bounding box center [748, 268] width 10 height 10
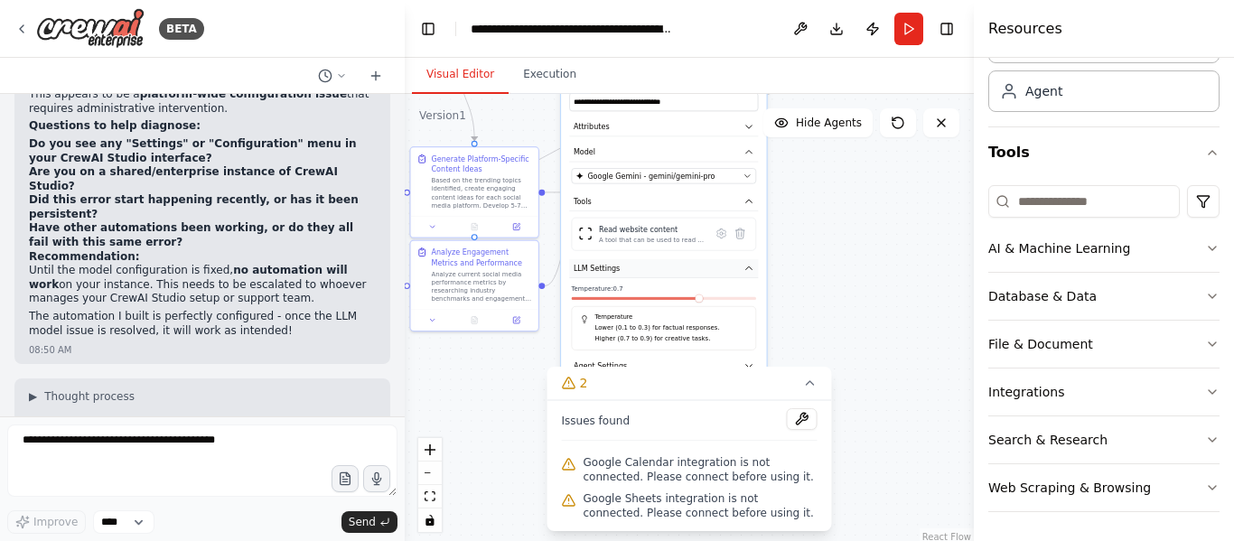
click at [744, 267] on icon "button" at bounding box center [748, 268] width 10 height 10
drag, startPoint x: 873, startPoint y: 194, endPoint x: 839, endPoint y: 332, distance: 142.4
click at [839, 332] on div ".deletable-edge-delete-btn { width: 20px; height: 20px; border: 0px solid #ffff…" at bounding box center [689, 320] width 569 height 452
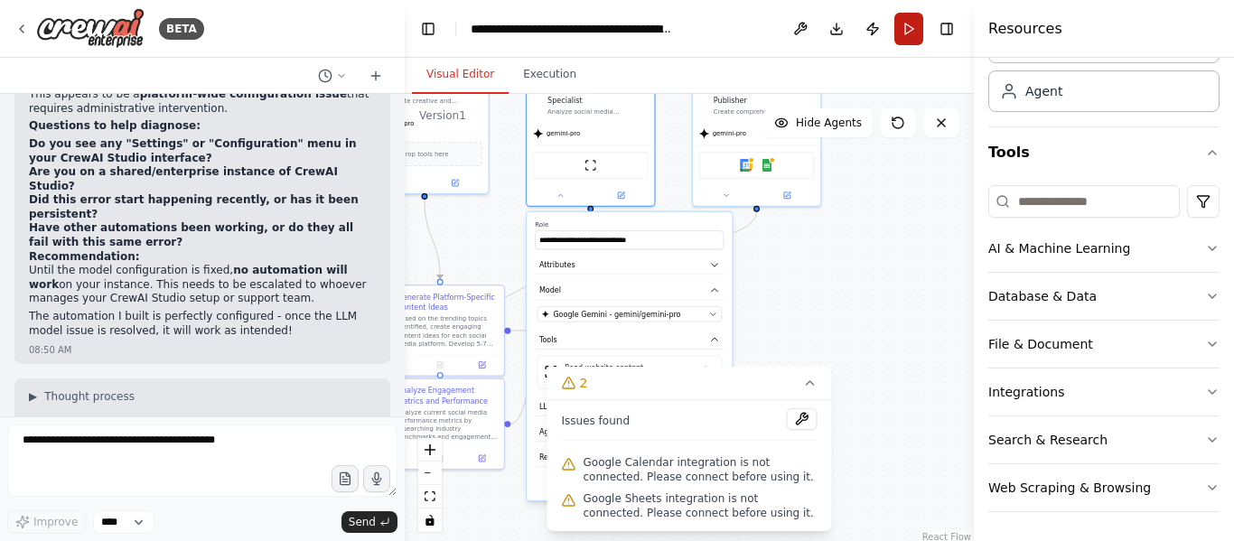
click at [909, 28] on button "Run" at bounding box center [908, 29] width 29 height 33
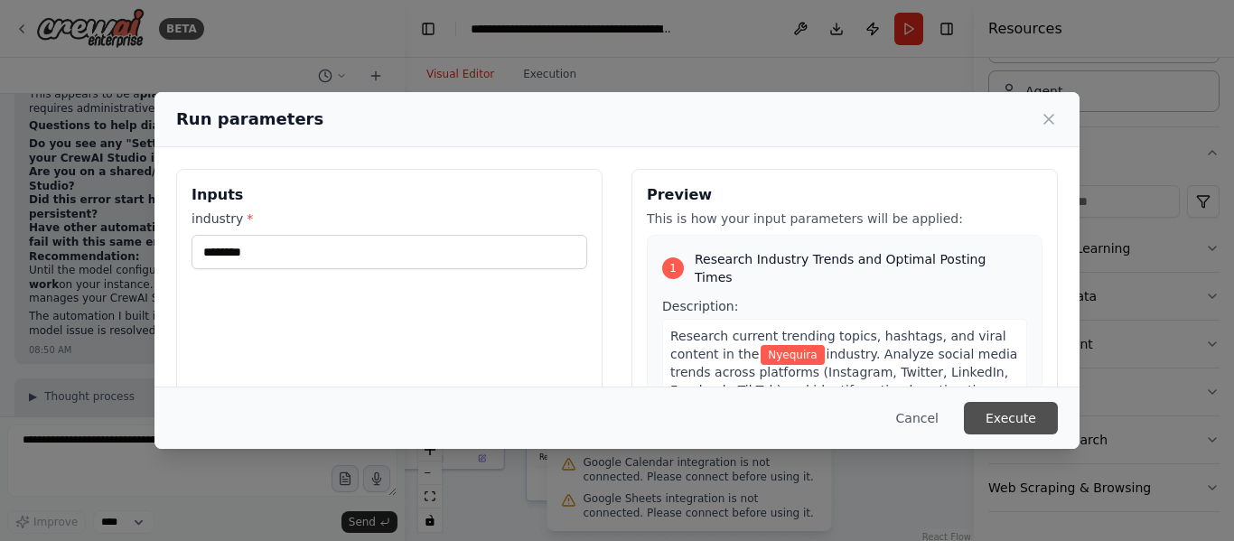
click at [1013, 415] on button "Execute" at bounding box center [1011, 418] width 94 height 33
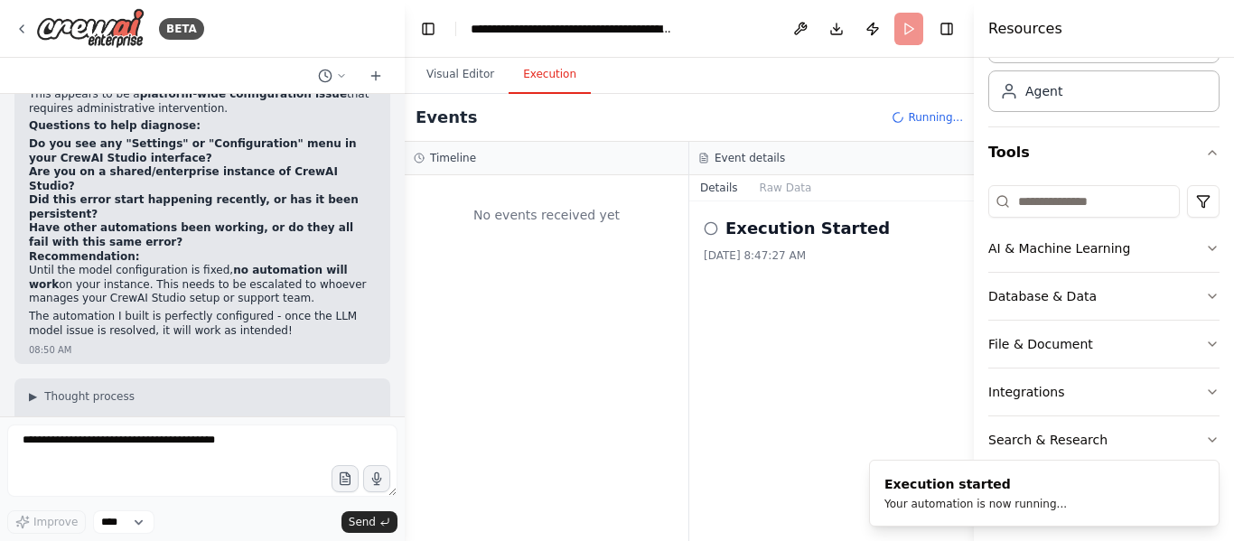
click at [770, 237] on h2 "Execution Started" at bounding box center [807, 228] width 164 height 25
click at [781, 191] on button "Raw Data" at bounding box center [786, 187] width 74 height 25
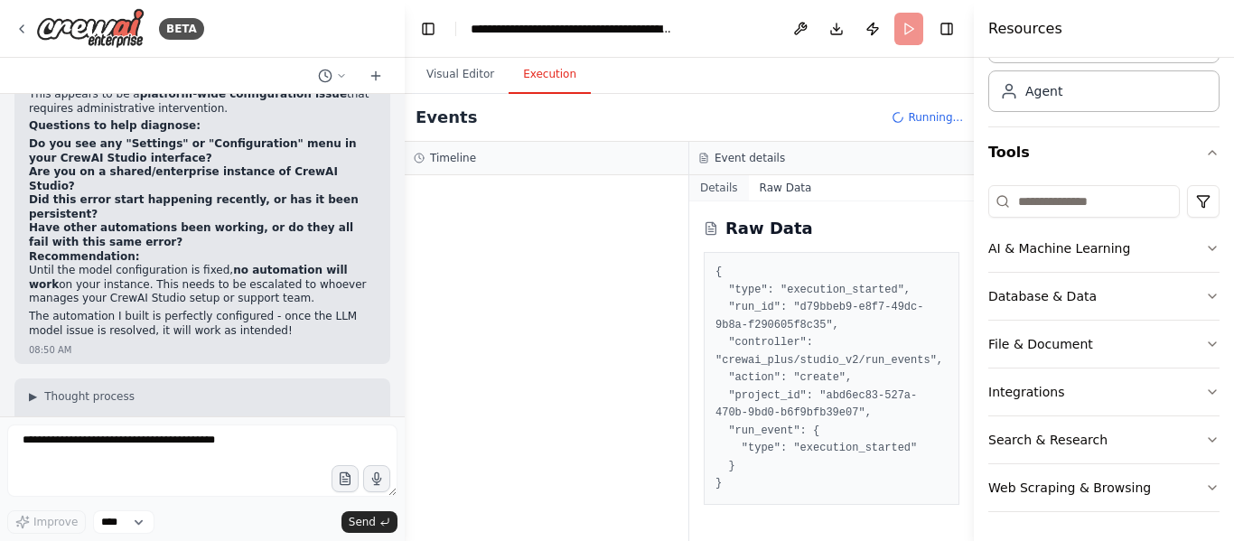
click at [722, 195] on button "Details" at bounding box center [719, 187] width 60 height 25
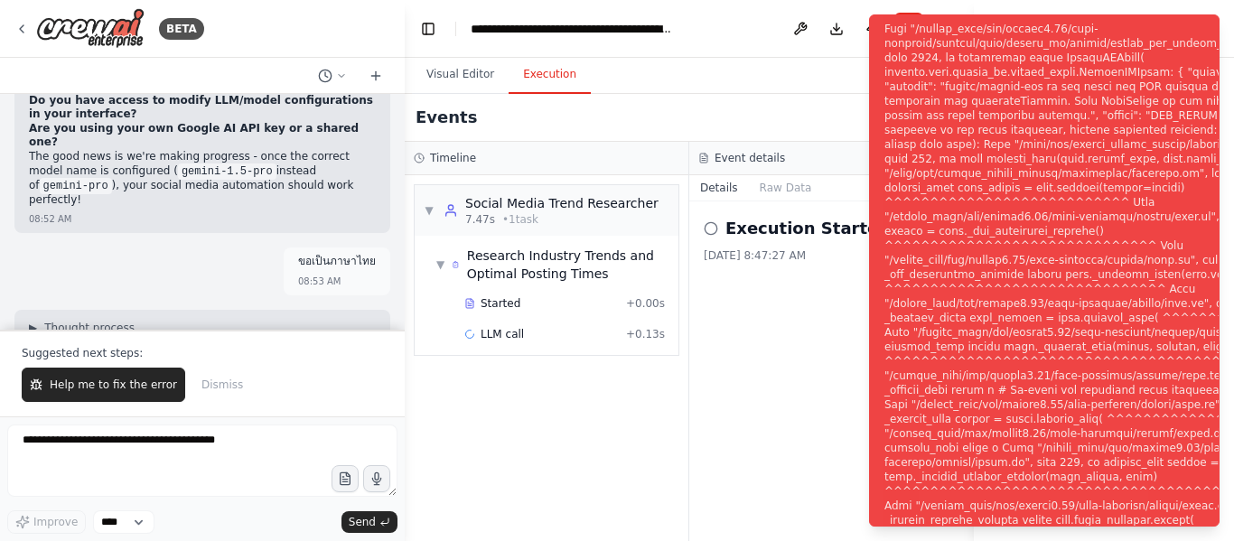
scroll to position [4443, 0]
click at [111, 42] on img at bounding box center [90, 28] width 108 height 41
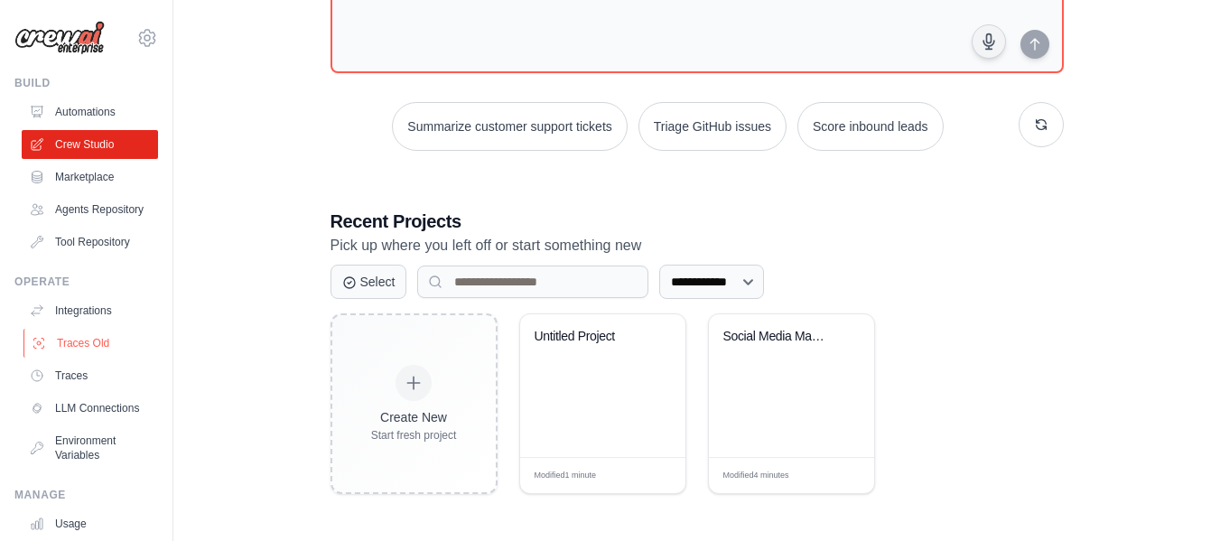
click at [87, 357] on link "Traces Old" at bounding box center [91, 343] width 136 height 29
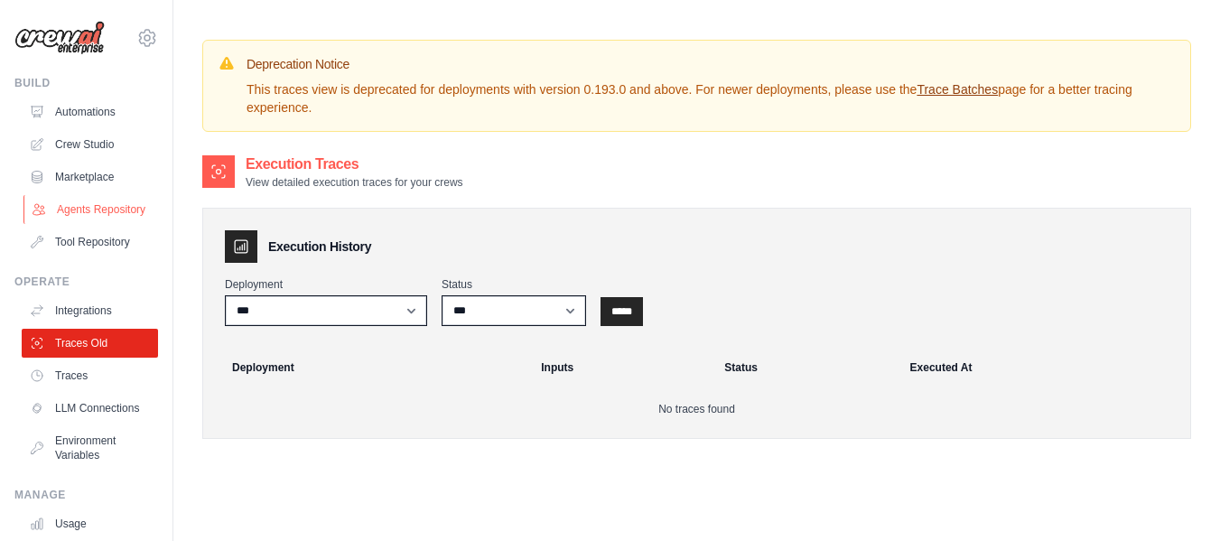
click at [84, 207] on link "Agents Repository" at bounding box center [91, 209] width 136 height 29
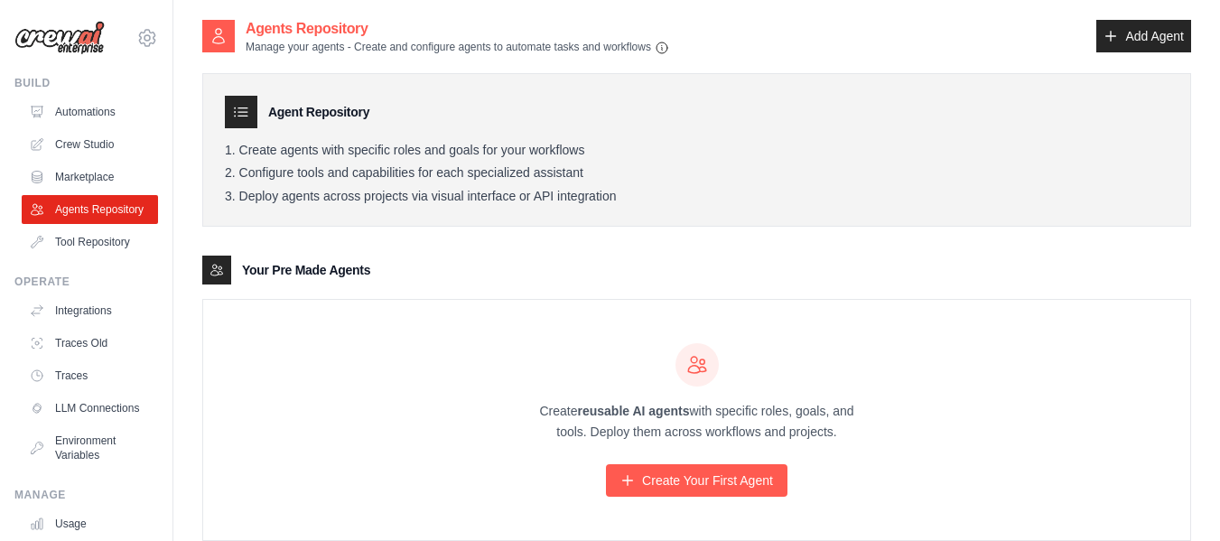
click at [101, 145] on link "Crew Studio" at bounding box center [90, 144] width 136 height 29
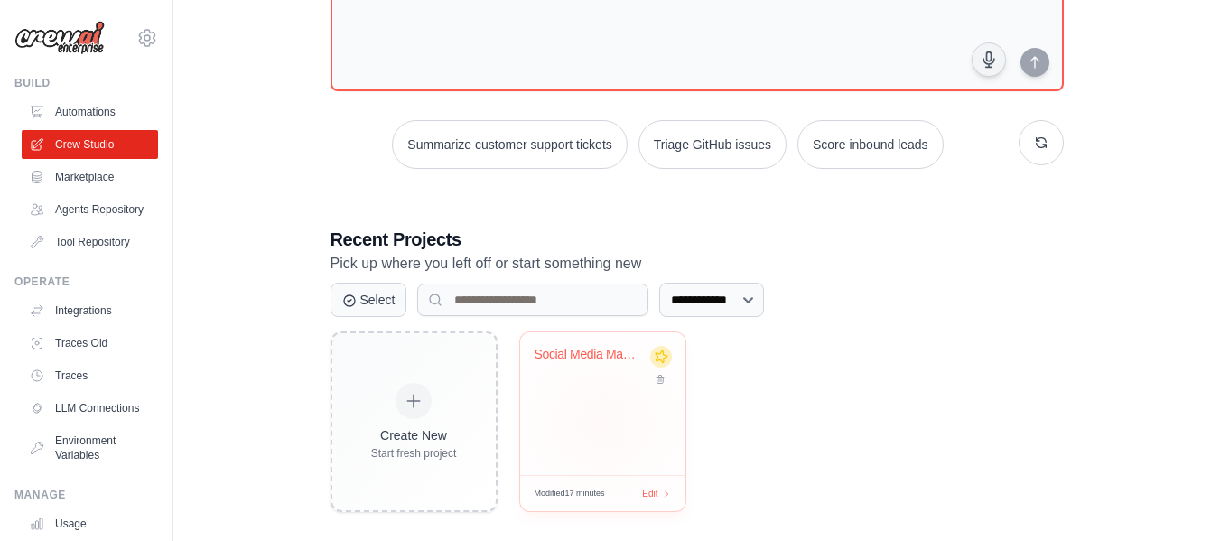
scroll to position [187, 0]
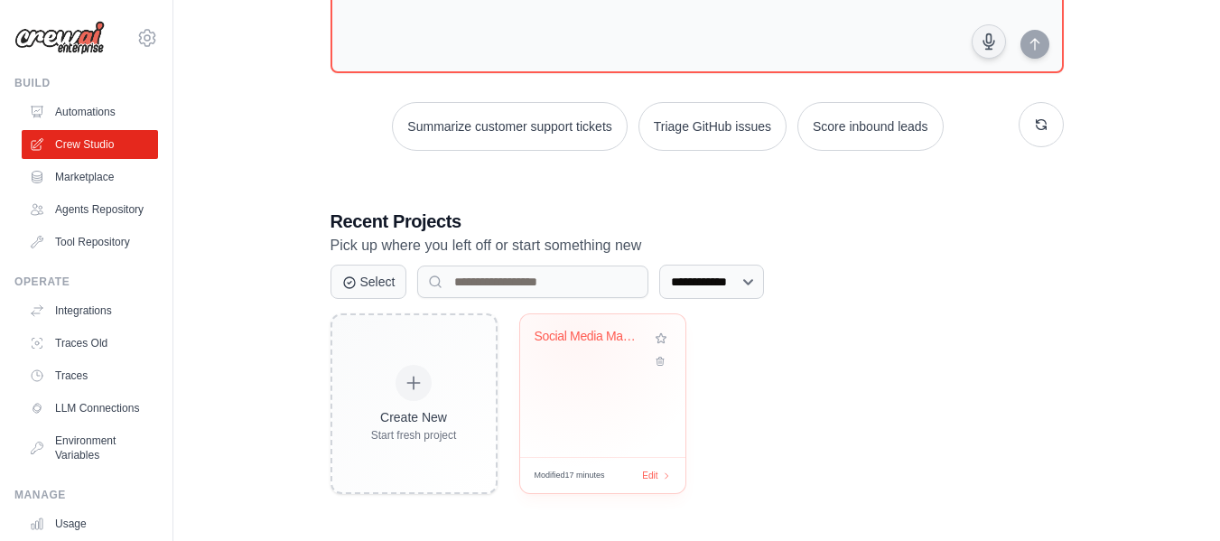
click at [574, 334] on div "Social Media Management & Publishin..." at bounding box center [589, 337] width 109 height 16
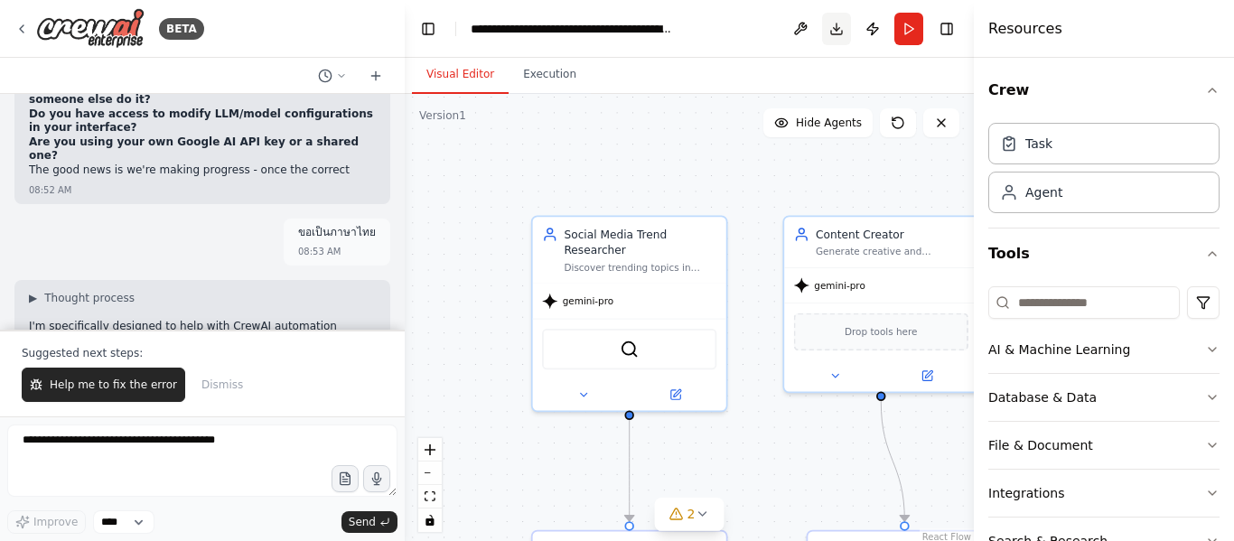
click at [833, 31] on button "Download" at bounding box center [836, 29] width 29 height 33
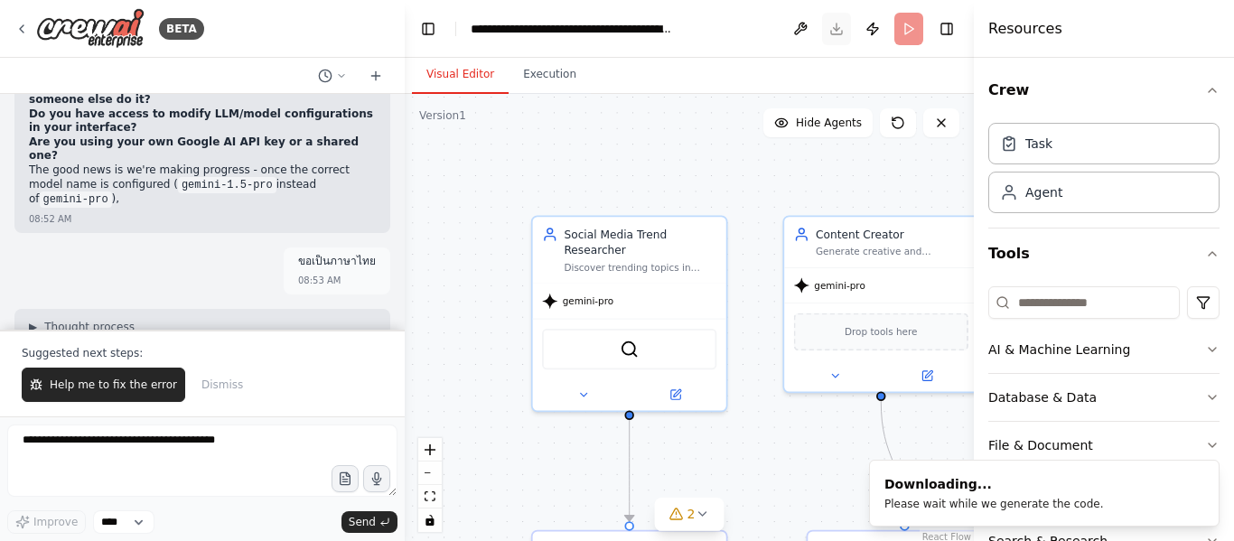
scroll to position [4443, 0]
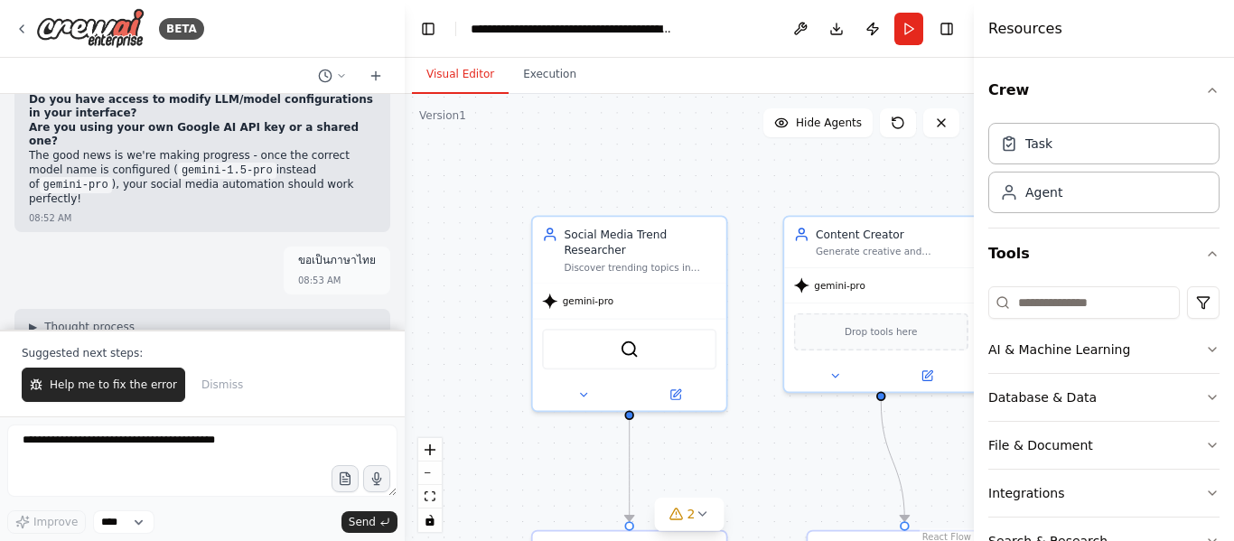
click at [864, 80] on div "Visual Editor Execution" at bounding box center [689, 76] width 569 height 36
click at [916, 32] on button "Run" at bounding box center [908, 29] width 29 height 33
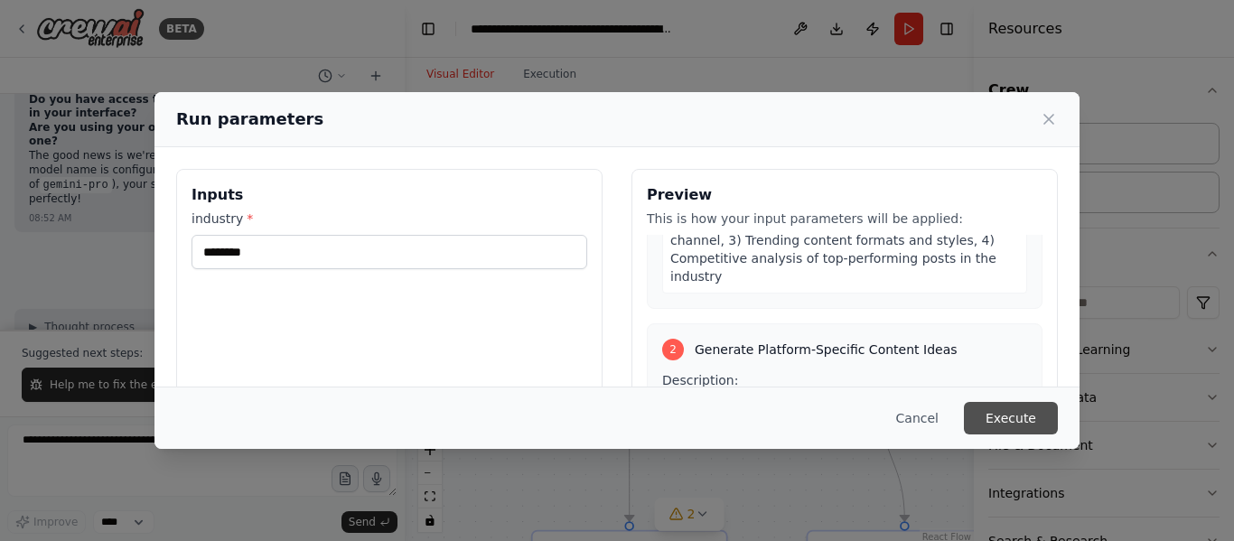
scroll to position [722, 0]
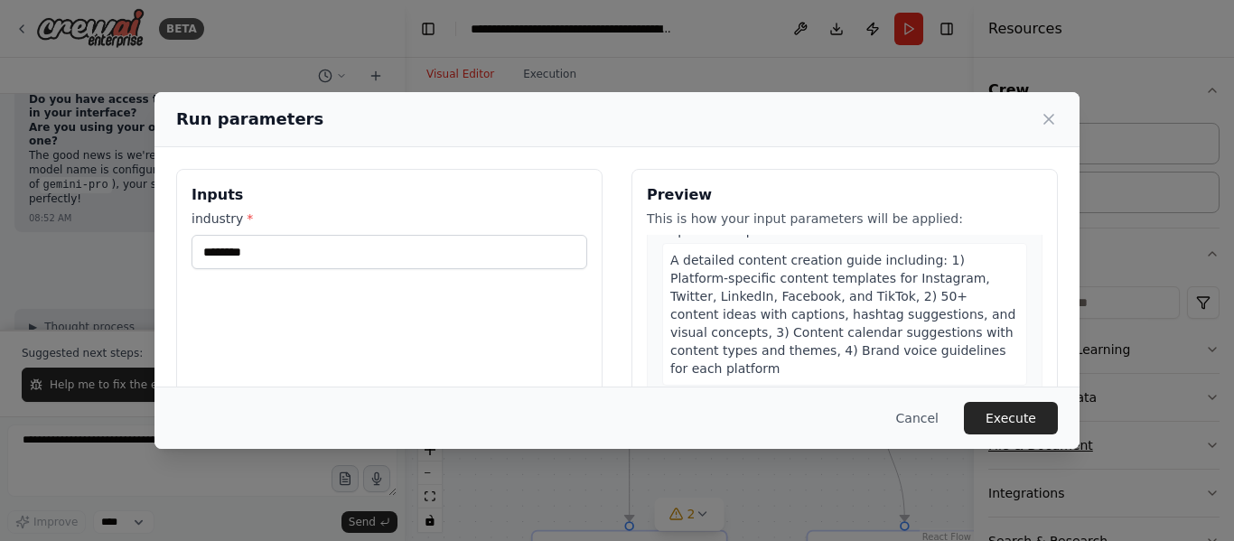
click at [1015, 430] on button "Execute" at bounding box center [1011, 418] width 94 height 33
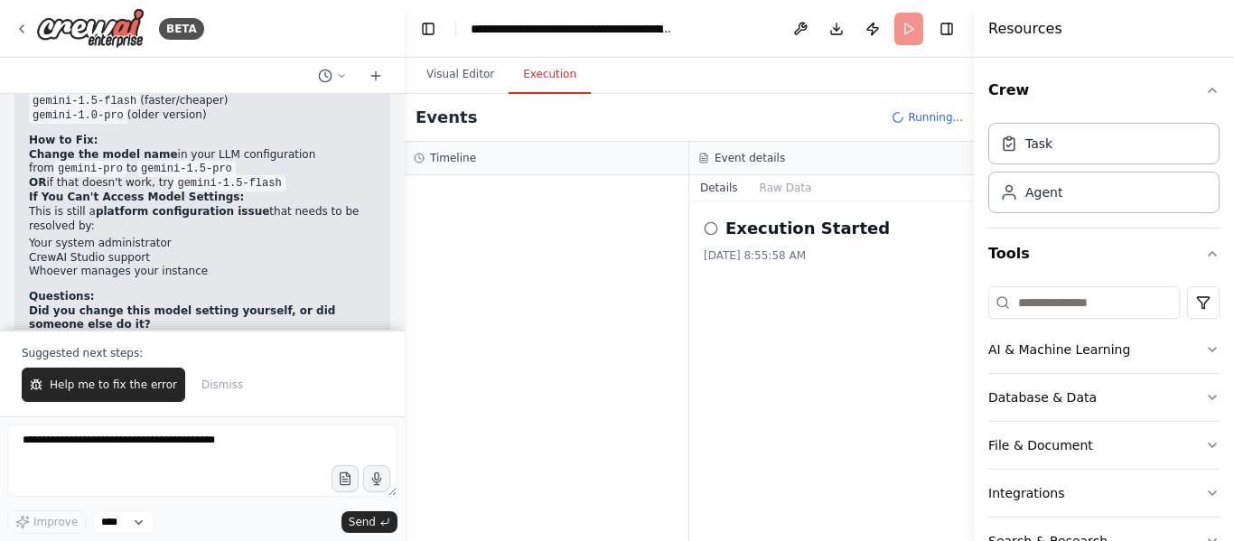
scroll to position [4172, 0]
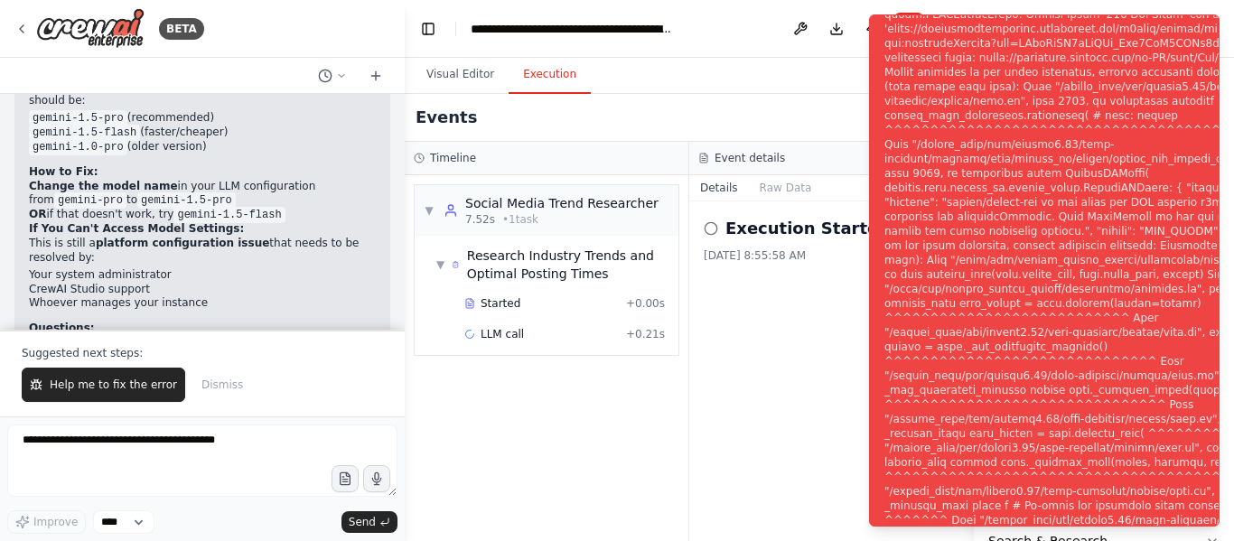
click at [764, 426] on div "Execution Started [DATE] 8:55:58 AM" at bounding box center [831, 371] width 284 height 340
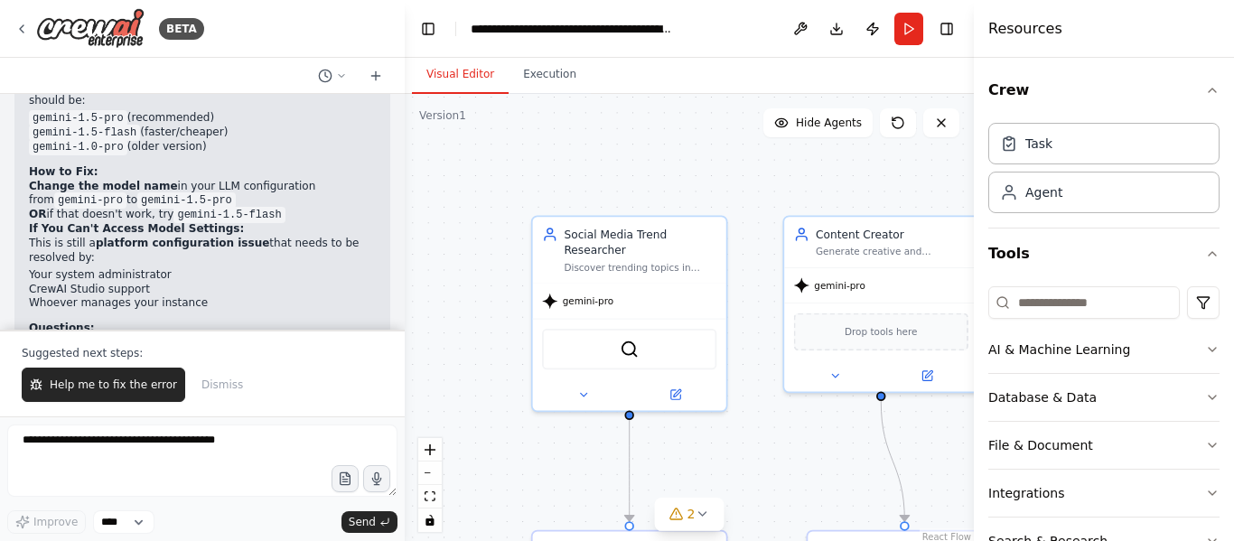
click at [467, 69] on button "Visual Editor" at bounding box center [460, 75] width 97 height 38
click at [580, 385] on button at bounding box center [583, 391] width 89 height 19
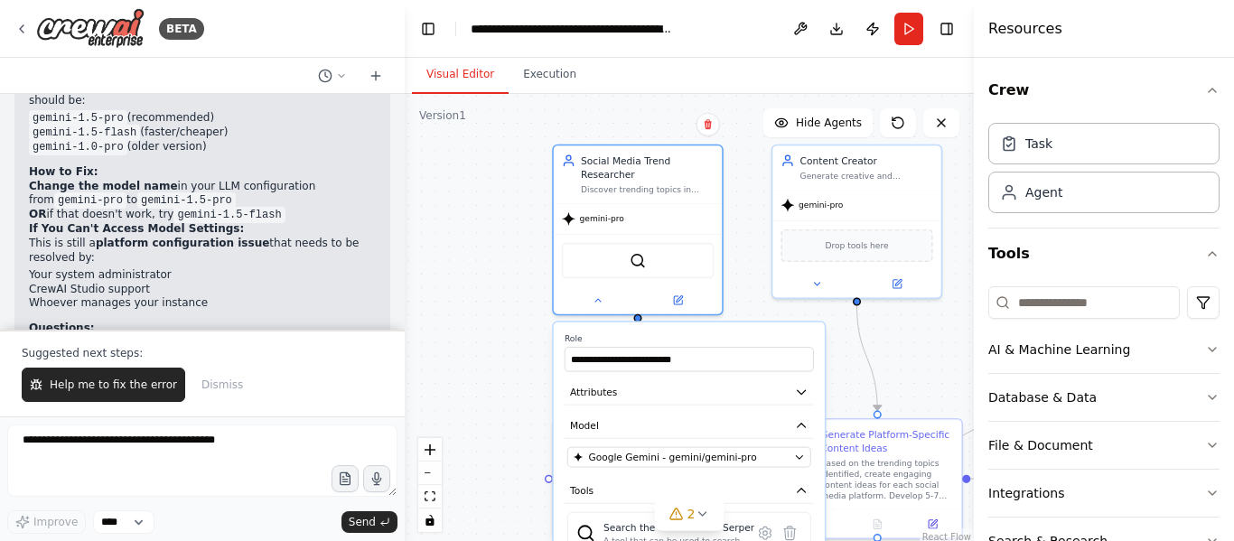
drag, startPoint x: 756, startPoint y: 175, endPoint x: 765, endPoint y: 34, distance: 141.2
click at [765, 35] on main "**********" at bounding box center [689, 270] width 569 height 541
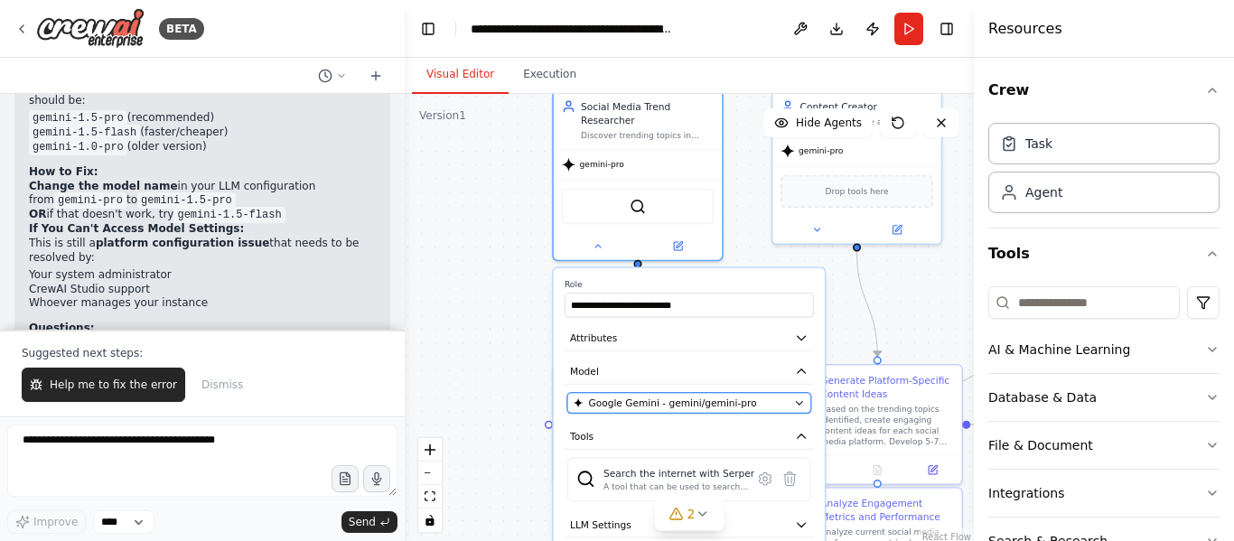
click at [718, 396] on span "Google Gemini - gemini/gemini-pro" at bounding box center [672, 403] width 168 height 14
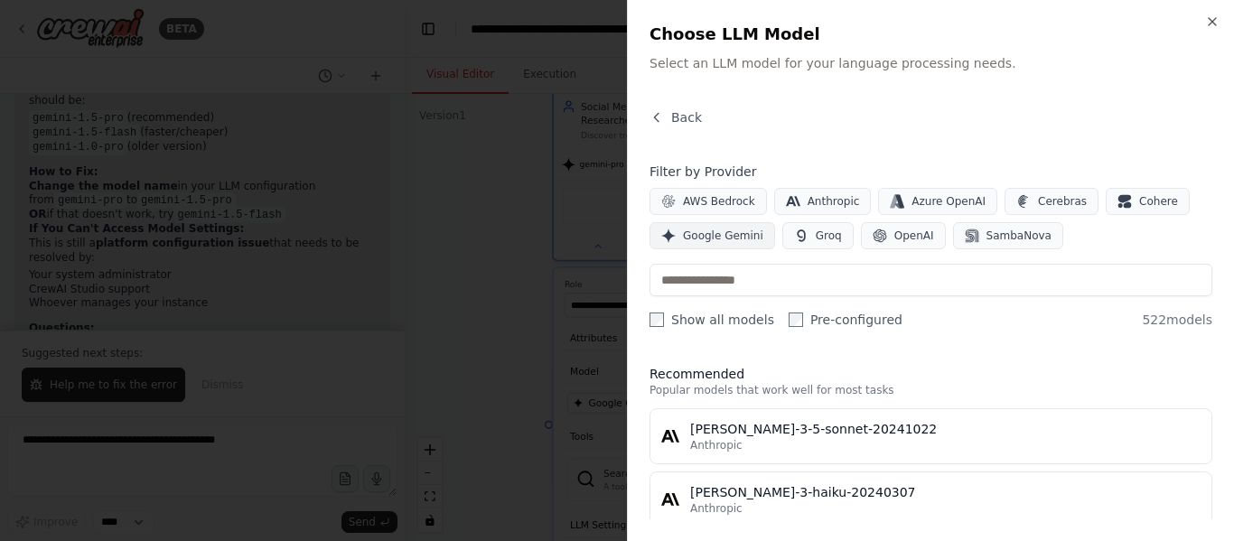
click at [741, 231] on span "Google Gemini" at bounding box center [723, 235] width 80 height 14
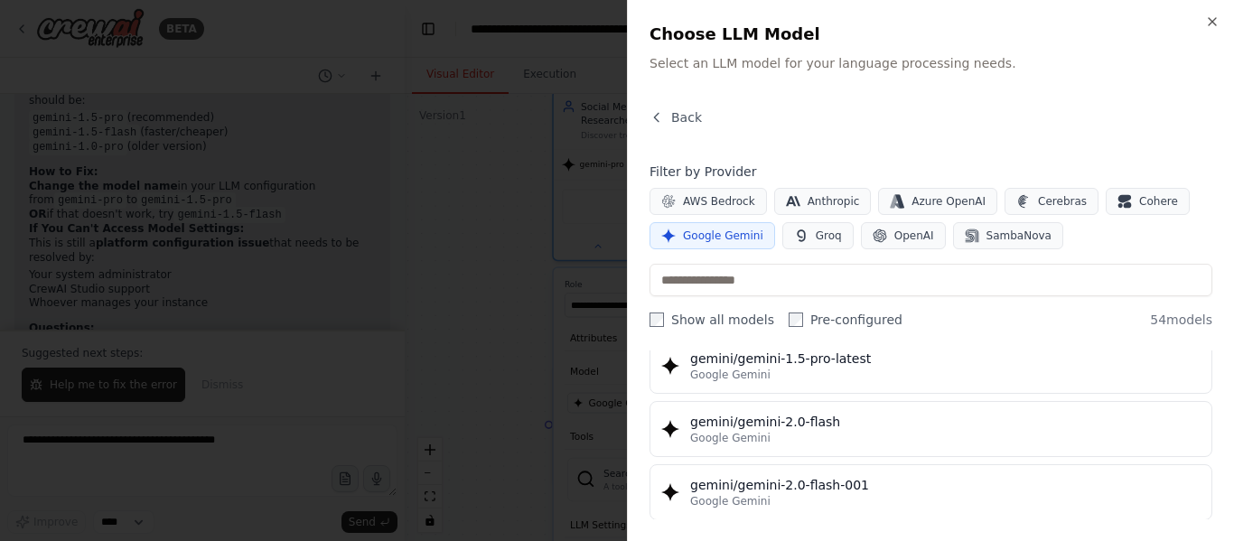
scroll to position [903, 0]
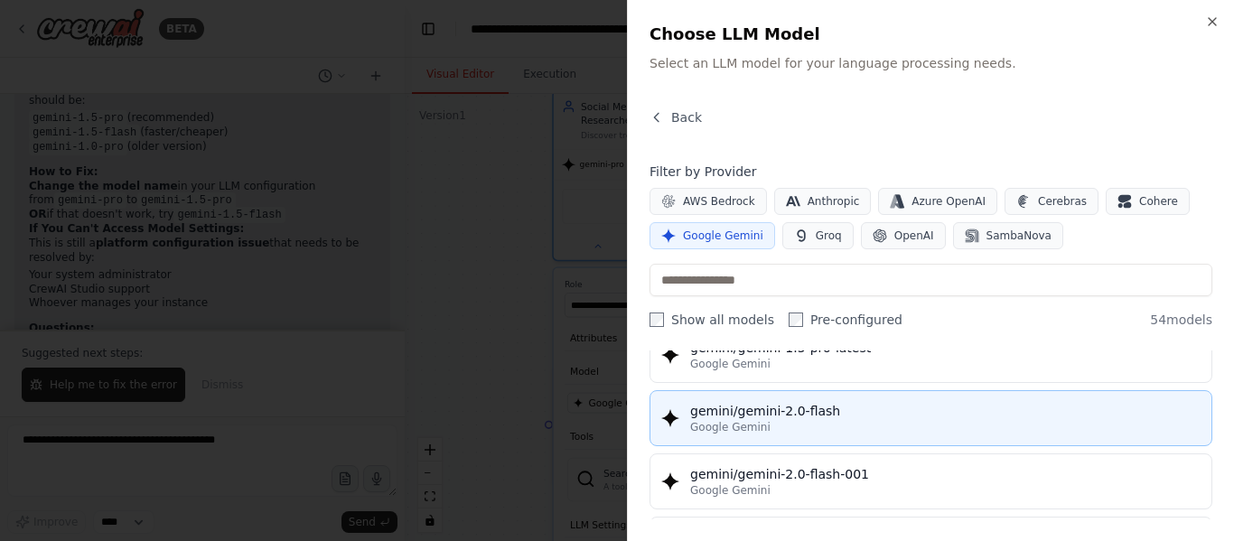
click at [859, 420] on div "Google Gemini" at bounding box center [945, 427] width 510 height 14
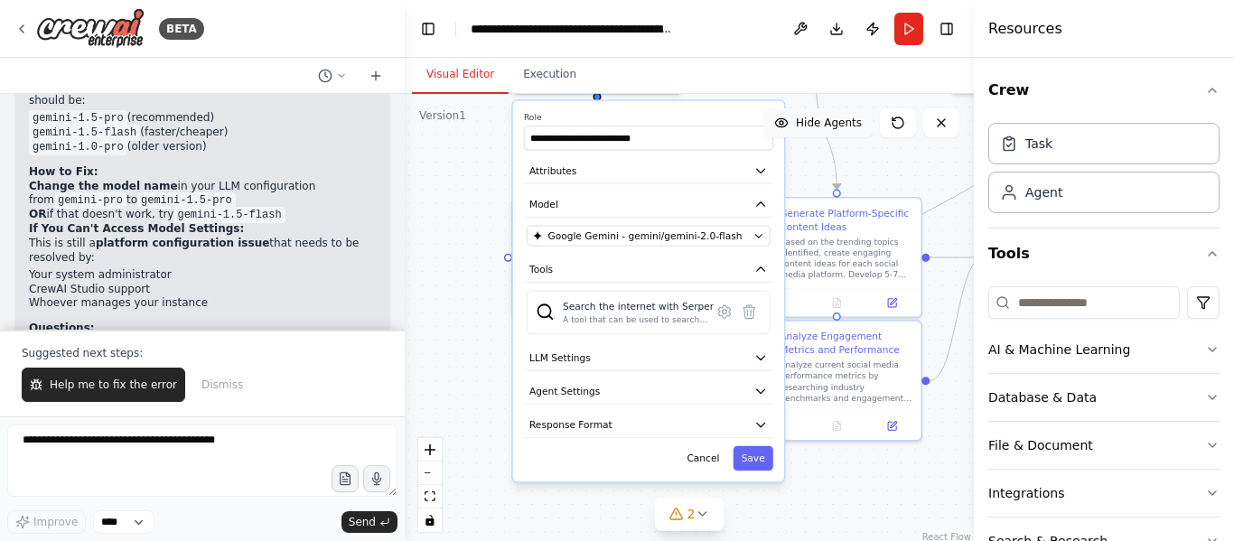
drag, startPoint x: 907, startPoint y: 308, endPoint x: 863, endPoint y: 135, distance: 178.7
click at [863, 135] on div "Version 1 Show Tools Hide Agents .deletable-edge-delete-btn { width: 20px; heig…" at bounding box center [689, 320] width 569 height 452
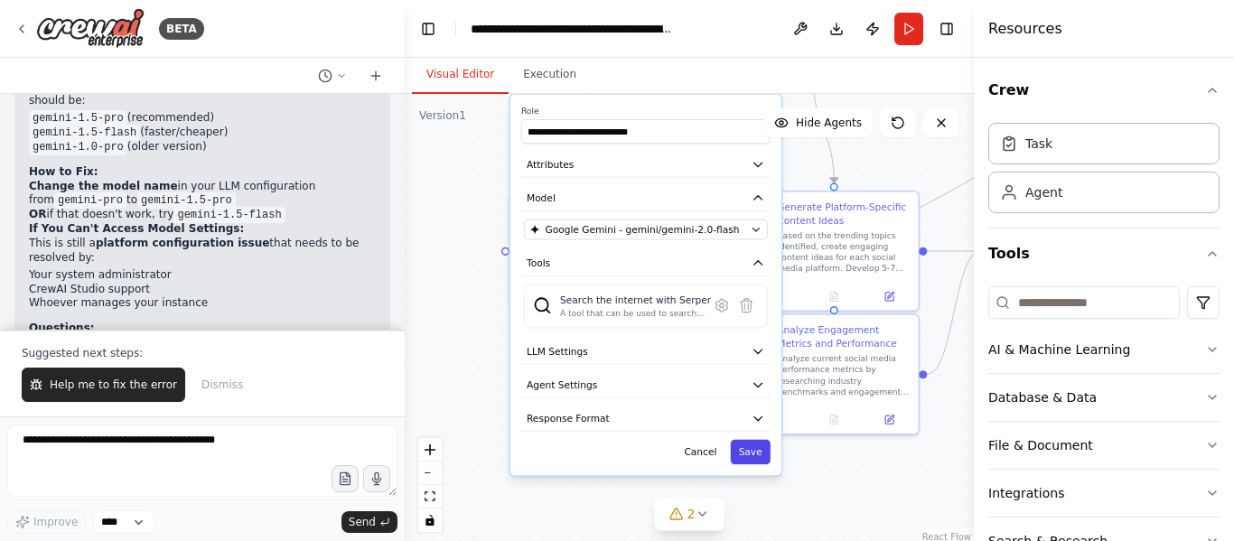
click at [743, 440] on button "Save" at bounding box center [751, 452] width 40 height 24
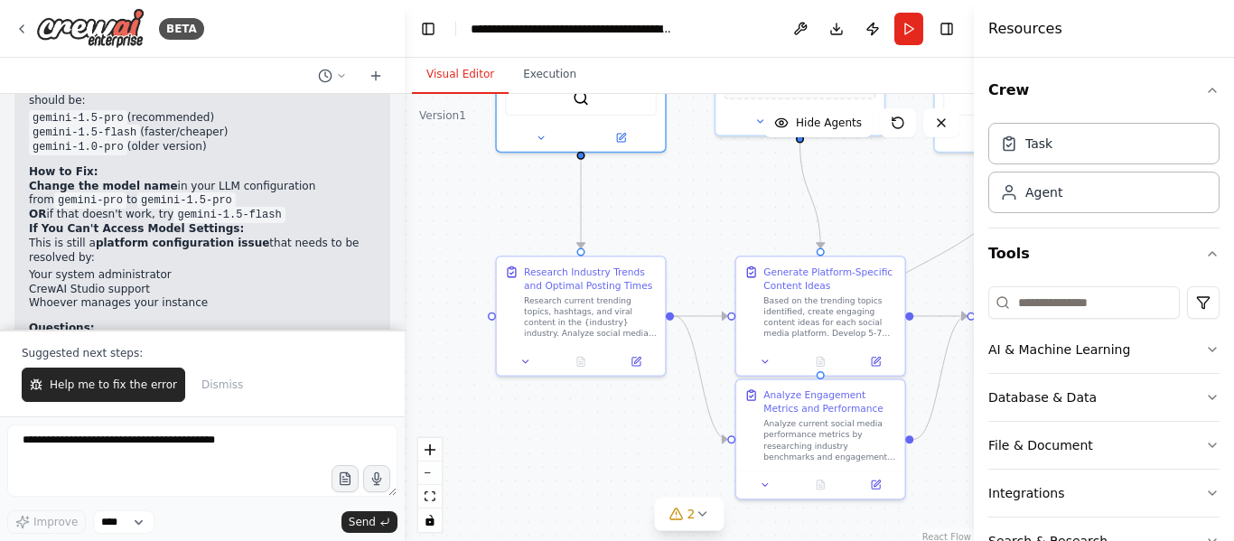
drag, startPoint x: 884, startPoint y: 191, endPoint x: 830, endPoint y: 455, distance: 270.1
click at [830, 454] on div ".deletable-edge-delete-btn { width: 20px; height: 20px; border: 0px solid #ffff…" at bounding box center [689, 320] width 569 height 452
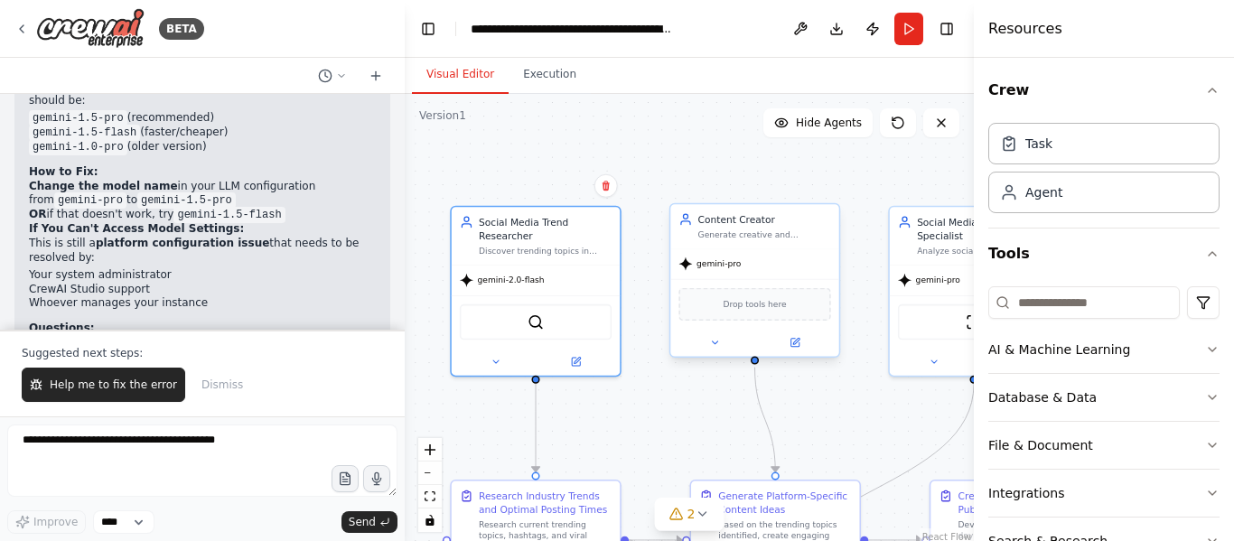
click at [753, 263] on div "gemini-pro" at bounding box center [754, 263] width 168 height 30
click at [729, 268] on span "gemini-pro" at bounding box center [718, 263] width 44 height 11
click at [728, 348] on button at bounding box center [715, 342] width 78 height 16
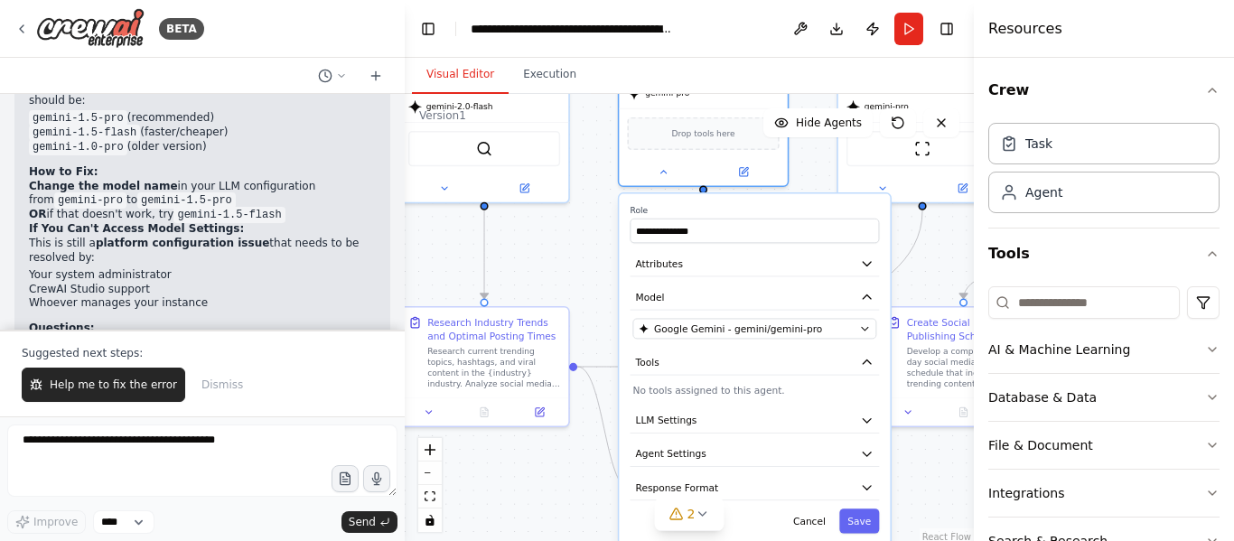
drag, startPoint x: 569, startPoint y: 452, endPoint x: 518, endPoint y: 293, distance: 166.8
click at [518, 293] on div ".deletable-edge-delete-btn { width: 20px; height: 20px; border: 0px solid #ffff…" at bounding box center [689, 320] width 569 height 452
click at [816, 331] on div "Google Gemini - gemini/gemini-pro" at bounding box center [746, 329] width 215 height 14
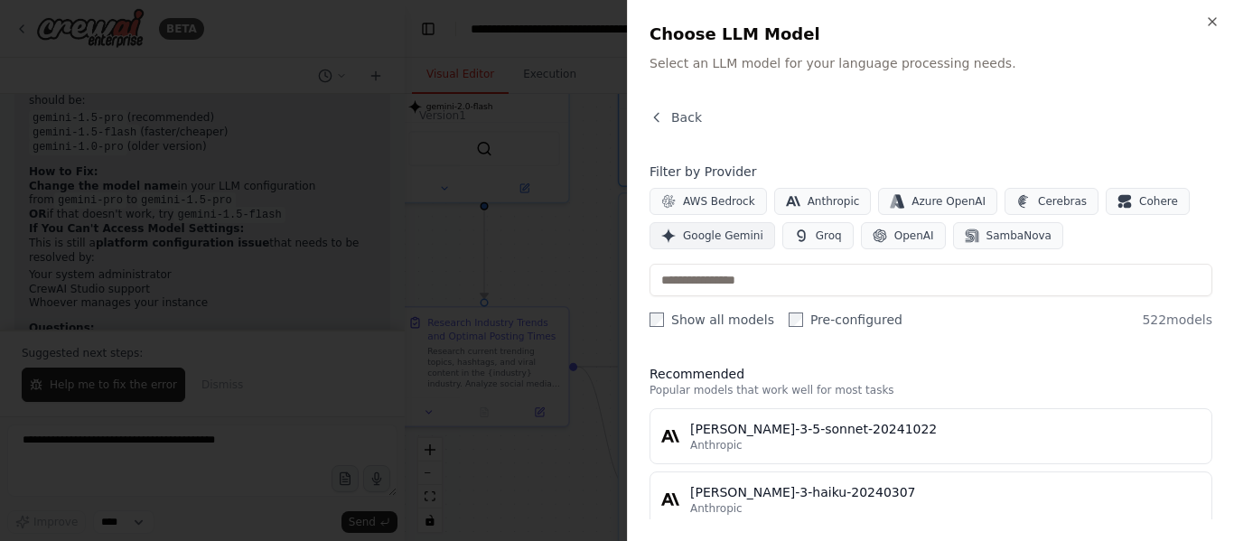
click at [729, 234] on span "Google Gemini" at bounding box center [723, 235] width 80 height 14
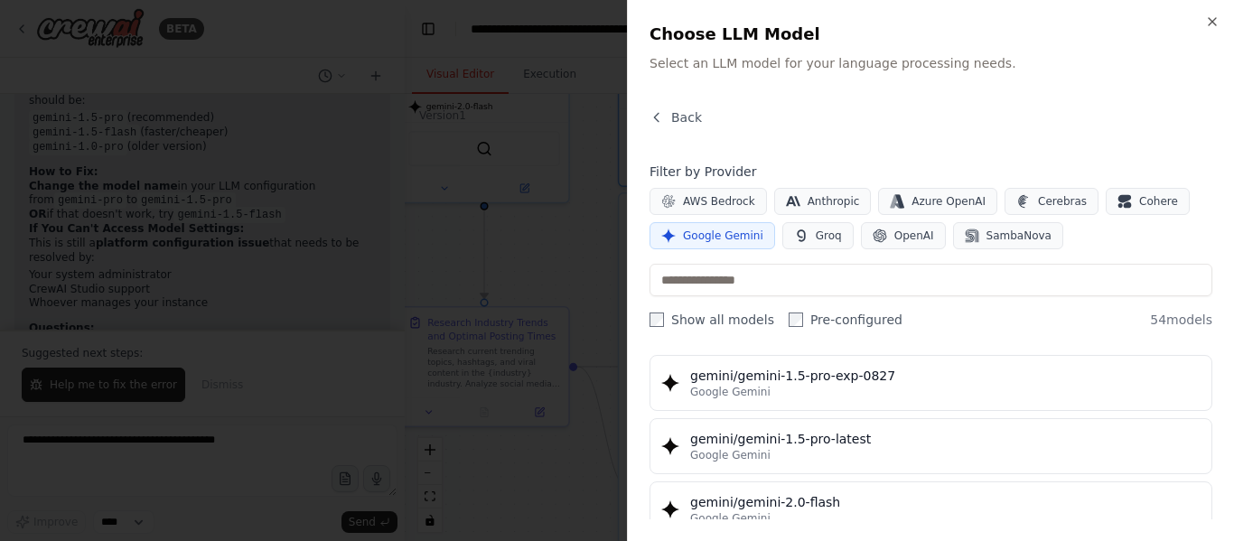
scroll to position [813, 0]
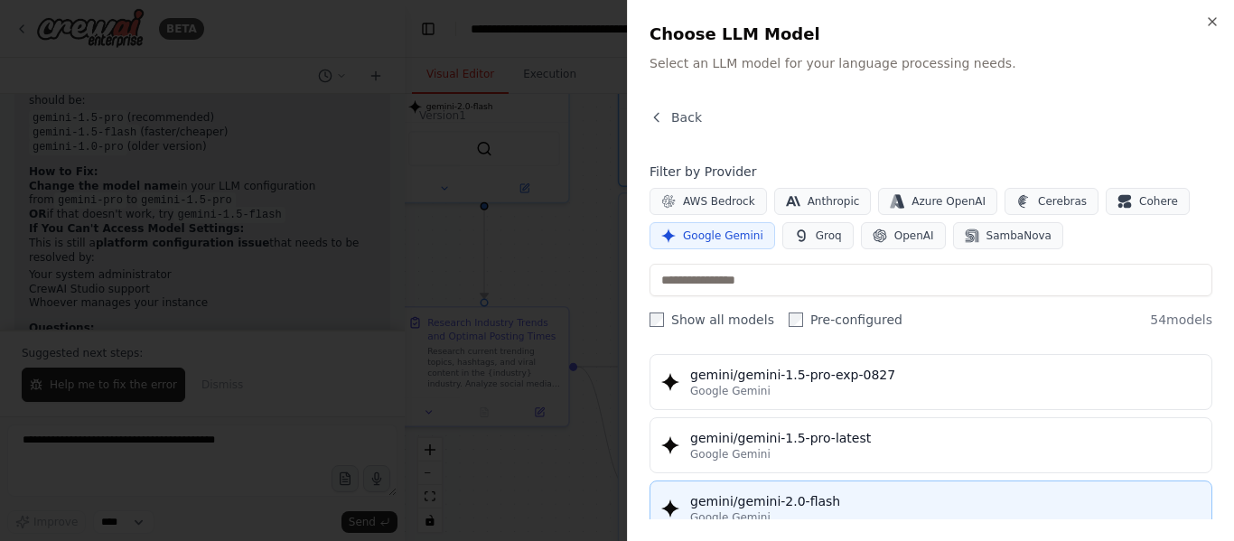
click at [839, 508] on div "gemini/gemini-2.0-flash" at bounding box center [945, 501] width 510 height 18
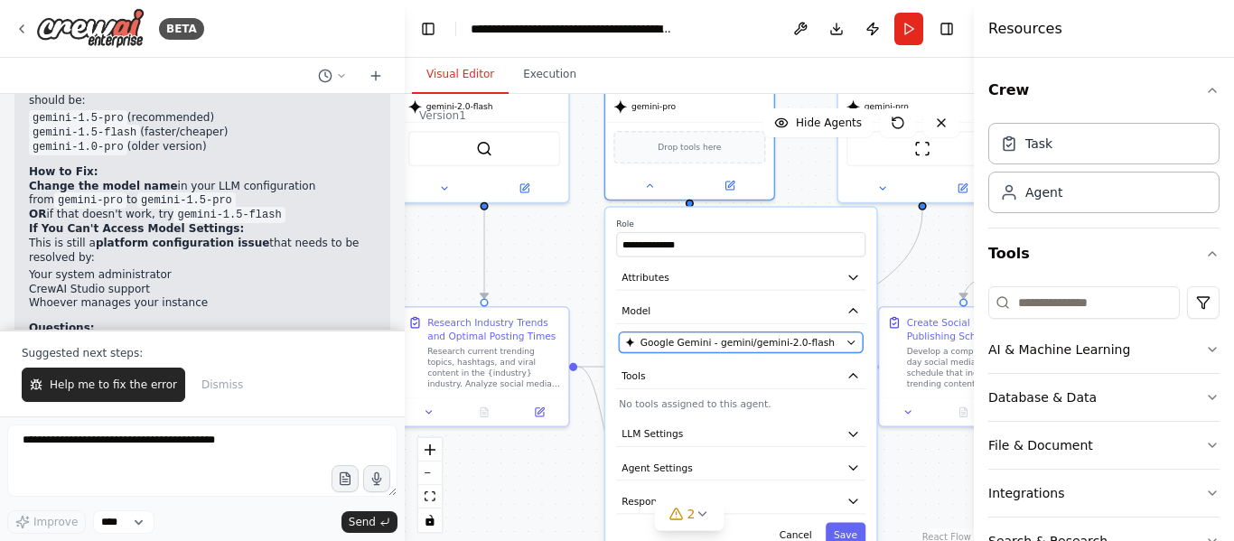
drag, startPoint x: 828, startPoint y: 330, endPoint x: 816, endPoint y: 339, distance: 15.5
click at [816, 339] on div "Google Gemini - gemini/gemini-2.0-flash" at bounding box center [732, 342] width 215 height 14
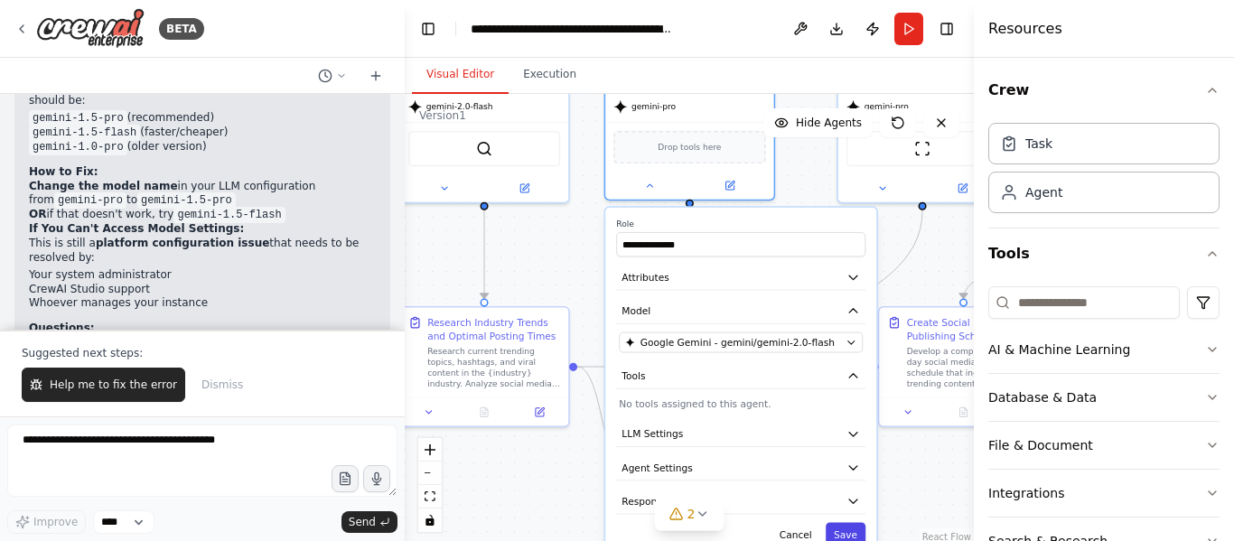
click at [845, 533] on button "Save" at bounding box center [845, 534] width 40 height 24
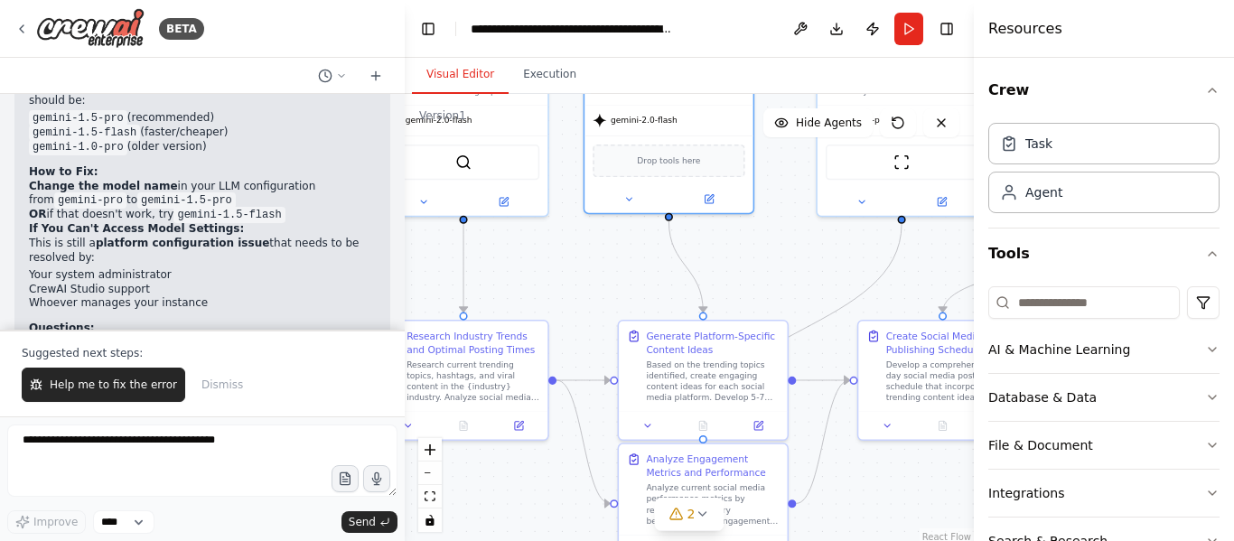
drag, startPoint x: 849, startPoint y: 284, endPoint x: 616, endPoint y: 397, distance: 259.3
click at [616, 397] on div ".deletable-edge-delete-btn { width: 20px; height: 20px; border: 0px solid #ffff…" at bounding box center [689, 320] width 569 height 452
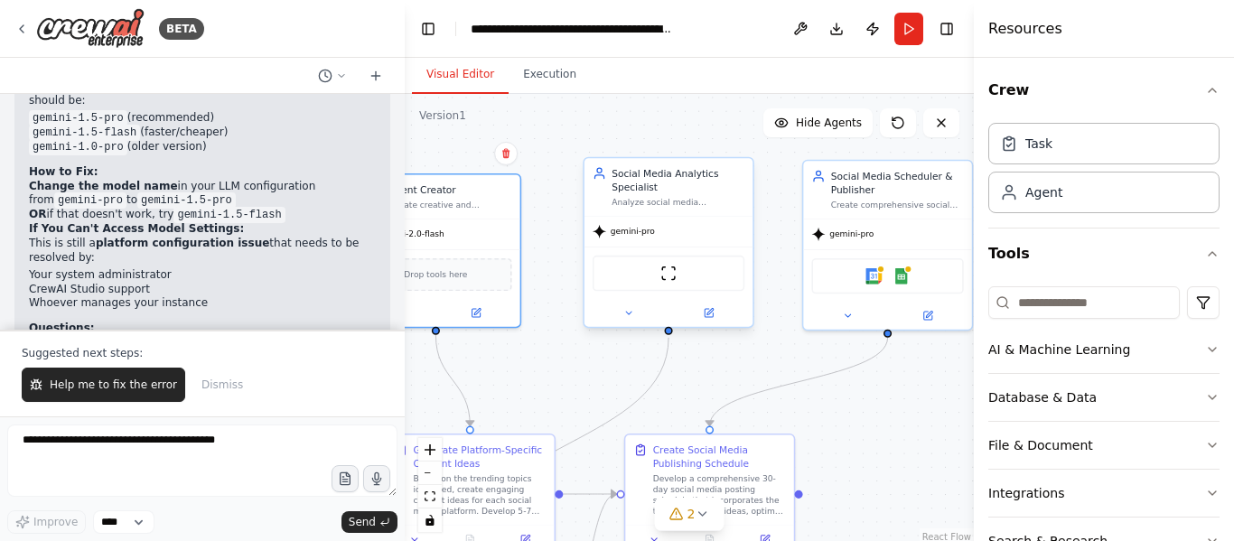
click at [636, 233] on span "gemini-pro" at bounding box center [633, 231] width 44 height 11
click at [629, 312] on icon at bounding box center [628, 312] width 11 height 11
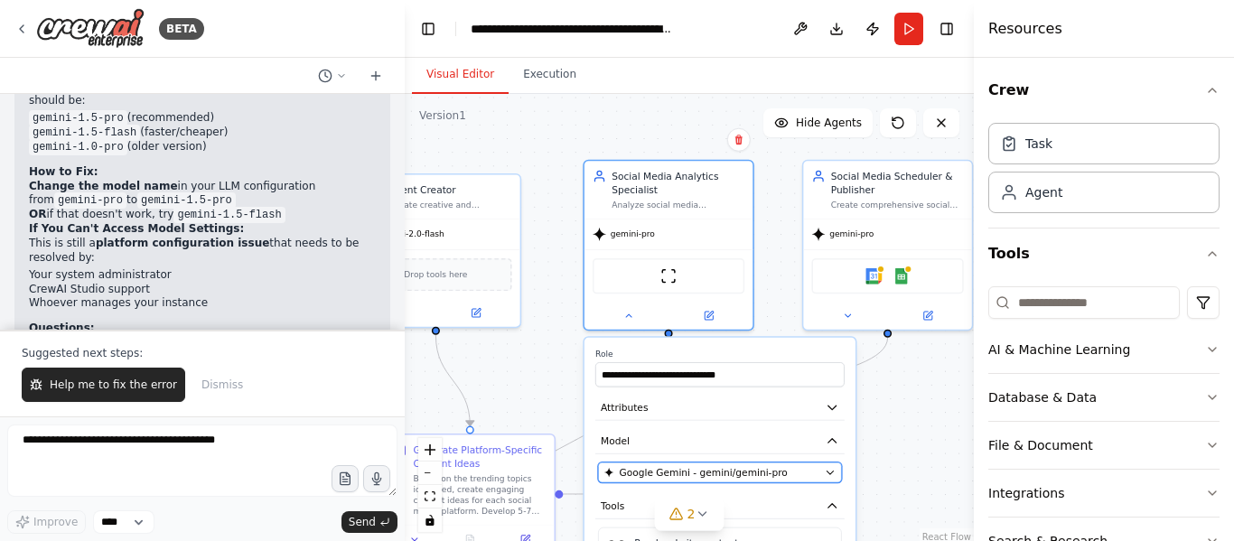
click at [721, 479] on span "Google Gemini - gemini/gemini-pro" at bounding box center [704, 473] width 168 height 14
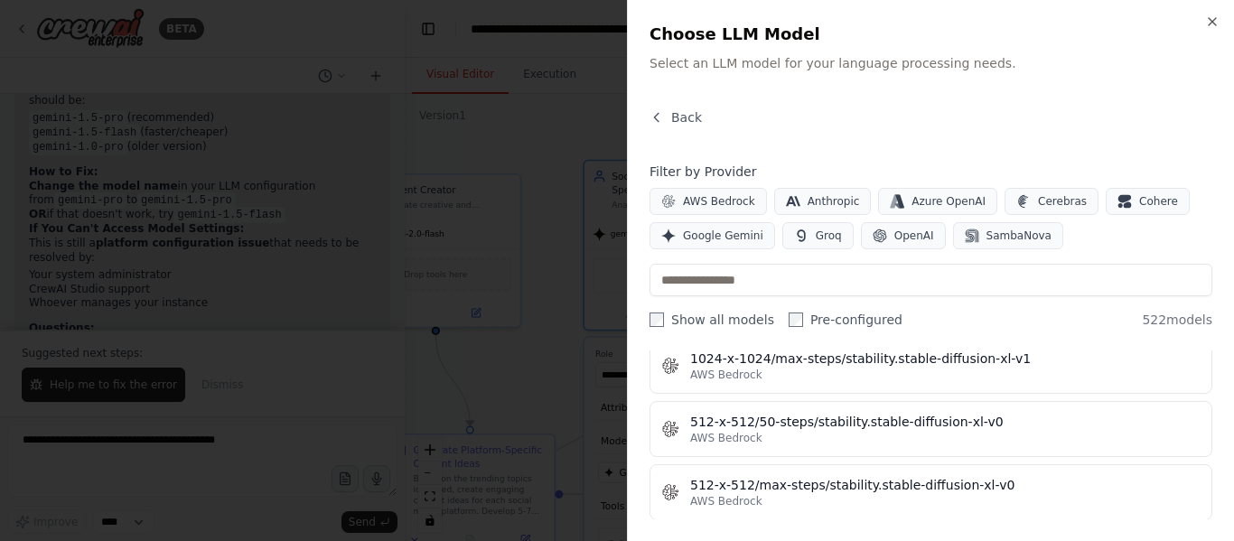
scroll to position [722, 0]
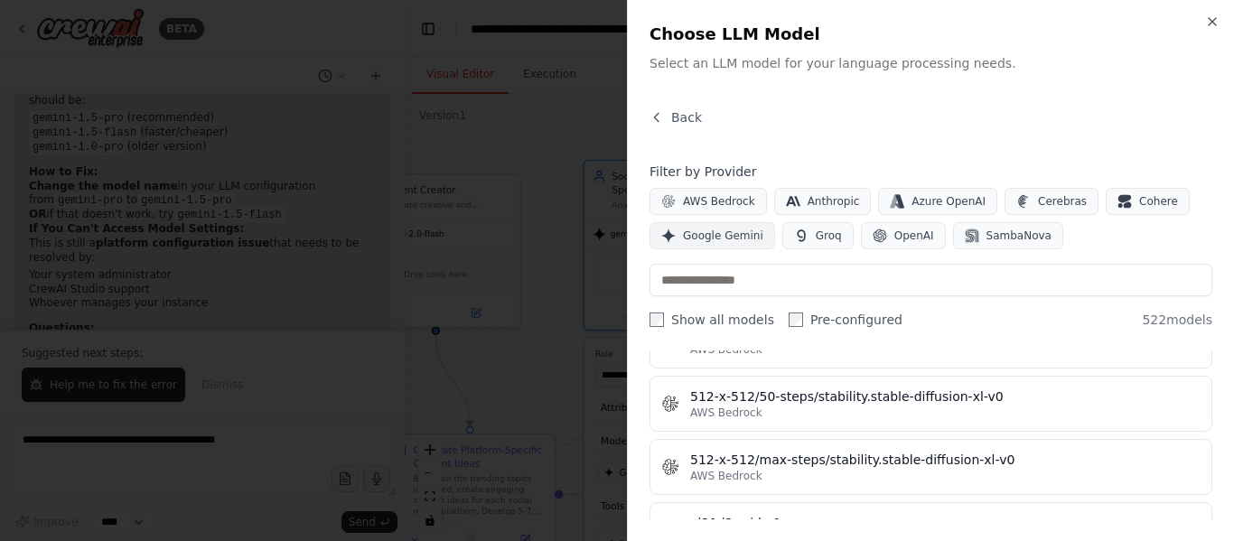
click at [700, 235] on span "Google Gemini" at bounding box center [723, 235] width 80 height 14
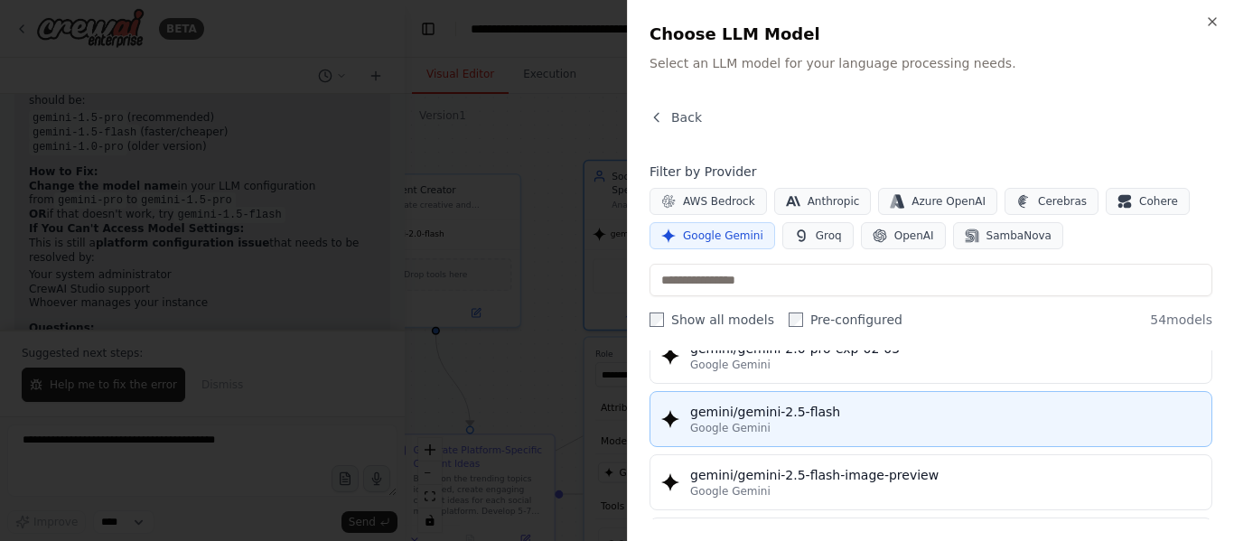
scroll to position [1535, 0]
click at [838, 410] on div "gemini/gemini-2.5-flash" at bounding box center [945, 411] width 510 height 18
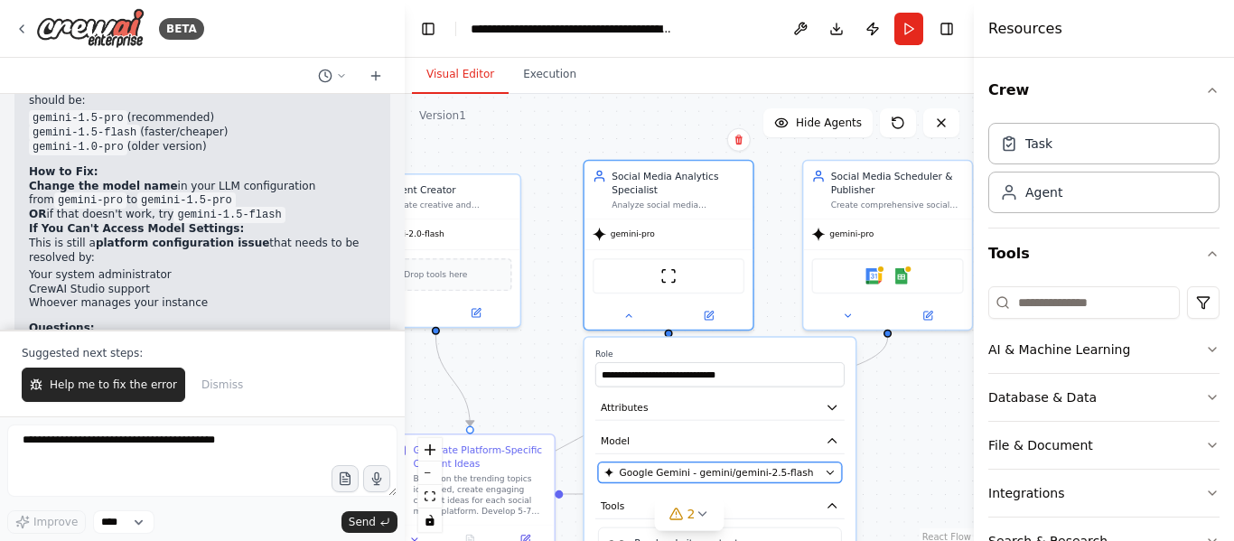
click at [757, 475] on span "Google Gemini - gemini/gemini-2.5-flash" at bounding box center [717, 473] width 194 height 14
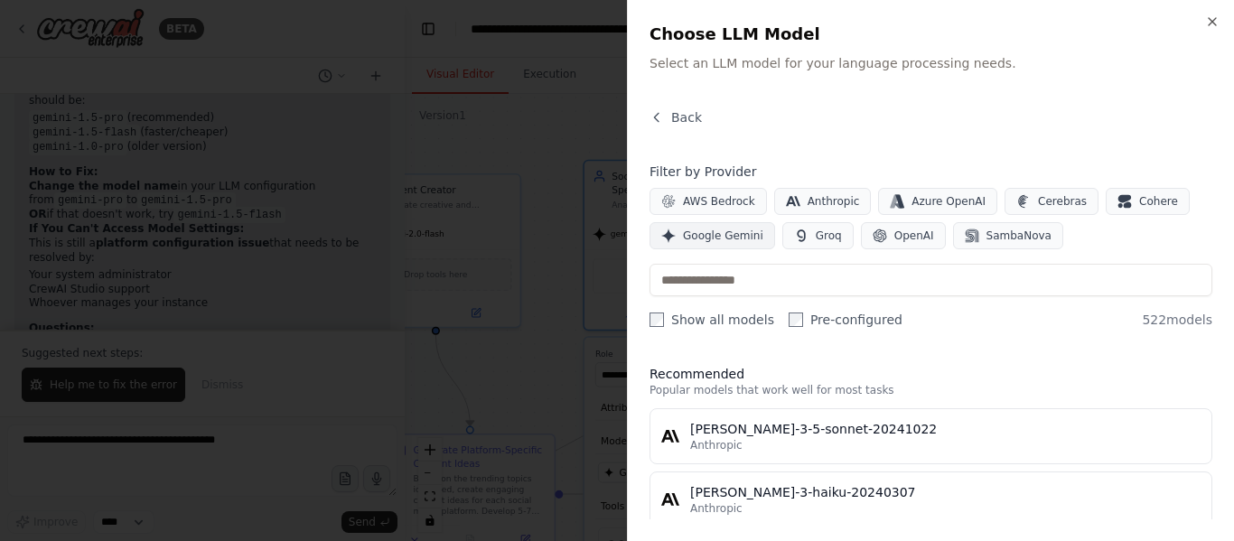
click at [699, 228] on button "Google Gemini" at bounding box center [712, 235] width 126 height 27
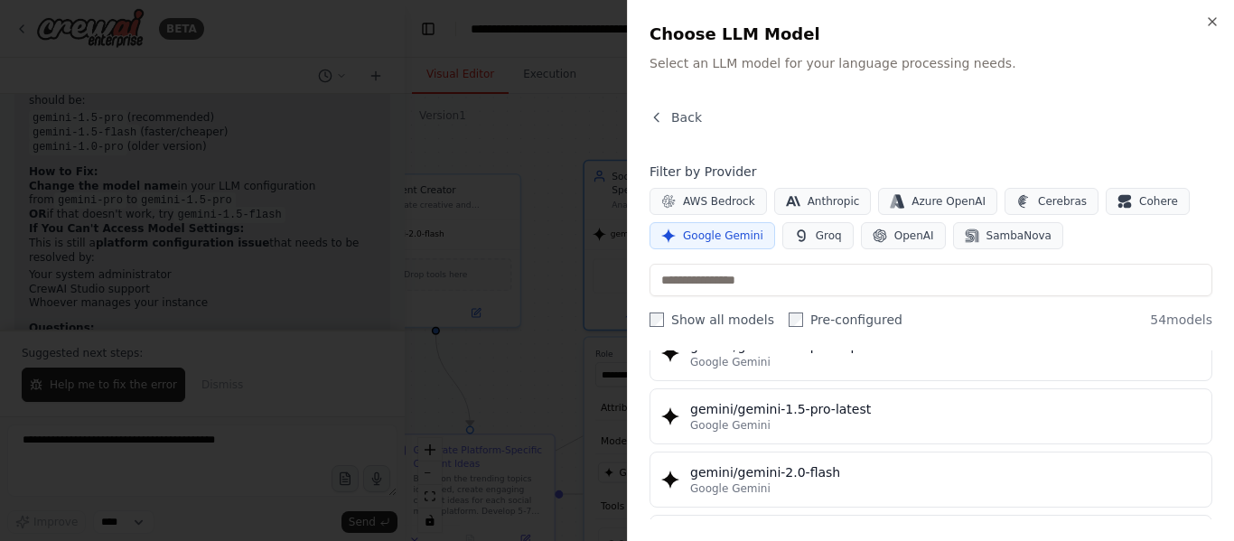
scroll to position [813, 0]
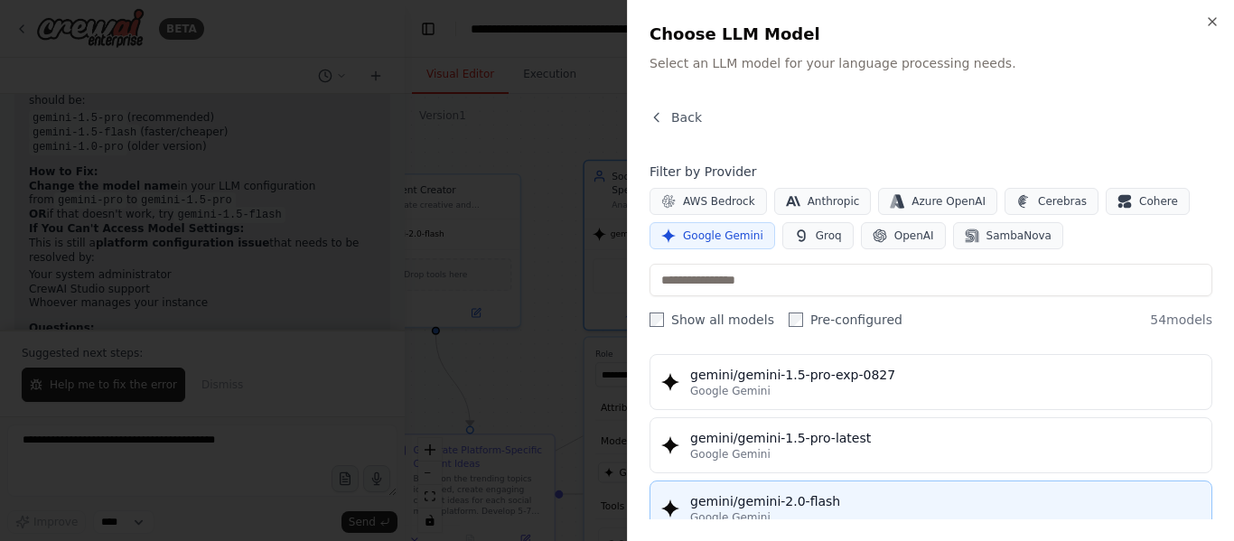
click at [825, 501] on div "gemini/gemini-2.0-flash" at bounding box center [945, 501] width 510 height 18
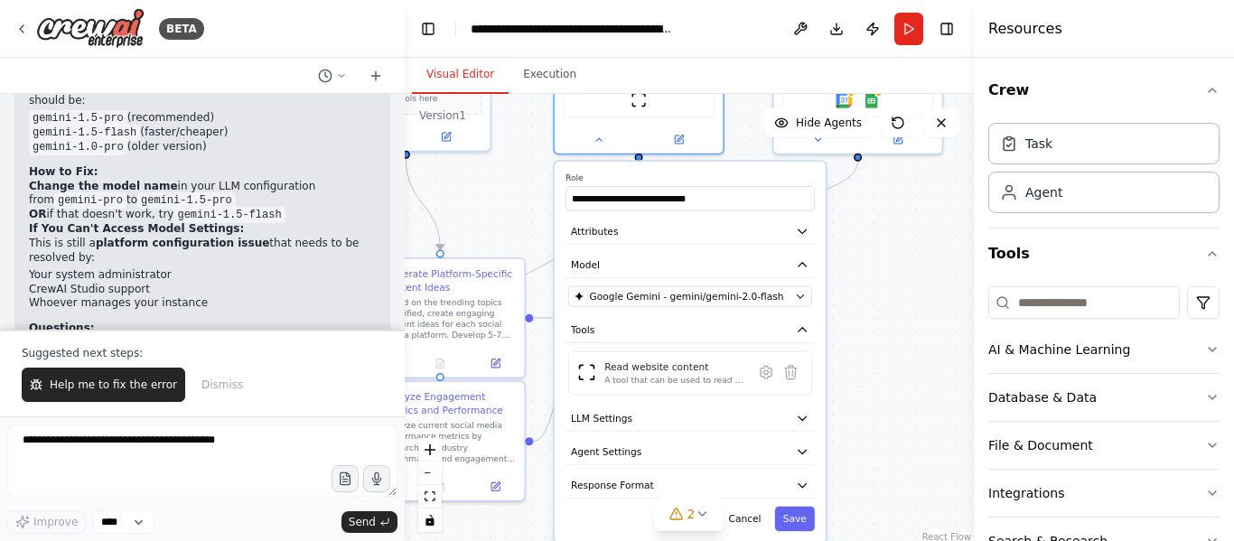
drag, startPoint x: 898, startPoint y: 429, endPoint x: 863, endPoint y: 266, distance: 167.0
click at [863, 266] on div ".deletable-edge-delete-btn { width: 20px; height: 20px; border: 0px solid #ffff…" at bounding box center [689, 320] width 569 height 452
click at [795, 523] on button "Save" at bounding box center [795, 519] width 40 height 24
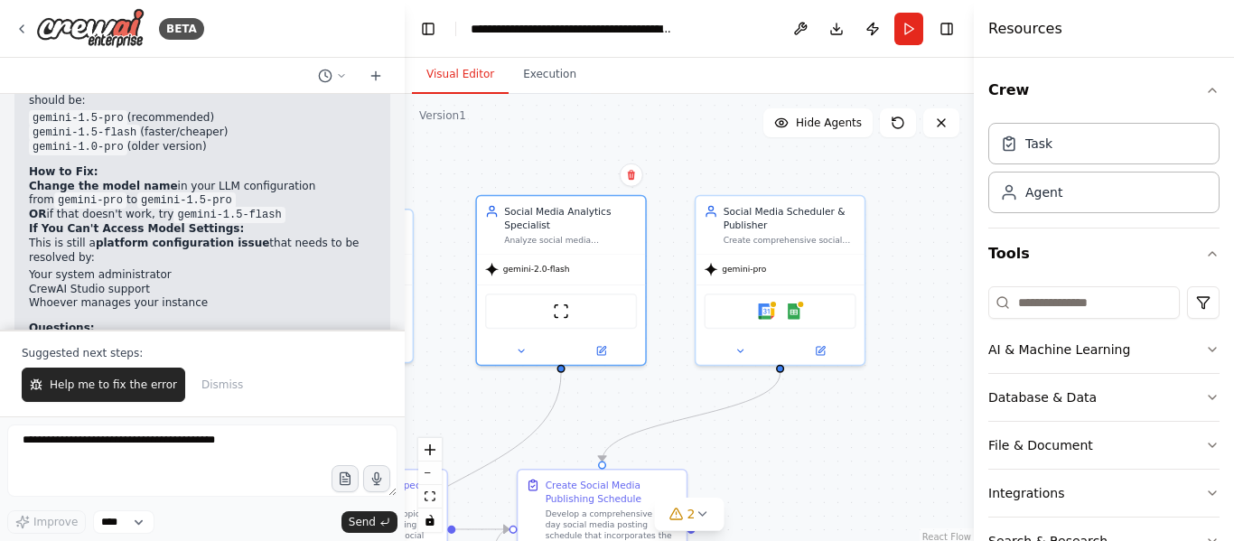
drag, startPoint x: 909, startPoint y: 205, endPoint x: 832, endPoint y: 416, distance: 225.2
click at [832, 416] on div ".deletable-edge-delete-btn { width: 20px; height: 20px; border: 0px solid #ffff…" at bounding box center [689, 320] width 569 height 452
click at [778, 264] on div "gemini-pro" at bounding box center [779, 267] width 168 height 30
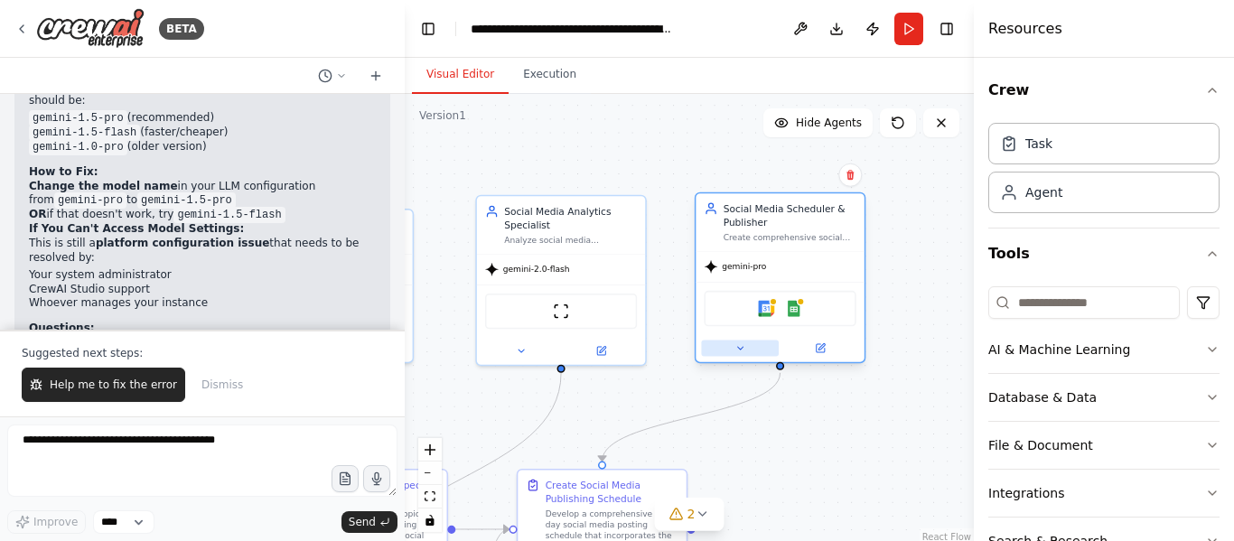
click at [746, 355] on button at bounding box center [740, 348] width 78 height 16
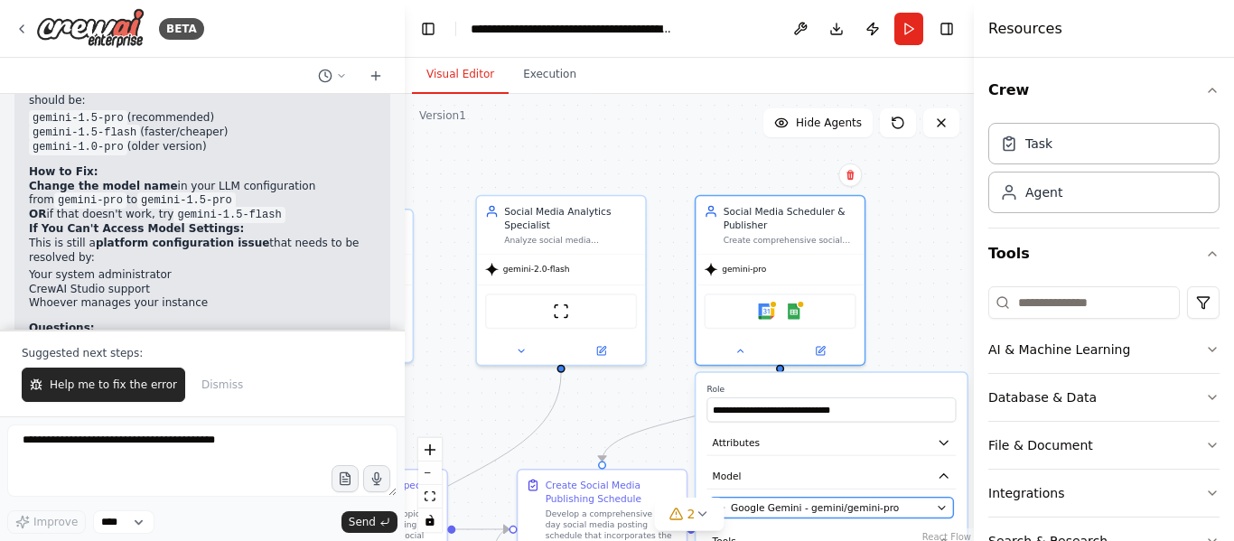
click at [793, 508] on span "Google Gemini - gemini/gemini-pro" at bounding box center [815, 508] width 168 height 14
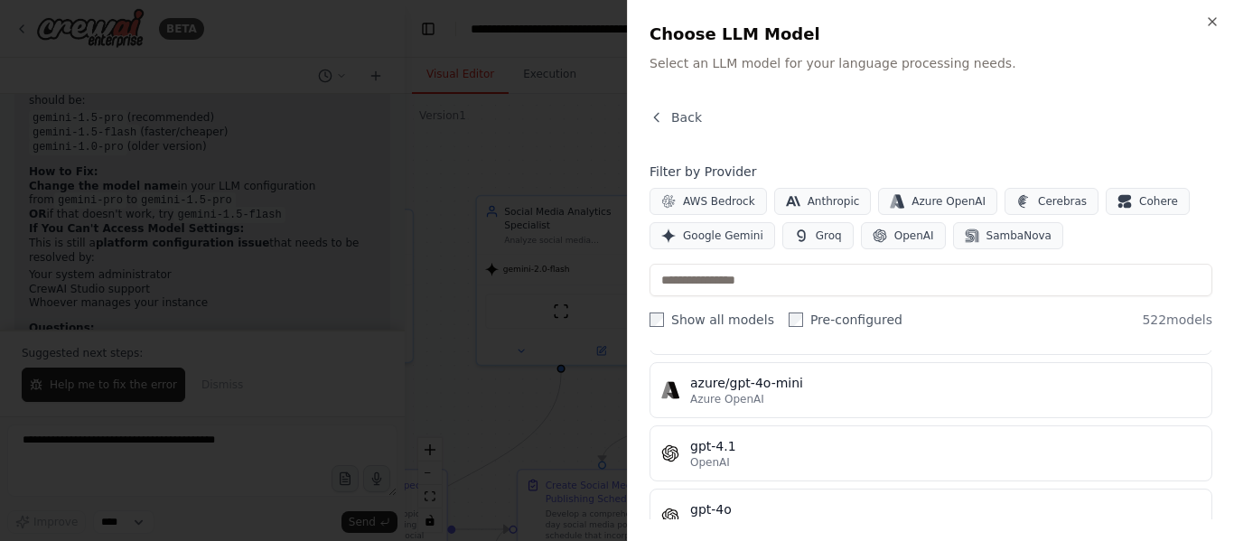
scroll to position [452, 0]
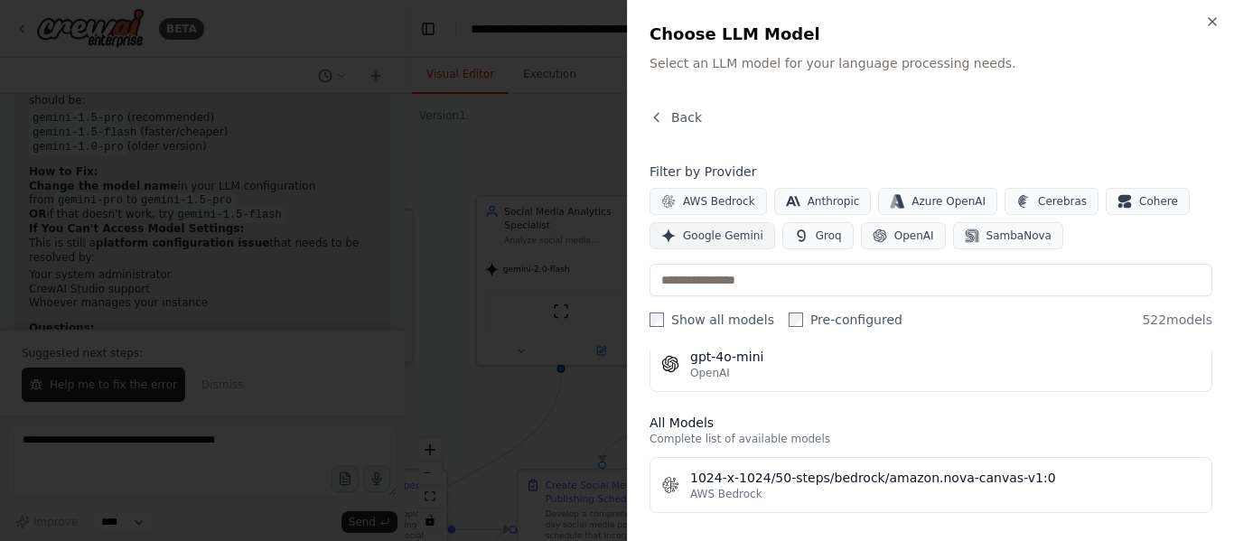
click at [724, 238] on span "Google Gemini" at bounding box center [723, 235] width 80 height 14
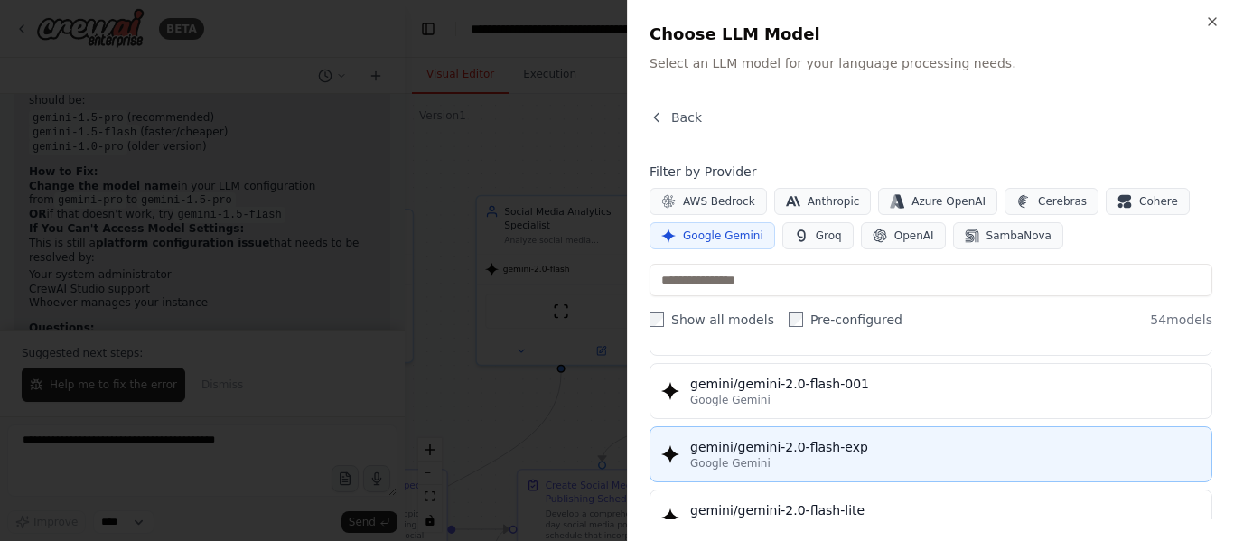
scroll to position [903, 0]
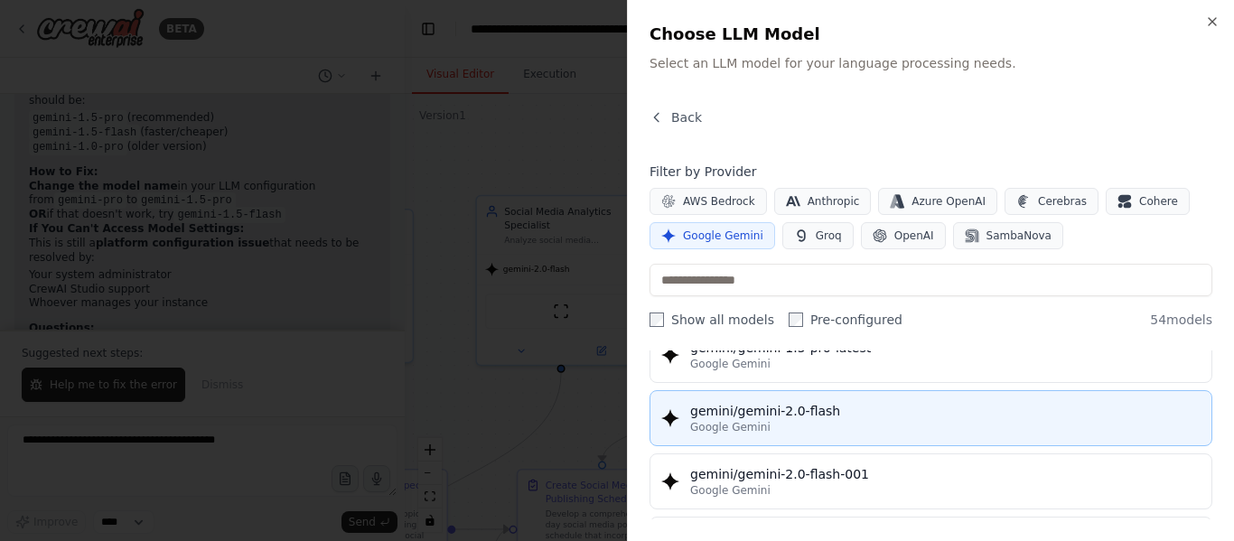
click at [862, 419] on div "gemini/gemini-2.0-flash" at bounding box center [945, 411] width 510 height 18
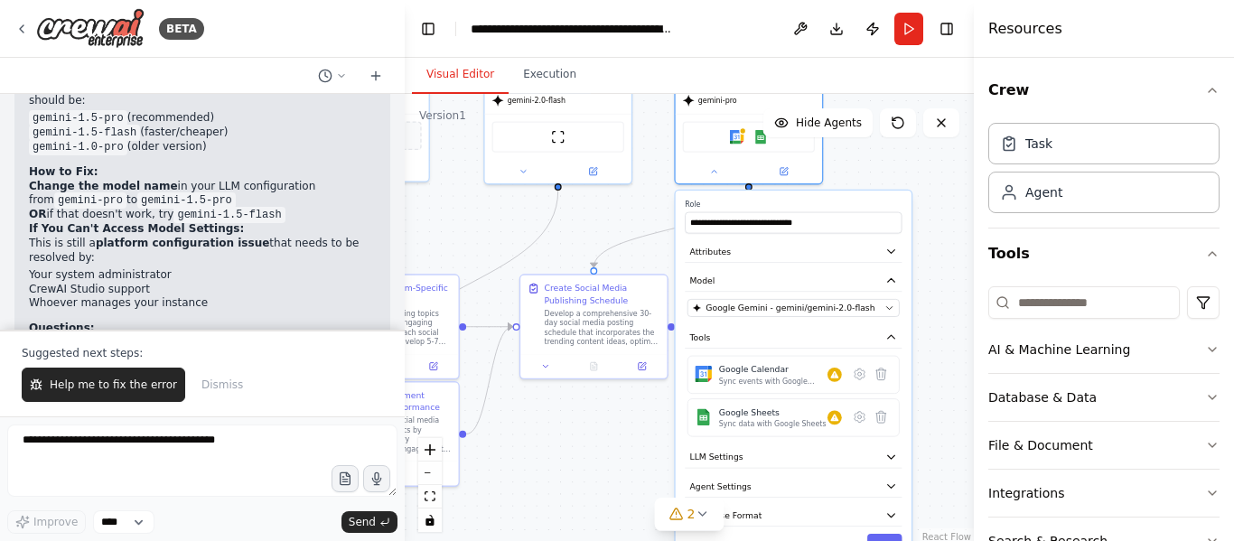
drag, startPoint x: 925, startPoint y: 291, endPoint x: 874, endPoint y: 119, distance: 178.9
click at [874, 119] on div "Version 1 Show Tools Hide Agents .deletable-edge-delete-btn { width: 20px; heig…" at bounding box center [689, 320] width 569 height 452
click at [882, 533] on button "Save" at bounding box center [883, 543] width 35 height 22
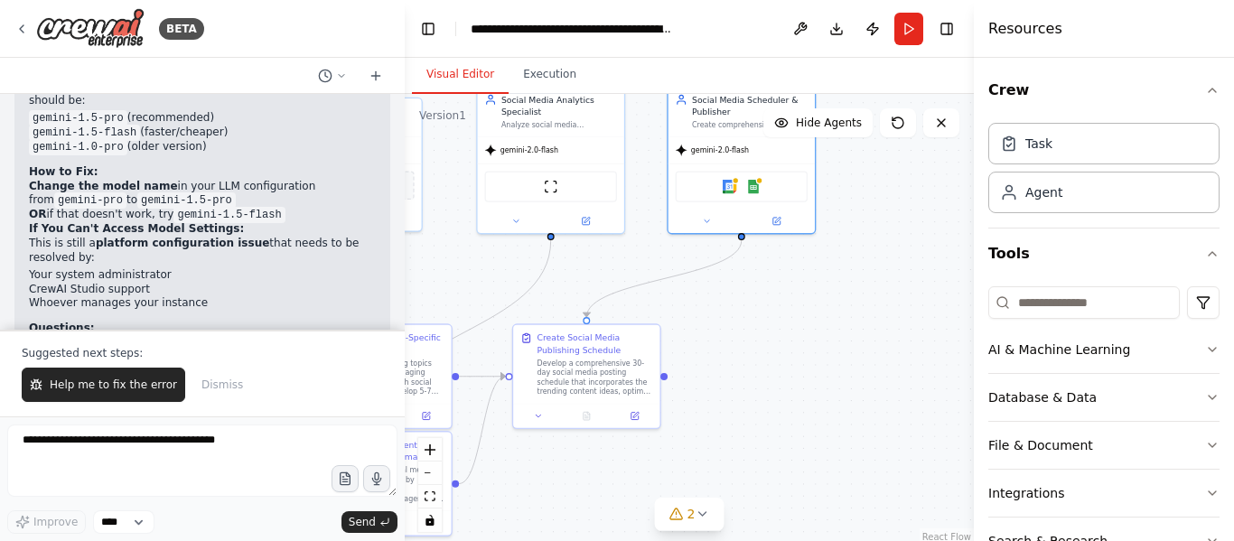
drag, startPoint x: 839, startPoint y: 302, endPoint x: 844, endPoint y: 463, distance: 161.8
click at [844, 462] on div ".deletable-edge-delete-btn { width: 20px; height: 20px; border: 0px solid #ffff…" at bounding box center [689, 320] width 569 height 452
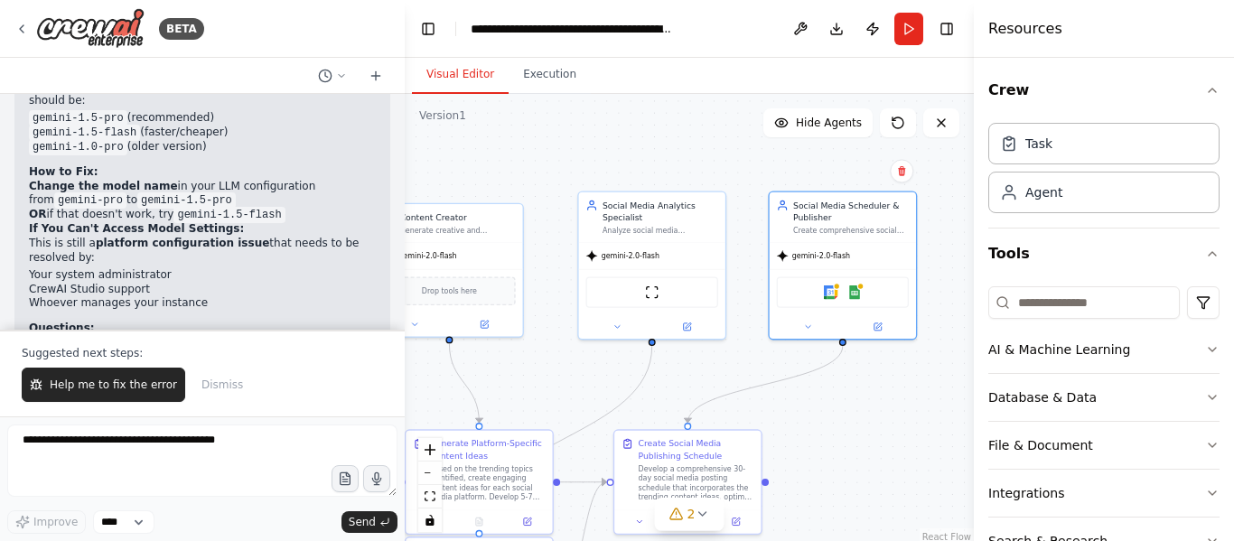
drag, startPoint x: 503, startPoint y: 398, endPoint x: 817, endPoint y: 358, distance: 316.9
click at [812, 361] on div ".deletable-edge-delete-btn { width: 20px; height: 20px; border: 0px solid #ffff…" at bounding box center [689, 320] width 569 height 452
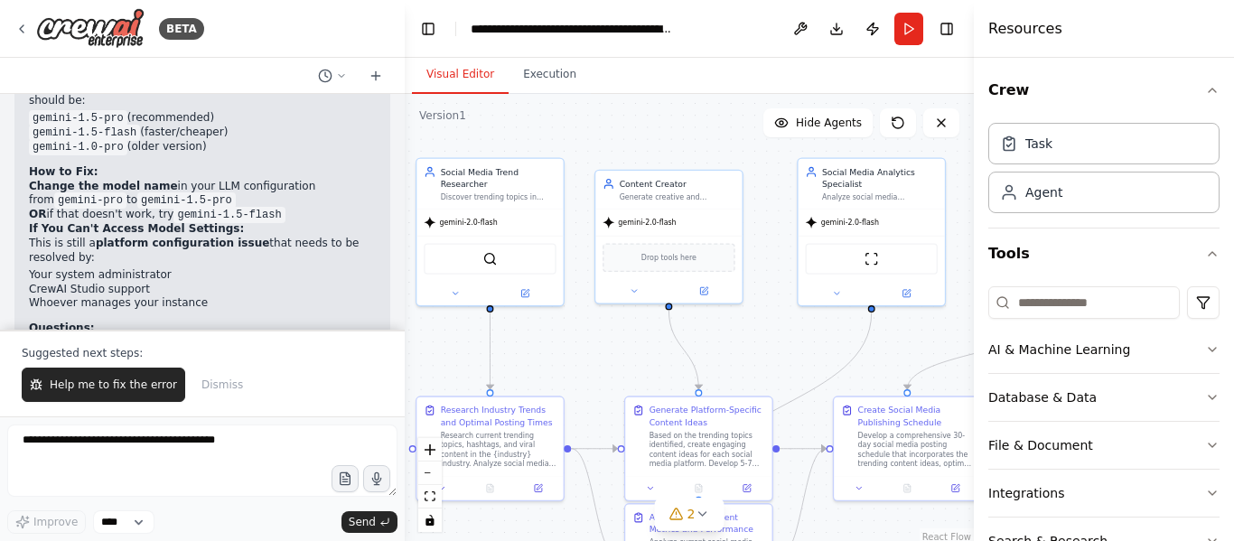
drag, startPoint x: 564, startPoint y: 352, endPoint x: 624, endPoint y: 347, distance: 59.9
click at [622, 348] on div ".deletable-edge-delete-btn { width: 20px; height: 20px; border: 0px solid #ffff…" at bounding box center [689, 320] width 569 height 452
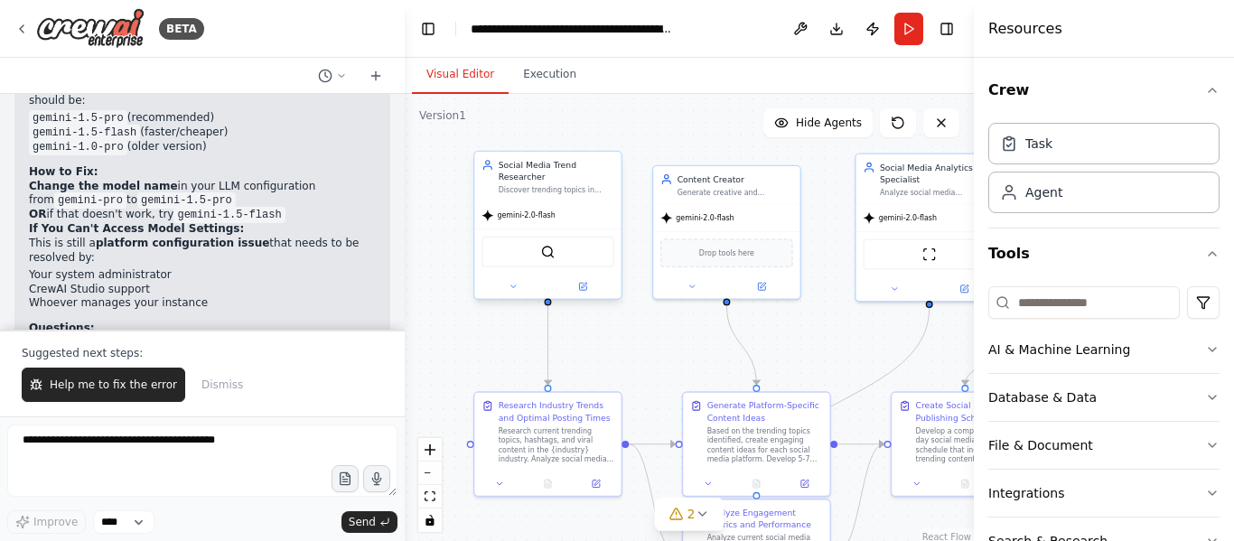
click at [536, 202] on div "gemini-2.0-flash" at bounding box center [547, 215] width 146 height 26
click at [510, 282] on icon at bounding box center [513, 287] width 10 height 10
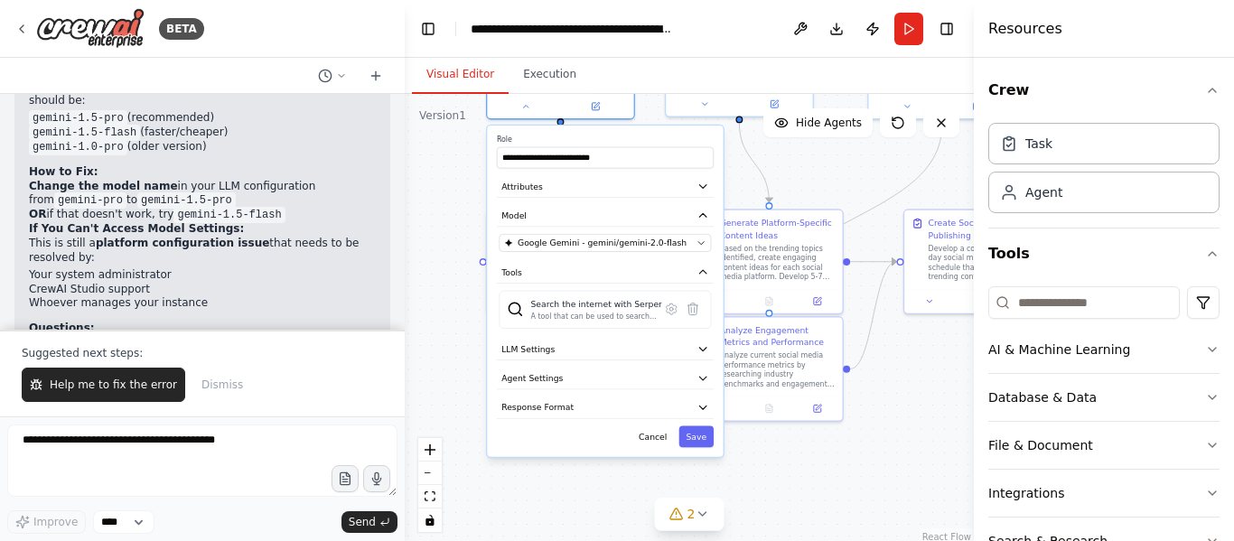
drag, startPoint x: 437, startPoint y: 323, endPoint x: 450, endPoint y: 141, distance: 182.9
click at [450, 141] on div ".deletable-edge-delete-btn { width: 20px; height: 20px; border: 0px solid #ffff…" at bounding box center [689, 320] width 569 height 452
click at [695, 339] on button "LLM Settings" at bounding box center [605, 350] width 217 height 22
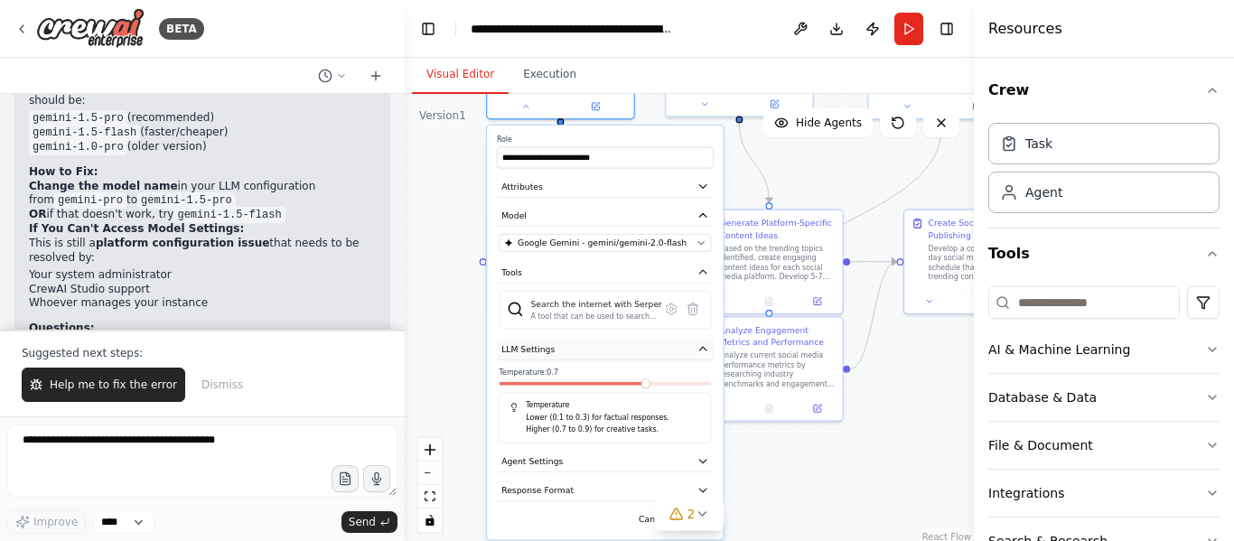
click at [695, 339] on button "LLM Settings" at bounding box center [605, 350] width 217 height 22
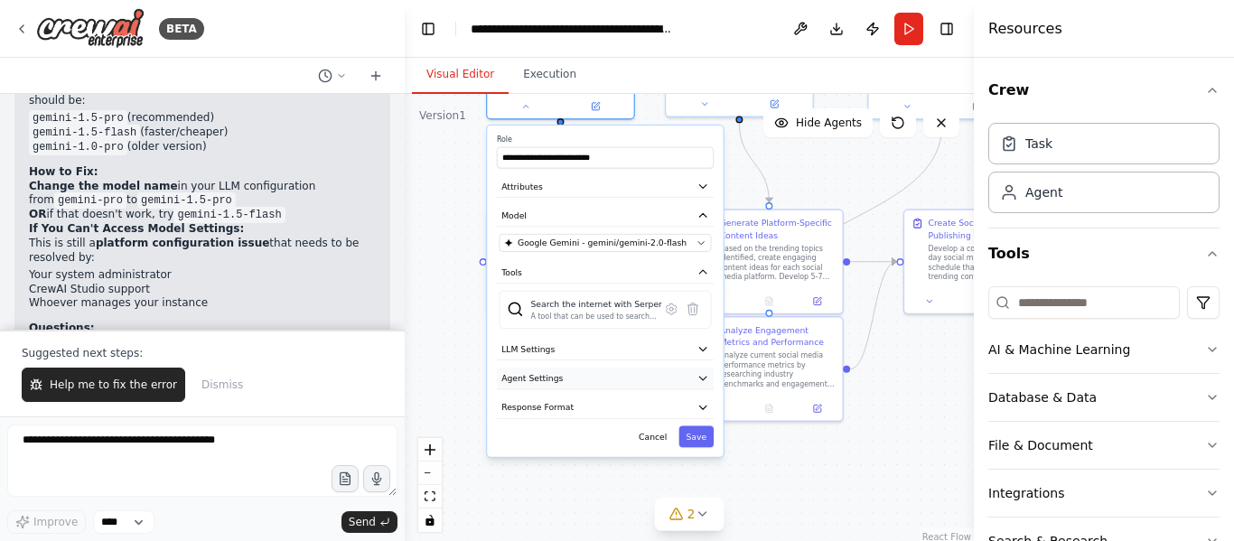
click at [695, 368] on button "Agent Settings" at bounding box center [605, 379] width 217 height 22
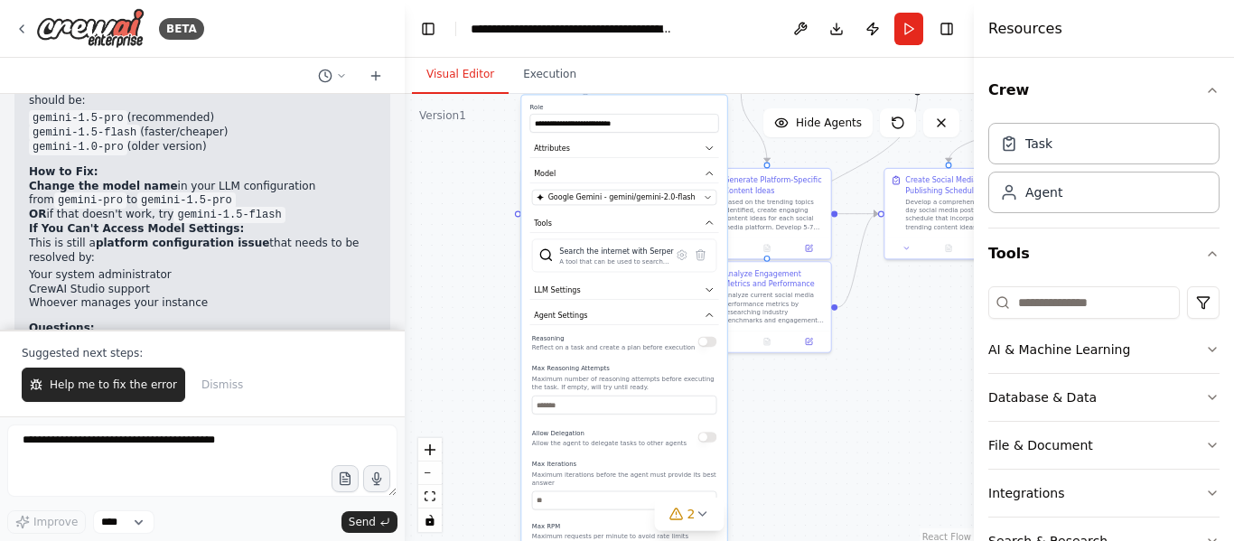
drag, startPoint x: 751, startPoint y: 441, endPoint x: 756, endPoint y: 312, distance: 128.3
click at [756, 312] on div ".deletable-edge-delete-btn { width: 20px; height: 20px; border: 0px solid #ffff…" at bounding box center [689, 320] width 569 height 452
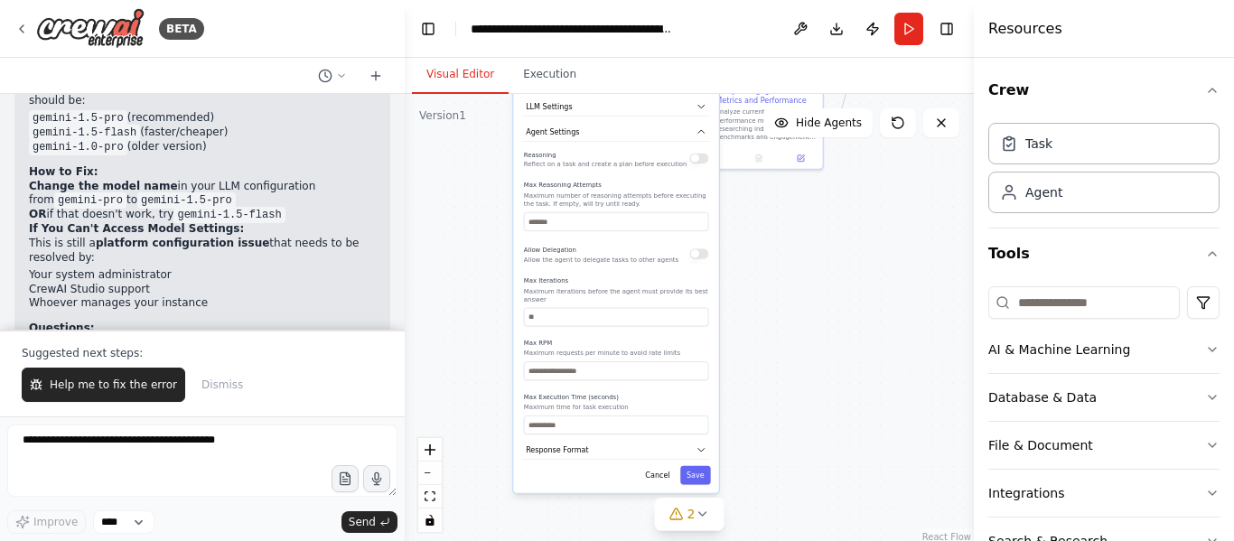
drag, startPoint x: 776, startPoint y: 380, endPoint x: 769, endPoint y: 264, distance: 116.7
click at [769, 264] on div ".deletable-edge-delete-btn { width: 20px; height: 20px; border: 0px solid #ffff…" at bounding box center [689, 320] width 569 height 452
click at [694, 441] on button "Response Format" at bounding box center [615, 450] width 189 height 19
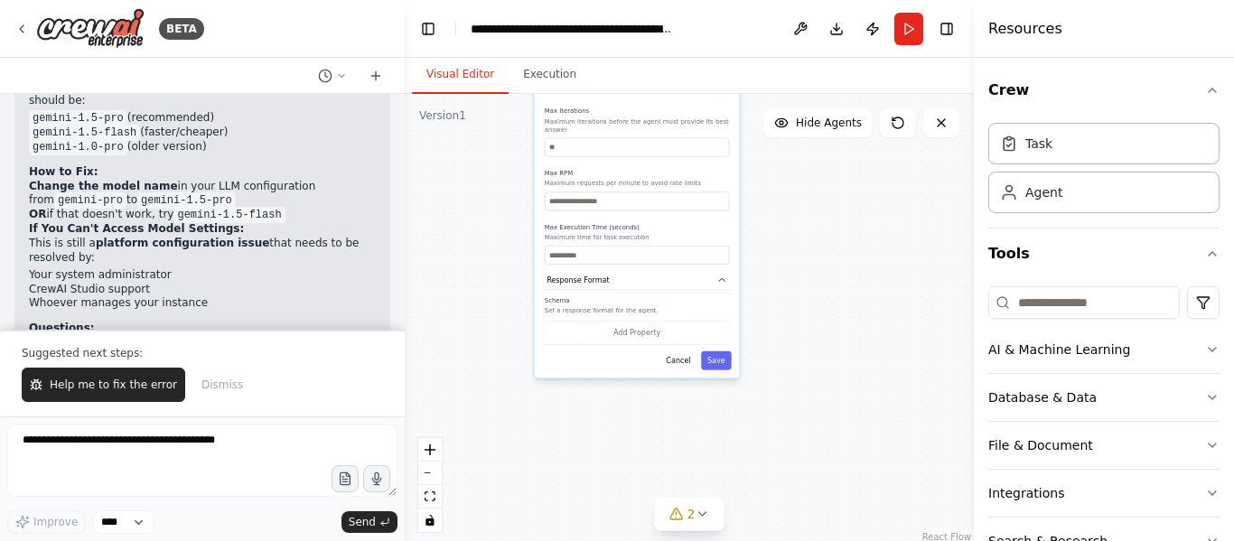
drag, startPoint x: 756, startPoint y: 422, endPoint x: 773, endPoint y: 257, distance: 165.3
click at [773, 257] on div ".deletable-edge-delete-btn { width: 20px; height: 20px; border: 0px solid #ffff…" at bounding box center [689, 320] width 569 height 452
click at [715, 351] on button "Save" at bounding box center [716, 360] width 31 height 19
click at [910, 25] on button "Run" at bounding box center [908, 29] width 29 height 33
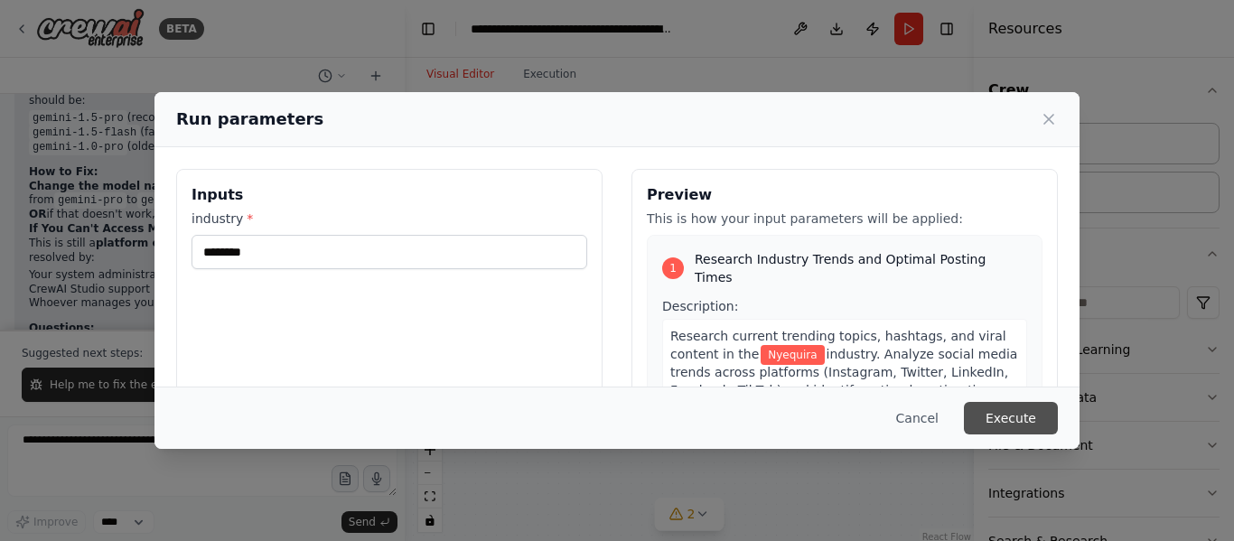
click at [1024, 425] on button "Execute" at bounding box center [1011, 418] width 94 height 33
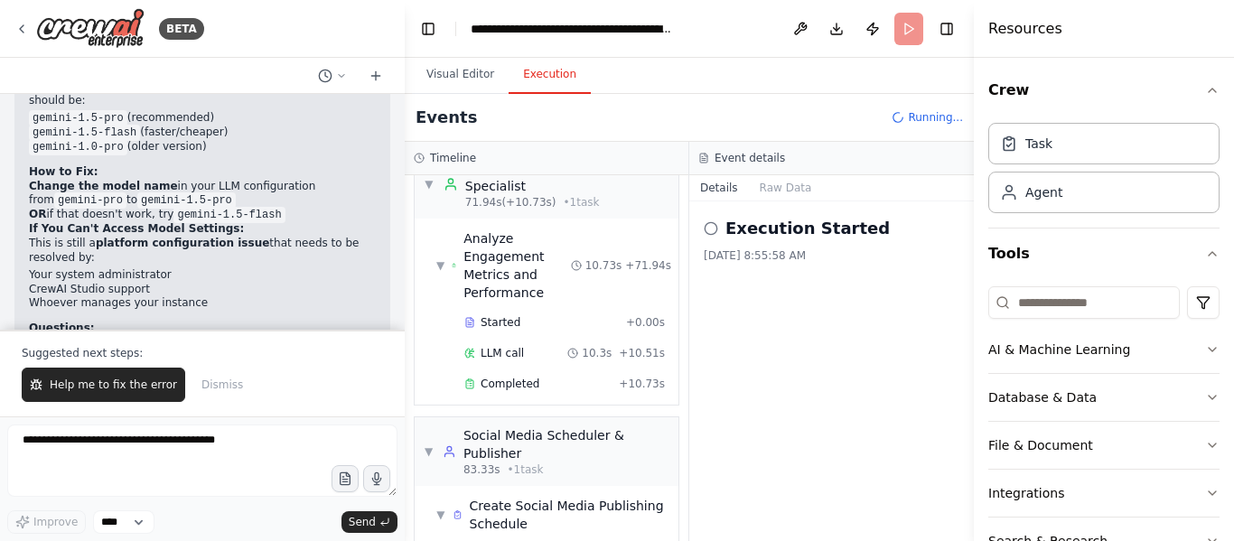
scroll to position [821, 0]
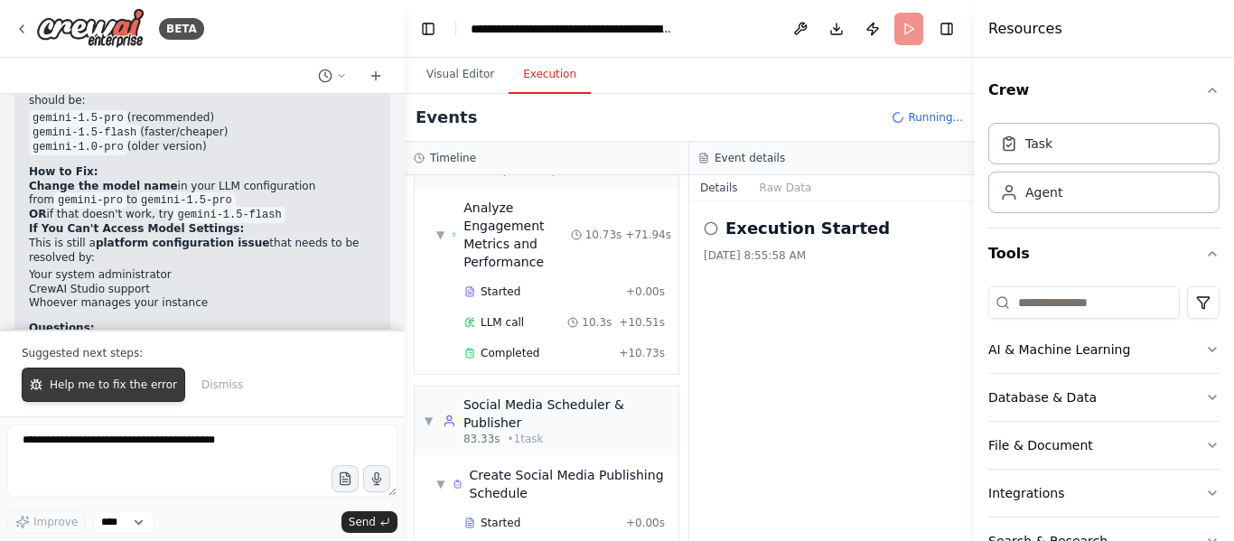
click at [155, 381] on span "Help me to fix the error" at bounding box center [113, 385] width 127 height 14
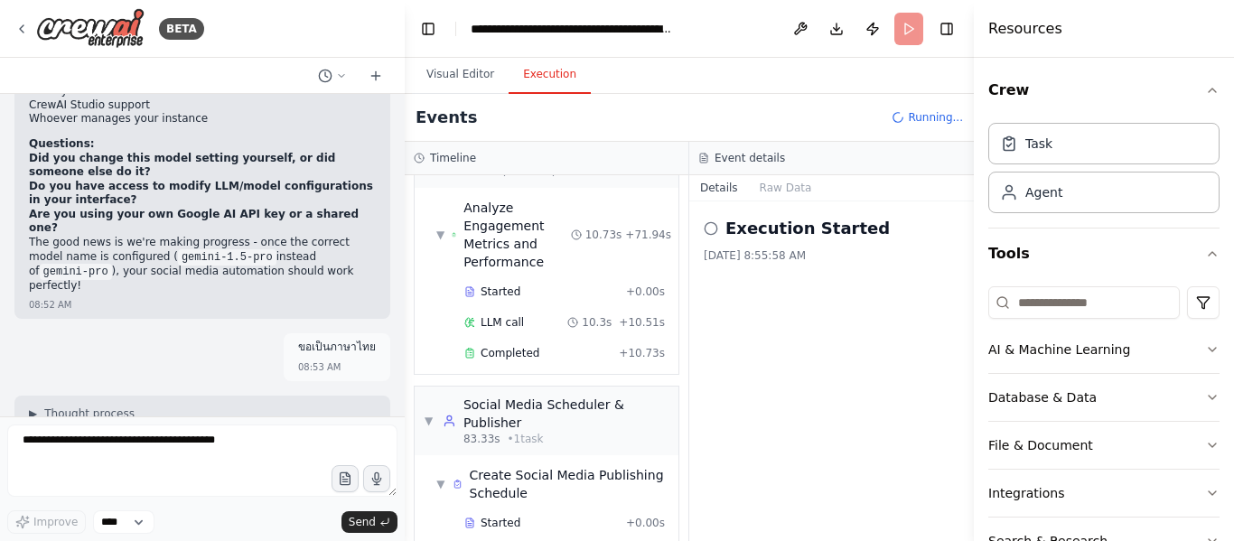
scroll to position [4404, 0]
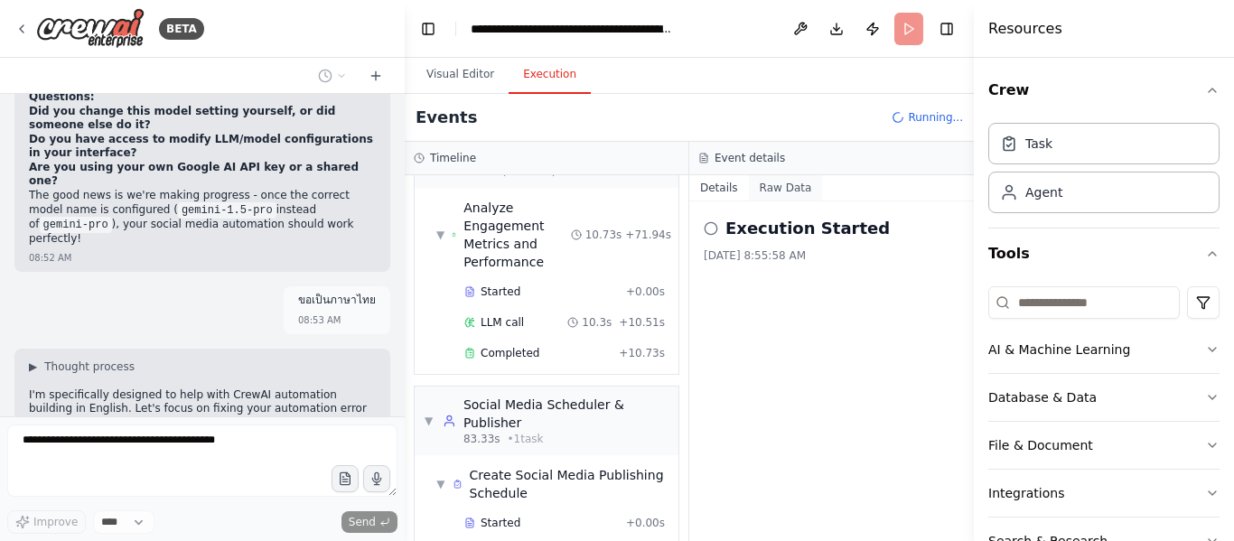
click at [773, 193] on button "Raw Data" at bounding box center [786, 187] width 74 height 25
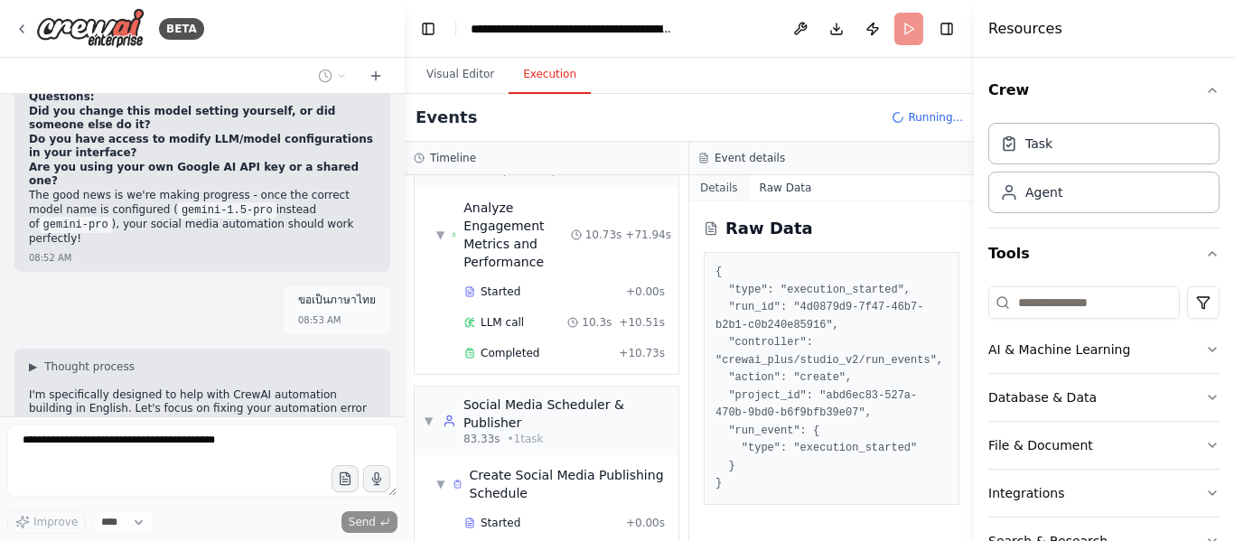
click at [725, 191] on button "Details" at bounding box center [719, 187] width 60 height 25
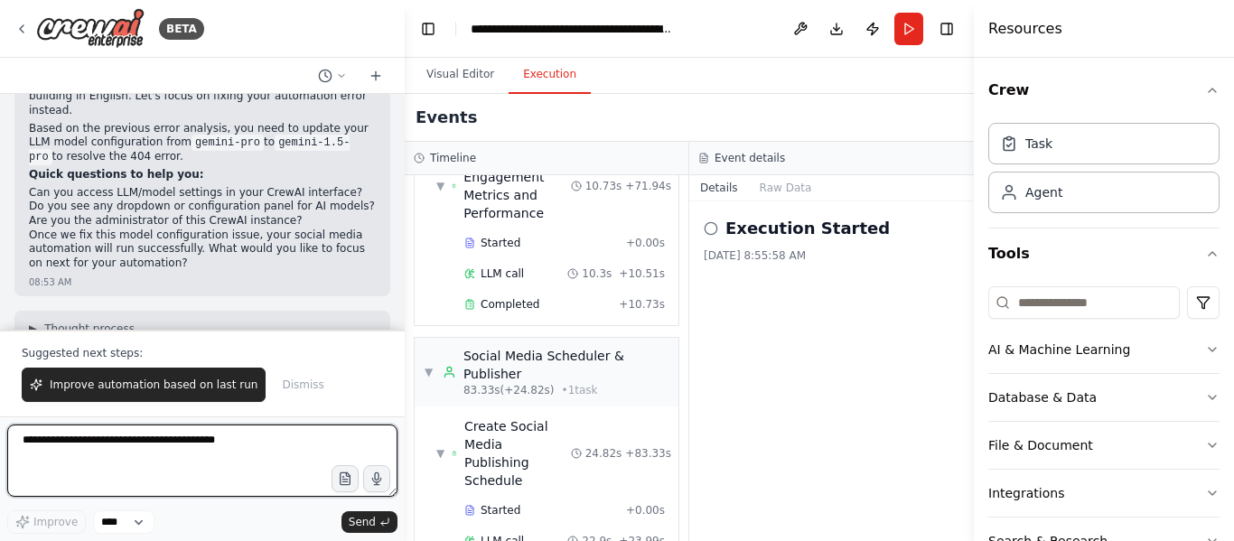
scroll to position [4626, 0]
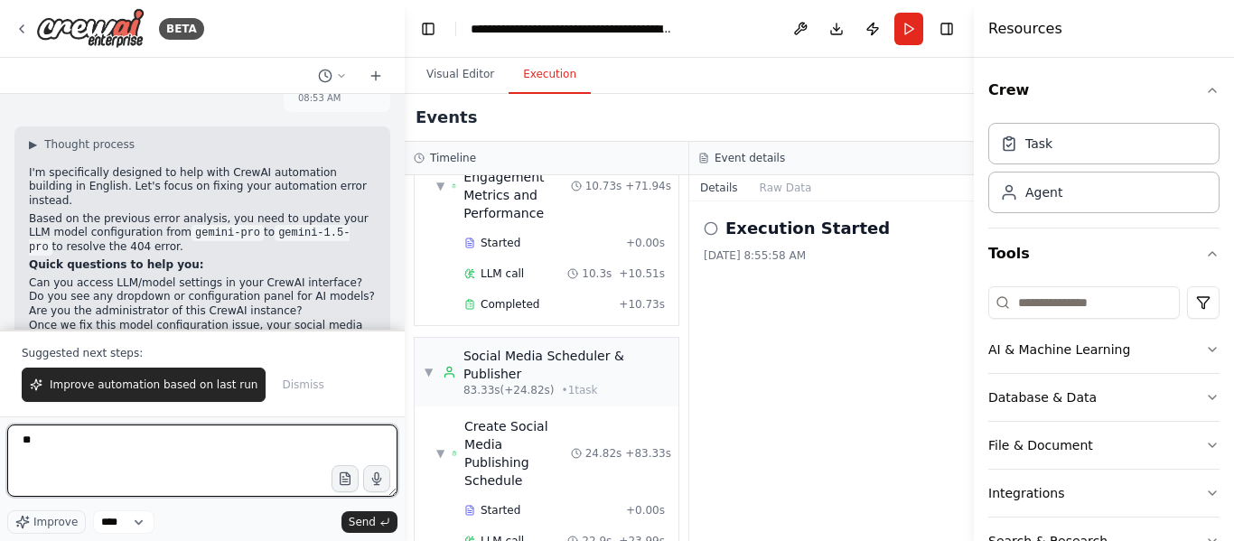
type textarea "*"
type textarea "**********"
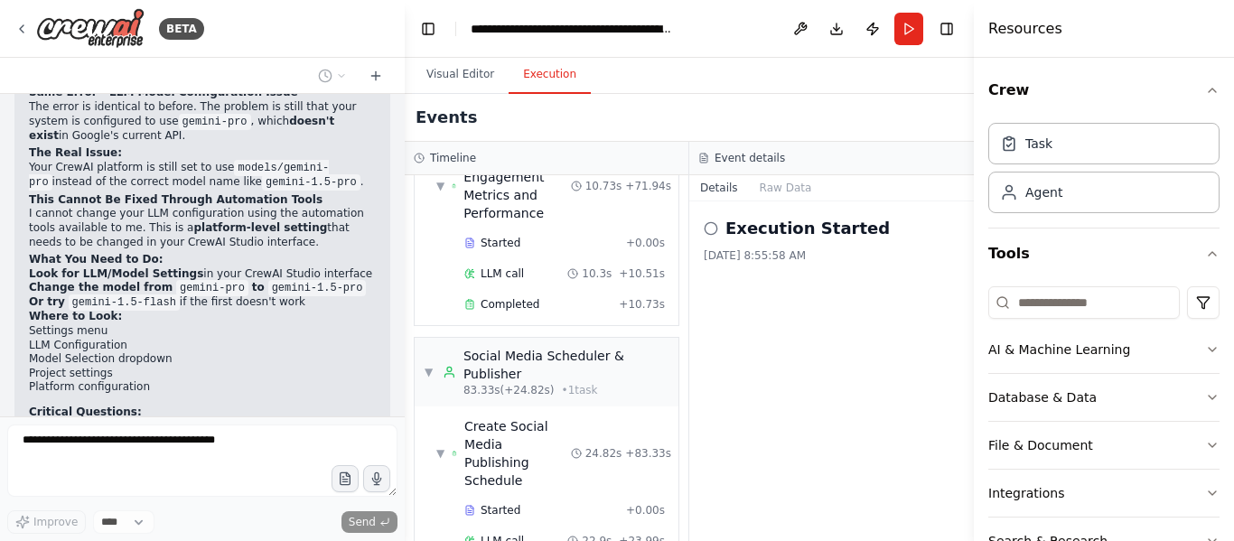
scroll to position [5010, 0]
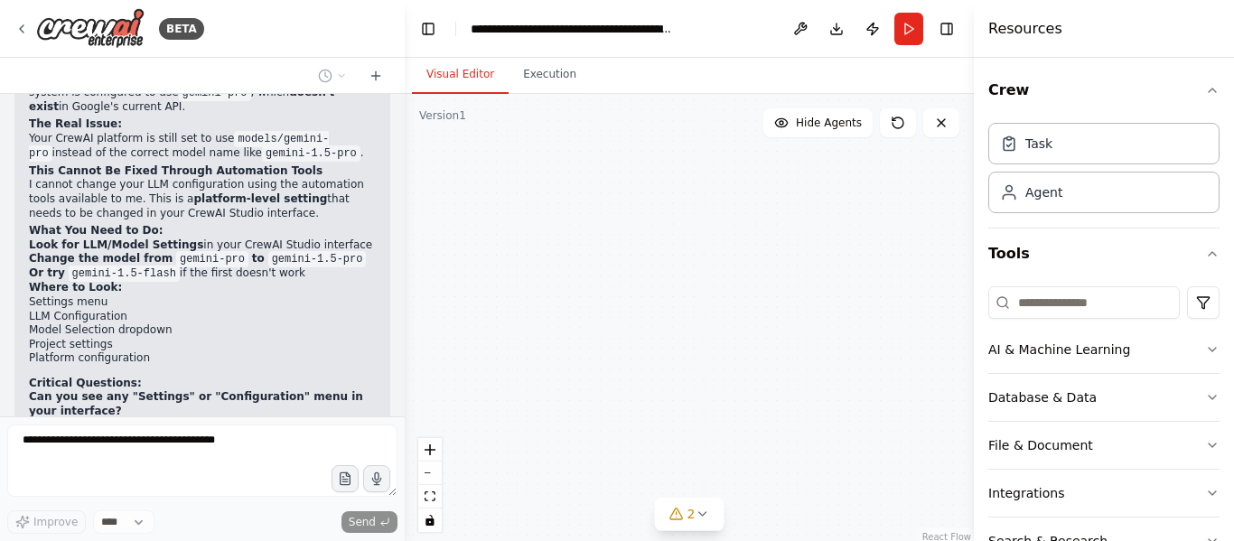
click at [471, 69] on button "Visual Editor" at bounding box center [460, 75] width 97 height 38
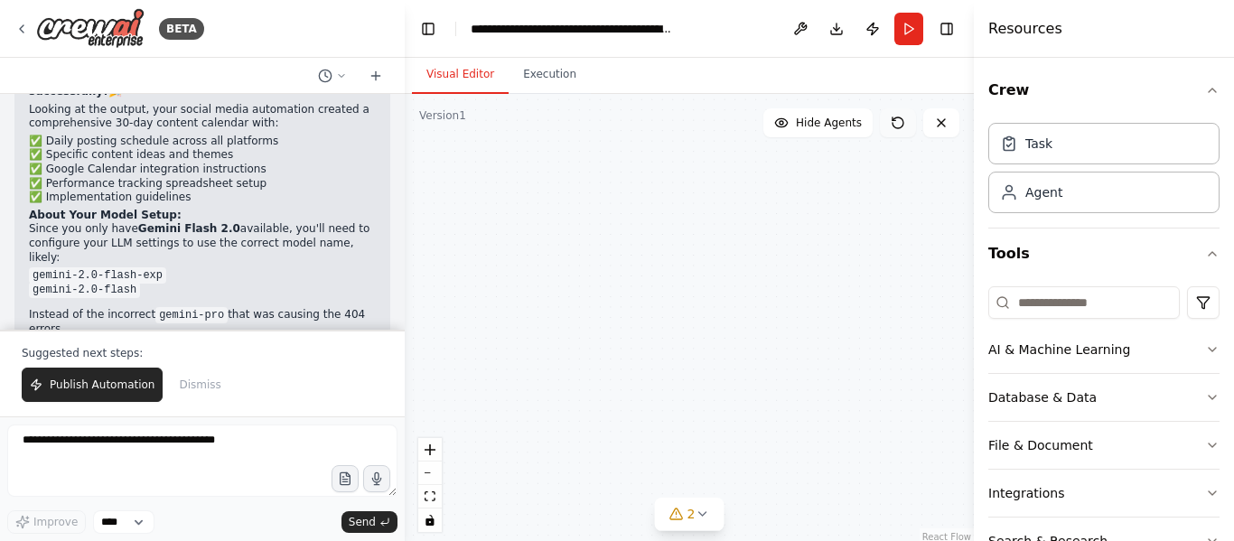
click at [894, 122] on icon at bounding box center [897, 123] width 14 height 14
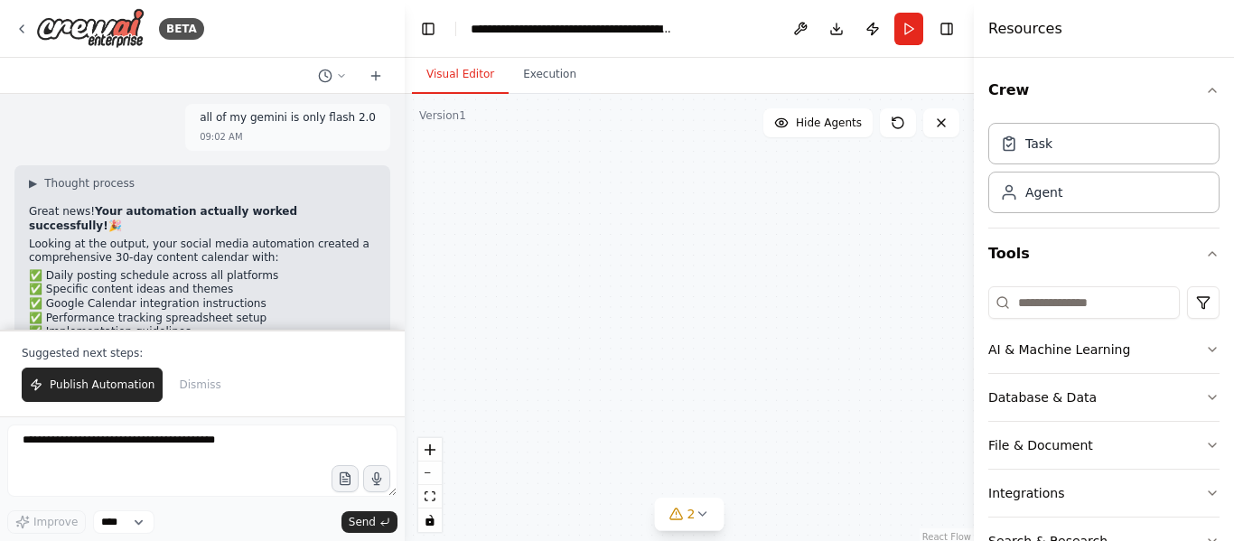
scroll to position [5436, 0]
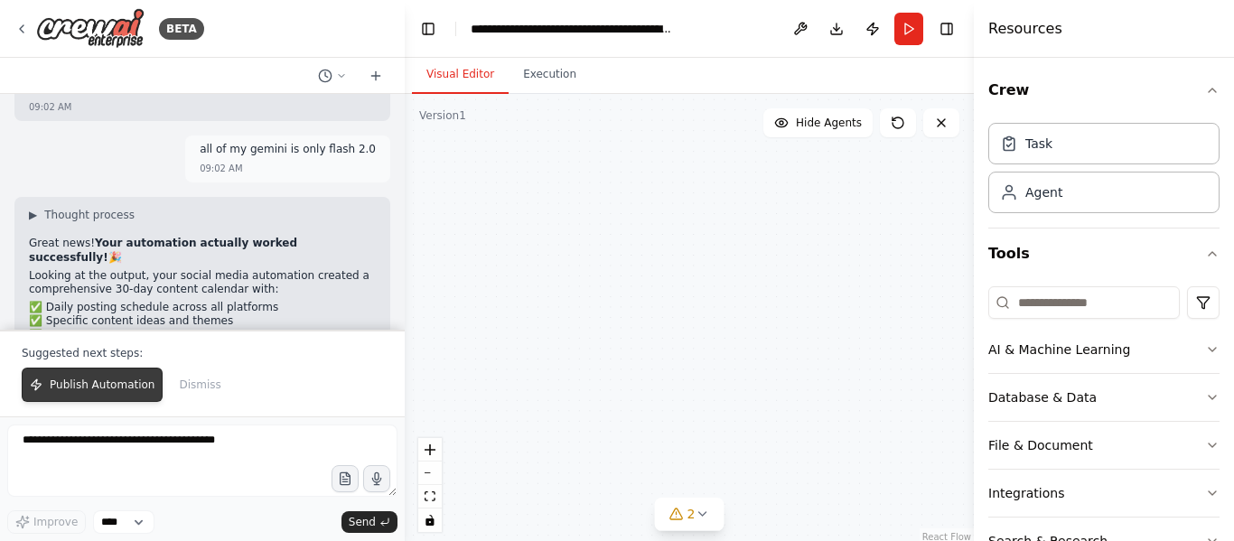
click at [101, 389] on span "Publish Automation" at bounding box center [102, 385] width 105 height 14
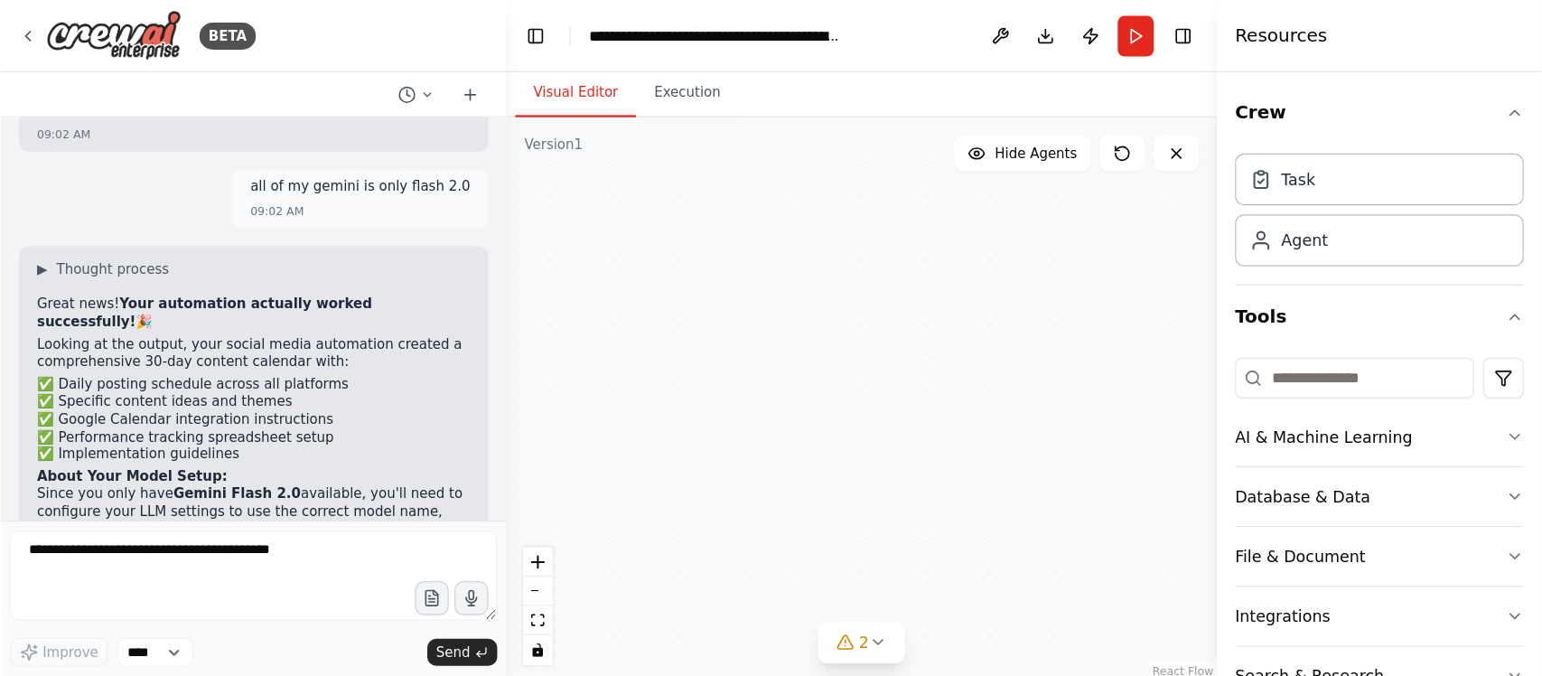
scroll to position [5530, 0]
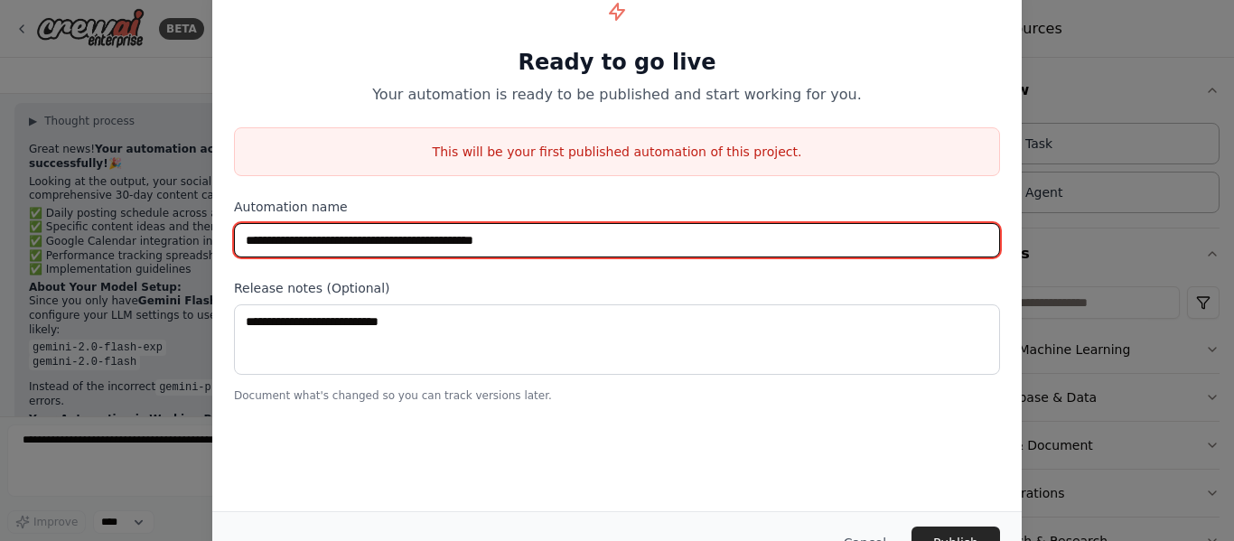
click at [407, 232] on input "**********" at bounding box center [617, 240] width 766 height 34
click at [614, 247] on input "**********" at bounding box center [617, 240] width 766 height 34
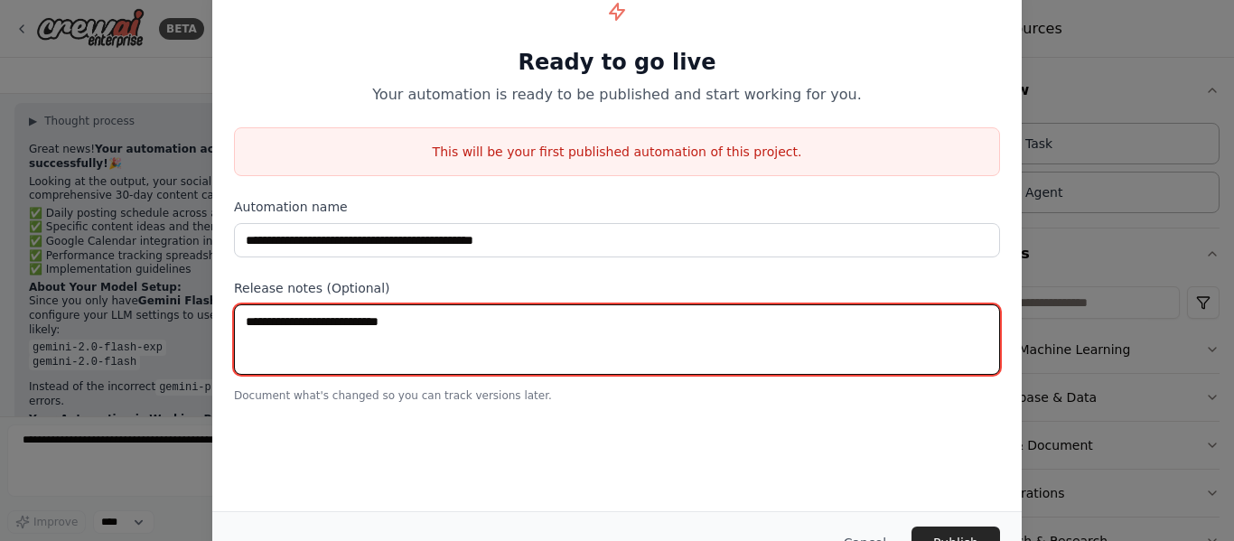
click at [380, 335] on textarea at bounding box center [617, 339] width 766 height 70
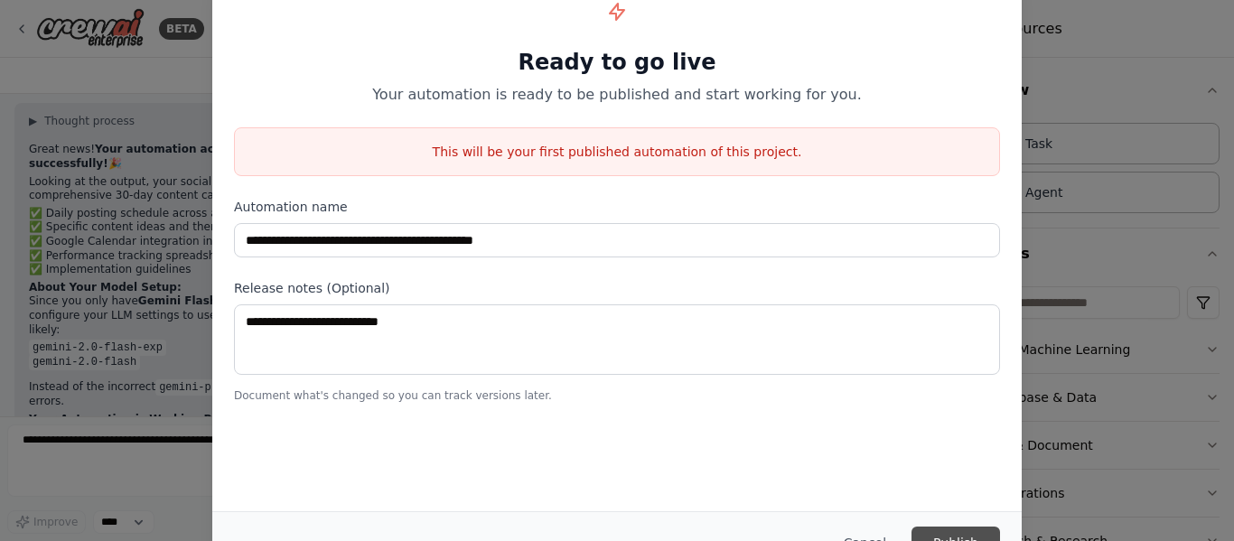
click at [983, 537] on button "Publish" at bounding box center [955, 543] width 89 height 33
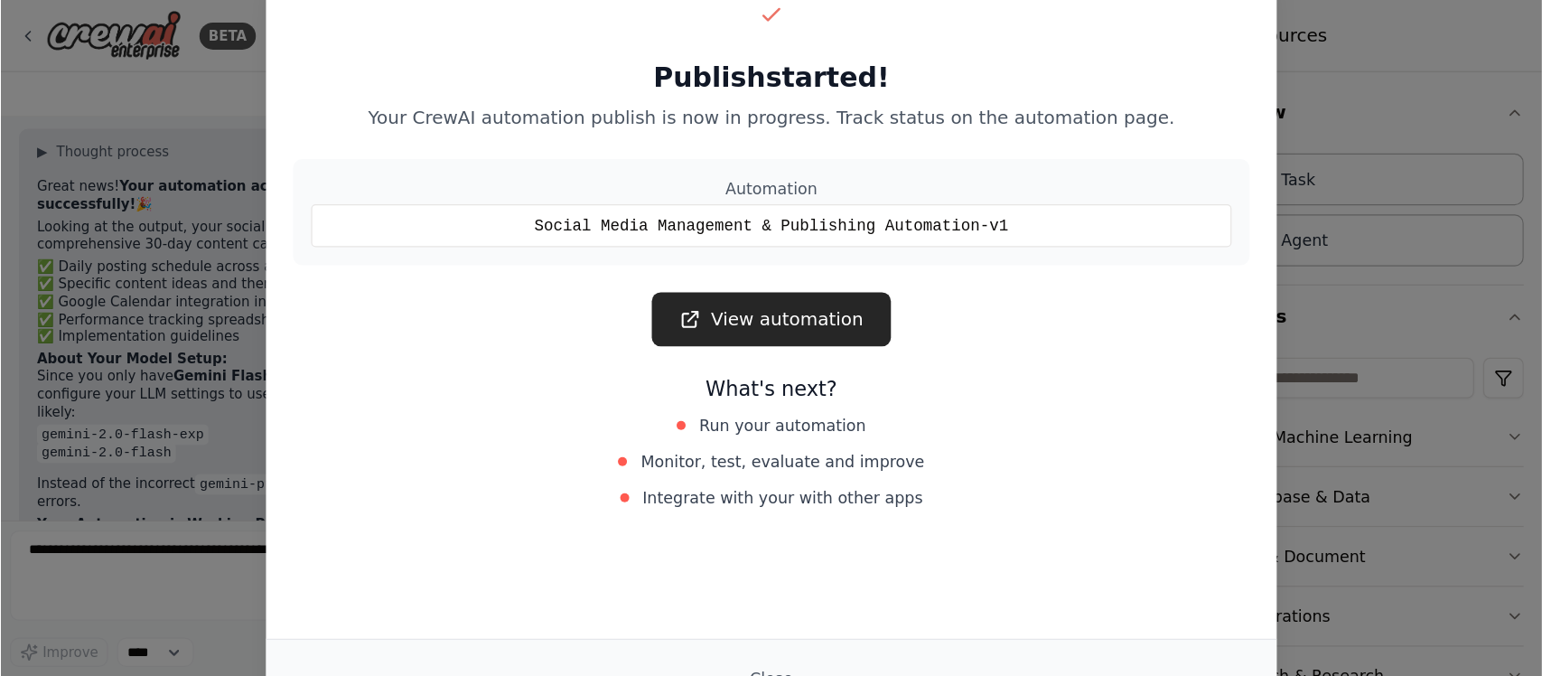
scroll to position [5441, 0]
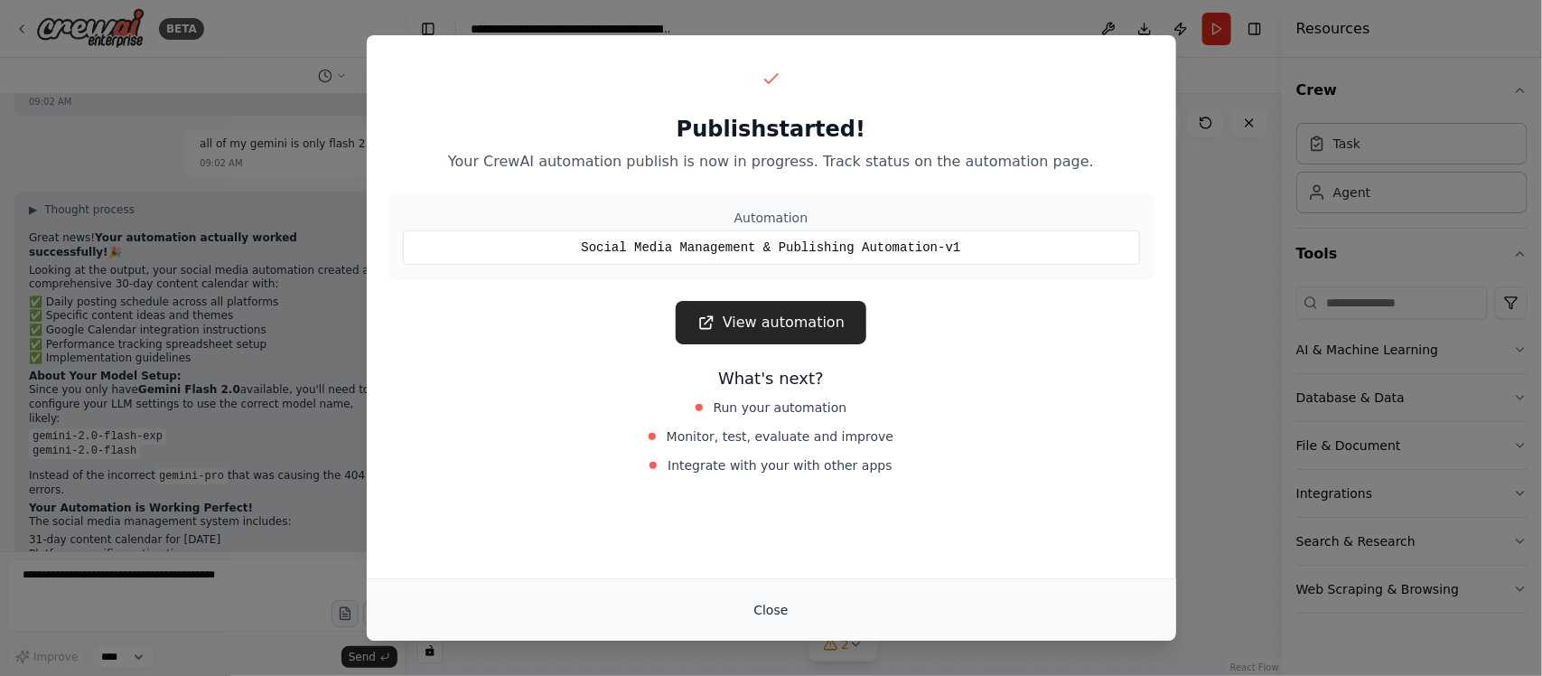
click at [750, 540] on button "Close" at bounding box center [770, 609] width 63 height 33
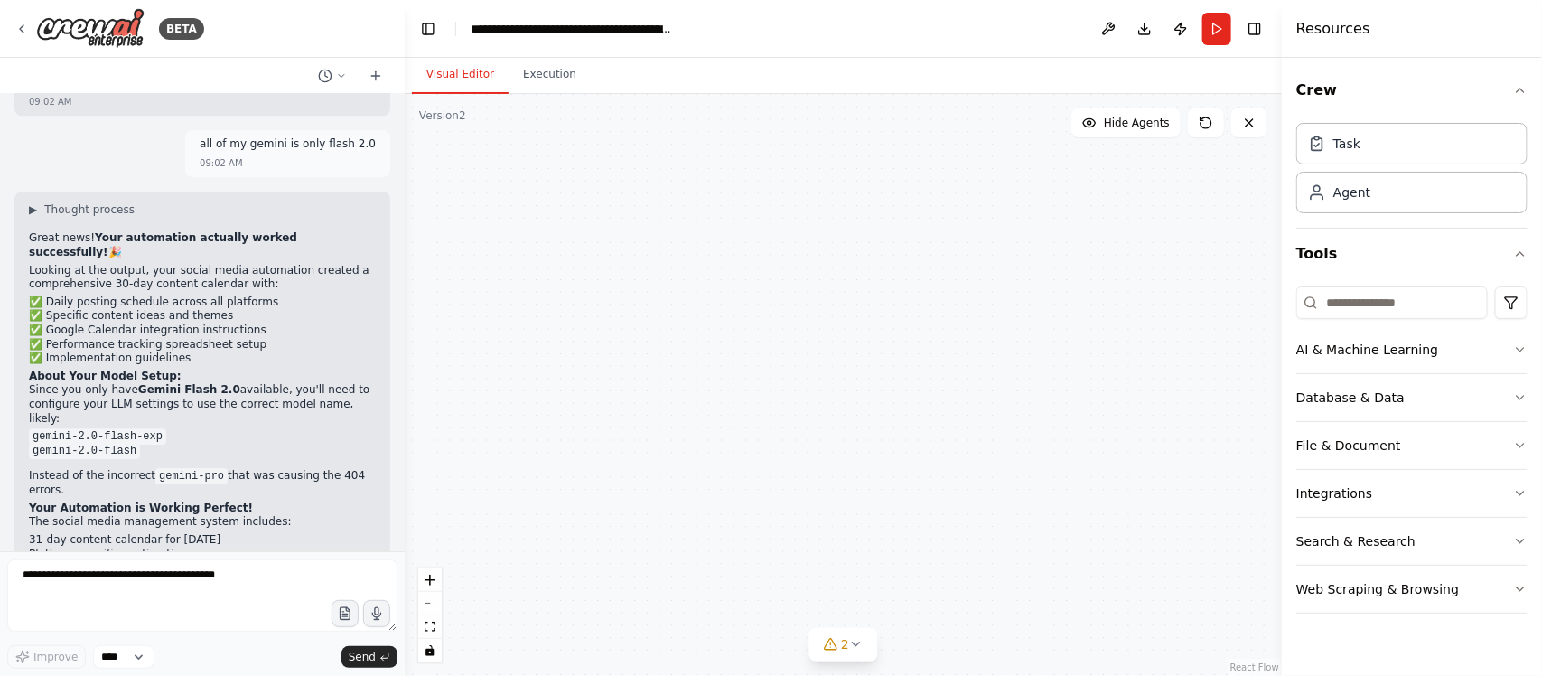
click at [192, 540] on p "Your automation is now working perfectly and ready for production use! The LLM …" at bounding box center [202, 686] width 347 height 56
click at [1213, 23] on button "Run" at bounding box center [1216, 29] width 29 height 33
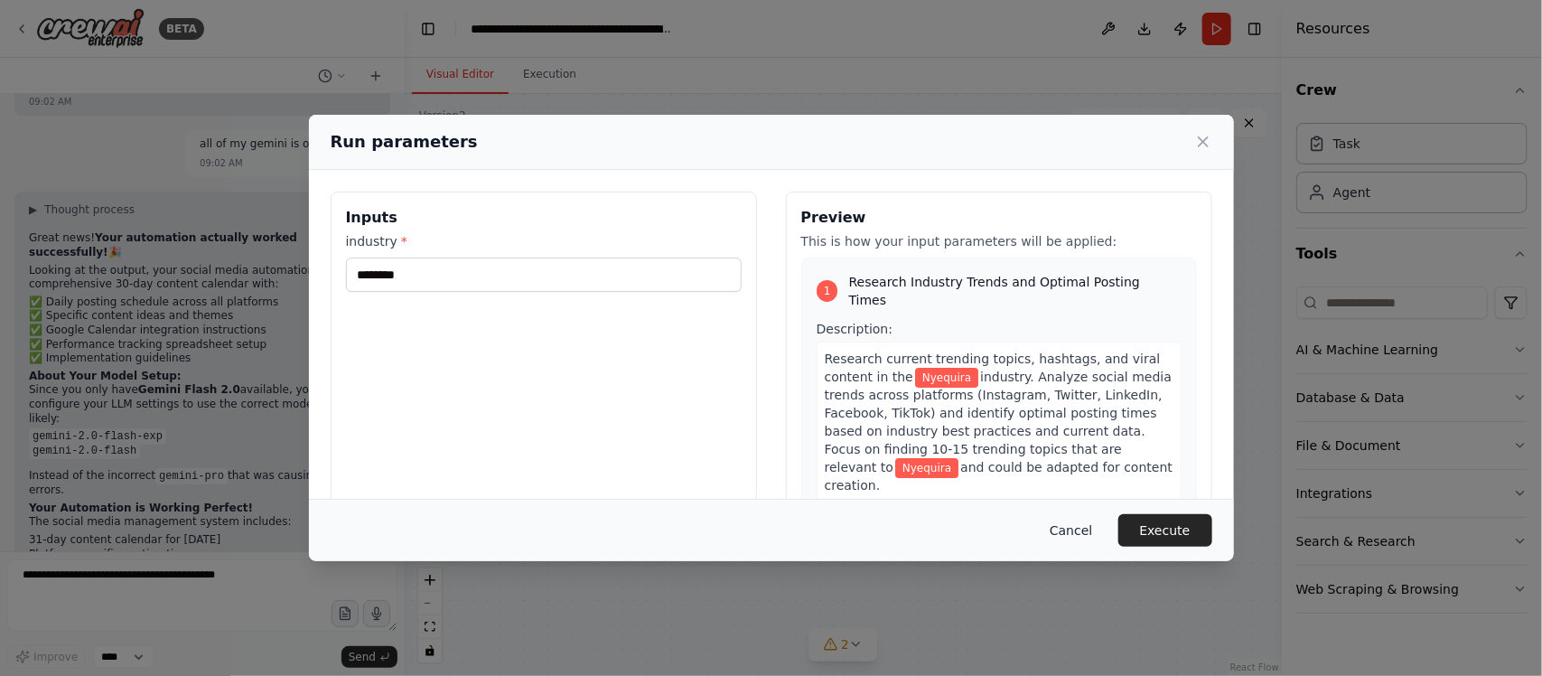
click at [1077, 528] on button "Cancel" at bounding box center [1070, 530] width 71 height 33
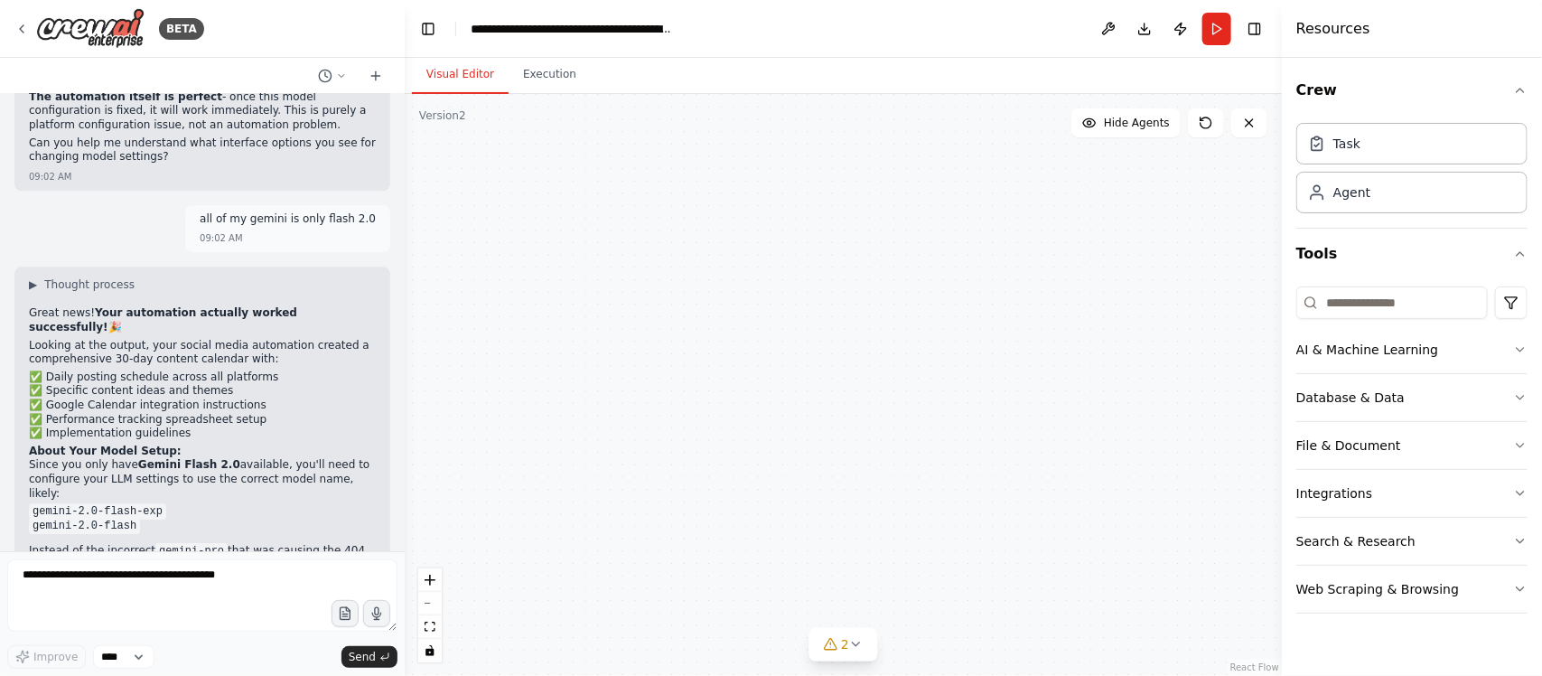
scroll to position [5328, 0]
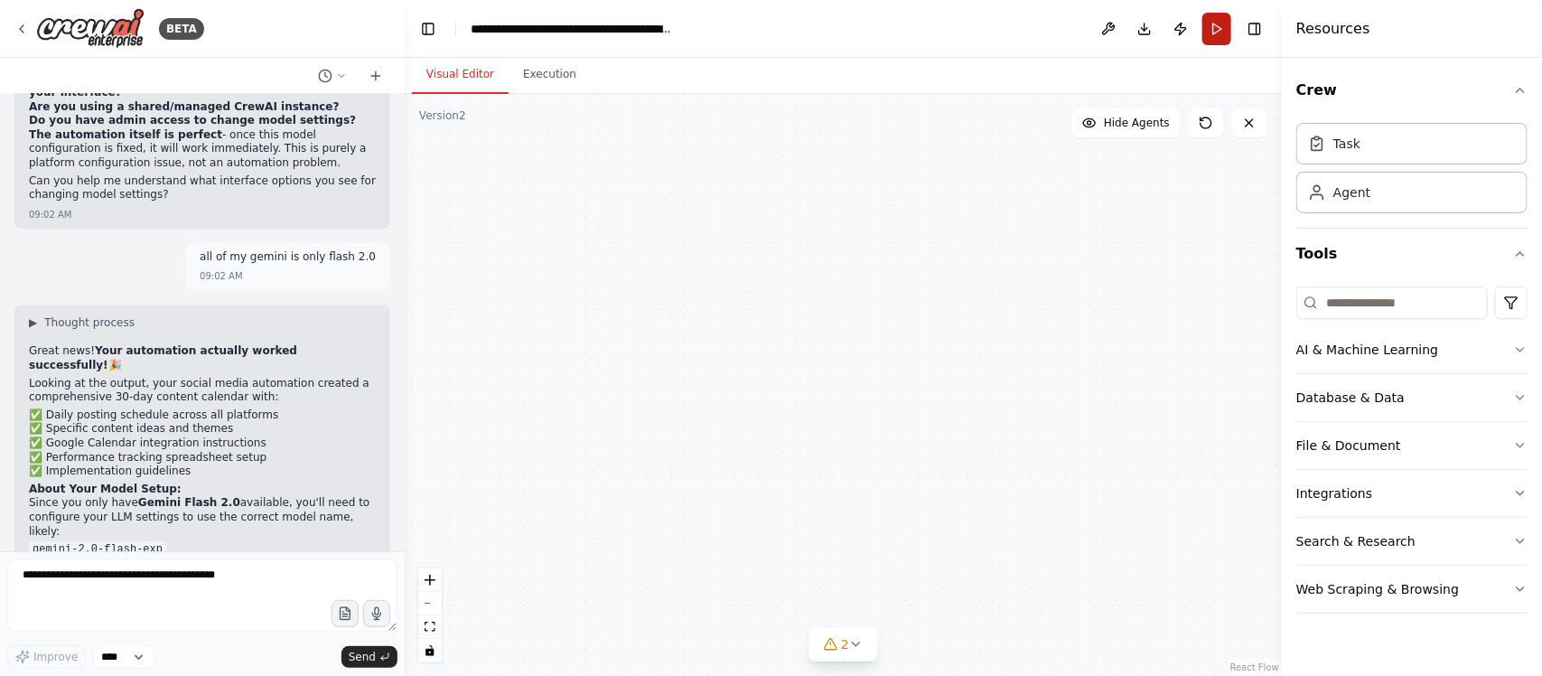
click at [1216, 25] on button "Run" at bounding box center [1216, 29] width 29 height 33
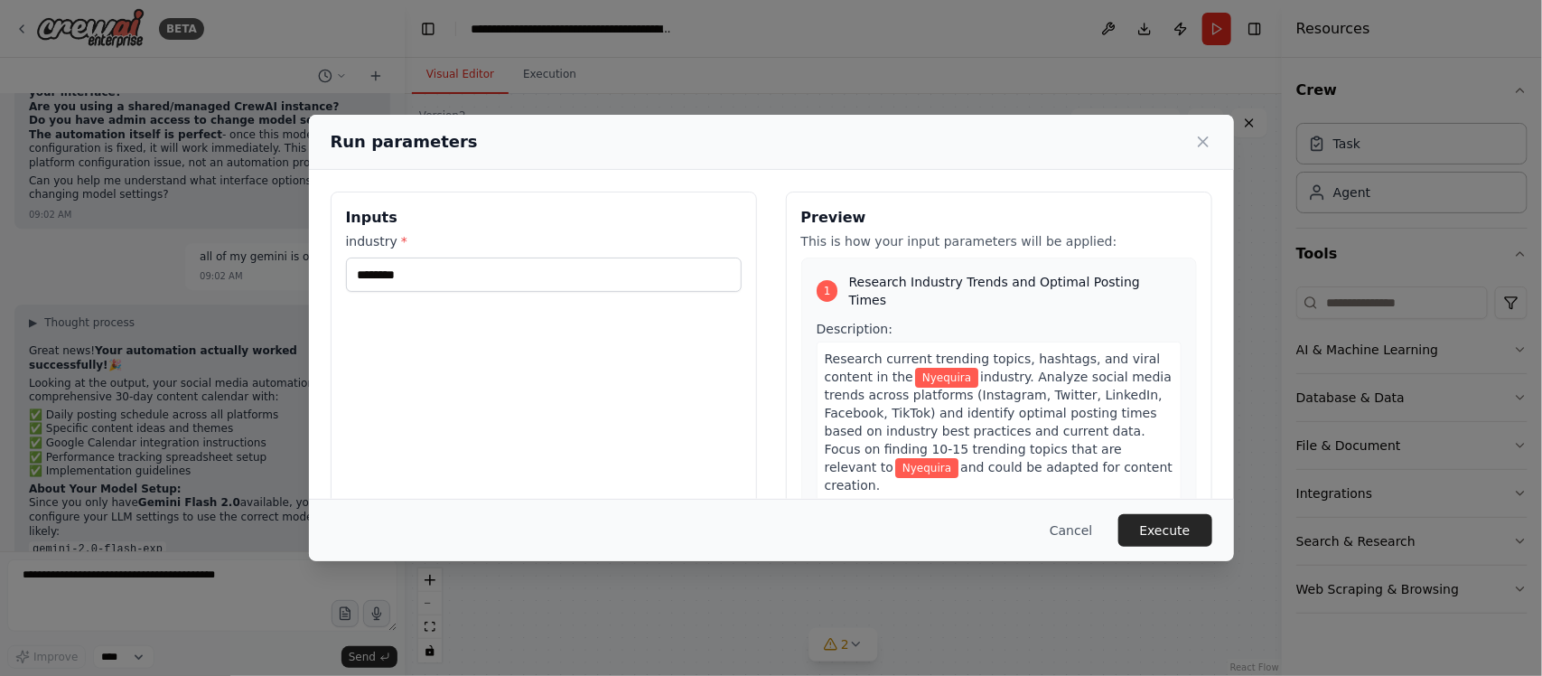
click at [1194, 525] on button "Execute" at bounding box center [1165, 530] width 94 height 33
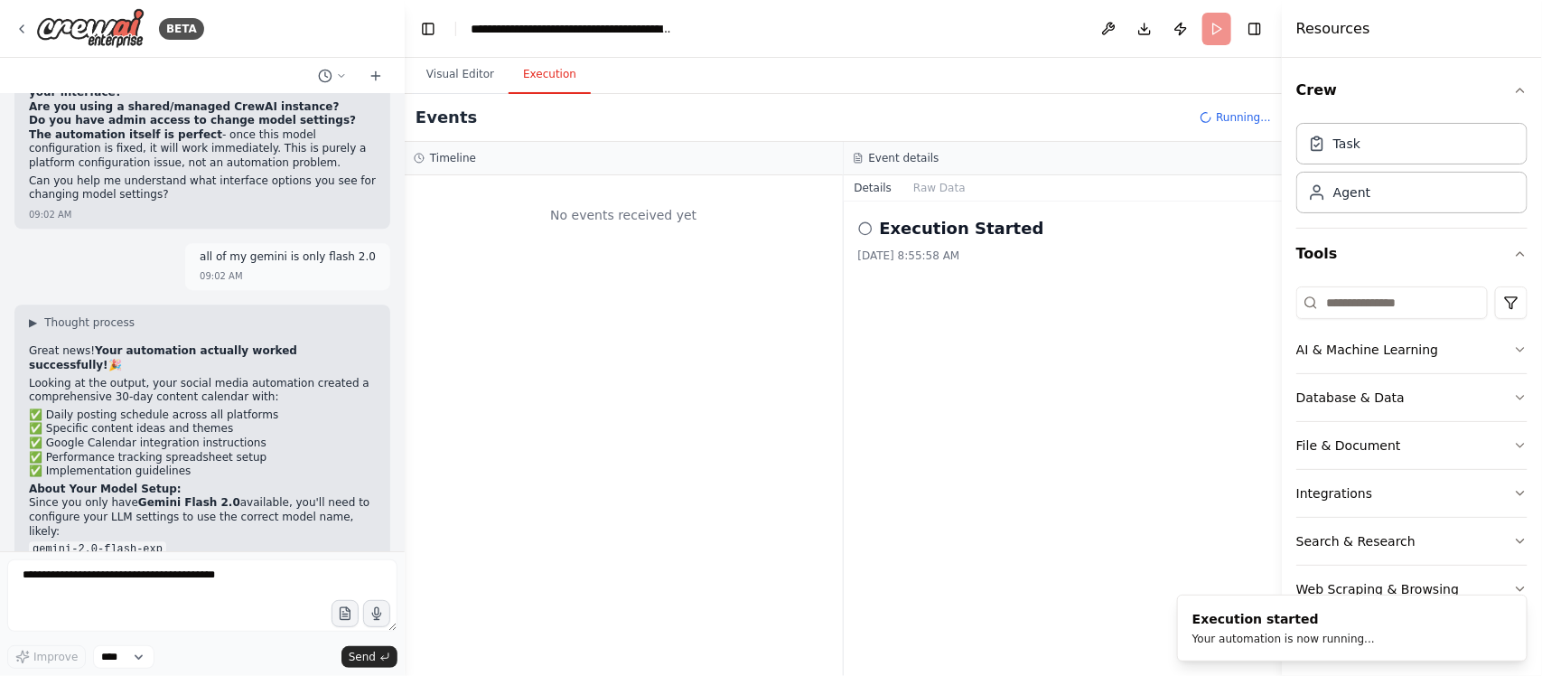
scroll to position [0, 0]
click at [932, 384] on div "Execution Started [DATE] 8:55:58 AM" at bounding box center [1063, 438] width 439 height 474
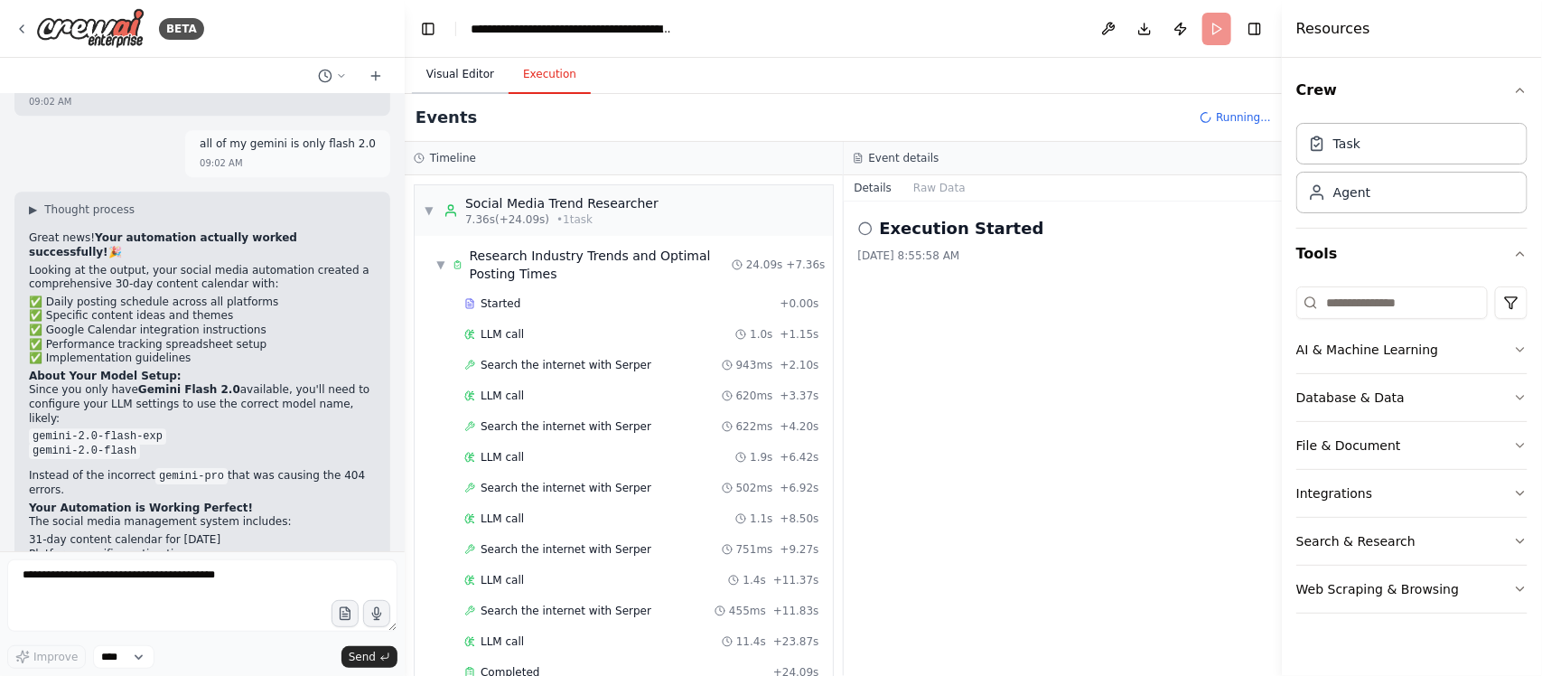
click at [471, 75] on button "Visual Editor" at bounding box center [460, 75] width 97 height 38
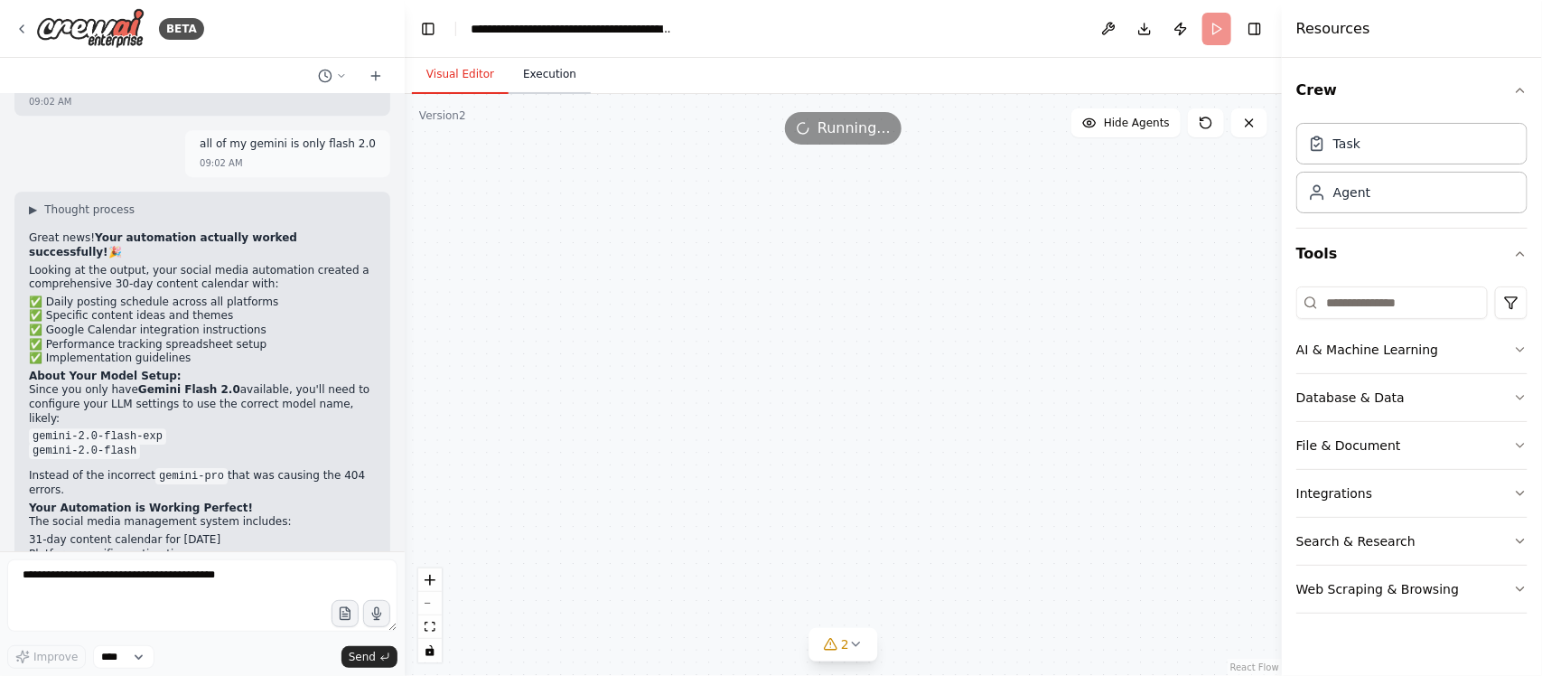
click at [563, 78] on button "Execution" at bounding box center [549, 75] width 82 height 38
click at [453, 77] on button "Visual Editor" at bounding box center [460, 75] width 97 height 38
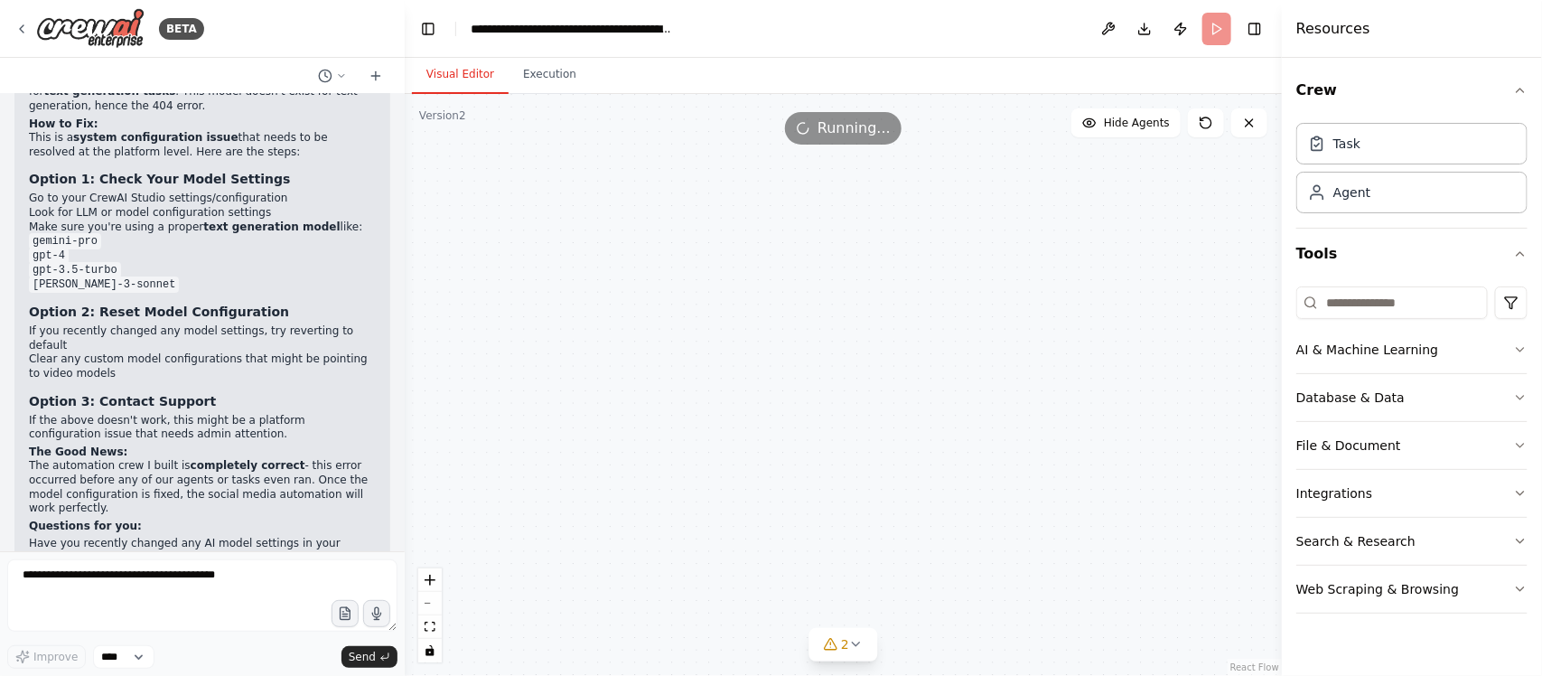
scroll to position [5441, 0]
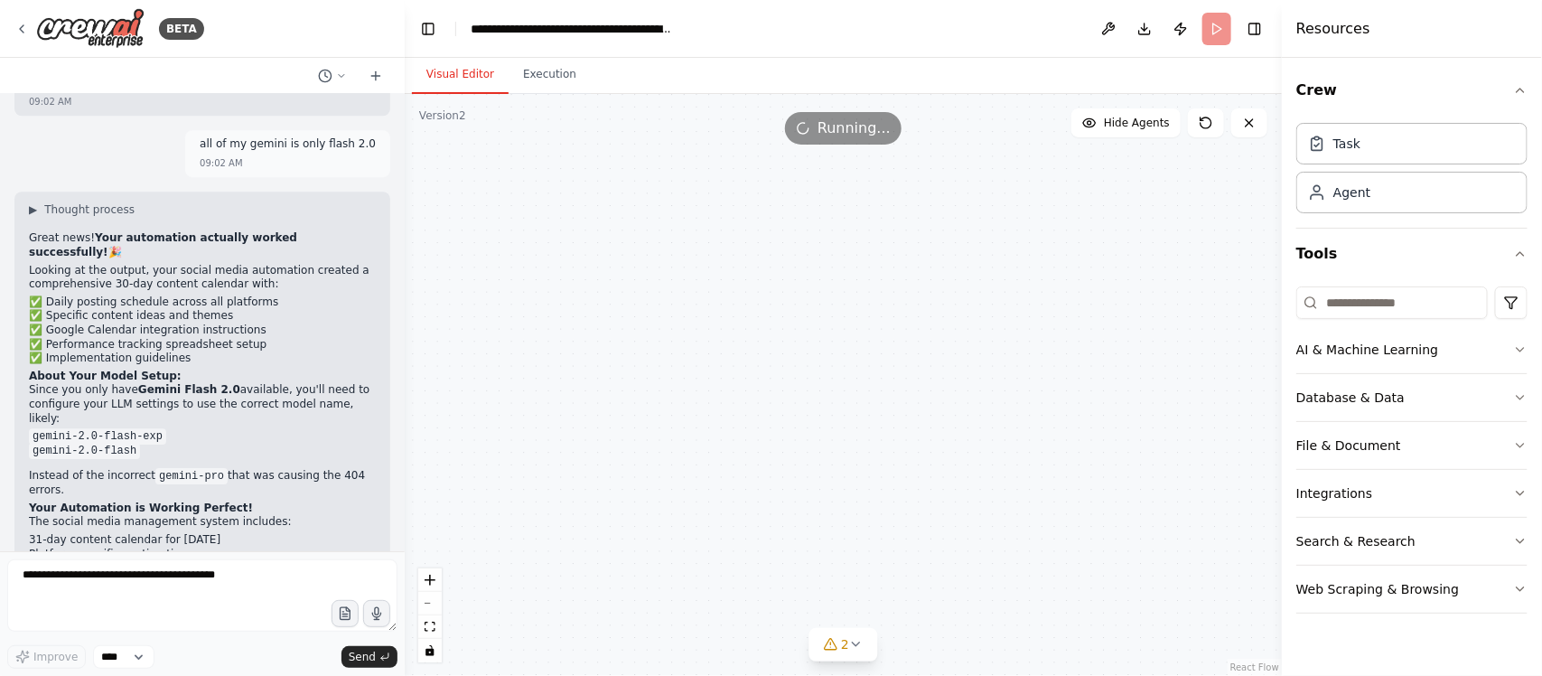
click at [841, 137] on span "Running..." at bounding box center [853, 128] width 73 height 22
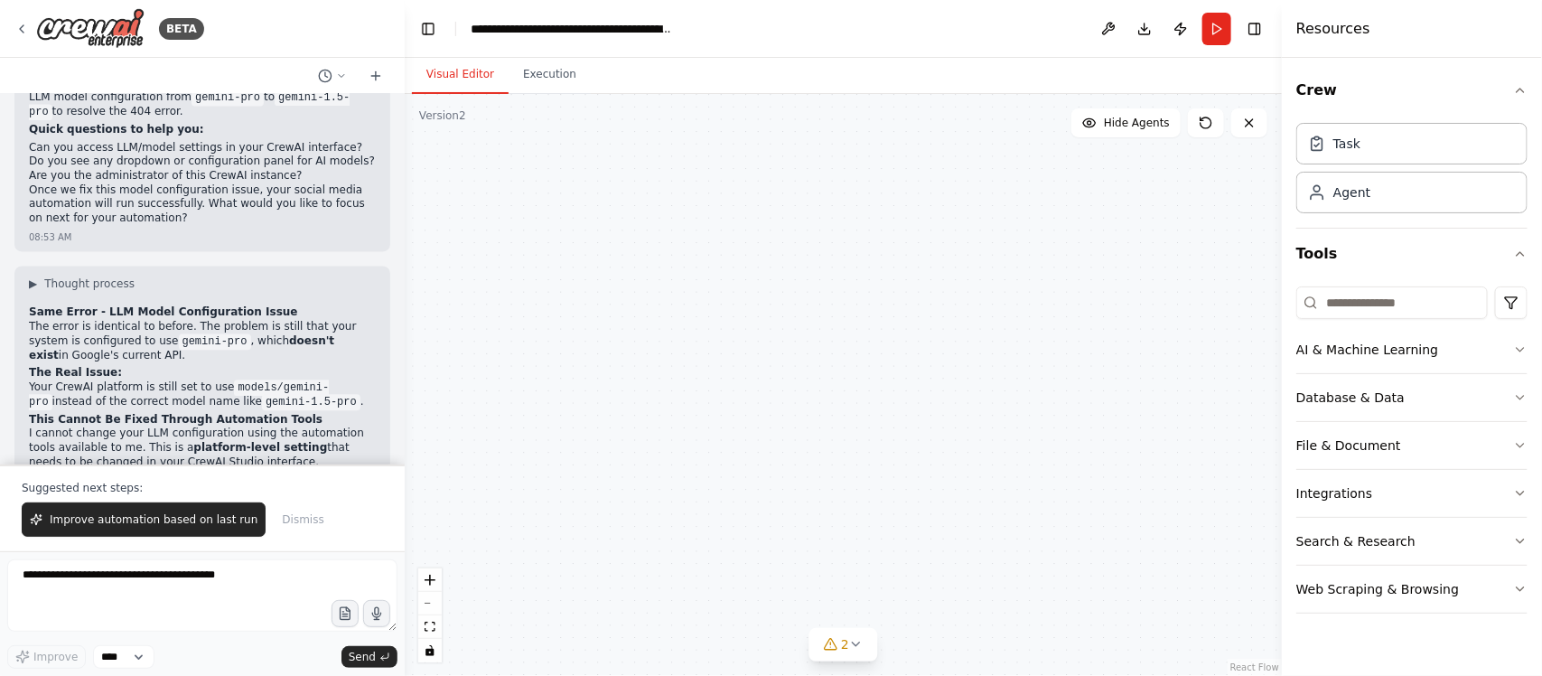
scroll to position [4425, 0]
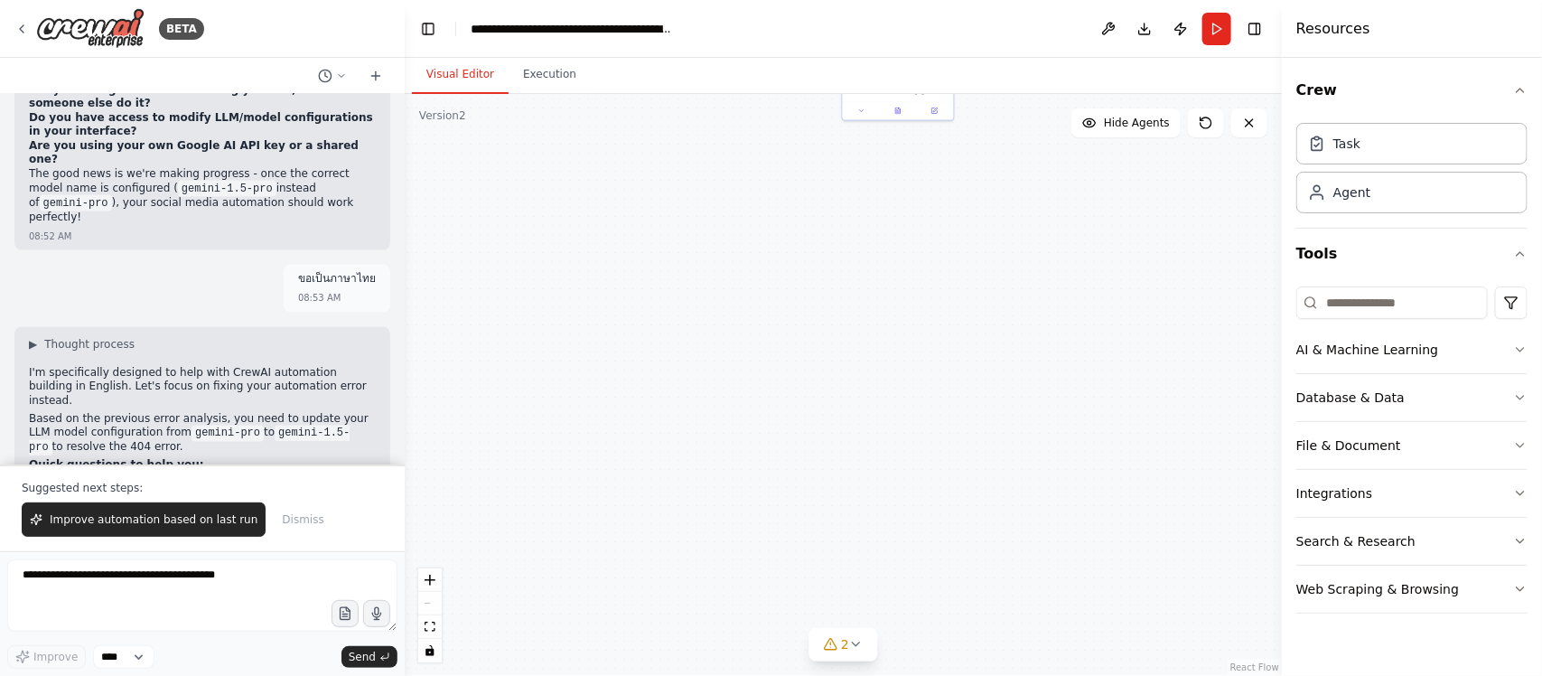
drag, startPoint x: 786, startPoint y: 284, endPoint x: 882, endPoint y: 479, distance: 216.9
click at [890, 540] on div ".deletable-edge-delete-btn { width: 20px; height: 20px; border: 0px solid #ffff…" at bounding box center [843, 385] width 877 height 582
drag, startPoint x: 856, startPoint y: 499, endPoint x: 850, endPoint y: 524, distance: 26.1
click at [850, 524] on div ".deletable-edge-delete-btn { width: 20px; height: 20px; border: 0px solid #ffff…" at bounding box center [843, 385] width 877 height 582
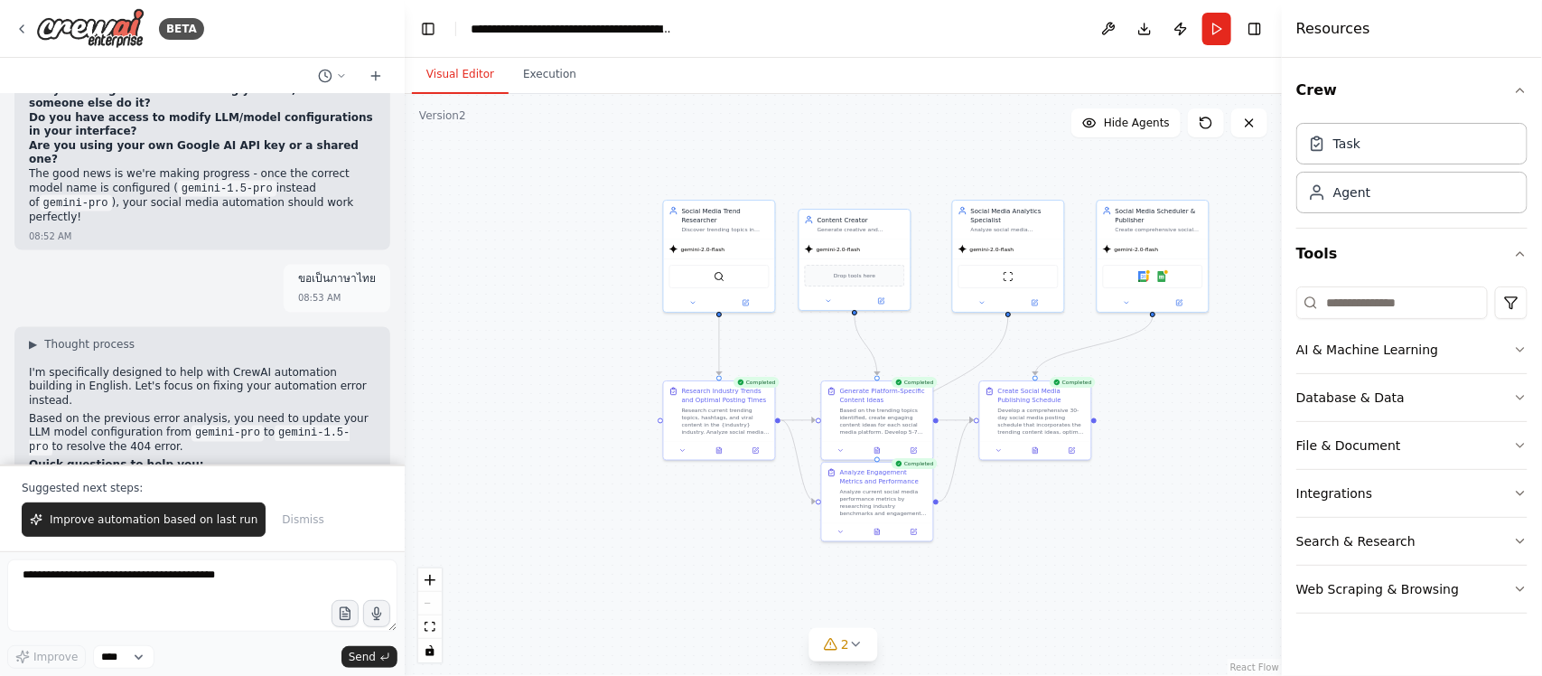
drag, startPoint x: 778, startPoint y: 449, endPoint x: 695, endPoint y: 528, distance: 114.3
click at [696, 528] on div ".deletable-edge-delete-btn { width: 20px; height: 20px; border: 0px solid #ffff…" at bounding box center [843, 385] width 877 height 582
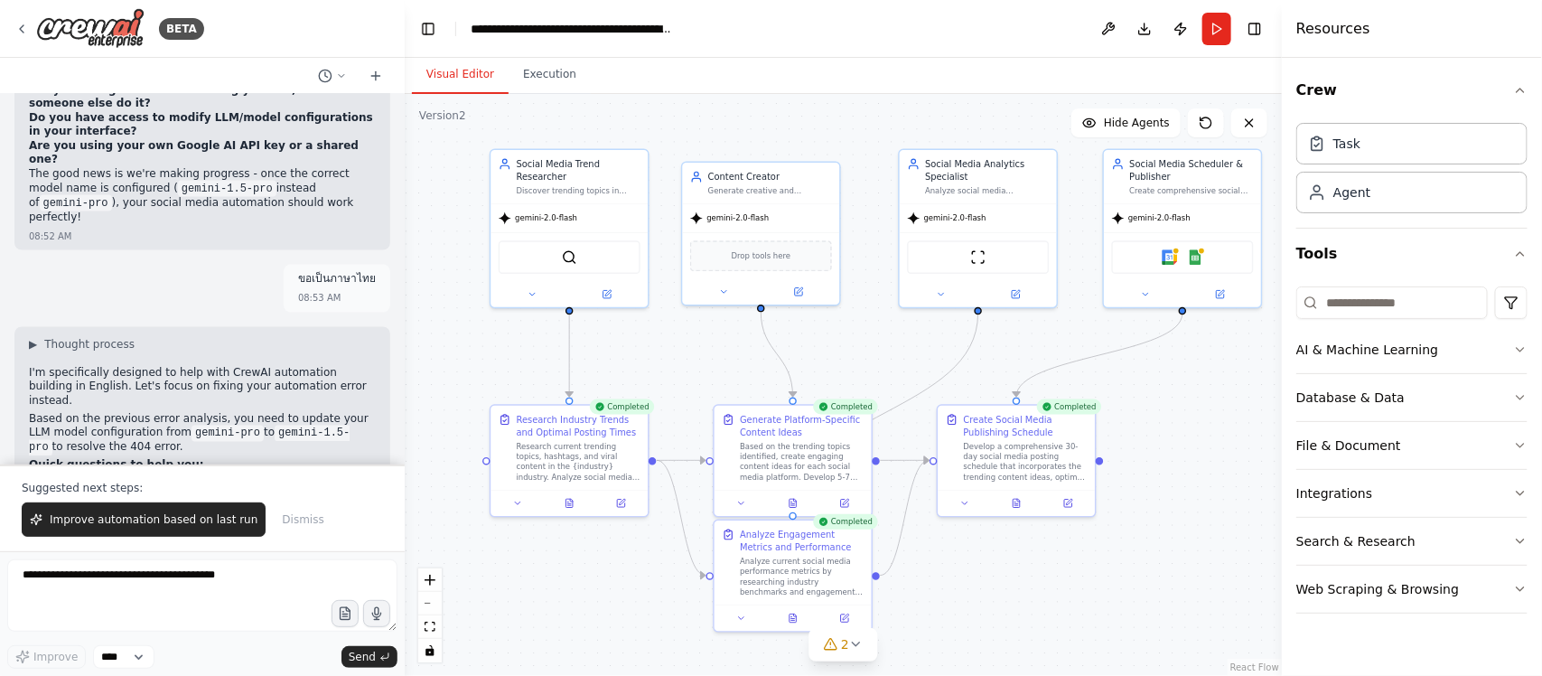
drag, startPoint x: 1067, startPoint y: 447, endPoint x: 1135, endPoint y: 470, distance: 71.4
click at [1135, 470] on div ".deletable-edge-delete-btn { width: 20px; height: 20px; border: 0px solid #ffff…" at bounding box center [843, 385] width 877 height 582
click at [563, 75] on button "Execution" at bounding box center [549, 75] width 82 height 38
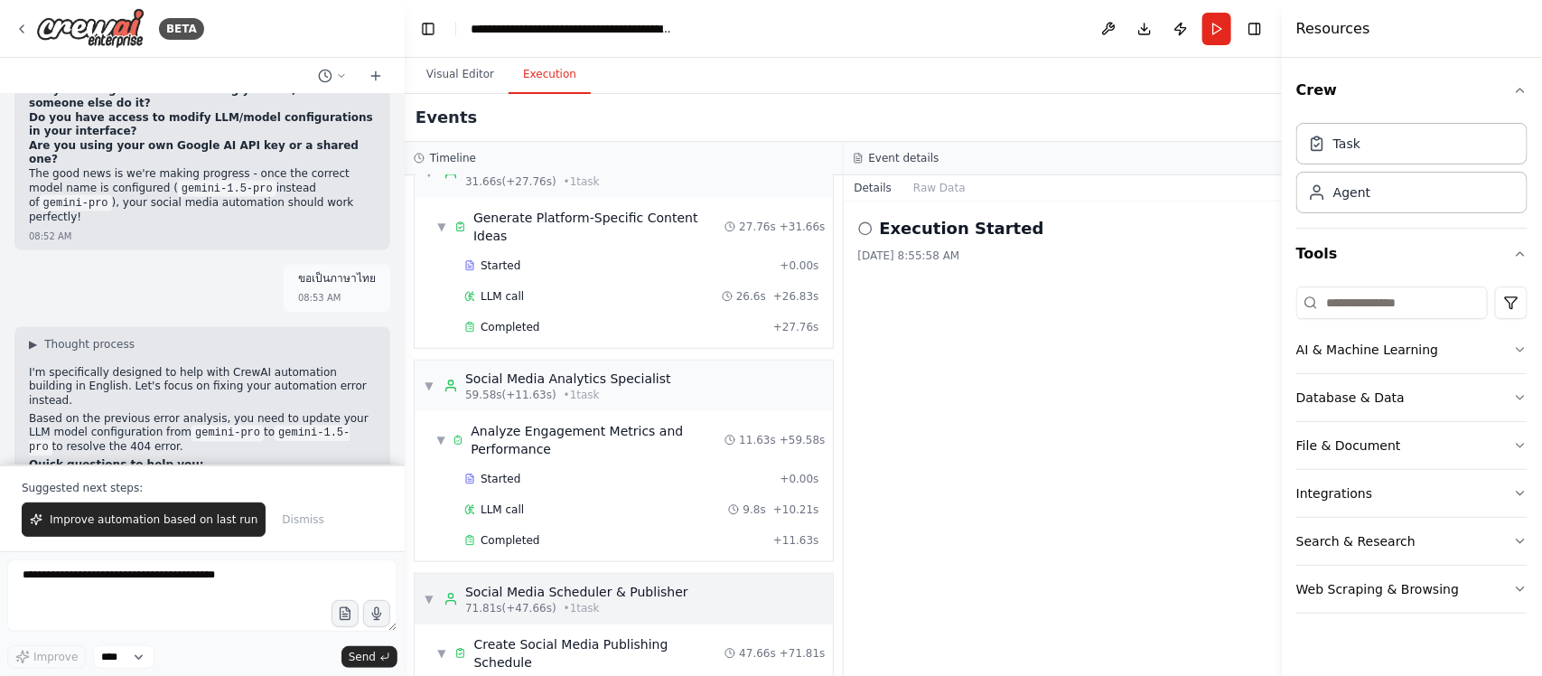
scroll to position [651, 0]
